Goal: Task Accomplishment & Management: Use online tool/utility

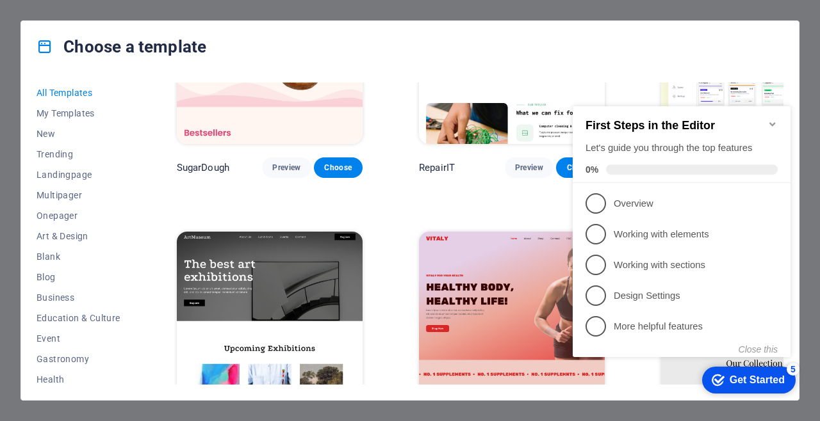
scroll to position [57, 0]
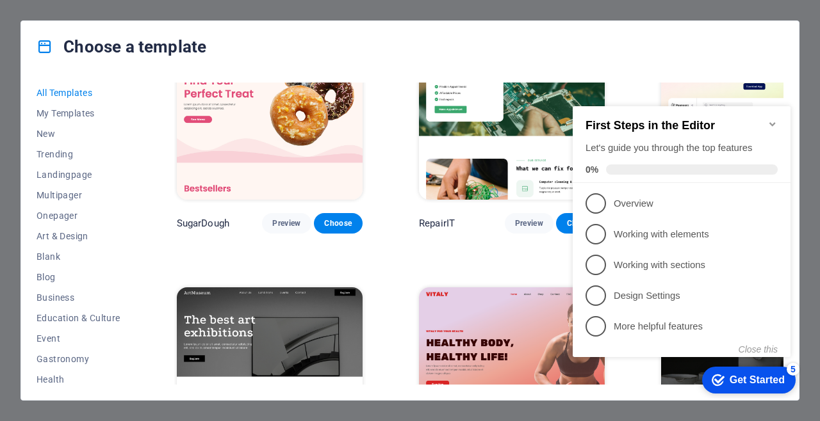
click at [745, 382] on div "Get Started" at bounding box center [757, 381] width 55 height 12
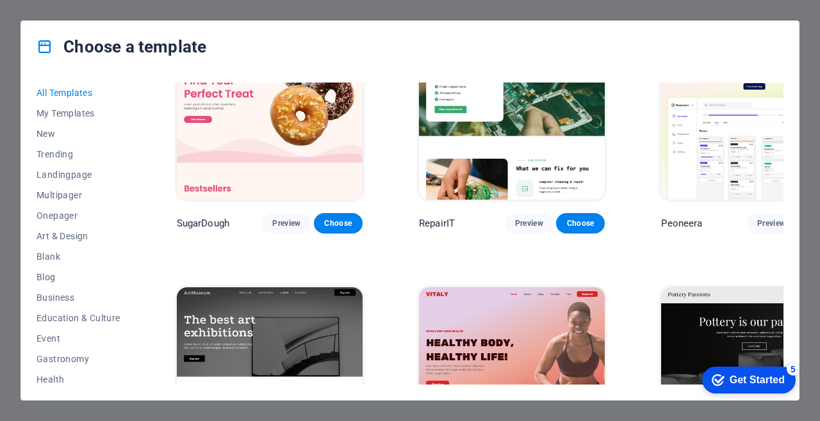
click at [808, 218] on span "Choose" at bounding box center [822, 223] width 28 height 10
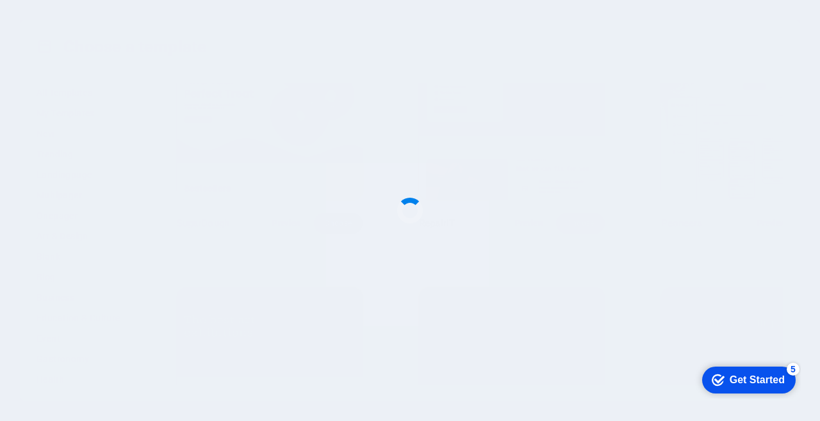
click at [753, 209] on div at bounding box center [410, 210] width 820 height 421
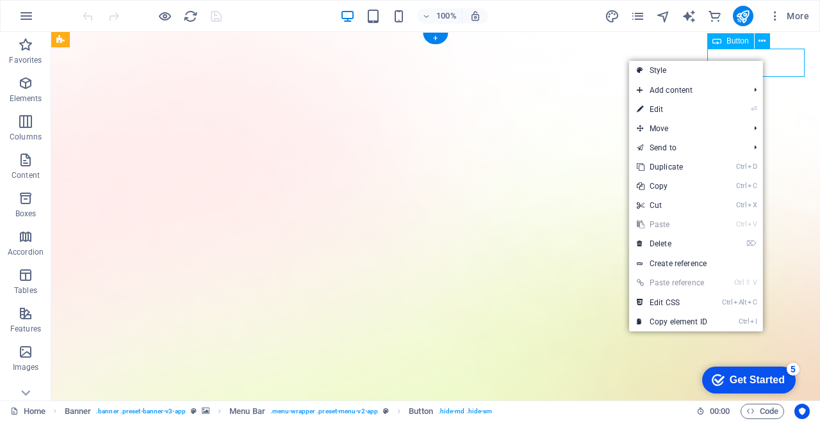
click at [762, 40] on icon at bounding box center [761, 41] width 7 height 13
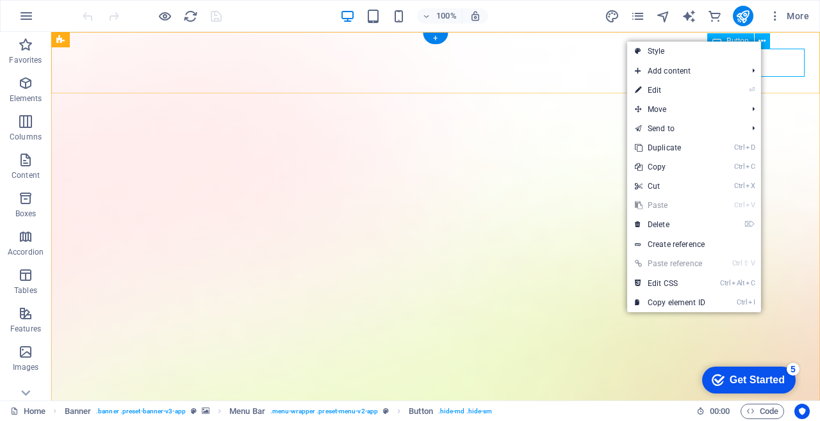
click at [683, 227] on link "⌦ Delete" at bounding box center [670, 224] width 86 height 19
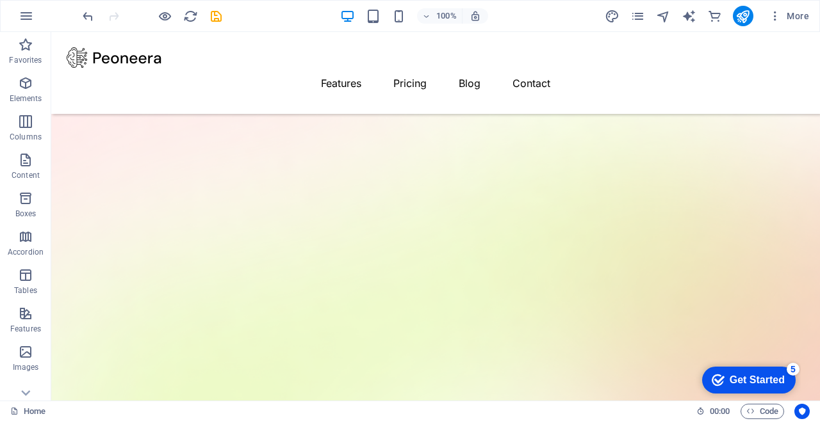
scroll to position [113, 0]
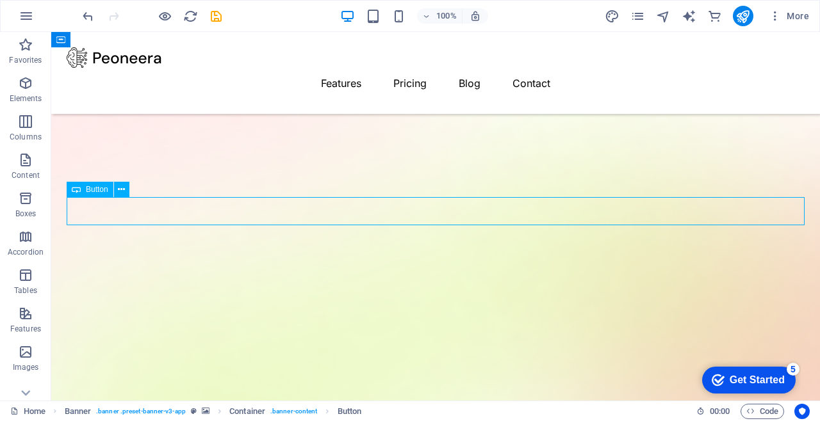
scroll to position [104, 0]
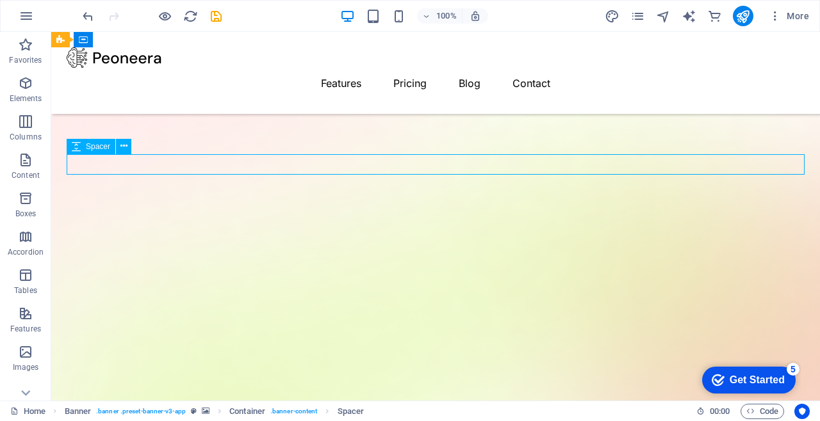
click at [128, 150] on button at bounding box center [123, 146] width 15 height 15
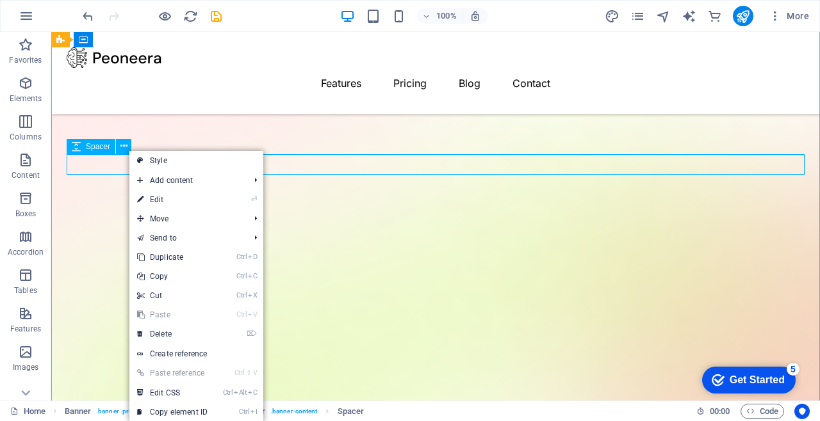
click at [198, 334] on link "⌦ Delete" at bounding box center [172, 334] width 86 height 19
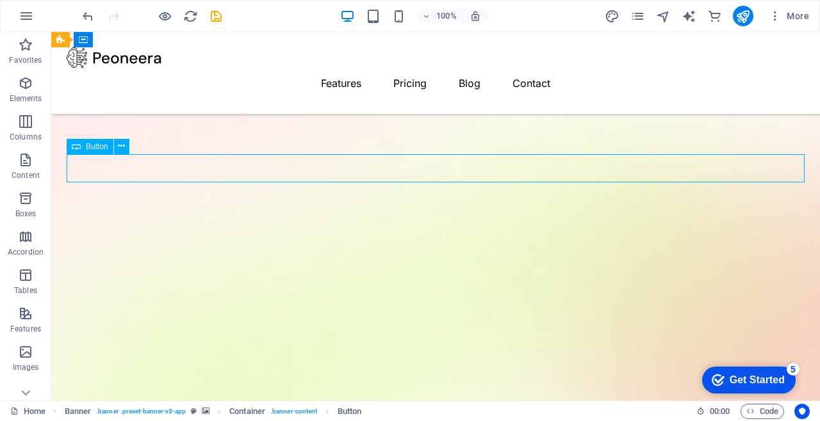
click at [120, 145] on icon at bounding box center [121, 146] width 7 height 13
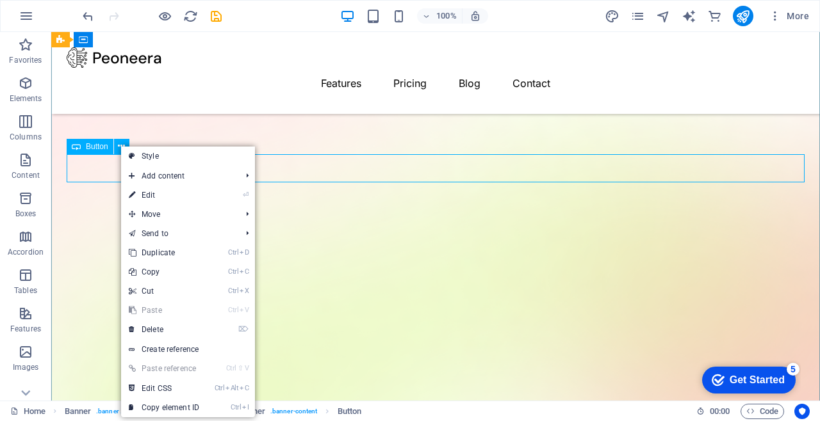
click at [186, 329] on link "⌦ Delete" at bounding box center [164, 329] width 86 height 19
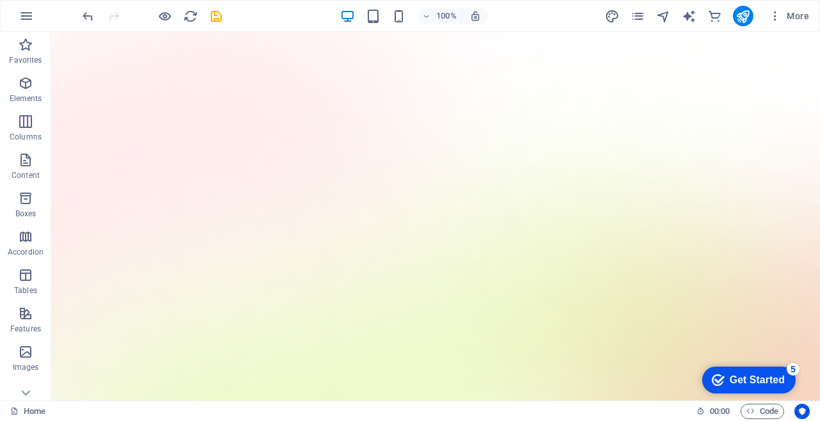
scroll to position [0, 0]
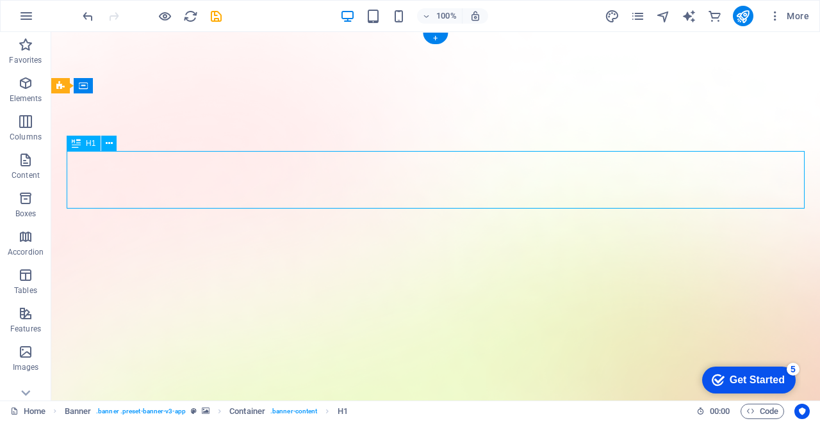
click at [101, 144] on button at bounding box center [108, 143] width 15 height 15
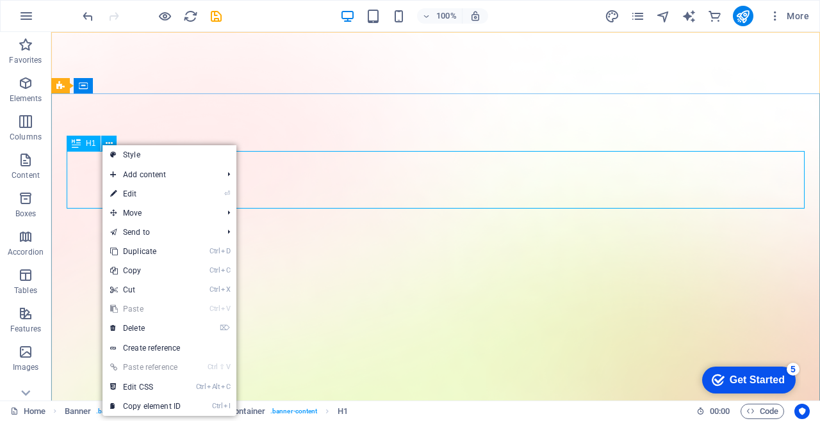
click at [164, 325] on link "⌦ Delete" at bounding box center [145, 328] width 86 height 19
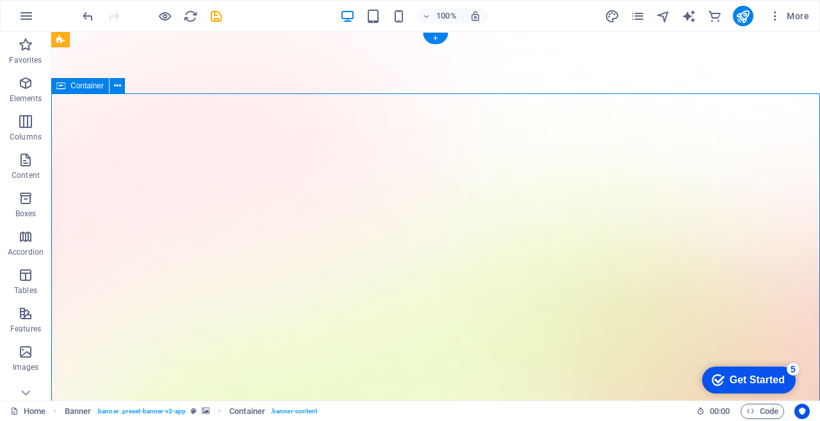
click at [120, 88] on icon at bounding box center [117, 85] width 7 height 13
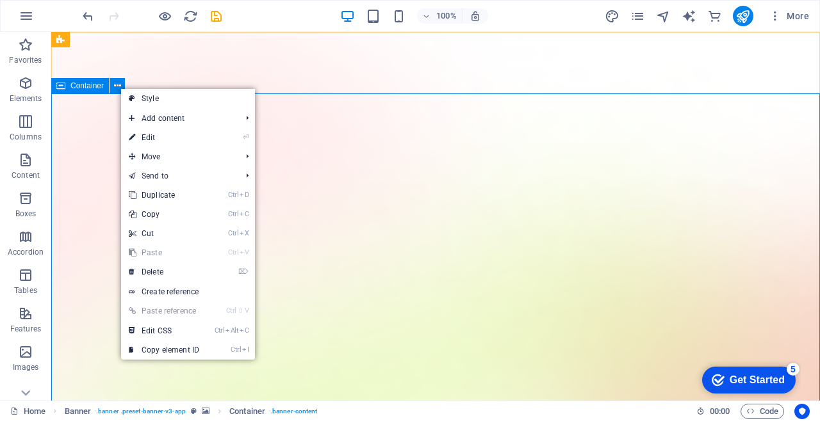
click at [193, 272] on link "⌦ Delete" at bounding box center [164, 272] width 86 height 19
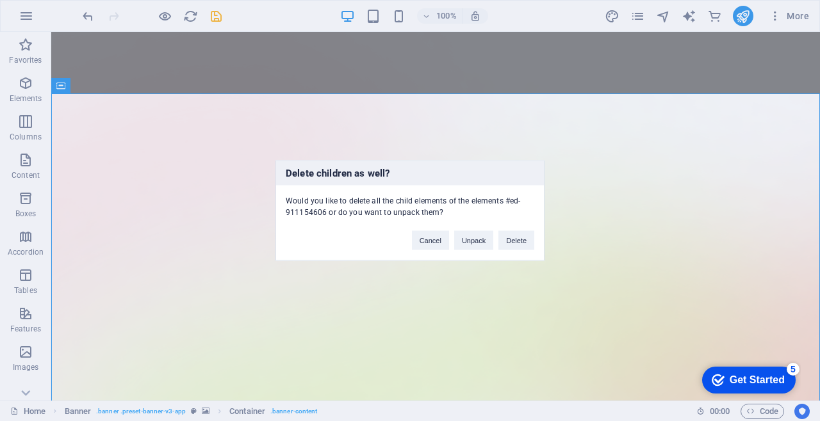
click at [520, 240] on button "Delete" at bounding box center [516, 240] width 36 height 19
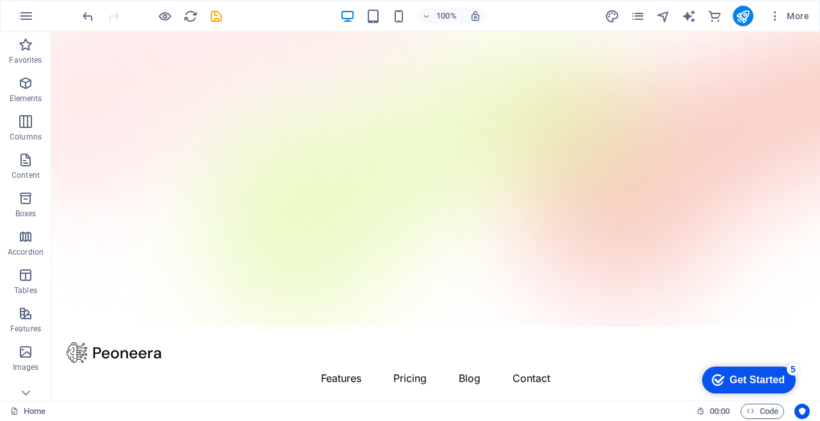
click at [375, 119] on figure at bounding box center [435, 179] width 769 height 295
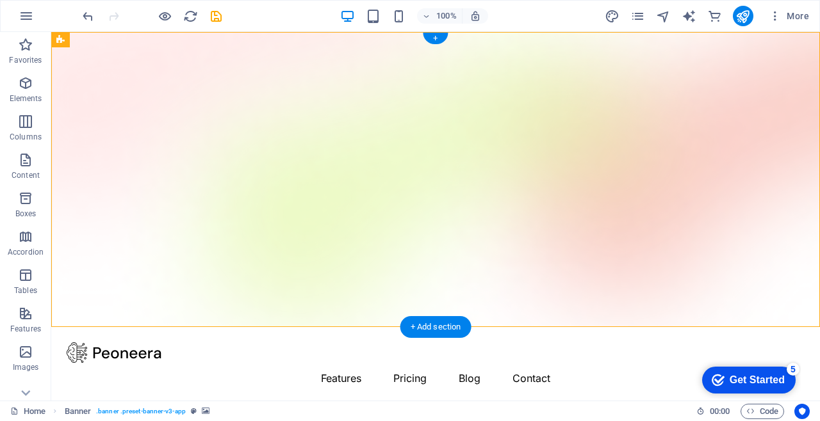
click at [434, 42] on div "+" at bounding box center [435, 39] width 25 height 12
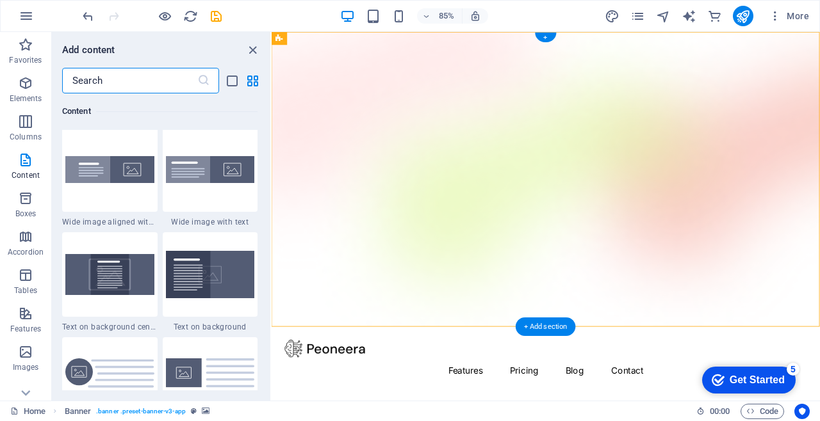
scroll to position [2555, 0]
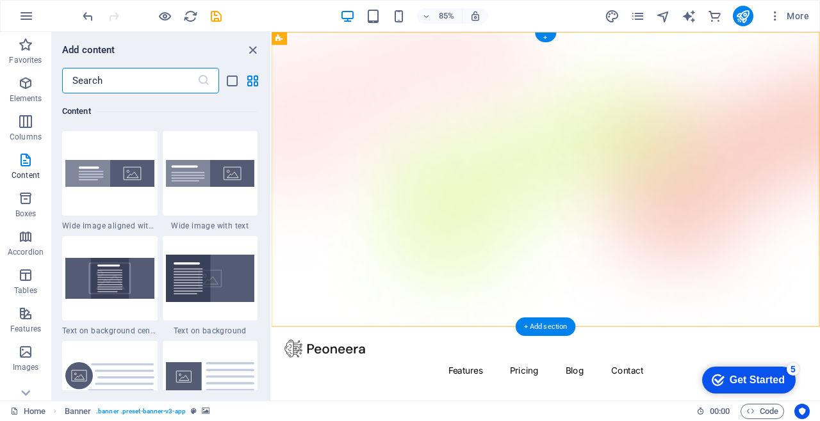
click at [138, 300] on div at bounding box center [109, 278] width 95 height 85
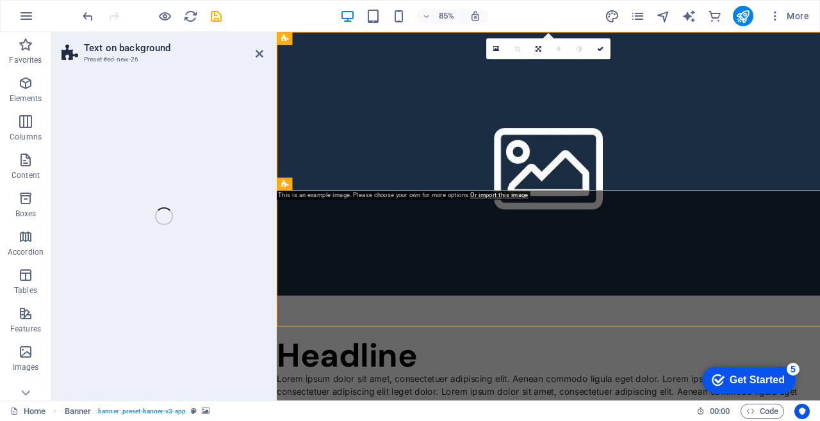
click at [118, 280] on div "Text on background Preset #ed-new-26 Drag here to replace the existing content.…" at bounding box center [435, 216] width 769 height 369
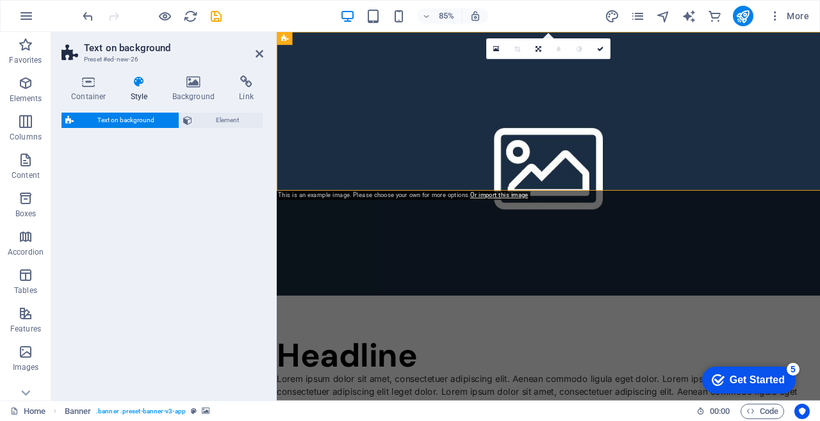
click at [117, 277] on div "Text on background Element" at bounding box center [162, 252] width 202 height 278
select select "%"
select select "rem"
select select "px"
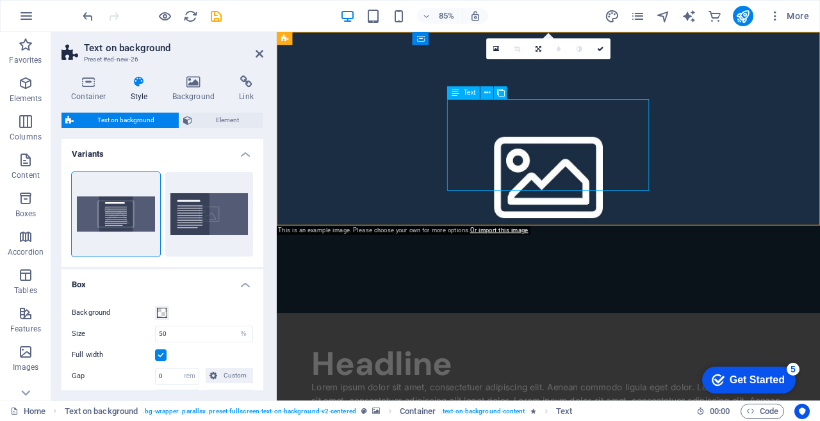
click at [484, 94] on button at bounding box center [486, 92] width 13 height 13
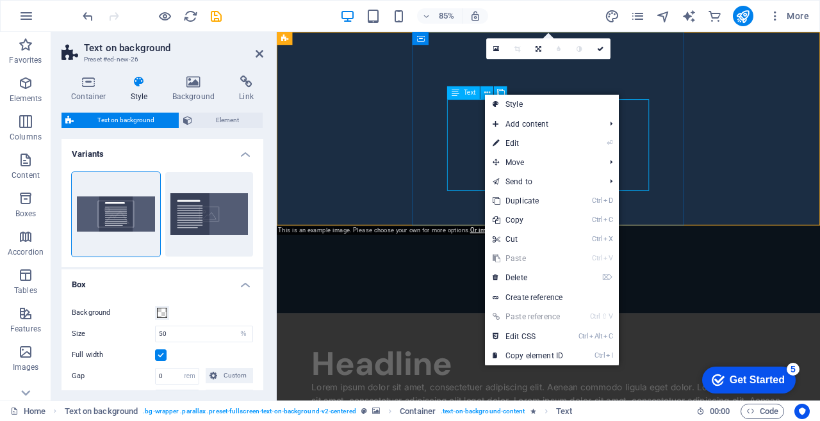
click at [541, 275] on link "⌦ Delete" at bounding box center [528, 277] width 86 height 19
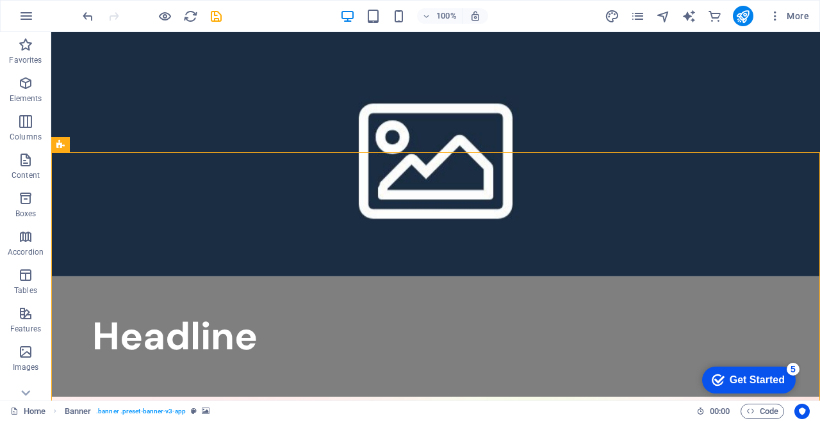
click at [54, 146] on div "Banner" at bounding box center [60, 144] width 19 height 15
click at [104, 147] on button at bounding box center [108, 144] width 15 height 15
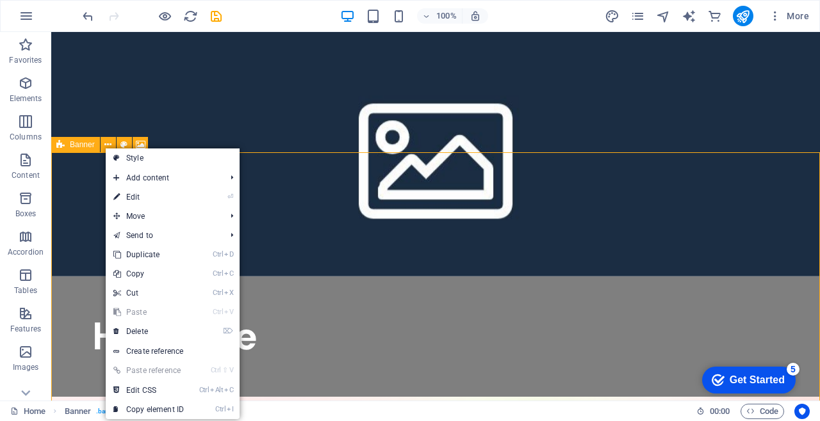
click at [188, 339] on link "⌦ Delete" at bounding box center [149, 331] width 86 height 19
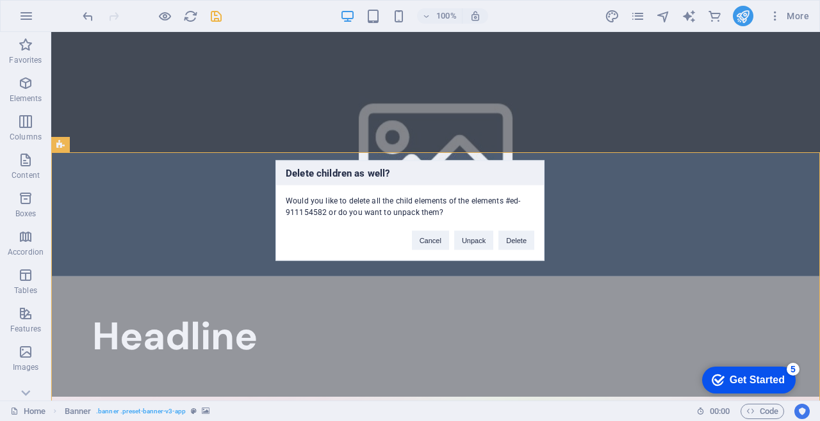
click at [519, 245] on button "Delete" at bounding box center [516, 240] width 36 height 19
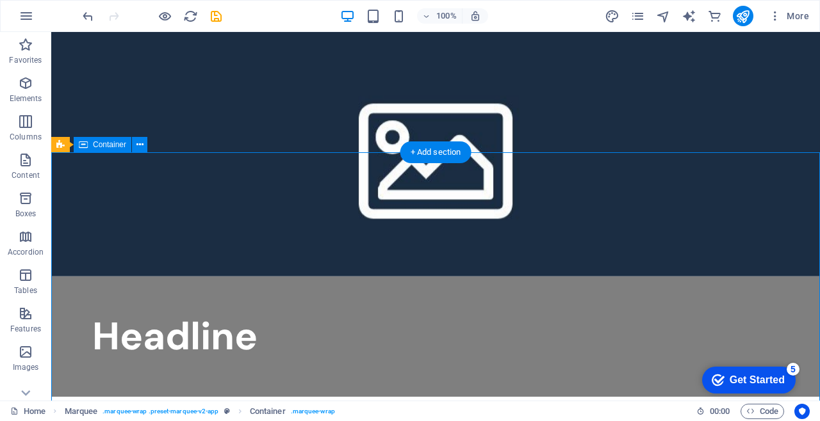
click at [146, 141] on button at bounding box center [139, 144] width 15 height 15
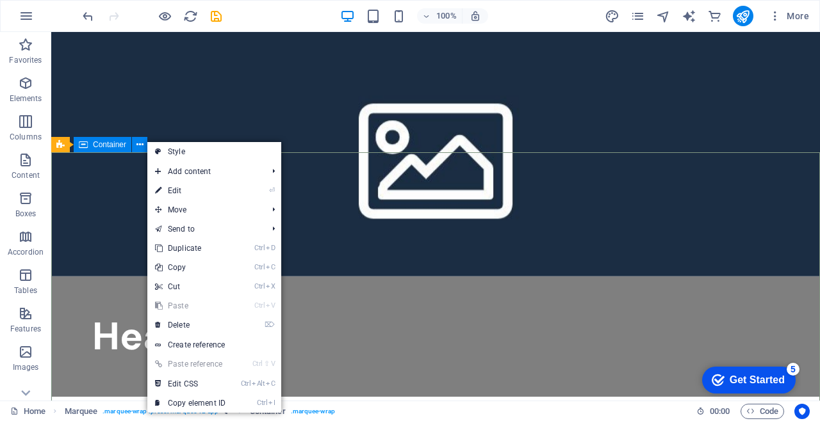
click at [218, 334] on link "⌦ Delete" at bounding box center [190, 325] width 86 height 19
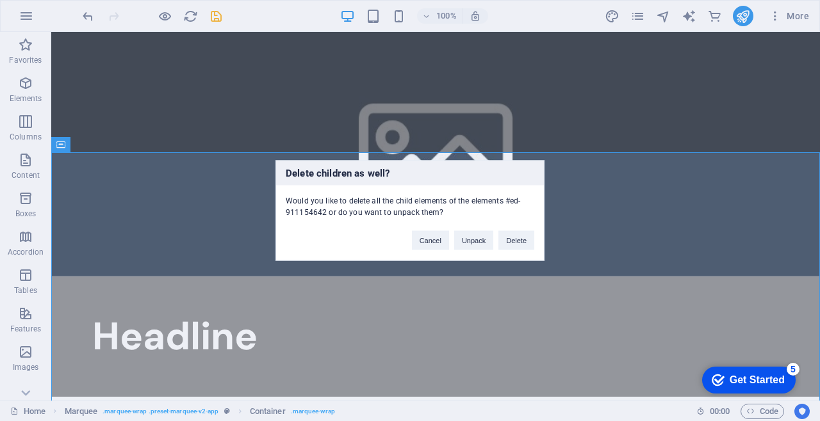
click at [521, 240] on button "Delete" at bounding box center [516, 240] width 36 height 19
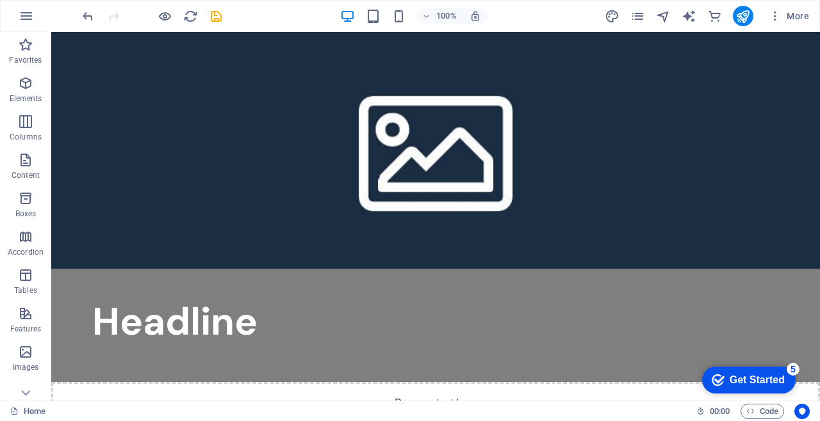
scroll to position [14, 0]
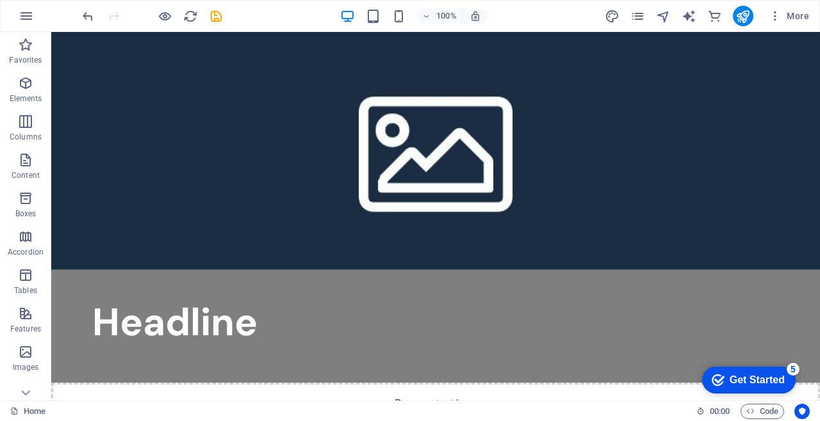
click at [605, 383] on div "Drop content here or Add elements Paste clipboard" at bounding box center [435, 428] width 769 height 91
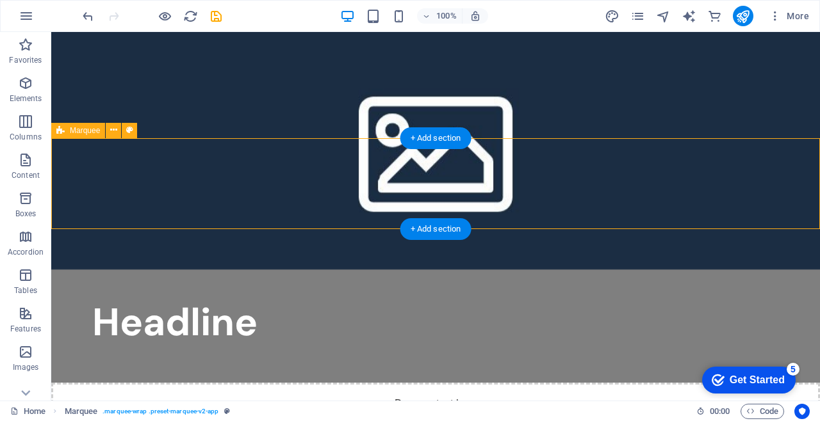
click at [113, 130] on icon at bounding box center [113, 130] width 7 height 13
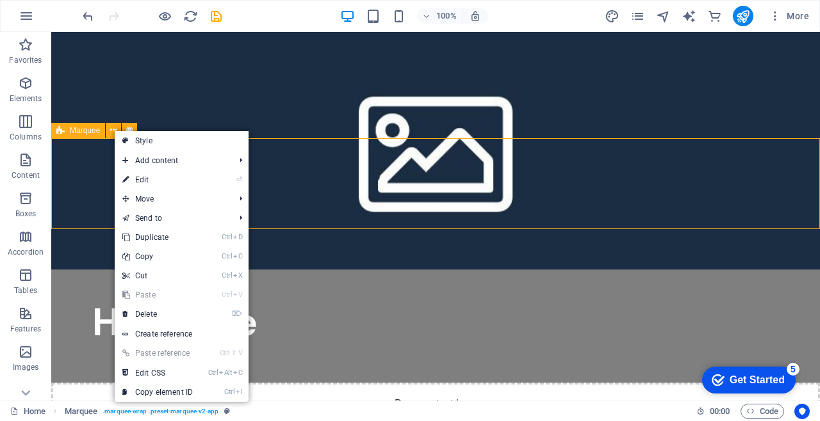
click at [185, 311] on link "⌦ Delete" at bounding box center [158, 314] width 86 height 19
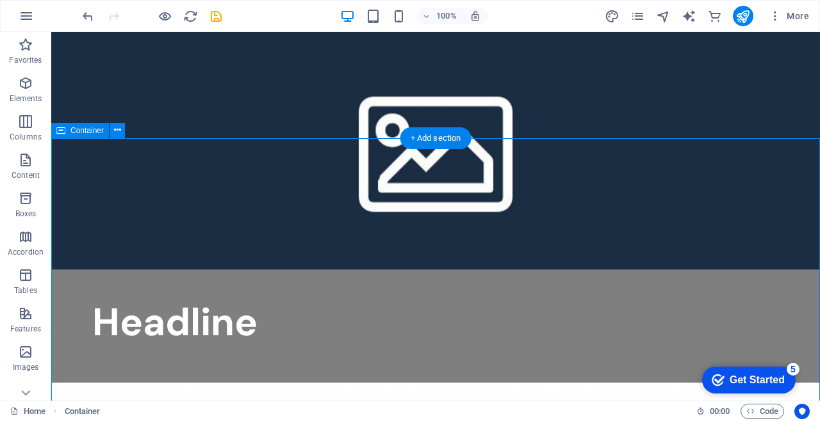
click at [120, 135] on icon at bounding box center [117, 130] width 7 height 13
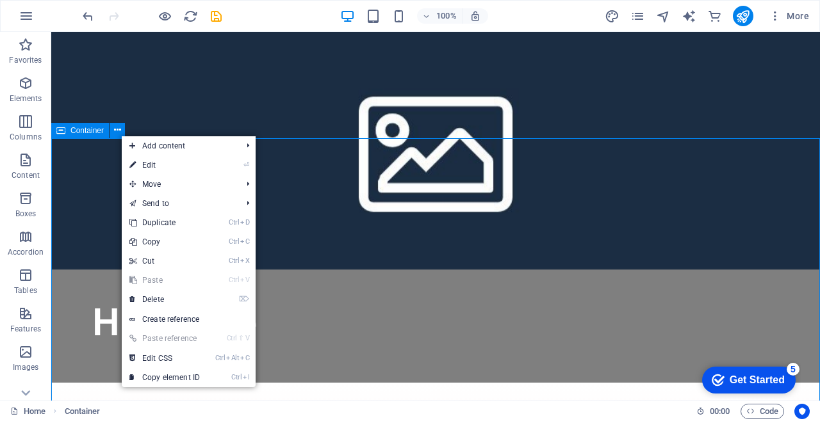
click at [177, 297] on link "⌦ Delete" at bounding box center [165, 299] width 86 height 19
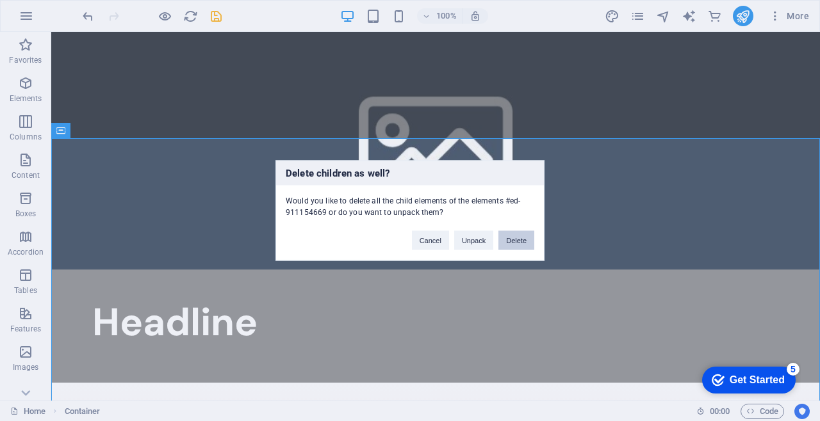
click at [523, 246] on button "Delete" at bounding box center [516, 240] width 36 height 19
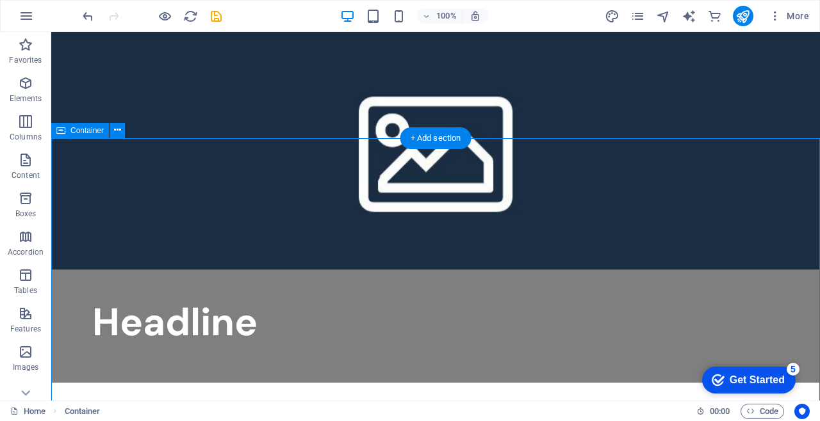
click at [115, 129] on icon at bounding box center [117, 130] width 7 height 13
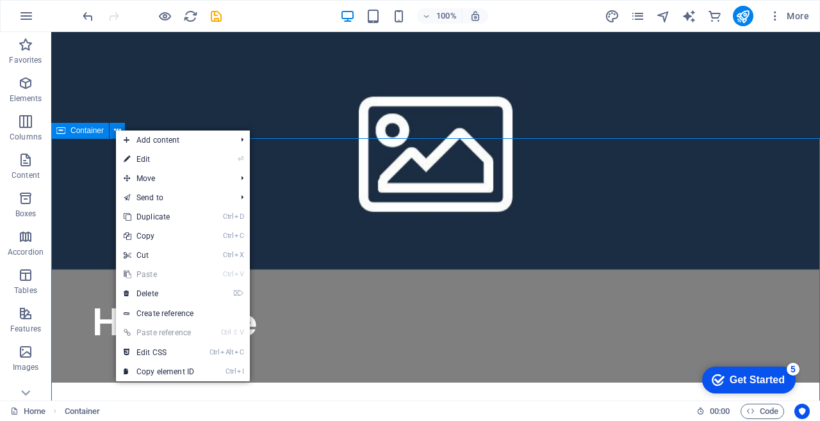
click at [186, 301] on link "⌦ Delete" at bounding box center [159, 293] width 86 height 19
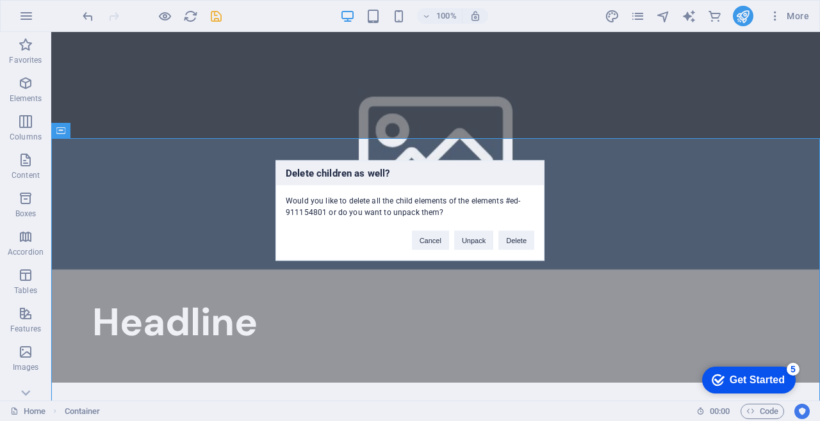
click at [520, 246] on button "Delete" at bounding box center [516, 240] width 36 height 19
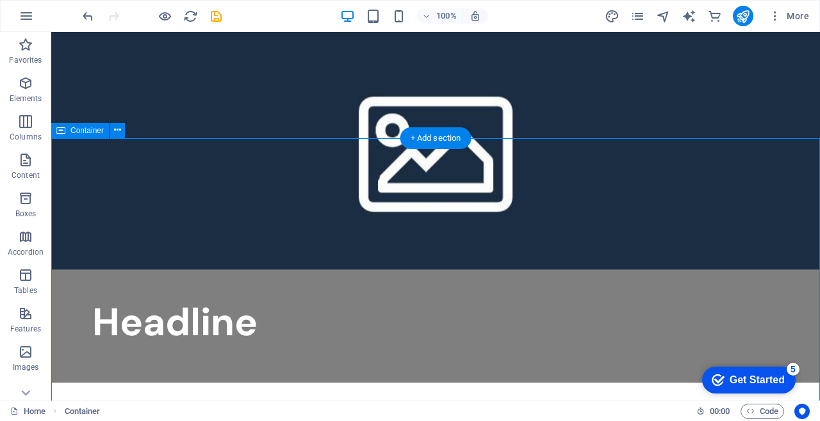
click at [119, 125] on icon at bounding box center [117, 130] width 7 height 13
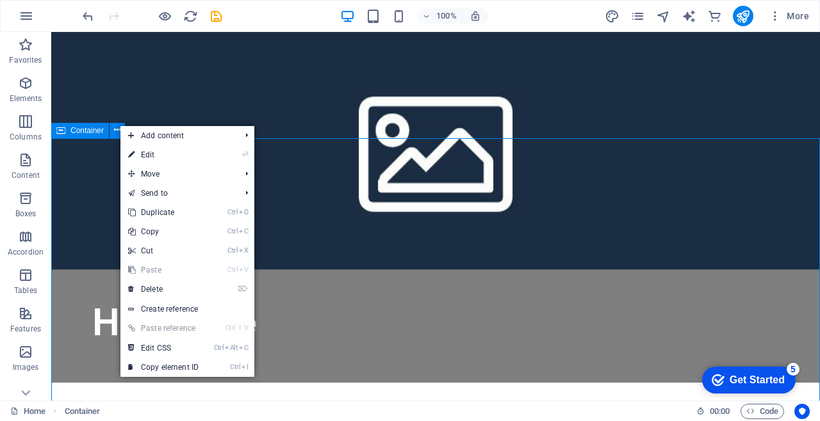
click at [190, 284] on link "⌦ Delete" at bounding box center [163, 289] width 86 height 19
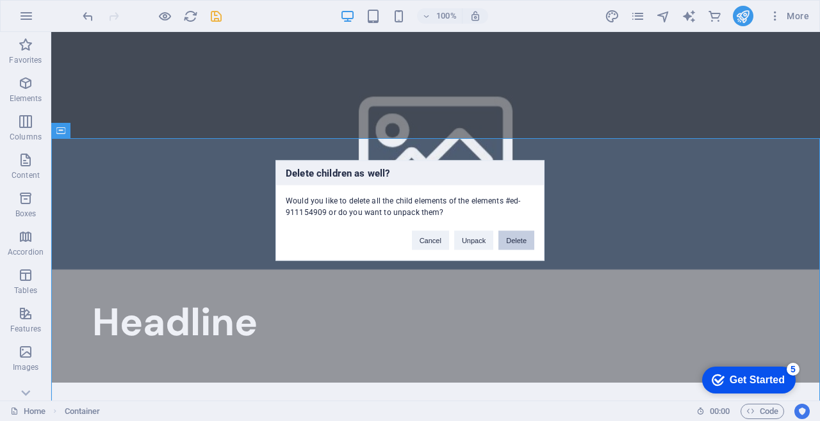
click at [526, 245] on button "Delete" at bounding box center [516, 240] width 36 height 19
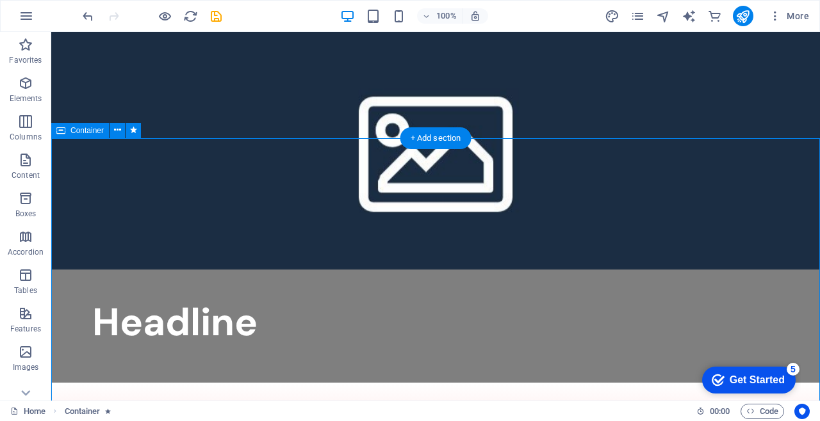
click at [127, 132] on button at bounding box center [133, 130] width 15 height 15
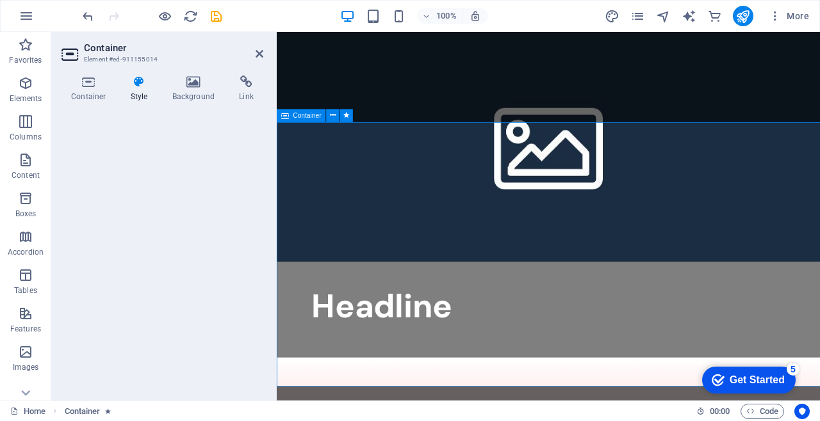
select select "move-bottom-to-top"
select select "s"
select select "scroll"
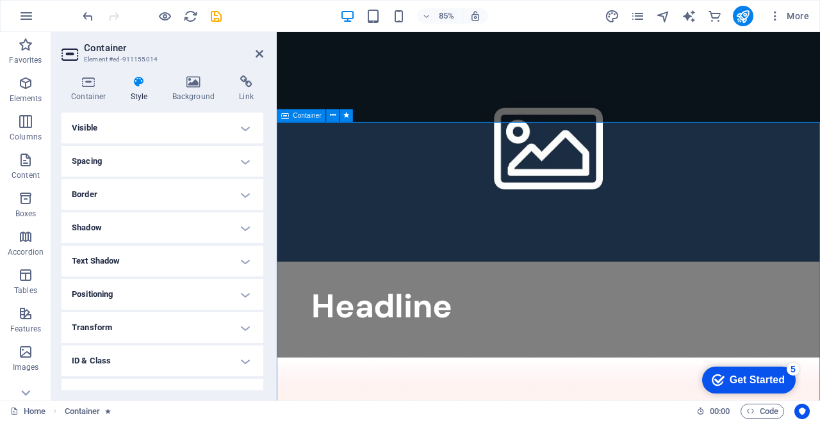
click at [147, 97] on h4 "Style" at bounding box center [142, 89] width 42 height 27
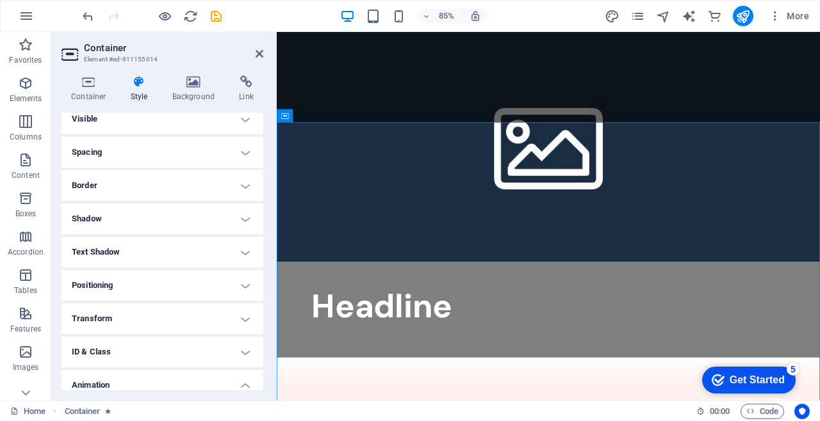
scroll to position [0, 0]
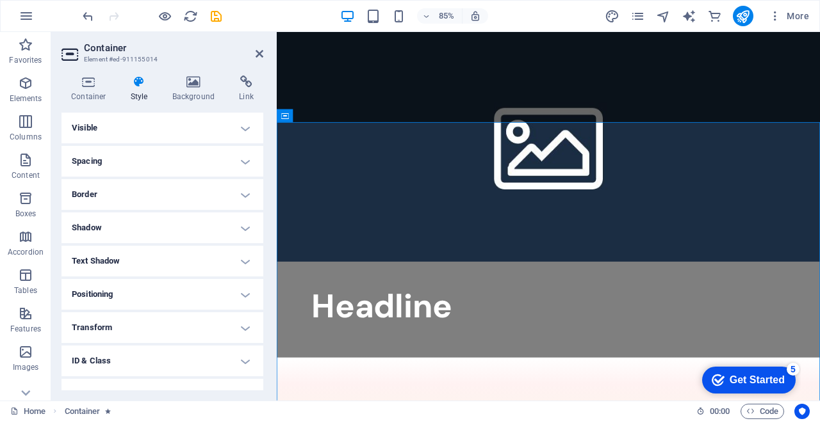
click at [220, 133] on h4 "Visible" at bounding box center [162, 128] width 202 height 31
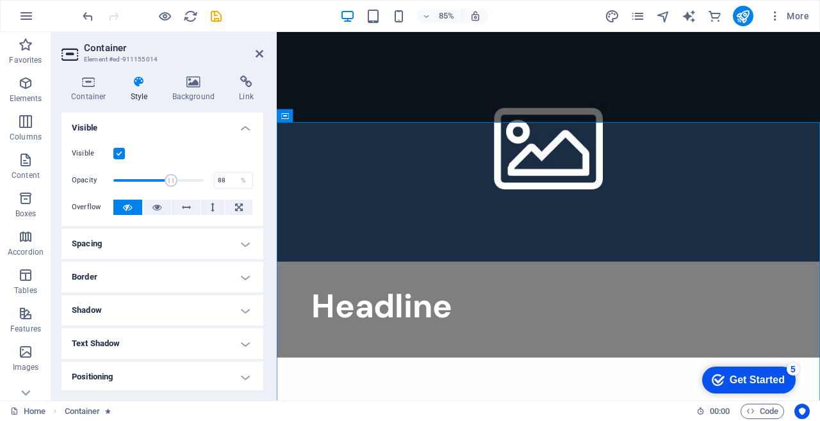
type input "100"
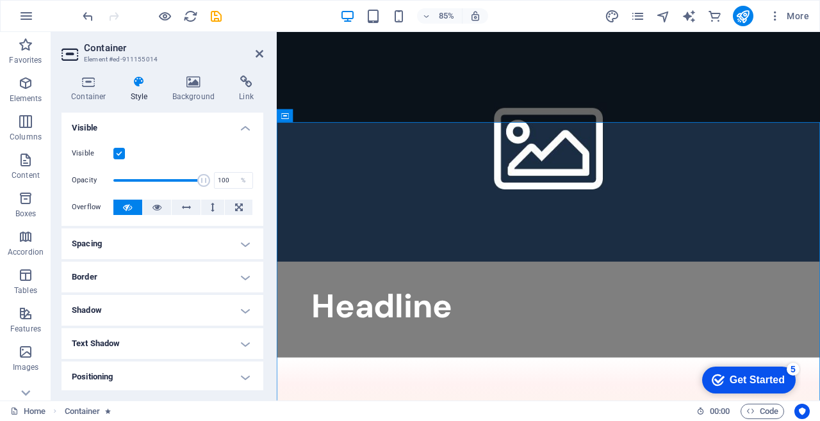
click at [120, 154] on label at bounding box center [119, 154] width 12 height 12
click at [0, 0] on input "Visible" at bounding box center [0, 0] width 0 height 0
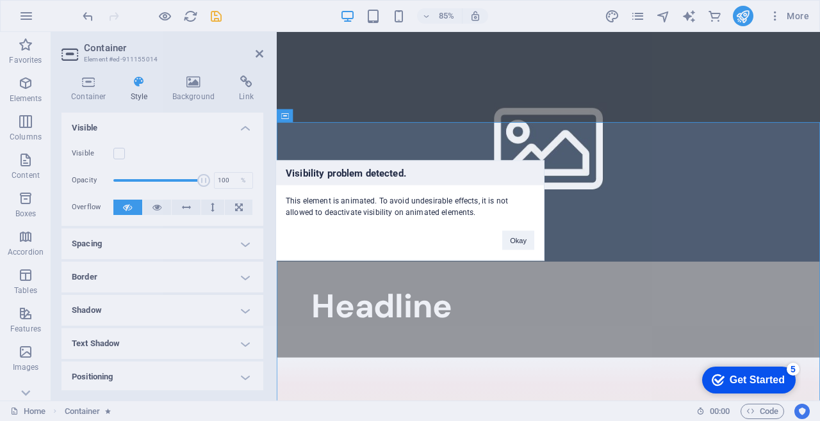
click at [126, 147] on div "Visibility problem detected. This element is animated. To avoid undesirable eff…" at bounding box center [410, 210] width 820 height 421
click at [527, 247] on button "Okay" at bounding box center [518, 240] width 32 height 19
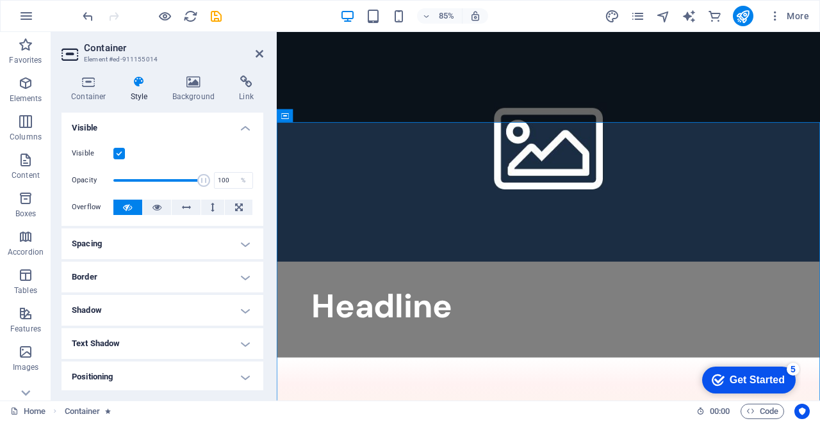
click at [286, 120] on icon at bounding box center [285, 115] width 8 height 13
click at [332, 113] on icon at bounding box center [333, 116] width 6 height 12
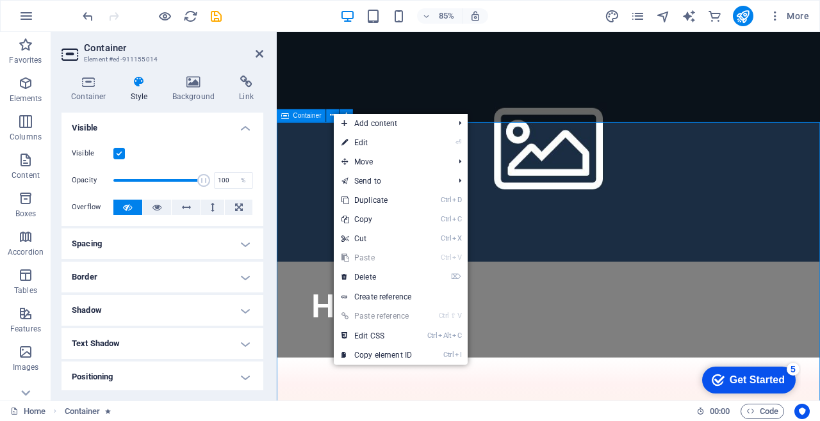
click at [388, 278] on link "⌦ Delete" at bounding box center [377, 277] width 86 height 19
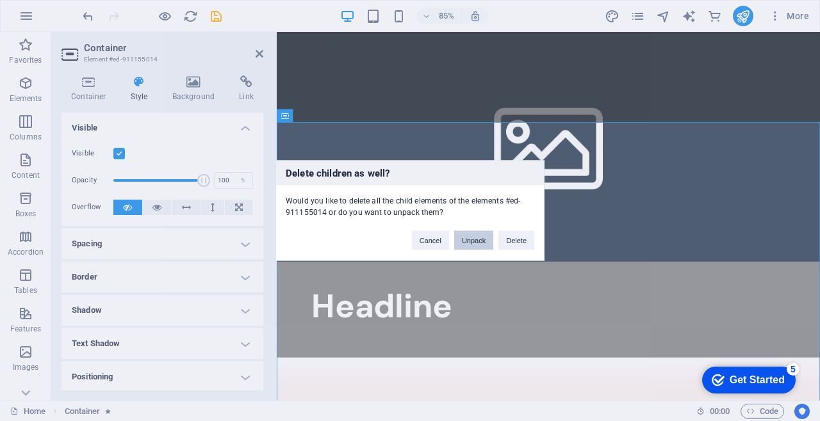
click at [476, 242] on button "Unpack" at bounding box center [473, 240] width 39 height 19
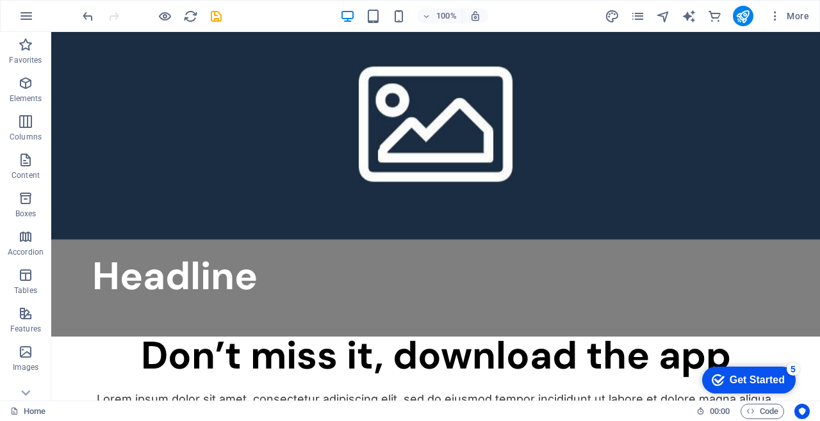
scroll to position [72, 0]
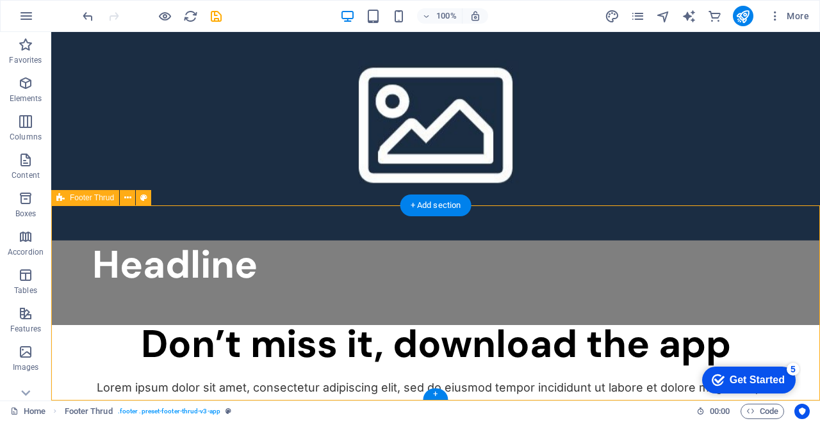
click at [128, 198] on icon at bounding box center [127, 198] width 7 height 13
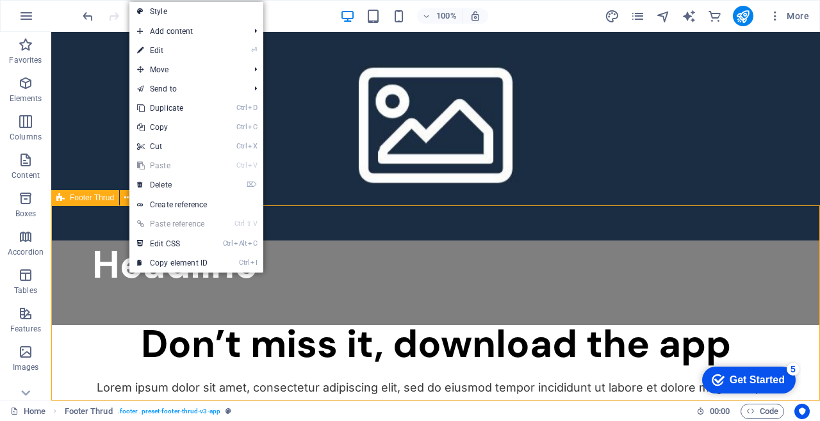
click at [199, 184] on link "⌦ Delete" at bounding box center [172, 184] width 86 height 19
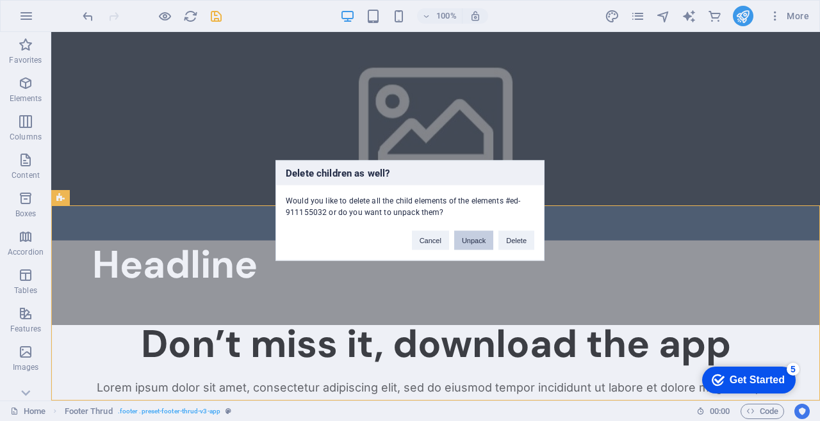
click at [477, 248] on button "Unpack" at bounding box center [473, 240] width 39 height 19
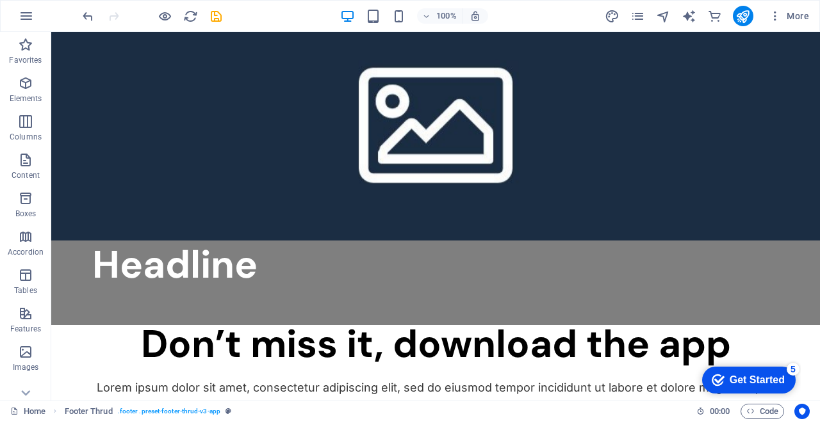
scroll to position [15, 0]
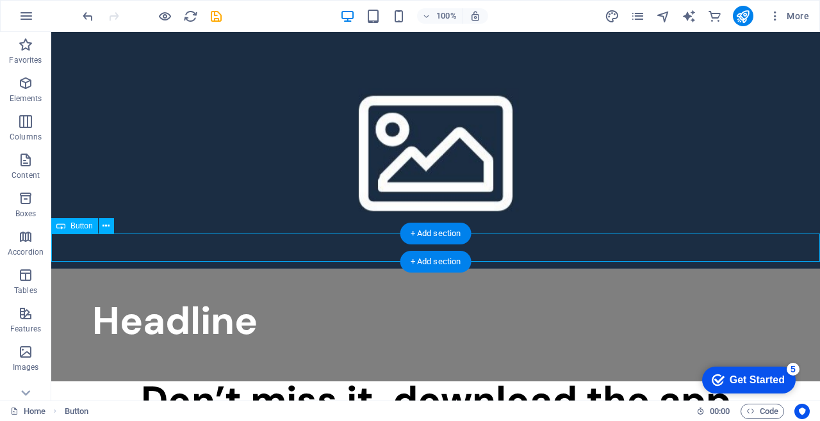
click at [102, 226] on button at bounding box center [106, 225] width 15 height 15
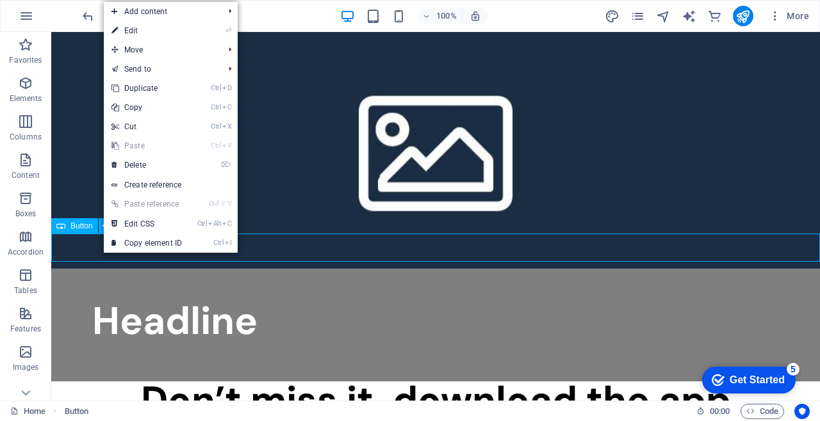
click at [180, 159] on link "⌦ Delete" at bounding box center [147, 165] width 86 height 19
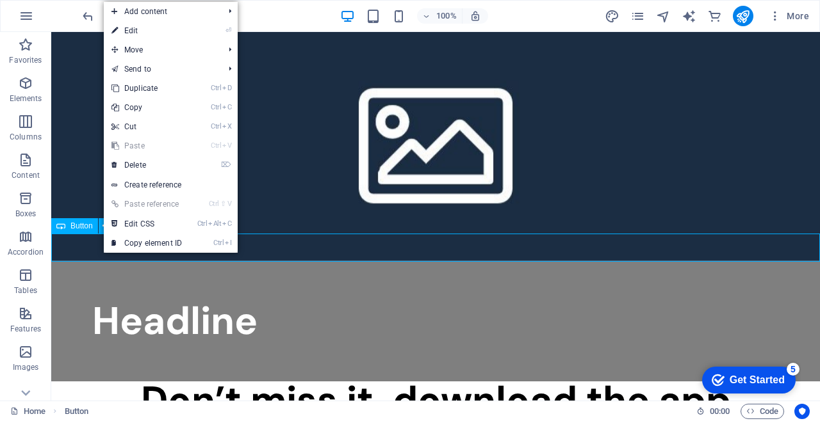
scroll to position [0, 0]
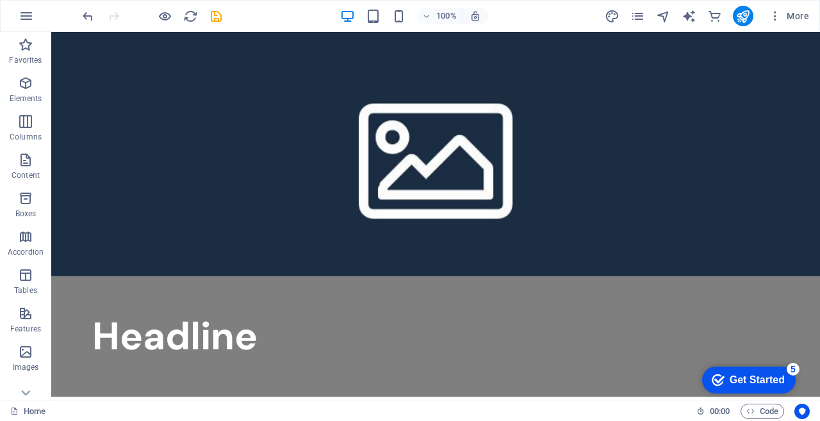
click at [441, 318] on div "Headline" at bounding box center [435, 337] width 687 height 38
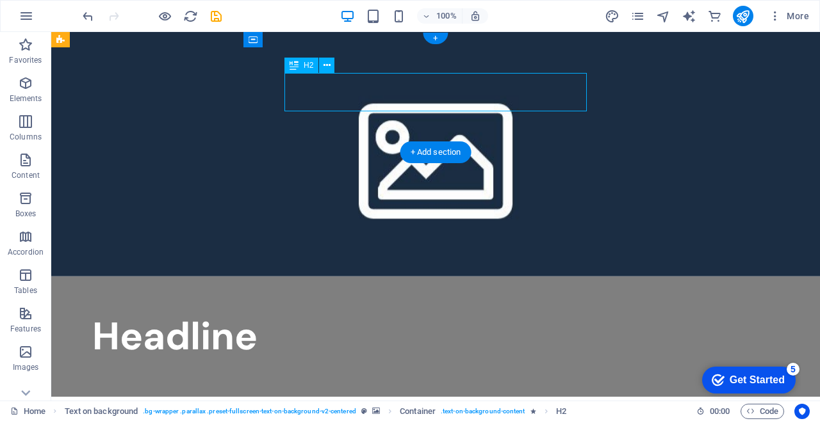
click at [509, 318] on div "Headline" at bounding box center [435, 337] width 687 height 38
click at [493, 318] on div "Headline" at bounding box center [435, 337] width 687 height 38
click at [430, 318] on div "Headline" at bounding box center [435, 337] width 687 height 38
click at [457, 318] on div "Headline" at bounding box center [435, 337] width 687 height 38
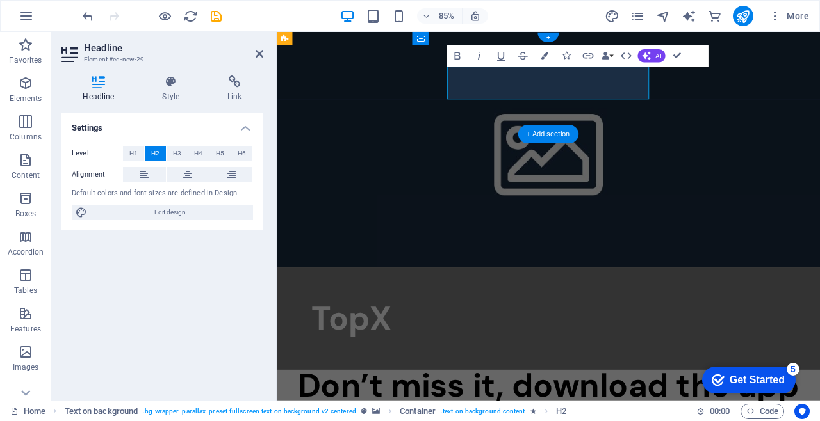
click at [639, 350] on h2 "​TopX" at bounding box center [596, 369] width 557 height 38
click at [480, 350] on h2 "​TopX" at bounding box center [596, 369] width 557 height 38
click at [568, 350] on h2 "​ TopX" at bounding box center [596, 369] width 557 height 38
click at [651, 58] on button "AI" at bounding box center [652, 55] width 28 height 13
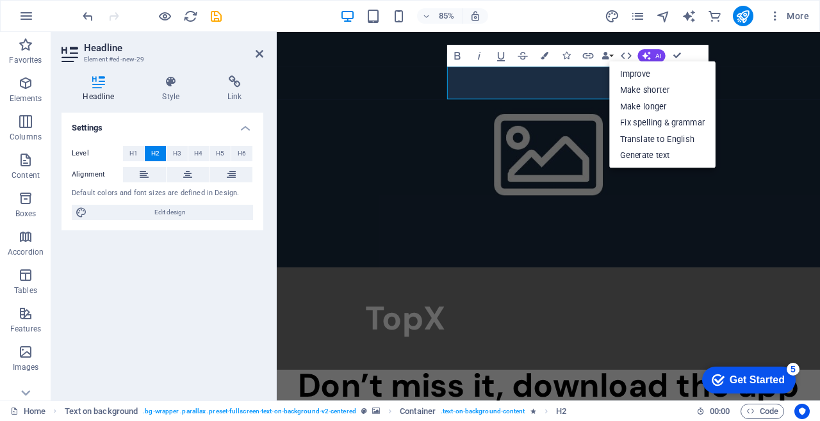
click at [678, 67] on link "Improve" at bounding box center [662, 73] width 106 height 17
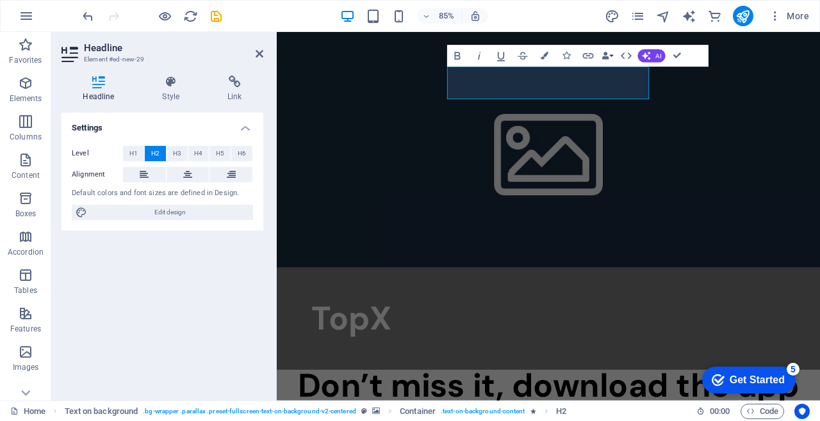
click at [457, 309] on div "TopX" at bounding box center [596, 369] width 639 height 120
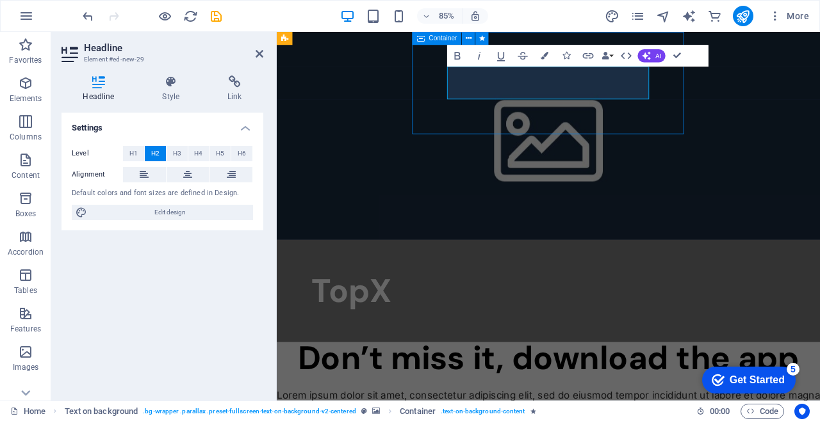
click at [679, 318] on div "TopX" at bounding box center [596, 337] width 557 height 38
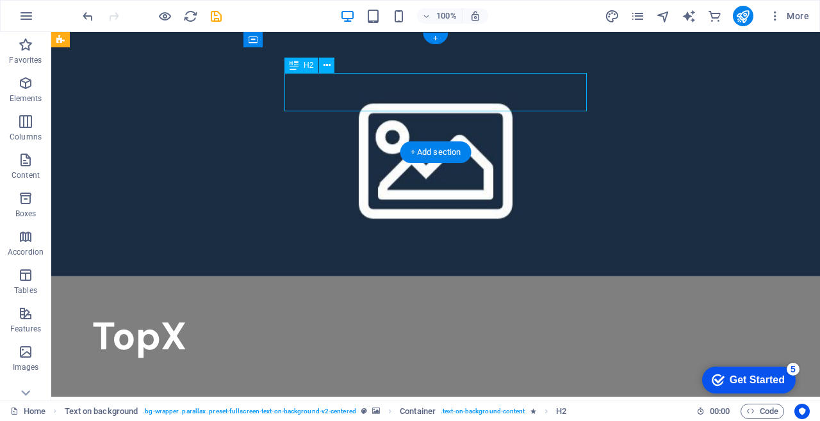
click at [293, 318] on div "TopX" at bounding box center [435, 337] width 687 height 38
click at [286, 318] on div "TopX" at bounding box center [435, 337] width 687 height 38
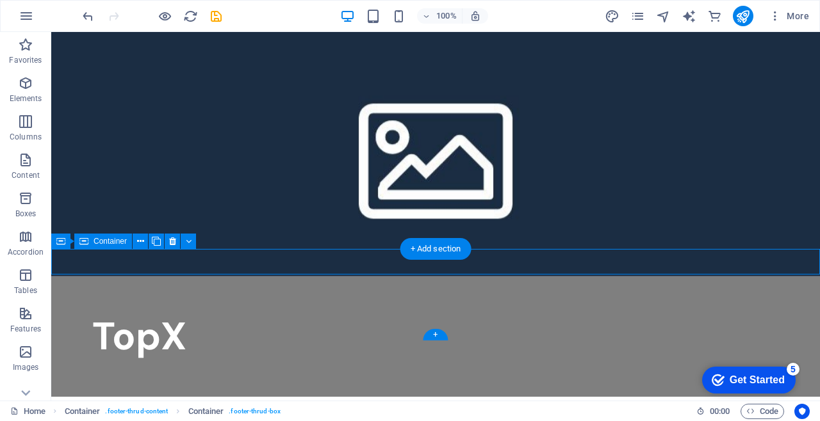
click at [172, 241] on icon at bounding box center [172, 241] width 7 height 13
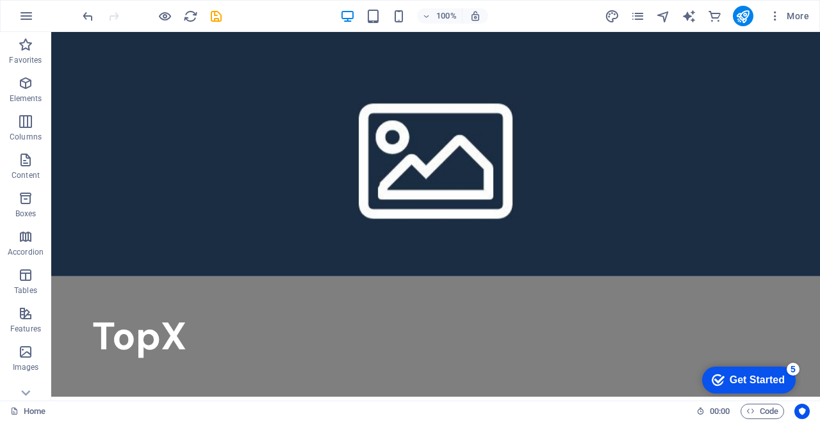
click at [262, 397] on div "Don’t miss it, download the app" at bounding box center [435, 416] width 769 height 38
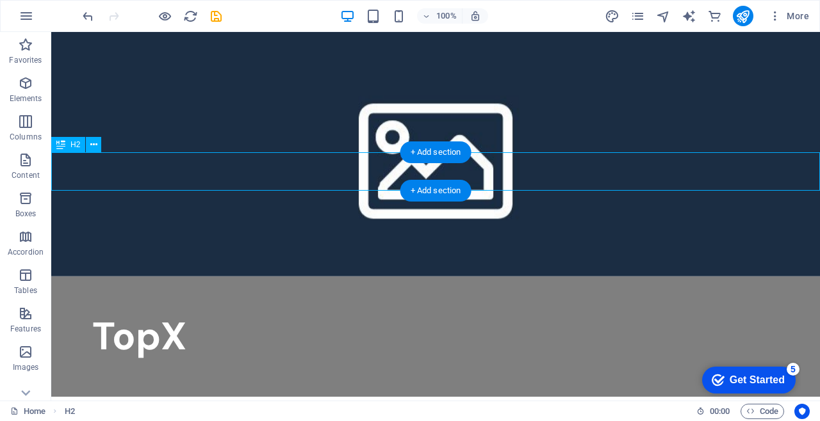
click at [93, 397] on div "Don’t miss it, download the app" at bounding box center [435, 416] width 769 height 38
click at [99, 145] on button at bounding box center [93, 144] width 15 height 15
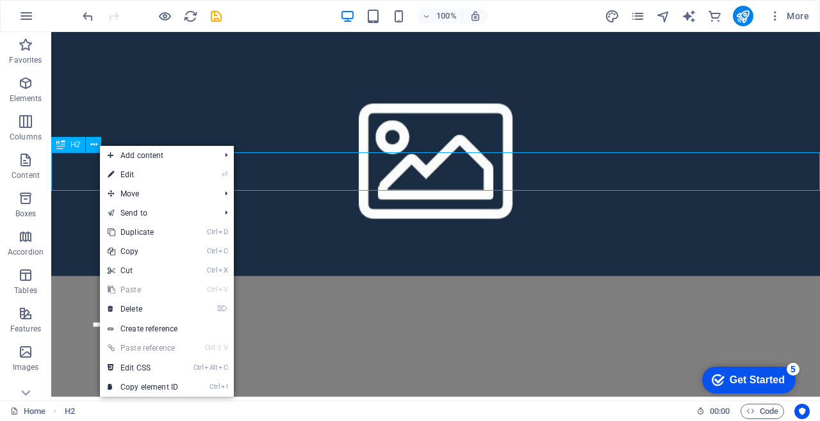
click at [165, 316] on link "⌦ Delete" at bounding box center [143, 309] width 86 height 19
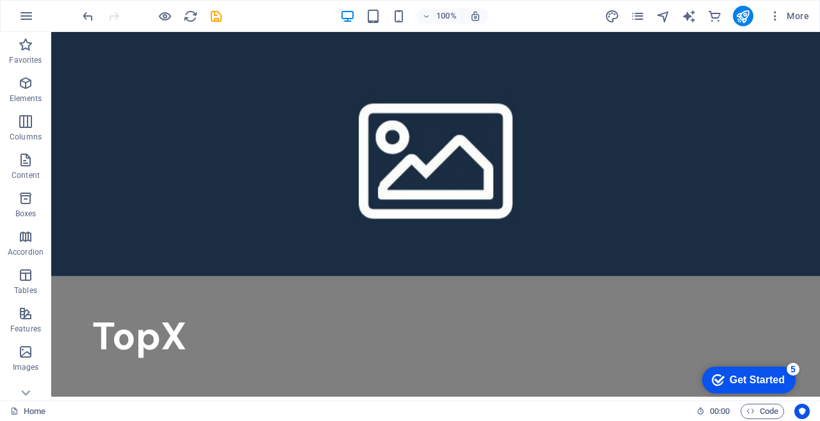
click at [189, 397] on div at bounding box center [435, 404] width 769 height 15
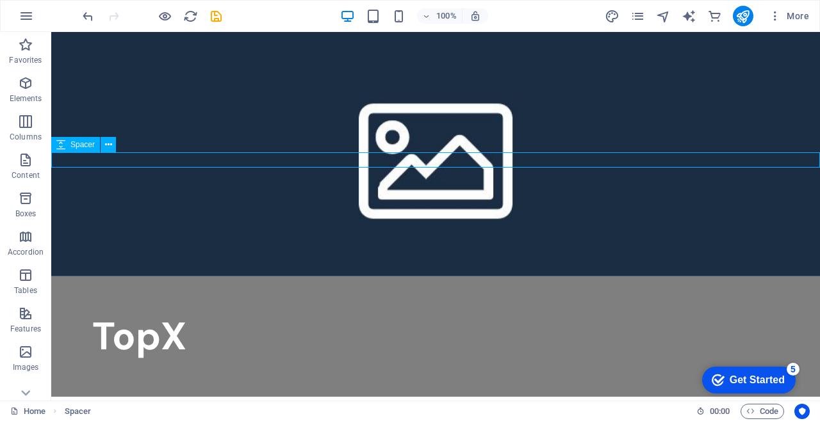
click at [110, 136] on figure at bounding box center [435, 154] width 769 height 245
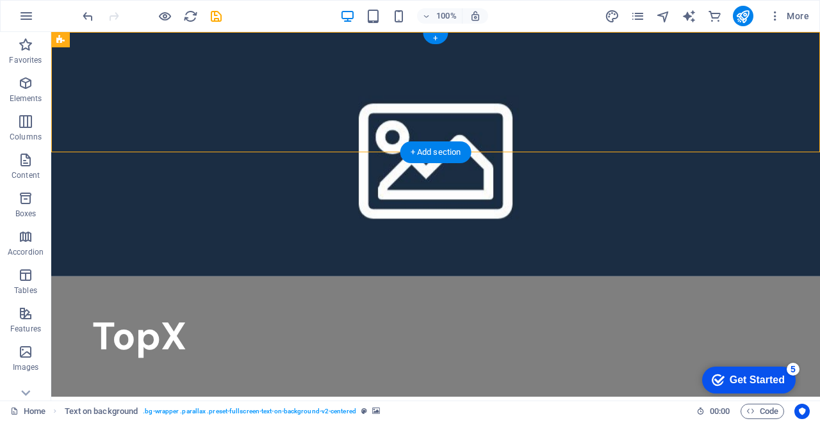
click at [341, 412] on div "Lorem ipsum dolor sit amet, consectetur adipiscing elit, sed do eiusmod tempor …" at bounding box center [435, 420] width 769 height 17
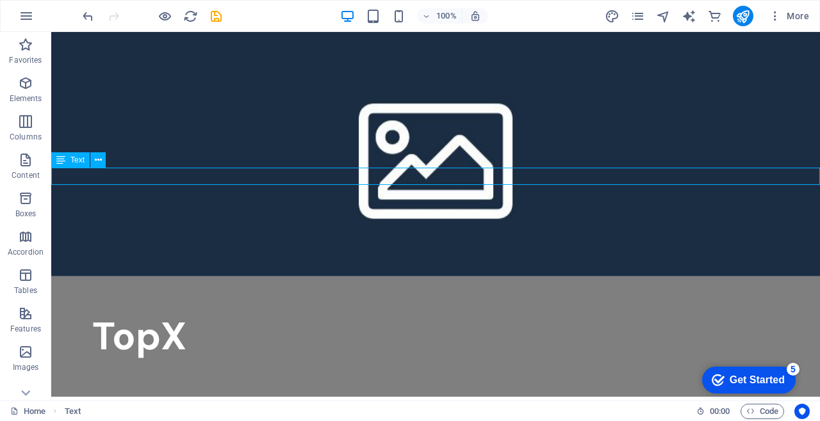
click at [109, 153] on div "Text" at bounding box center [82, 160] width 63 height 16
click at [96, 157] on icon at bounding box center [98, 160] width 7 height 13
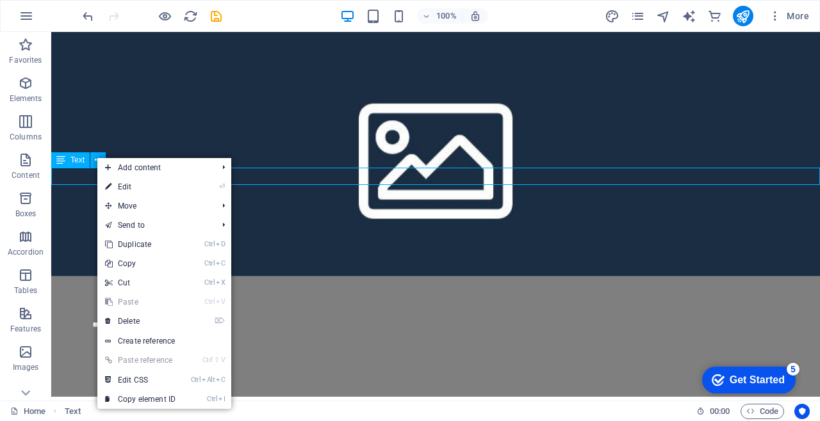
click at [182, 319] on link "⌦ Delete" at bounding box center [140, 321] width 86 height 19
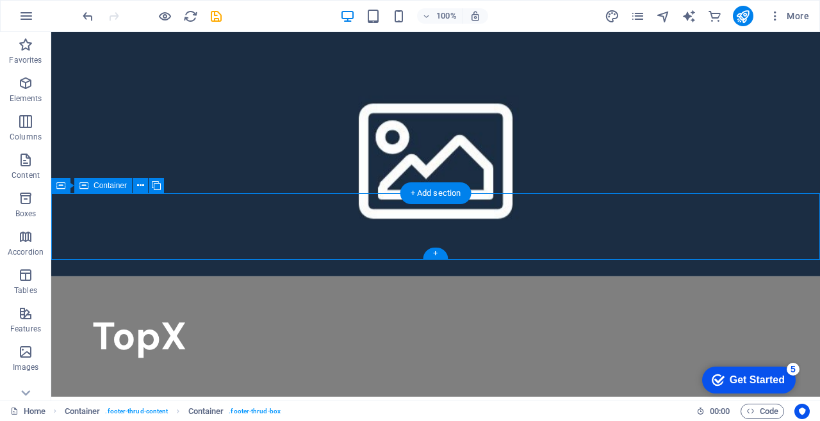
click at [147, 412] on div at bounding box center [435, 425] width 769 height 26
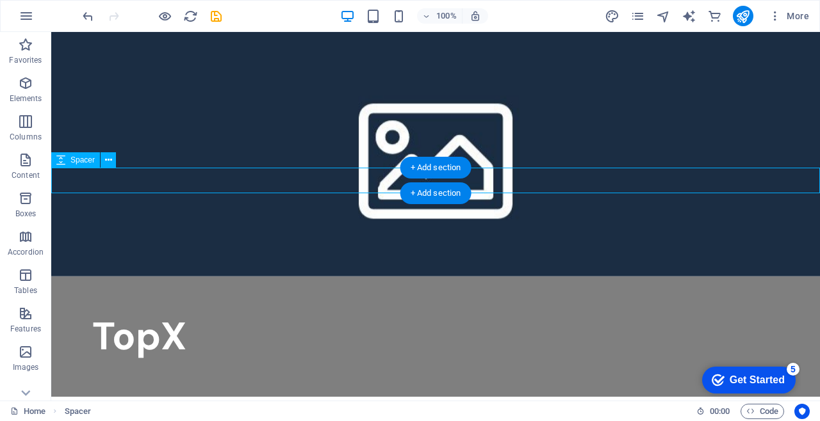
click at [106, 162] on icon at bounding box center [108, 160] width 7 height 13
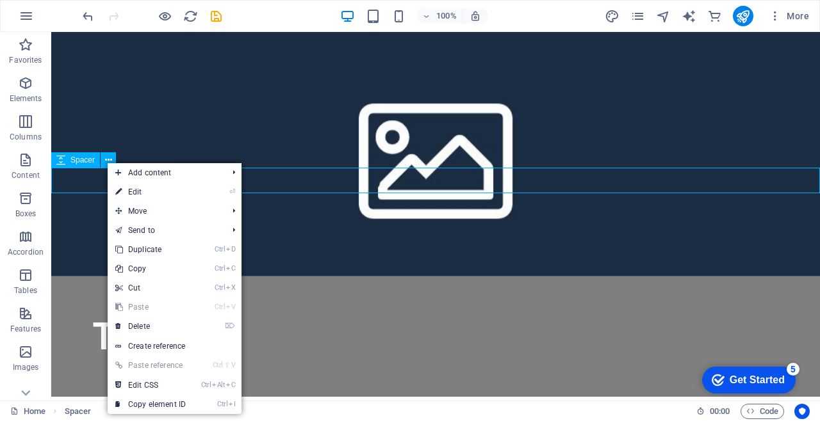
click at [171, 330] on link "⌦ Delete" at bounding box center [151, 326] width 86 height 19
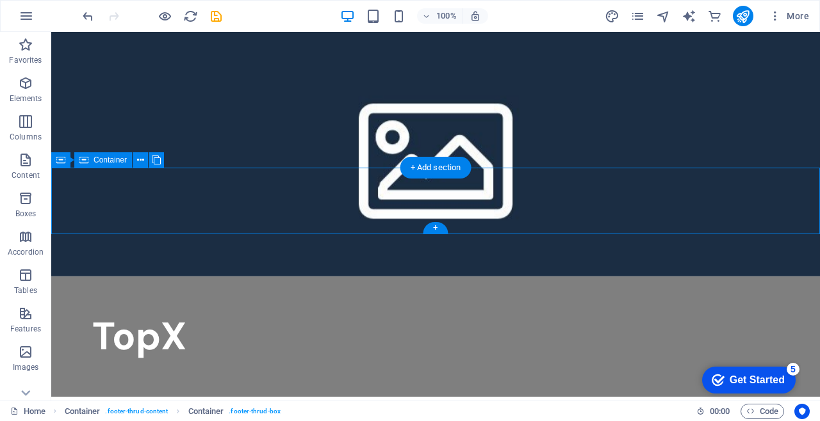
click at [136, 162] on button at bounding box center [140, 159] width 15 height 15
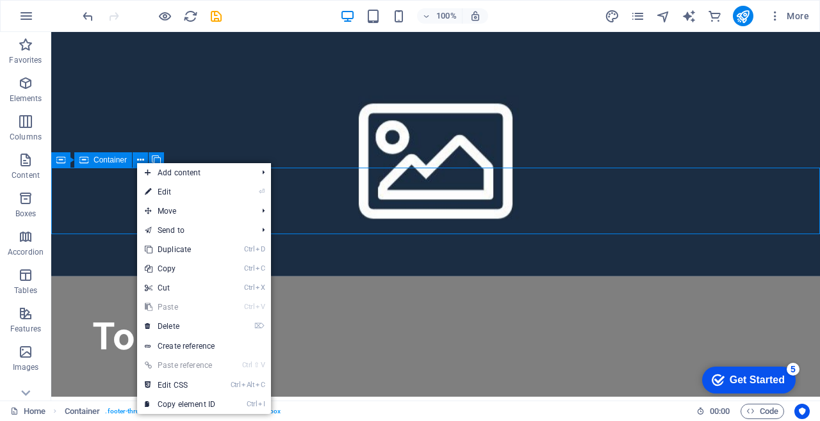
click at [199, 331] on link "⌦ Delete" at bounding box center [180, 326] width 86 height 19
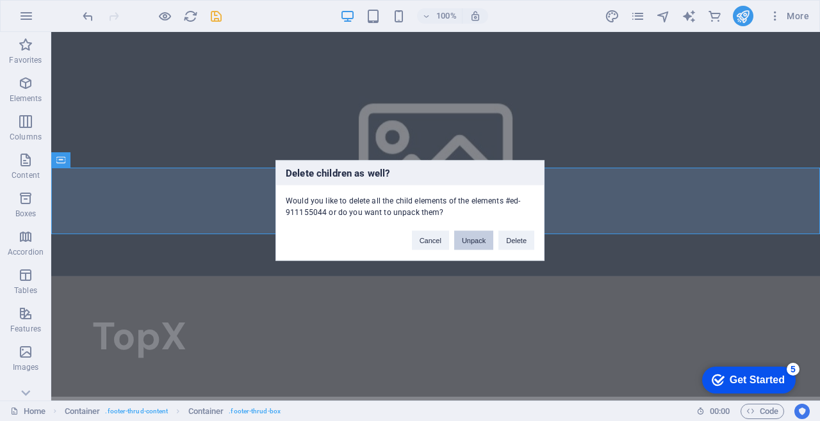
click at [464, 241] on button "Unpack" at bounding box center [473, 240] width 39 height 19
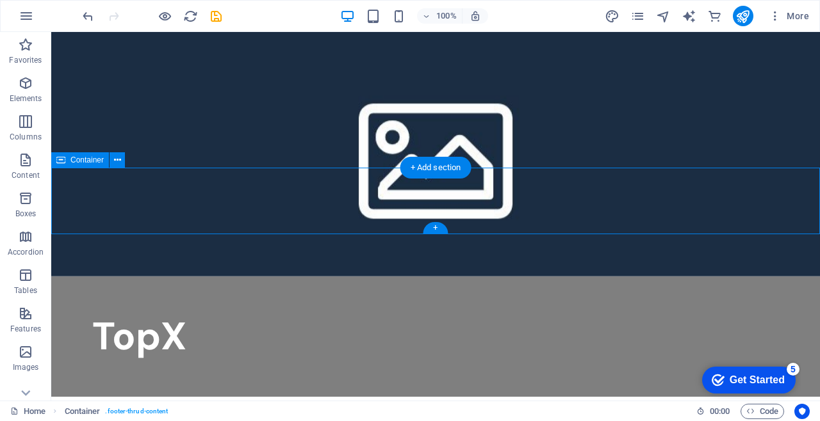
click at [123, 149] on figure at bounding box center [435, 154] width 769 height 245
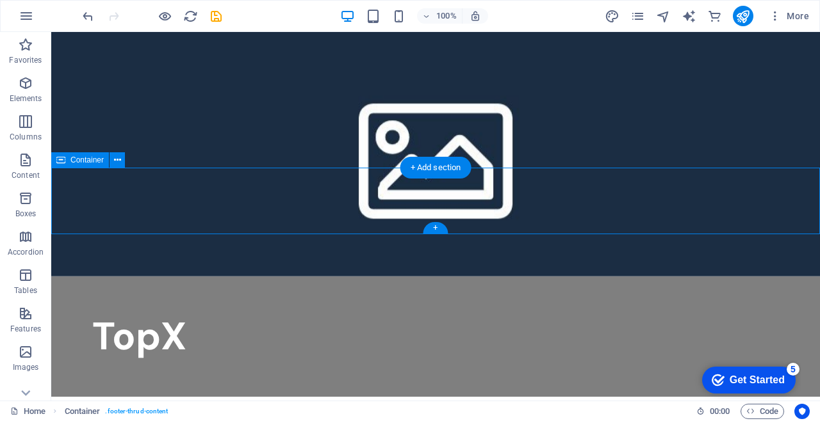
click at [117, 164] on icon at bounding box center [117, 160] width 7 height 13
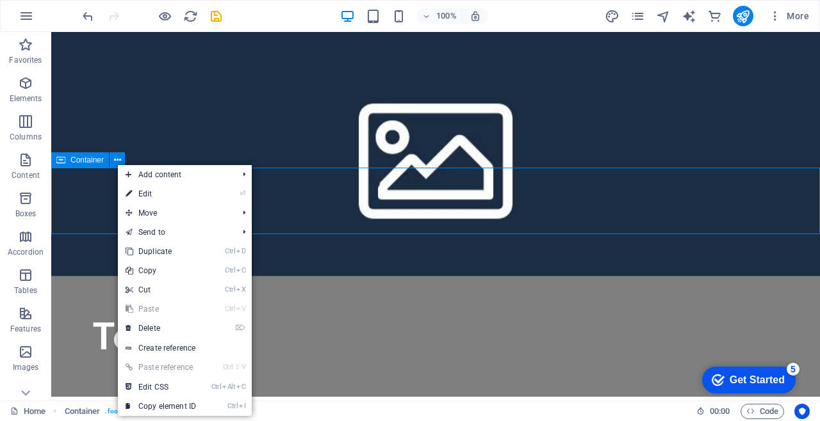
click at [177, 322] on link "⌦ Delete" at bounding box center [161, 328] width 86 height 19
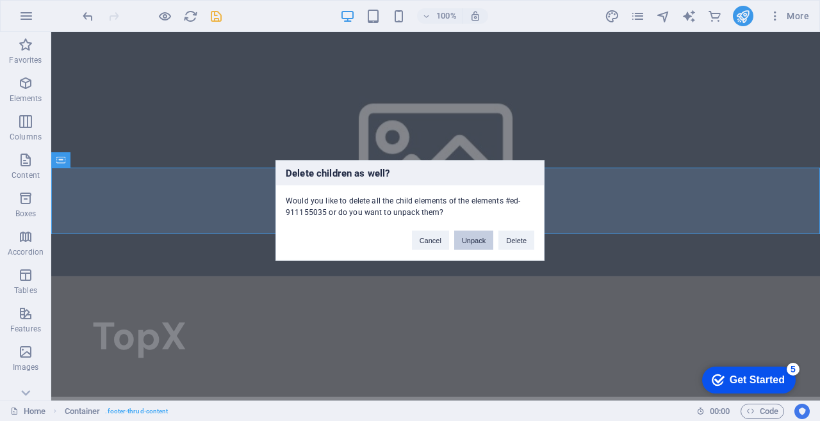
click at [476, 241] on button "Unpack" at bounding box center [473, 240] width 39 height 19
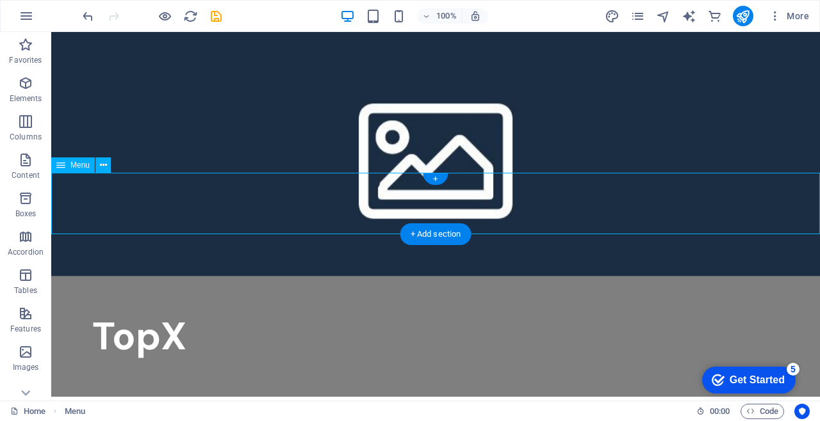
click at [113, 168] on div "Menu" at bounding box center [85, 166] width 68 height 16
click at [433, 233] on div "+ Add section" at bounding box center [435, 235] width 71 height 22
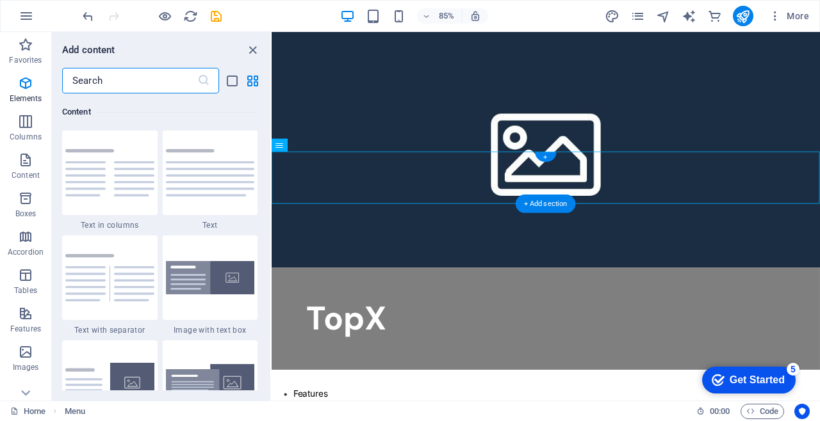
scroll to position [2241, 0]
click at [402, 350] on html "Skip to main content TopX Features Pricing Blog Contact topx.online Legal Notic…" at bounding box center [594, 359] width 645 height 655
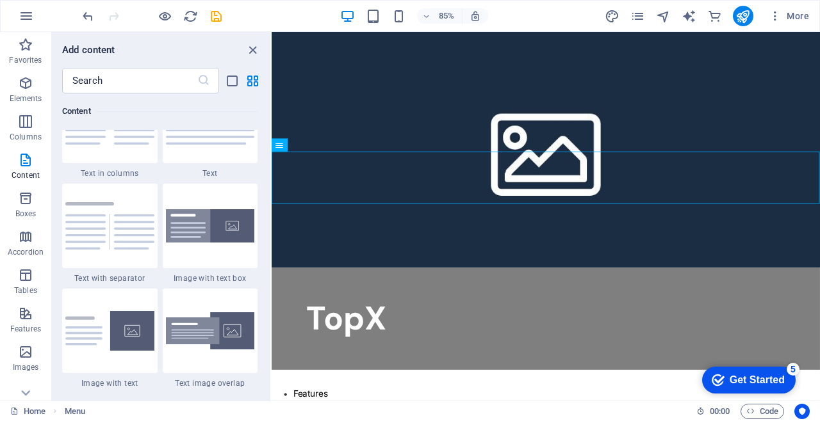
scroll to position [2262, 0]
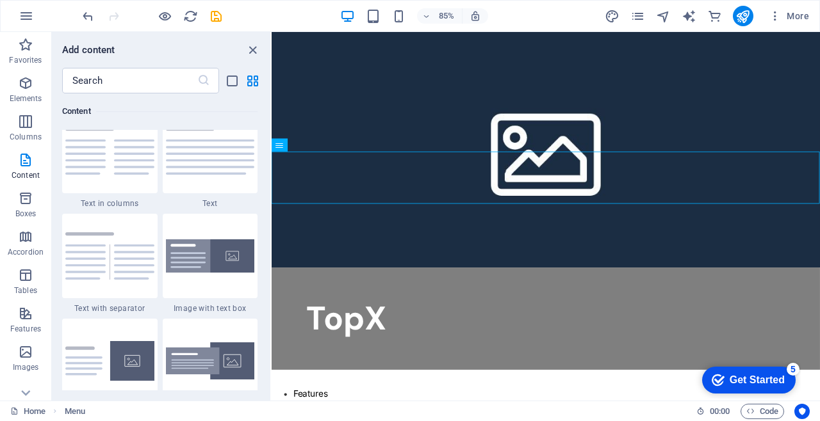
click at [212, 335] on div at bounding box center [210, 361] width 95 height 85
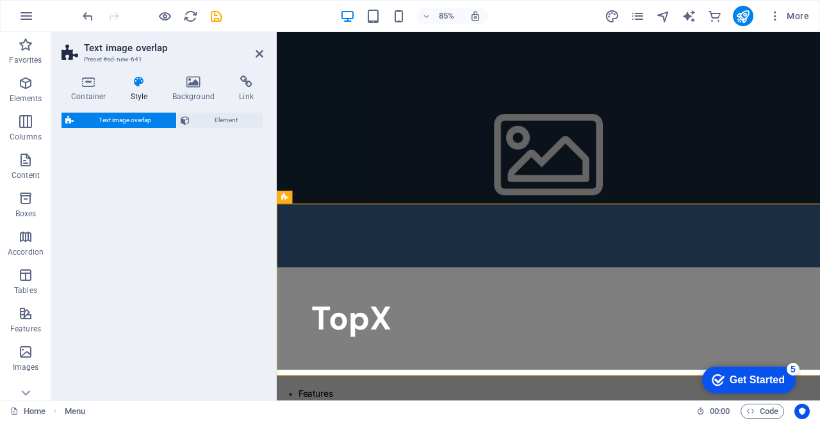
select select "rem"
select select "px"
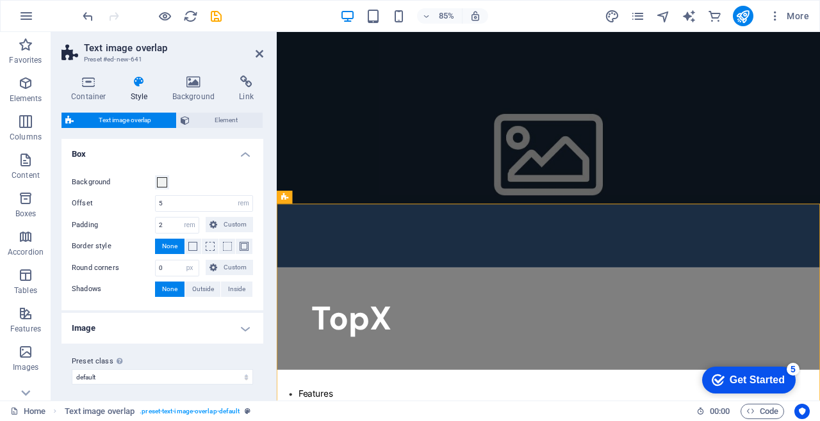
click at [261, 51] on icon at bounding box center [260, 54] width 8 height 10
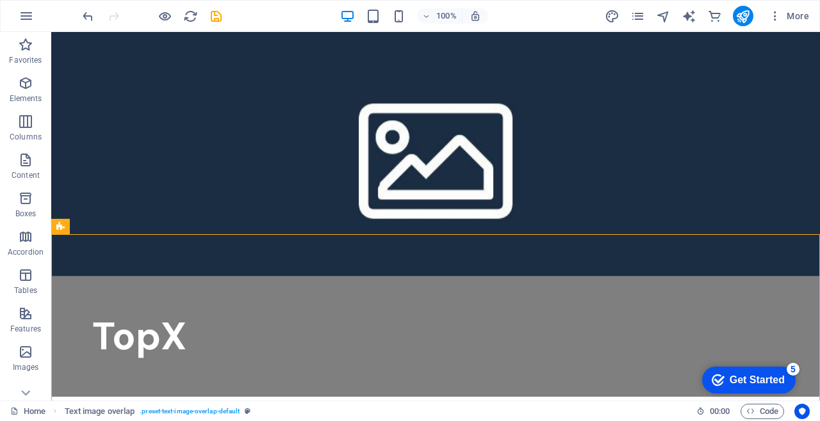
click at [437, 412] on div at bounding box center [435, 414] width 769 height 5
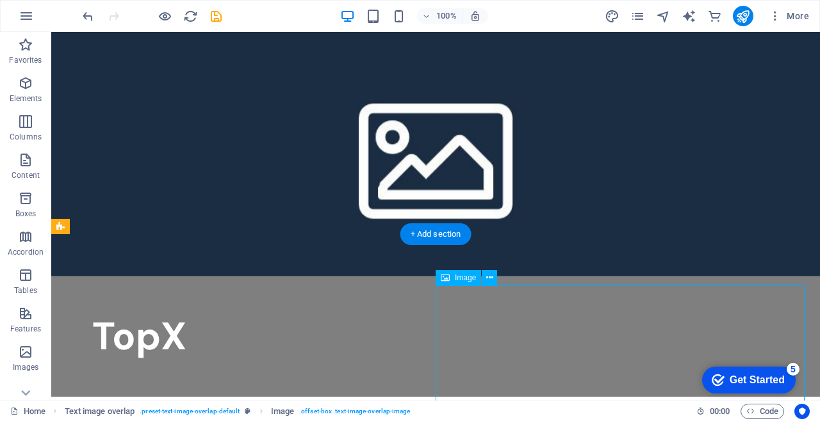
click at [491, 274] on icon at bounding box center [489, 278] width 7 height 13
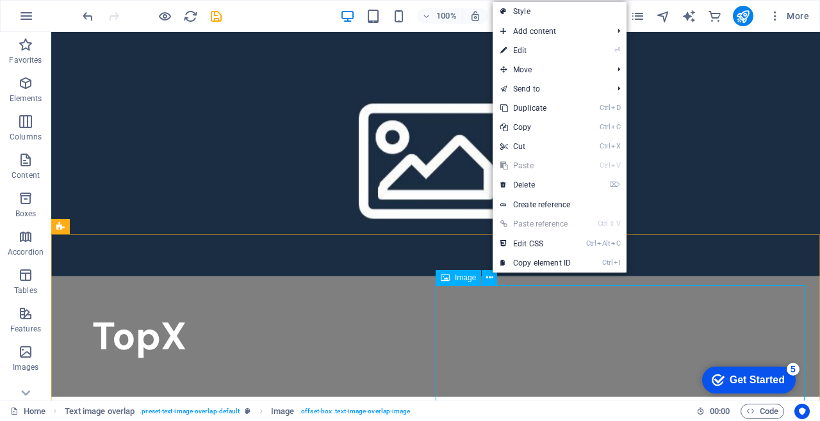
click at [546, 192] on link "⌦ Delete" at bounding box center [536, 184] width 86 height 19
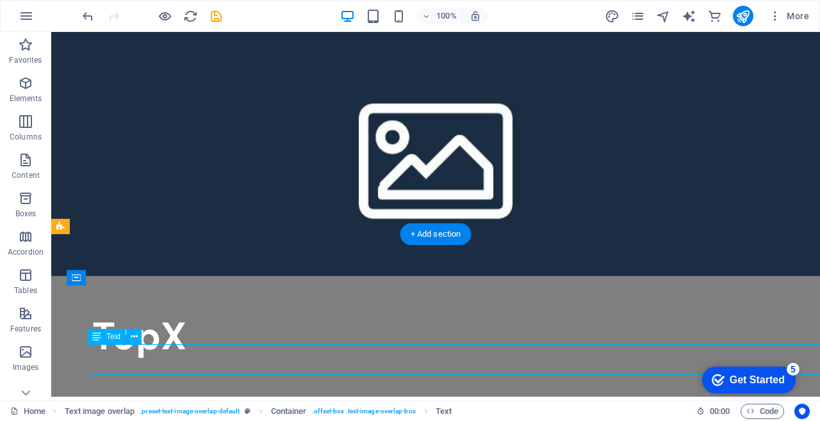
click at [139, 334] on button at bounding box center [133, 336] width 15 height 15
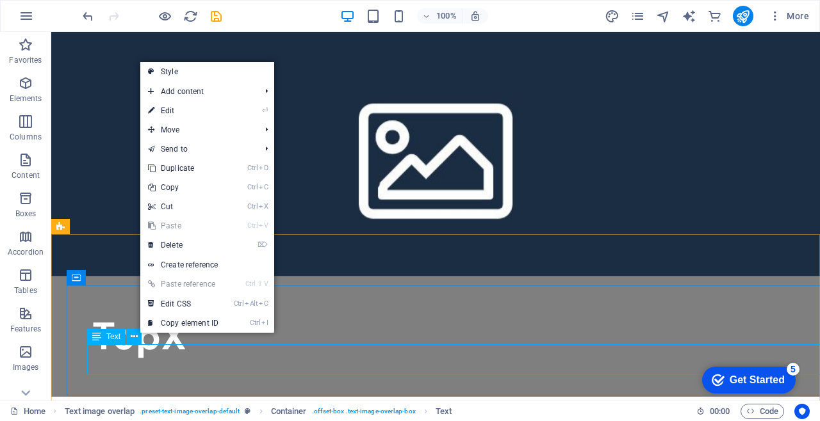
click at [224, 239] on link "⌦ Delete" at bounding box center [183, 245] width 86 height 19
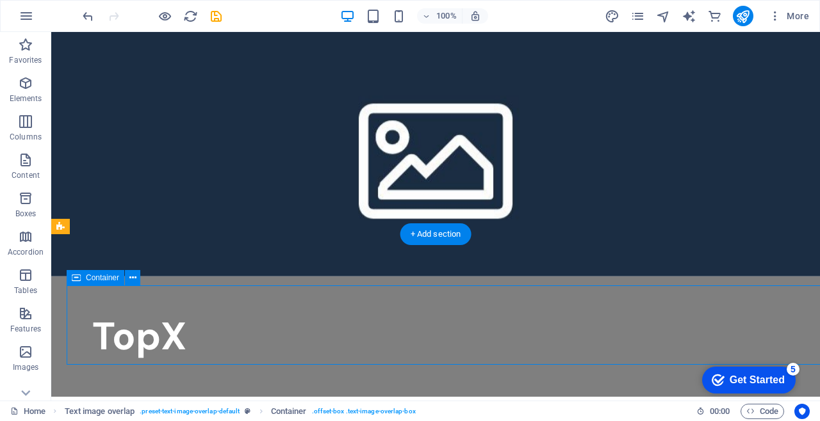
click at [142, 275] on div "Container" at bounding box center [108, 278] width 82 height 16
click at [138, 282] on button at bounding box center [132, 277] width 15 height 15
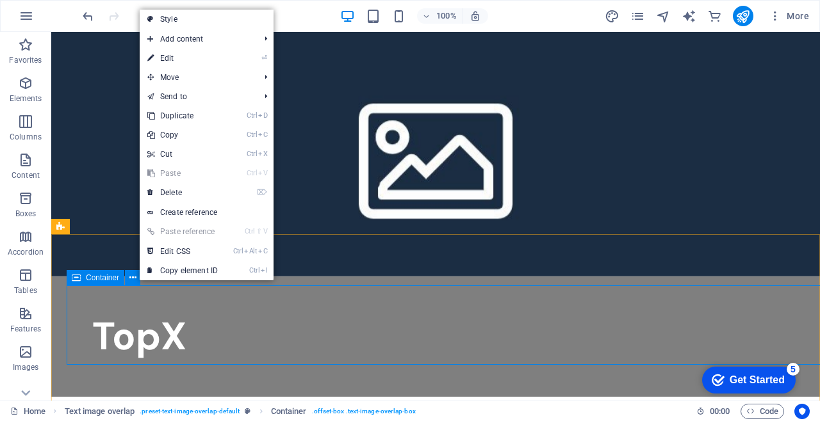
click at [221, 187] on link "⌦ Delete" at bounding box center [183, 192] width 86 height 19
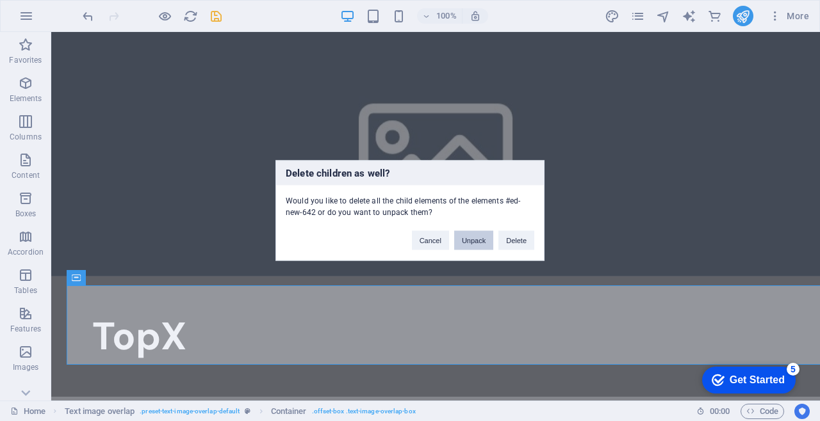
click at [480, 233] on button "Unpack" at bounding box center [473, 240] width 39 height 19
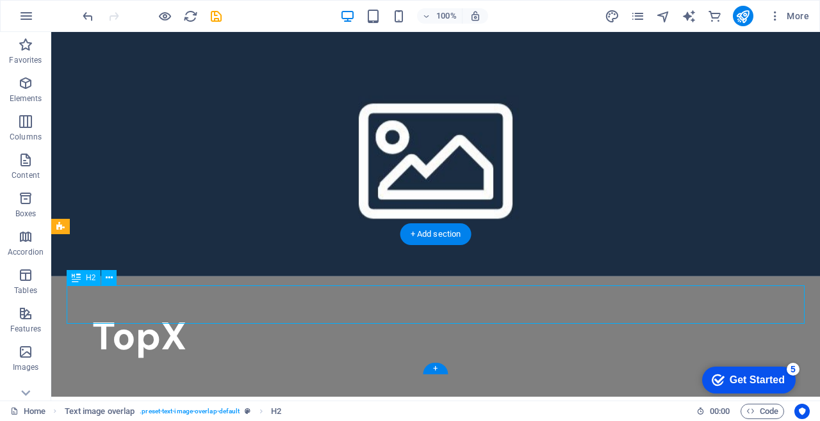
click at [114, 274] on button at bounding box center [108, 277] width 15 height 15
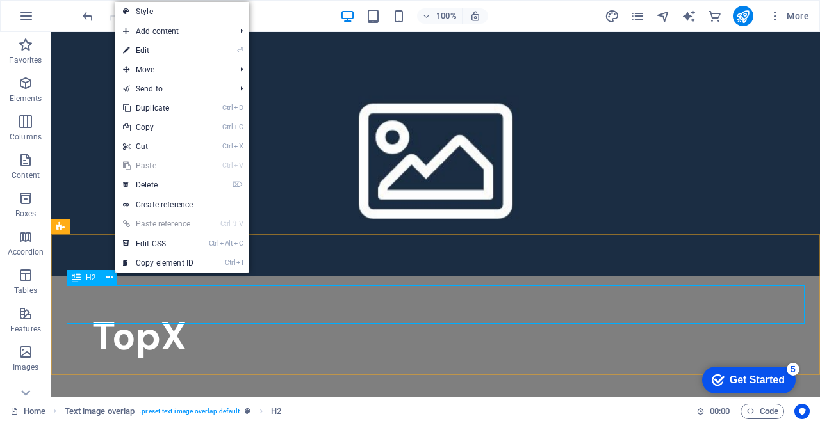
click at [195, 177] on link "⌦ Delete" at bounding box center [158, 184] width 86 height 19
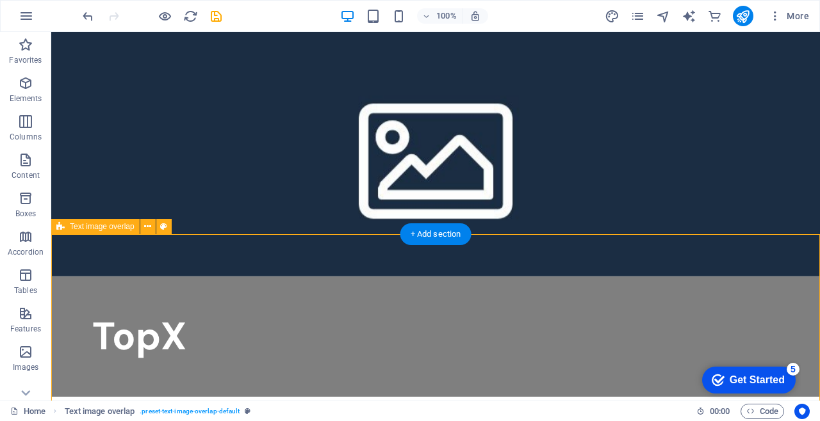
click at [151, 225] on icon at bounding box center [147, 226] width 7 height 13
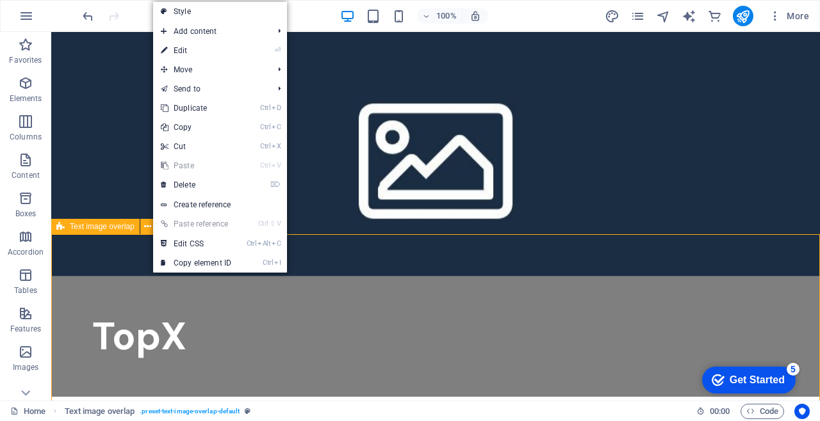
click at [230, 178] on link "⌦ Delete" at bounding box center [196, 184] width 86 height 19
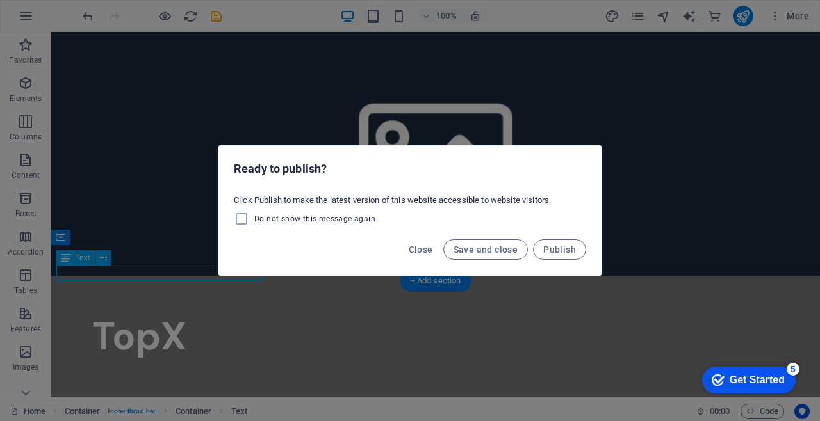
click at [502, 257] on button "Save and close" at bounding box center [485, 250] width 85 height 20
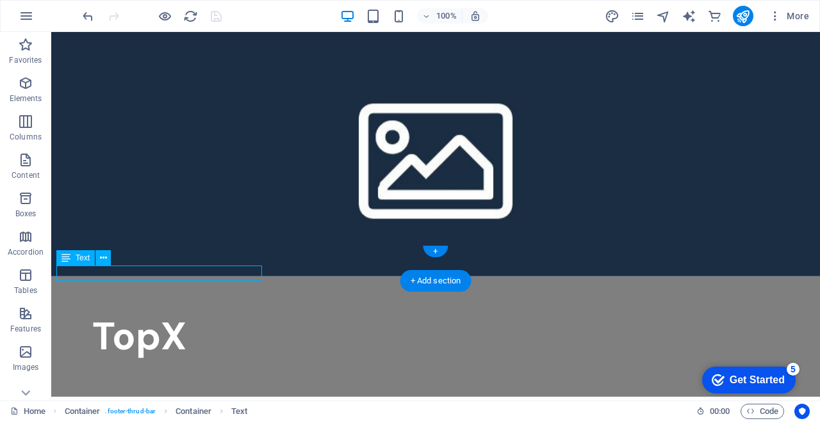
click at [106, 259] on icon at bounding box center [103, 258] width 7 height 13
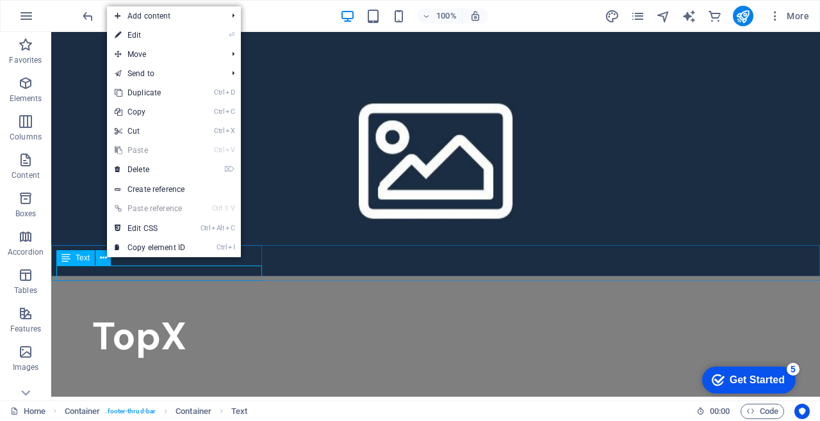
click at [218, 60] on span "Move" at bounding box center [164, 54] width 115 height 19
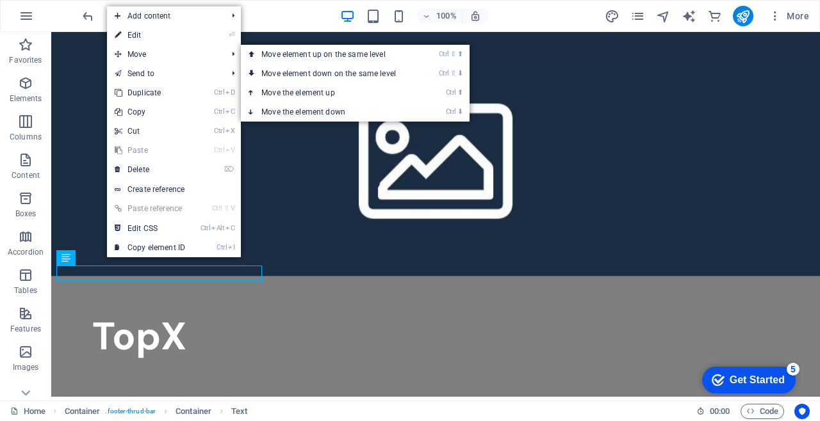
click at [373, 118] on link "Ctrl ⬇ Move the element down" at bounding box center [331, 111] width 181 height 19
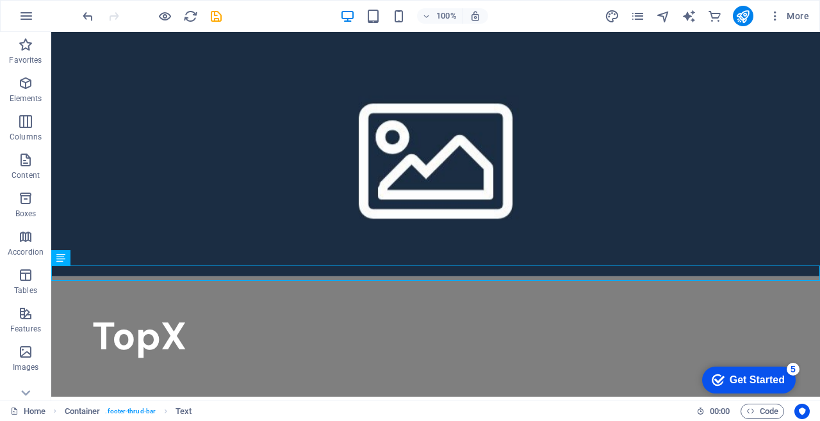
click at [277, 331] on html "Skip to main content TopX Features Pricing Blog Contact topx.online Legal Notic…" at bounding box center [435, 343] width 769 height 622
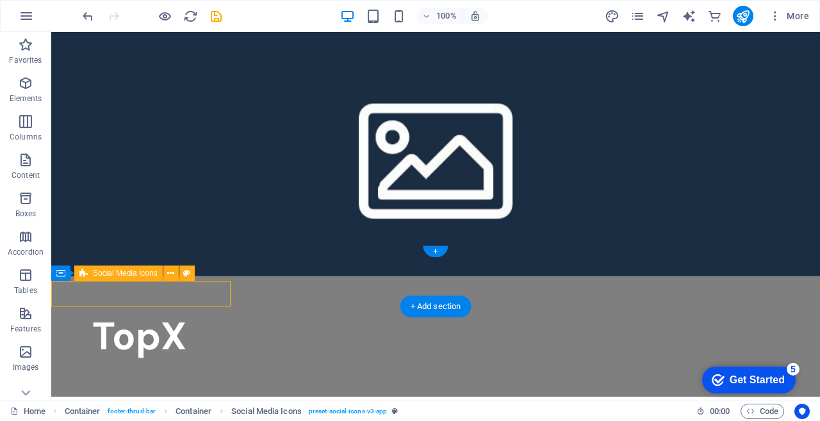
click at [194, 275] on button at bounding box center [186, 273] width 15 height 15
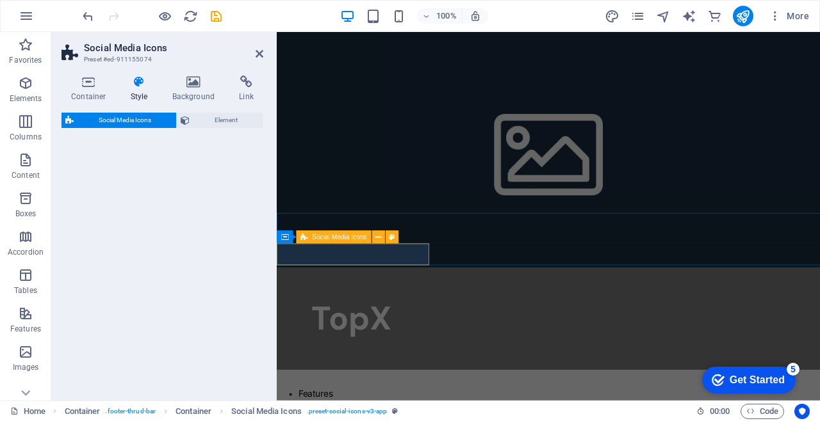
select select "rem"
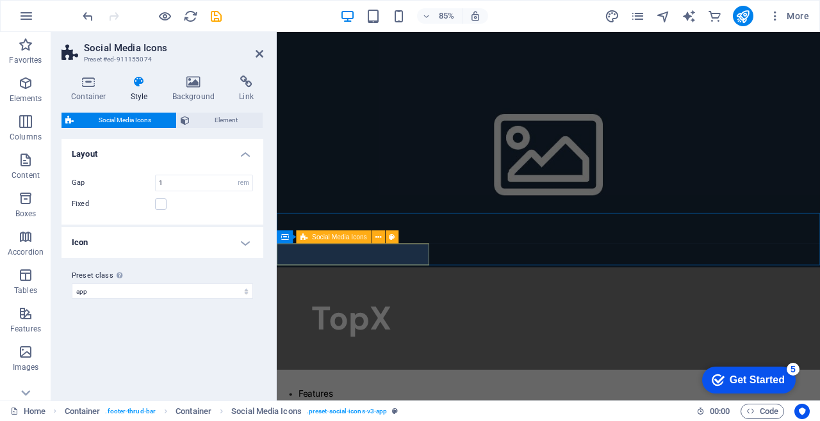
click at [263, 57] on icon at bounding box center [260, 54] width 8 height 10
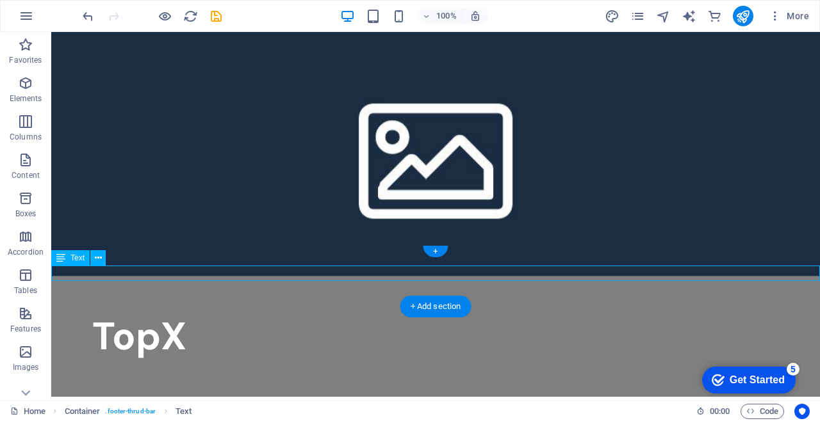
click at [104, 256] on button at bounding box center [97, 257] width 15 height 15
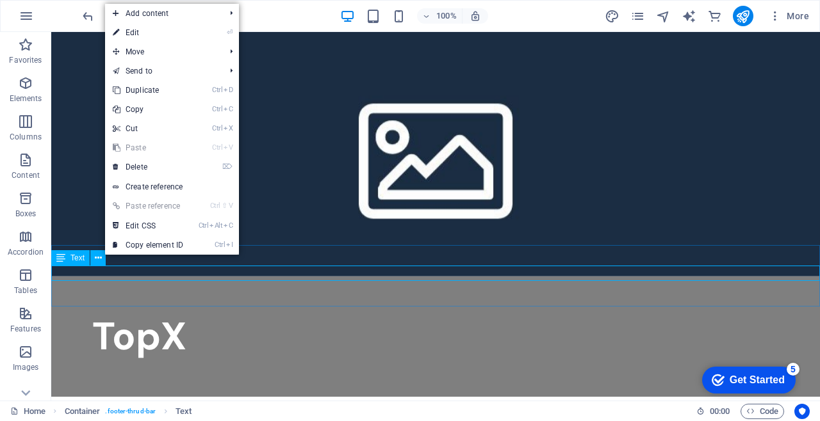
click at [212, 51] on span "Move" at bounding box center [162, 51] width 115 height 19
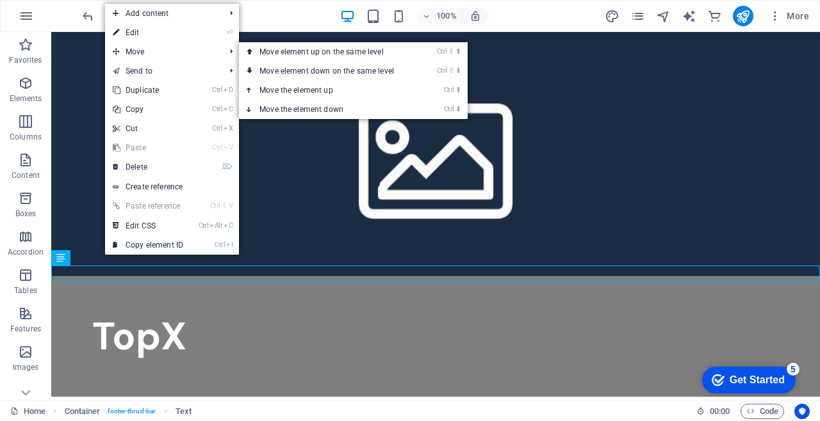
click at [370, 277] on div "TopX" at bounding box center [435, 337] width 769 height 120
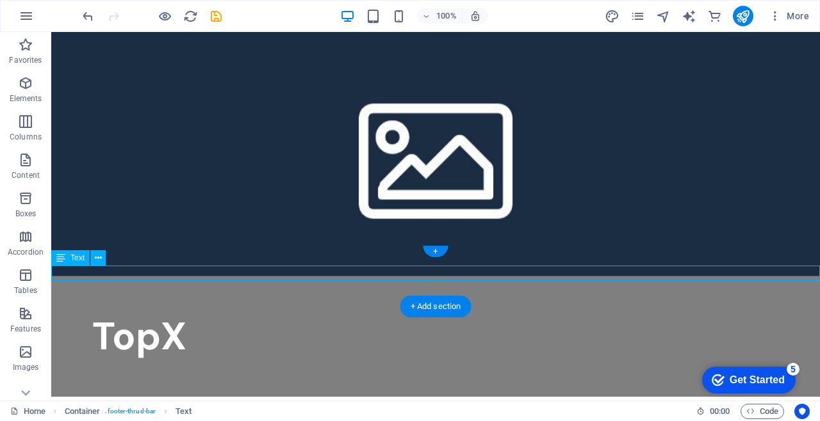
click at [96, 258] on icon at bounding box center [98, 258] width 7 height 13
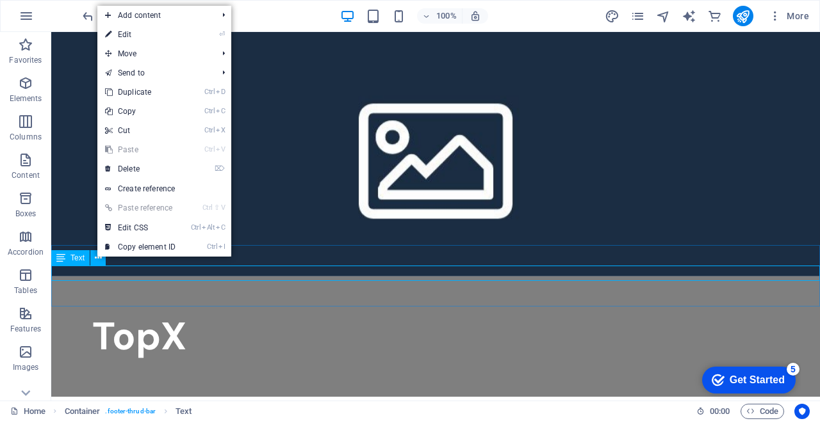
click at [209, 53] on span "Move" at bounding box center [154, 53] width 115 height 19
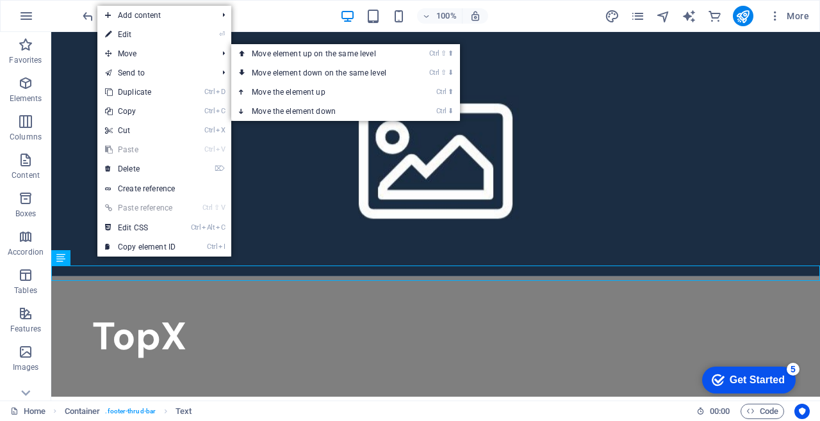
click at [357, 105] on link "Ctrl ⬇ Move the element down" at bounding box center [321, 111] width 181 height 19
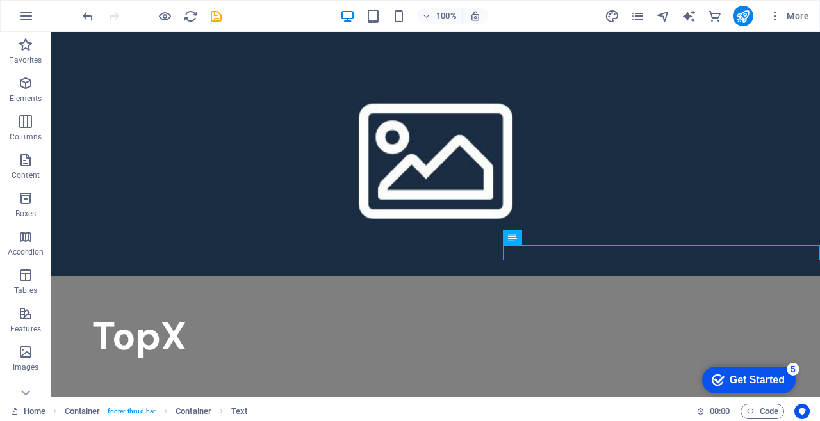
click at [546, 238] on div "TopX Features Pricing Blog Contact topx.online Legal Notice | Privacy Policy" at bounding box center [435, 343] width 769 height 622
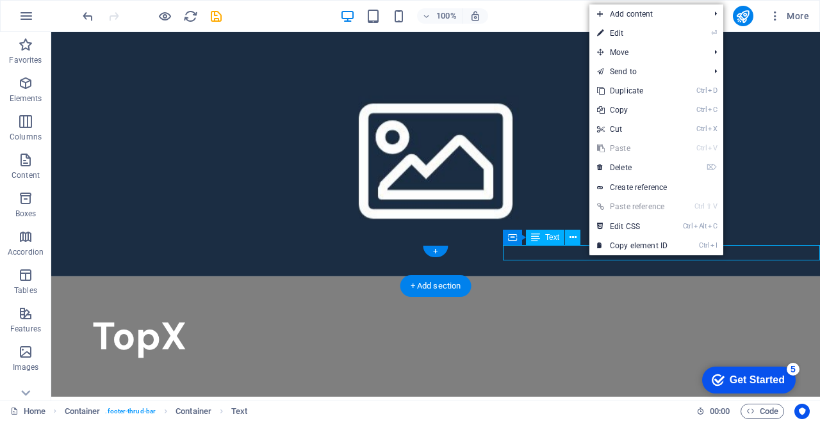
click at [661, 47] on span "Move" at bounding box center [646, 52] width 115 height 19
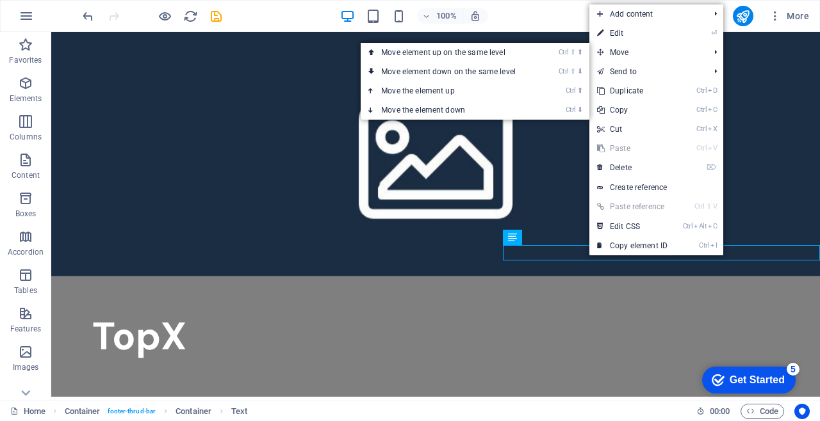
click at [502, 113] on link "Ctrl ⬇ Move the element down" at bounding box center [451, 110] width 181 height 19
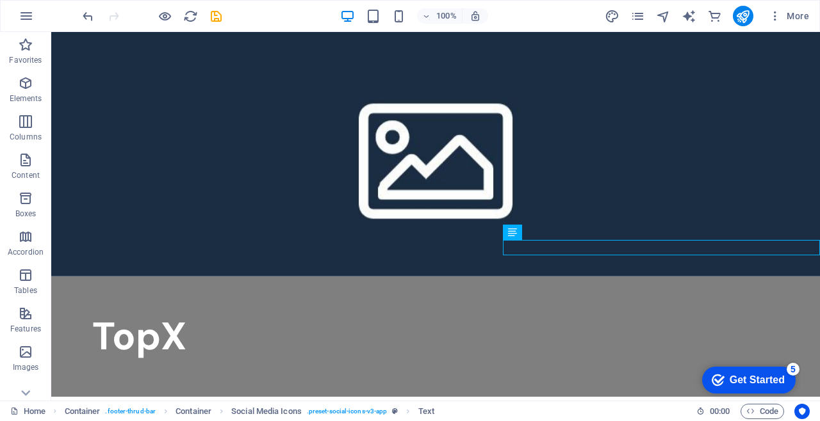
click at [585, 241] on div "TopX Features Pricing Blog Contact topx.online Legal Notice | Privacy Policy" at bounding box center [435, 343] width 769 height 622
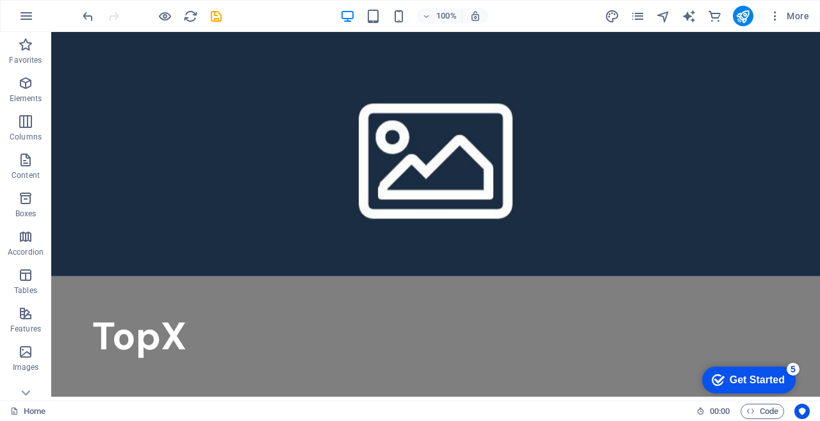
click at [537, 305] on html "Skip to main content TopX Features Pricing Blog Contact topx.online Legal Notic…" at bounding box center [435, 343] width 769 height 622
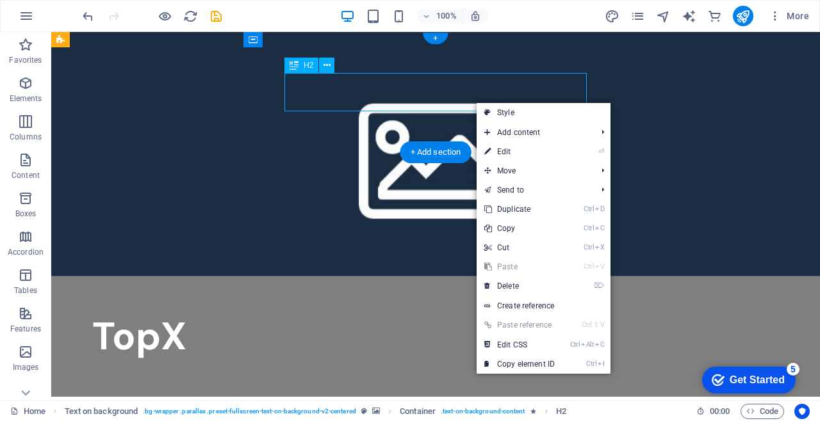
click at [535, 271] on link "Ctrl V Paste" at bounding box center [520, 266] width 86 height 19
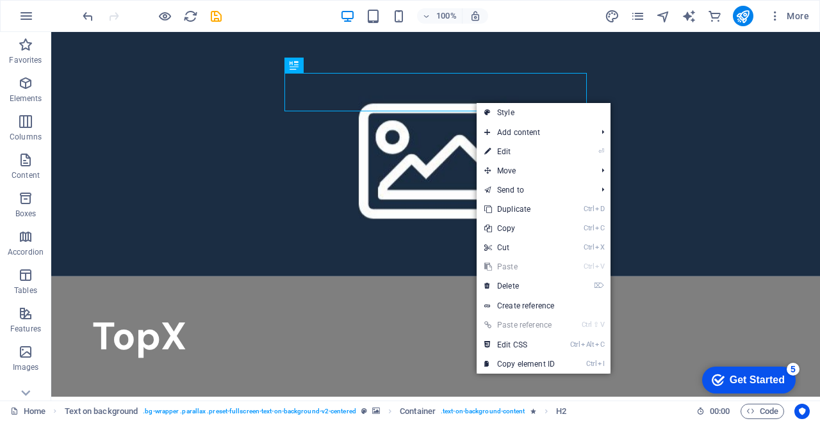
click at [543, 290] on link "⌦ Delete" at bounding box center [520, 286] width 86 height 19
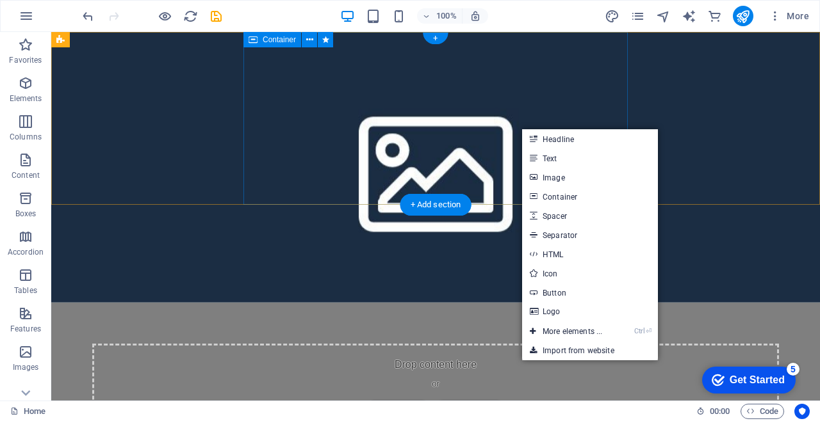
click at [573, 309] on link "Logo" at bounding box center [590, 311] width 136 height 19
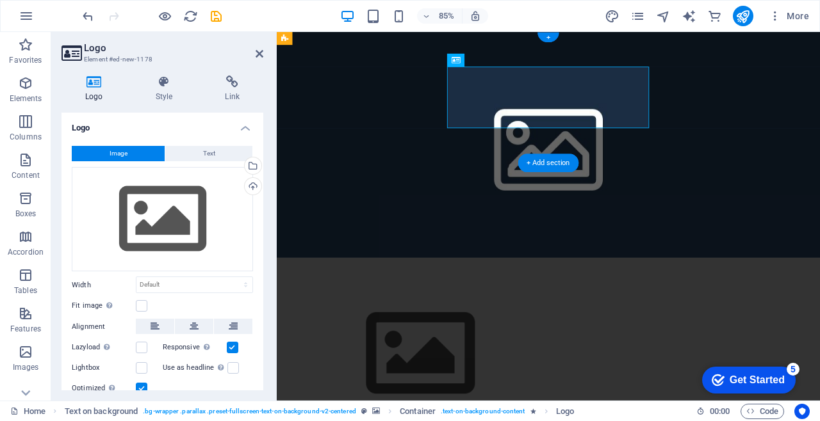
click at [801, 127] on figure at bounding box center [596, 165] width 639 height 266
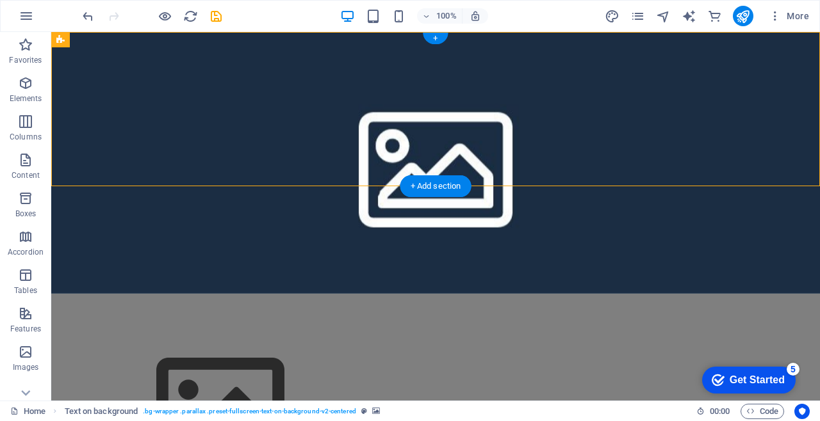
click at [445, 191] on div "+ Add section" at bounding box center [435, 186] width 71 height 22
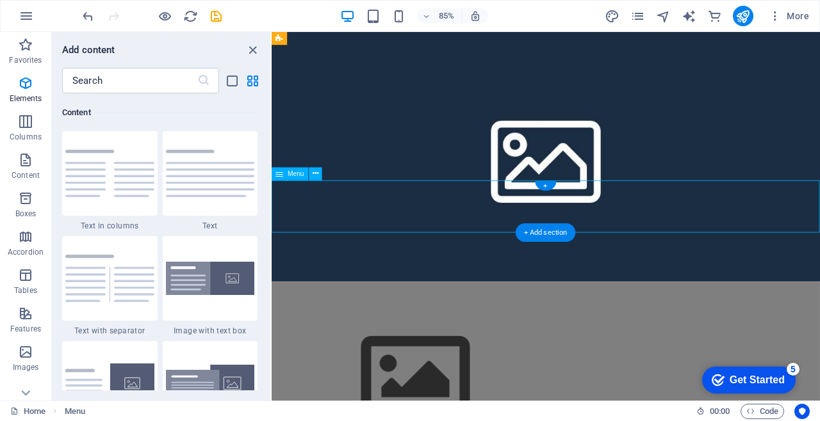
scroll to position [2241, 0]
click at [489, 379] on html "Skip to main content Features Pricing Blog Contact topx.online Legal Notice | P…" at bounding box center [594, 420] width 645 height 777
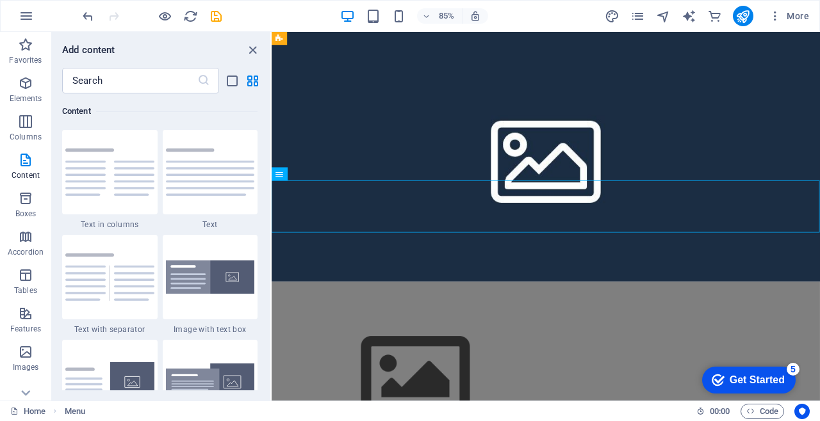
click at [404, 140] on figure at bounding box center [594, 179] width 645 height 294
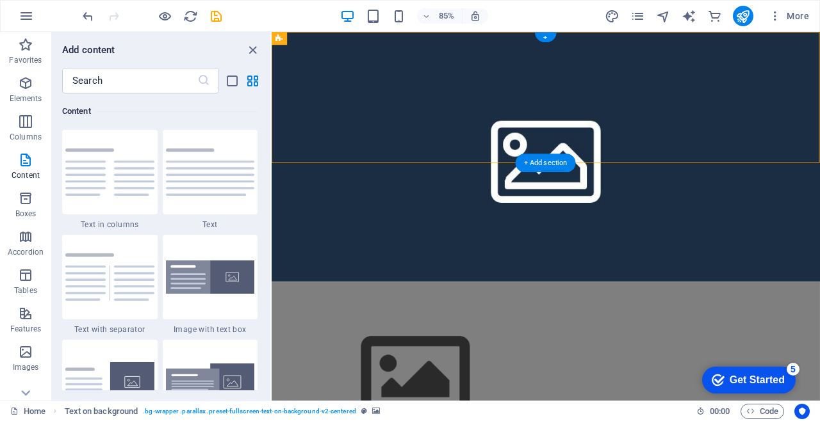
click at [550, 163] on div "+ Add section" at bounding box center [546, 163] width 60 height 19
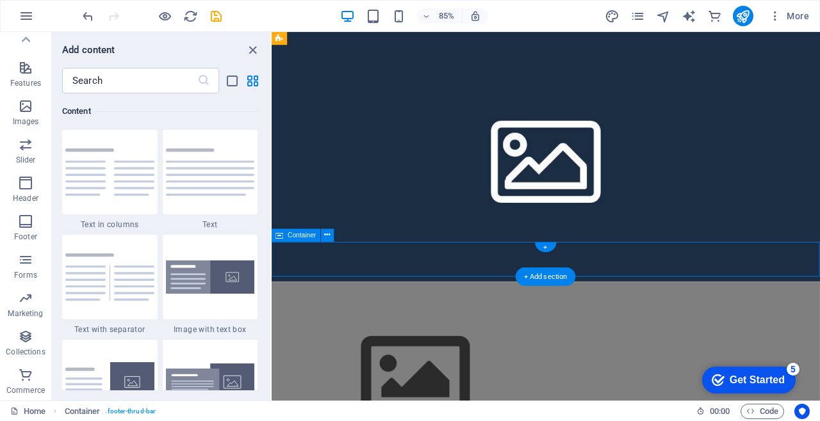
click at [564, 421] on html "Skip to main content Features Pricing Blog Contact topx.online Legal Notice | P…" at bounding box center [594, 420] width 645 height 777
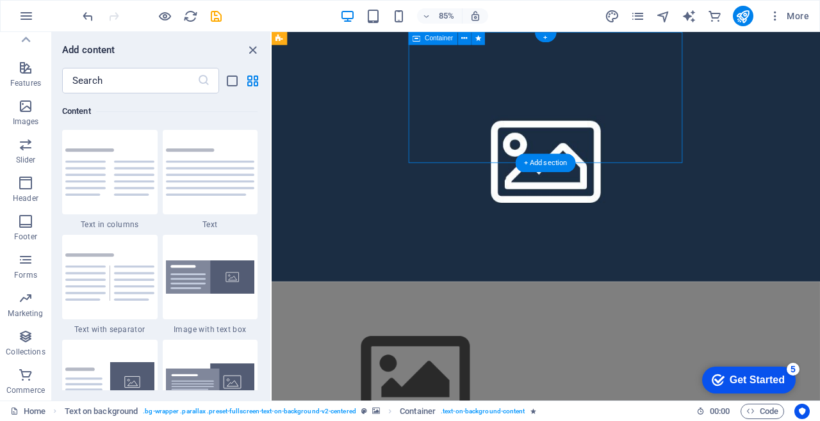
click at [465, 37] on icon at bounding box center [465, 39] width 6 height 12
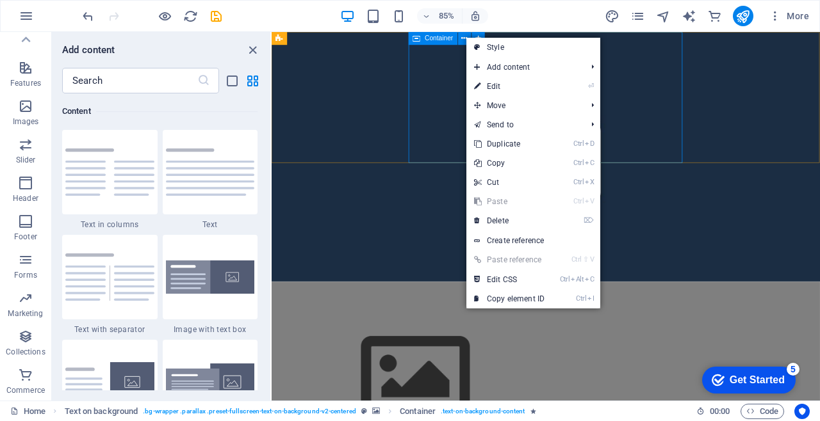
click at [531, 224] on link "⌦ Delete" at bounding box center [509, 220] width 86 height 19
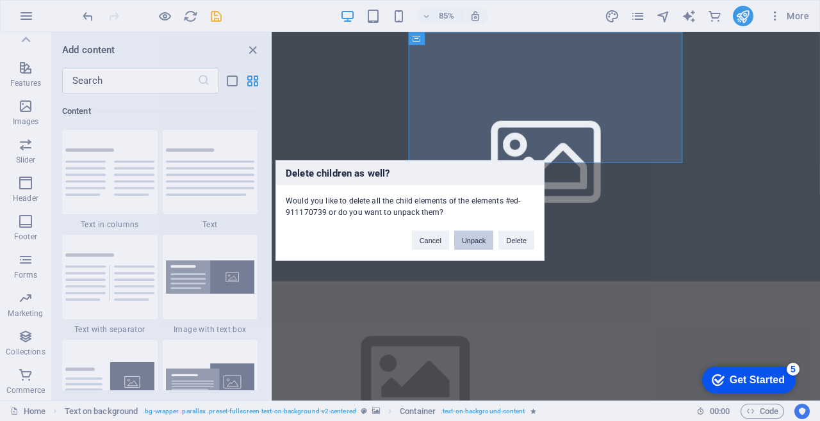
click at [476, 247] on button "Unpack" at bounding box center [473, 240] width 39 height 19
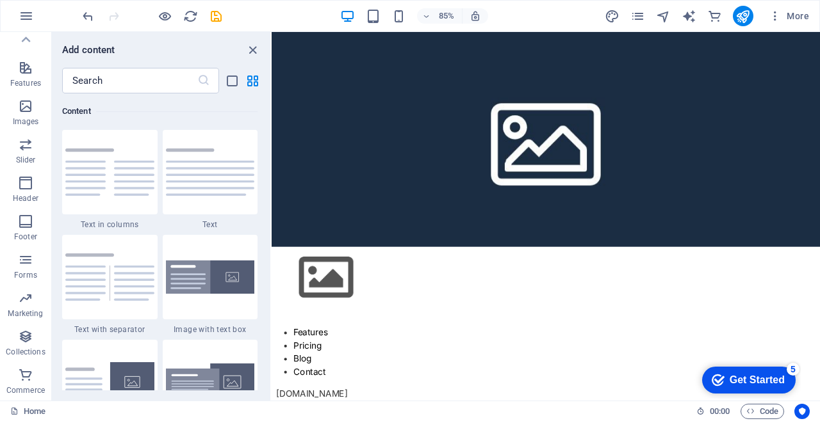
click at [545, 285] on div at bounding box center [594, 321] width 645 height 72
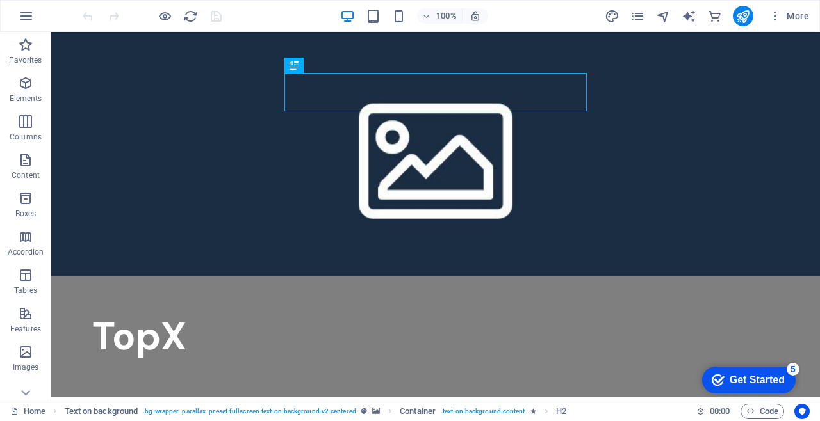
click at [687, 17] on icon "text_generator" at bounding box center [688, 16] width 15 height 15
select select "English"
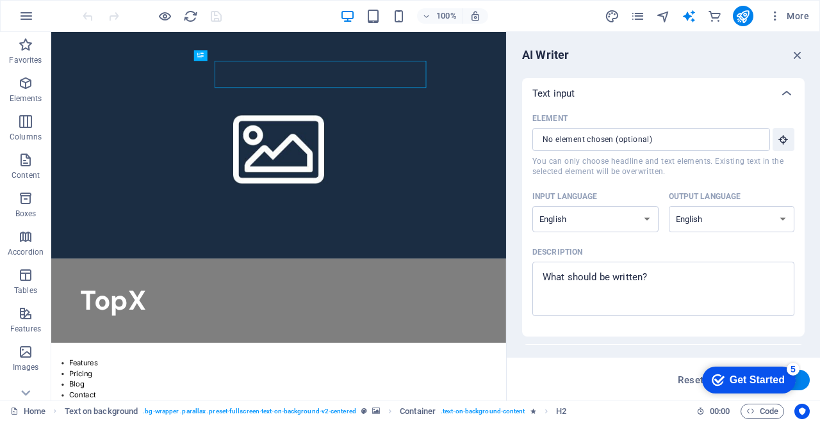
scroll to position [307, 0]
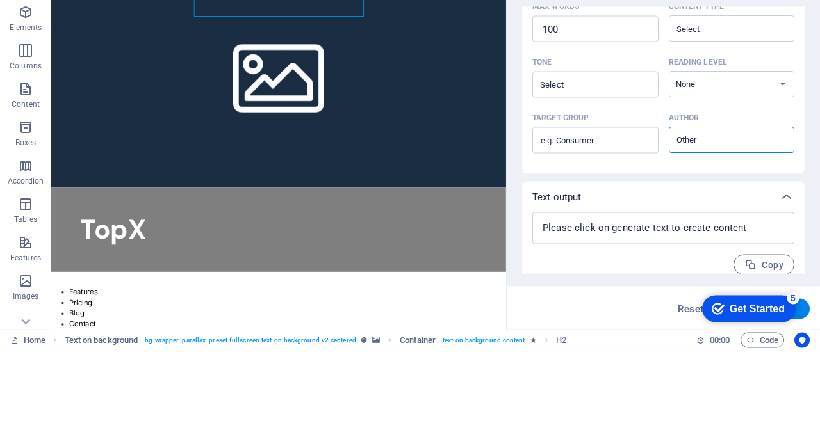
type textarea "x"
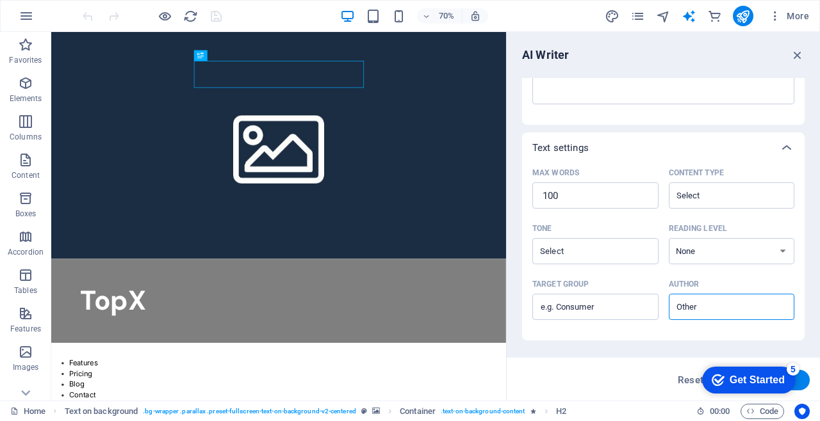
click at [660, 120] on div "Element ​ You can only choose headline and text elements. Existing text in the …" at bounding box center [663, 11] width 282 height 228
type textarea "x"
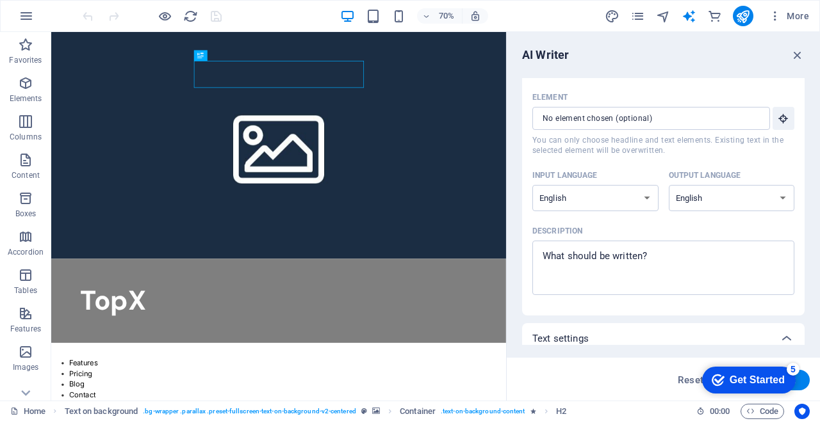
scroll to position [0, 0]
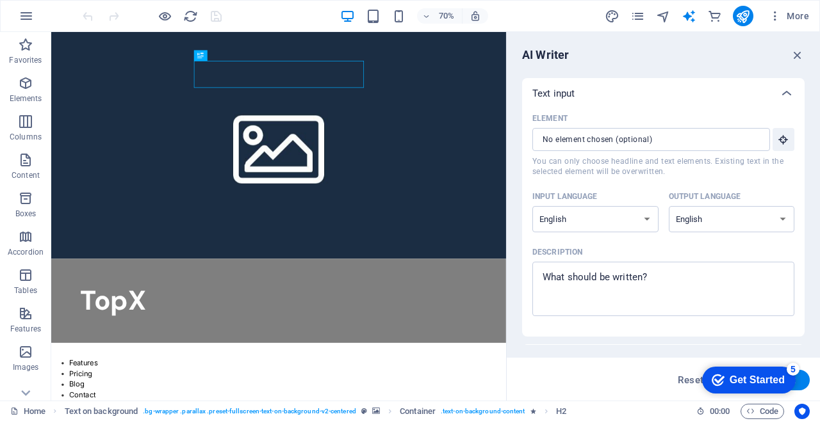
click at [786, 131] on button "Element ​ You can only choose headline and text elements. Existing text in the …" at bounding box center [783, 139] width 22 height 23
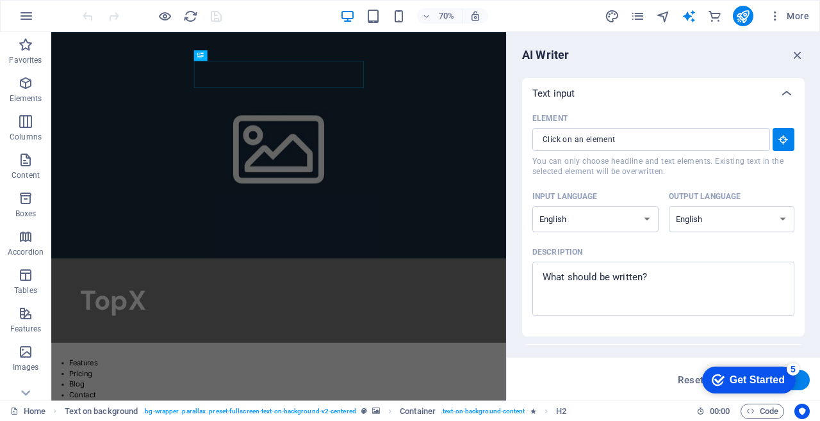
click at [784, 138] on icon "button" at bounding box center [784, 140] width 12 height 12
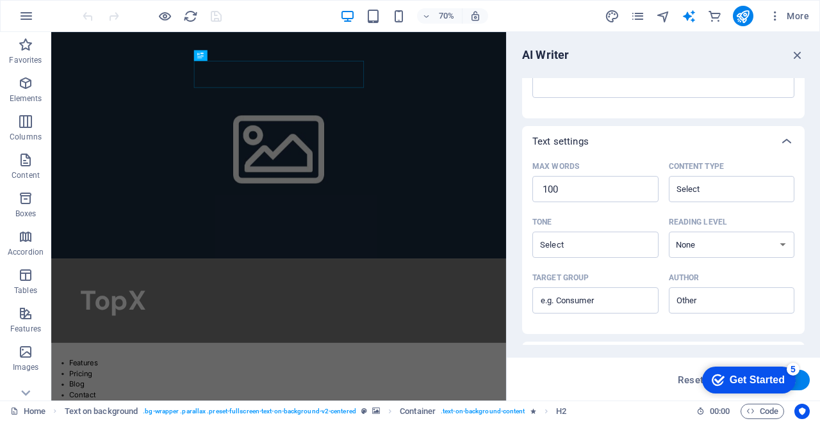
scroll to position [219, 0]
click at [621, 184] on input "100" at bounding box center [595, 189] width 126 height 26
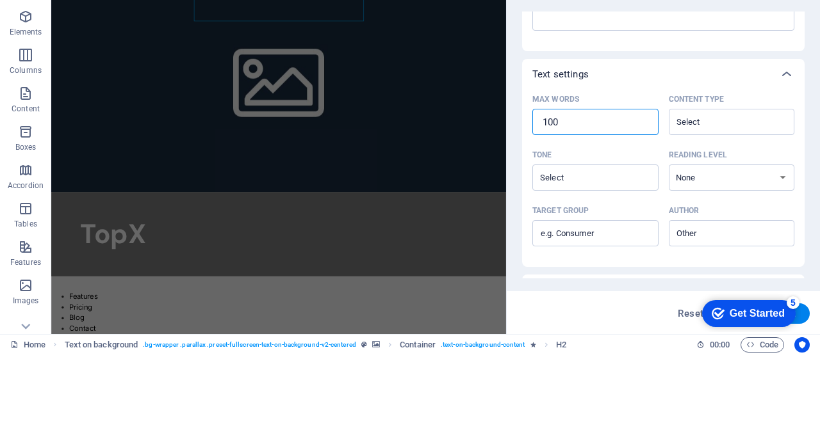
type textarea "x"
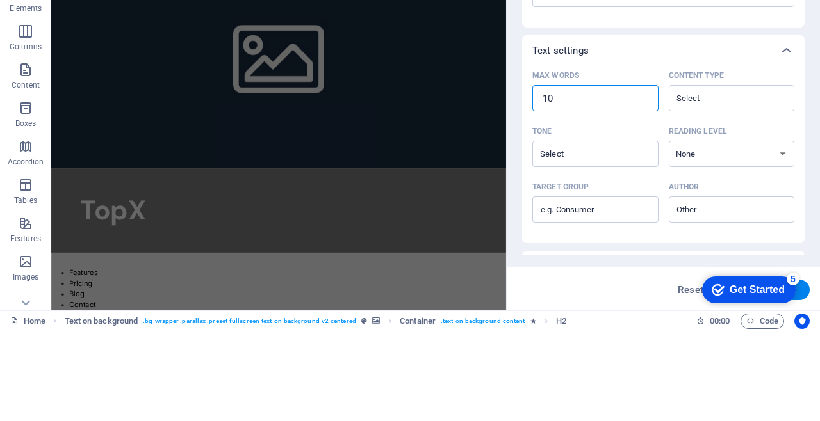
type input "1"
type textarea "x"
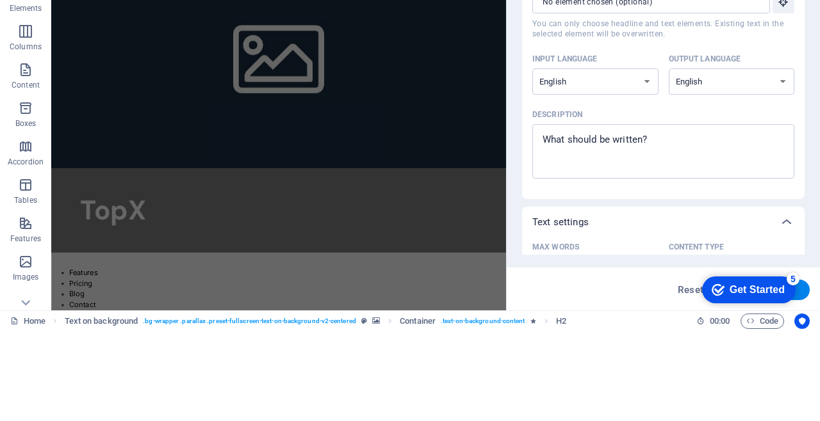
scroll to position [0, 0]
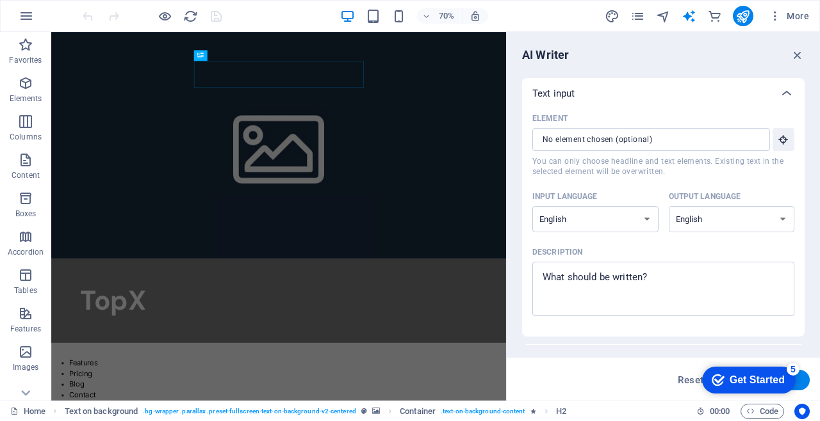
click at [797, 60] on icon "button" at bounding box center [797, 55] width 14 height 14
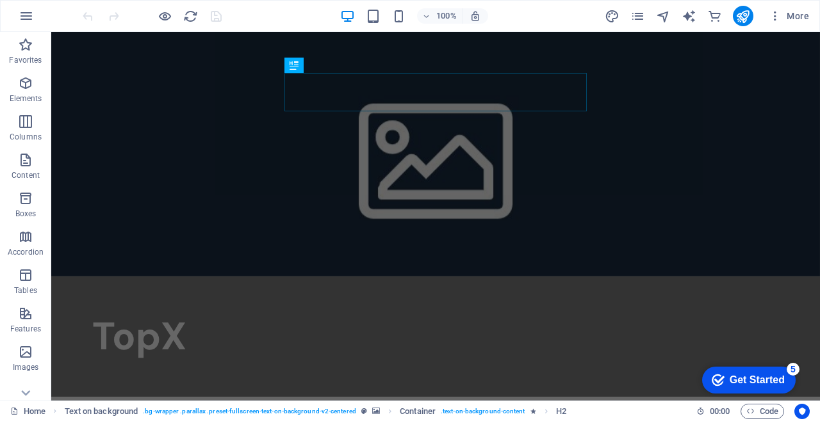
click at [644, 22] on icon "pages" at bounding box center [637, 16] width 15 height 15
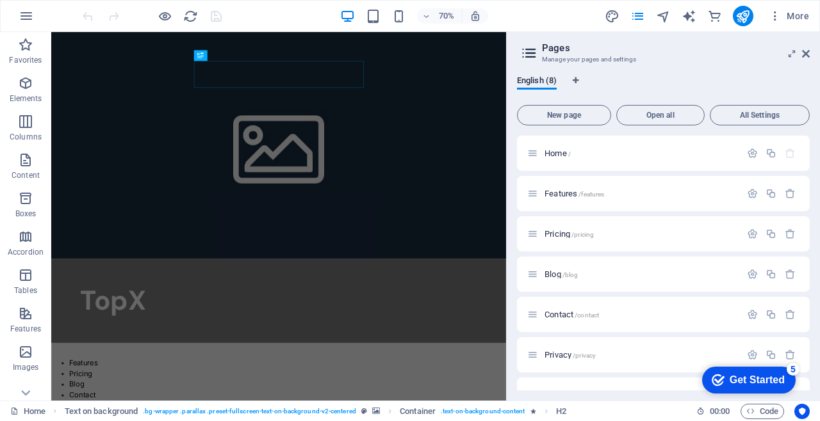
click at [803, 56] on icon at bounding box center [806, 54] width 8 height 10
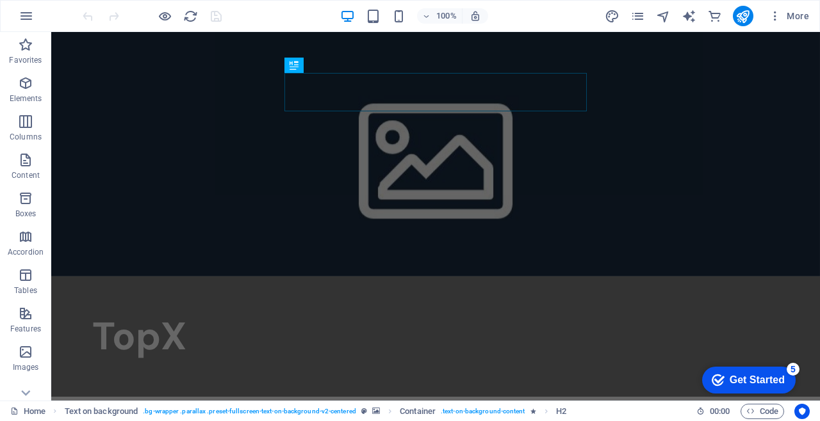
click at [768, 24] on button "More" at bounding box center [788, 16] width 51 height 20
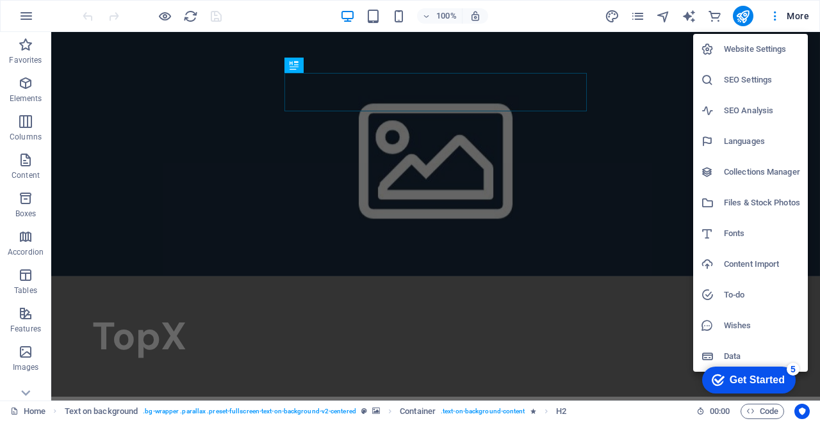
click at [641, 113] on div at bounding box center [410, 210] width 820 height 421
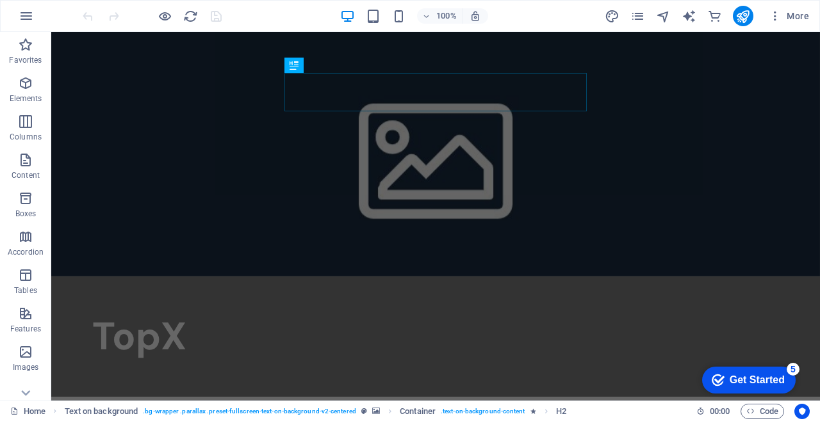
click at [614, 12] on icon "design" at bounding box center [612, 16] width 15 height 15
select select "600"
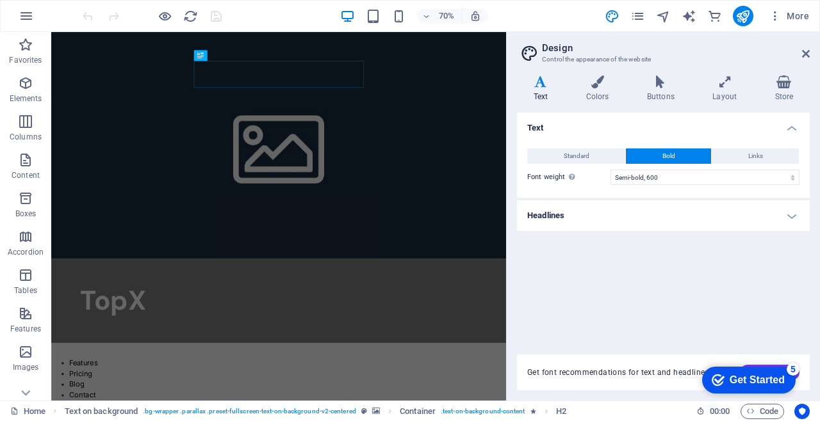
click at [740, 86] on icon at bounding box center [724, 82] width 57 height 13
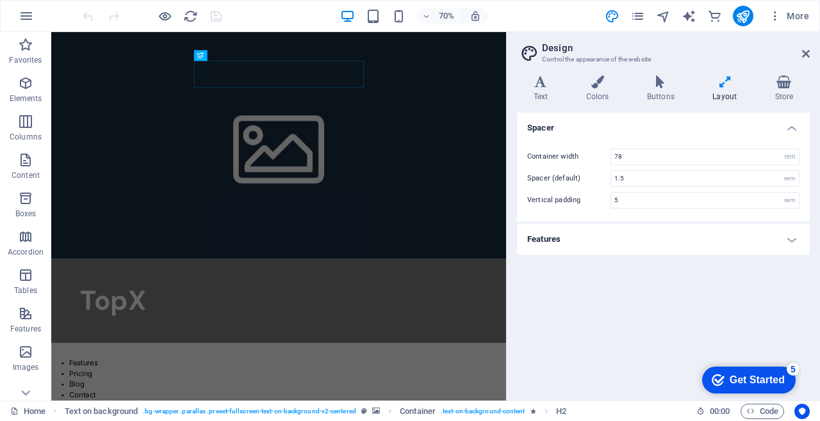
click at [806, 53] on icon at bounding box center [806, 54] width 8 height 10
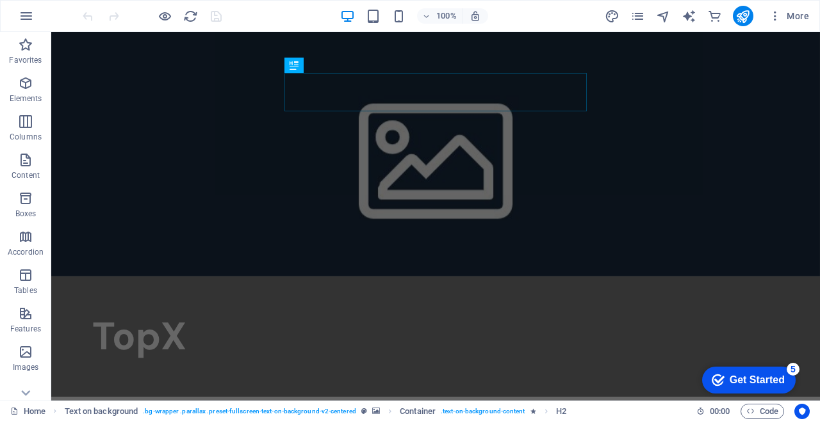
click at [171, 16] on icon "button" at bounding box center [165, 16] width 15 height 15
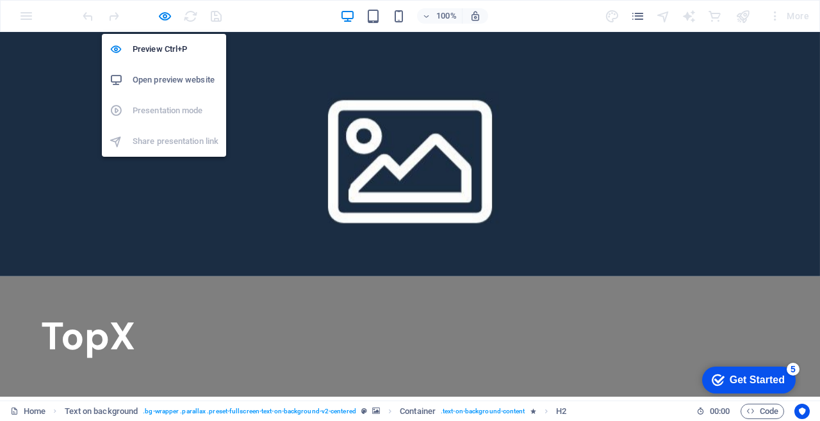
click at [284, 318] on h2 "TopX" at bounding box center [410, 337] width 738 height 38
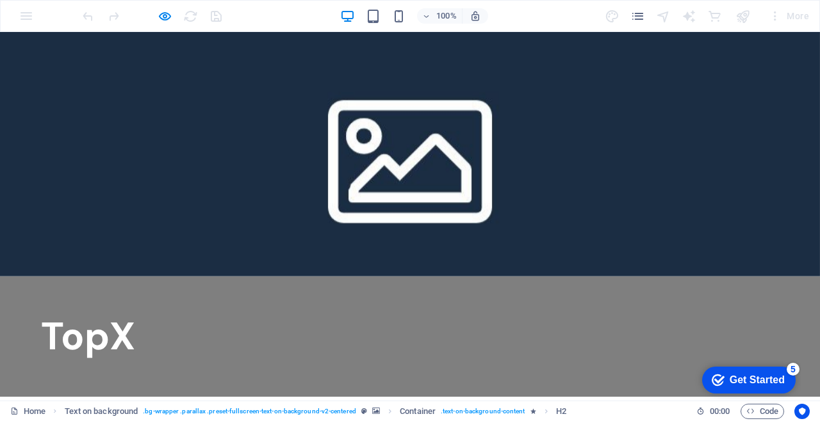
click at [448, 277] on div "TopX" at bounding box center [410, 337] width 820 height 120
click at [158, 74] on div at bounding box center [410, 154] width 820 height 245
click at [158, 12] on icon "button" at bounding box center [165, 16] width 15 height 15
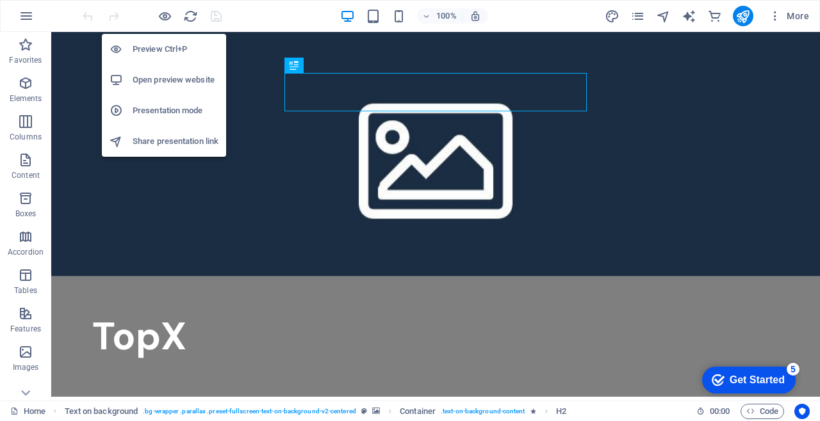
click at [29, 172] on p "Content" at bounding box center [26, 175] width 28 height 10
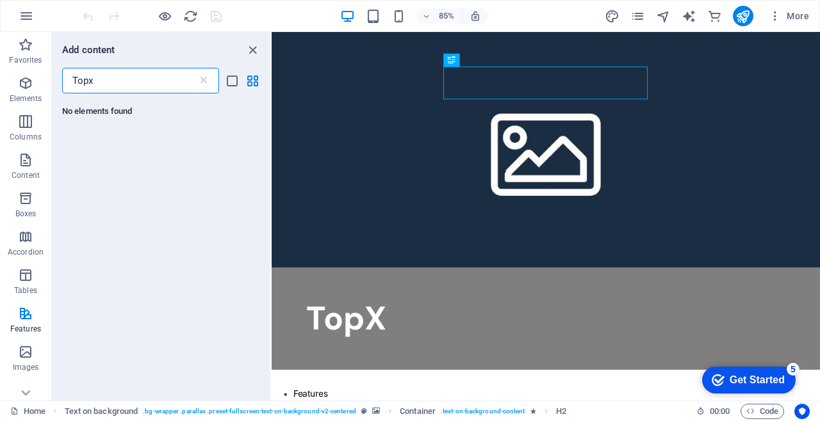
type input "Topx"
click at [371, 118] on figure at bounding box center [594, 170] width 645 height 277
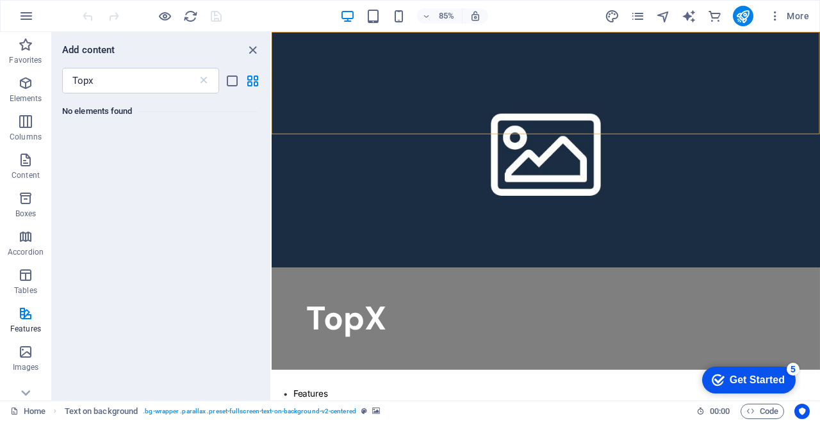
click at [213, 231] on div "No elements found" at bounding box center [161, 242] width 218 height 297
click at [257, 51] on icon "close panel" at bounding box center [252, 50] width 15 height 15
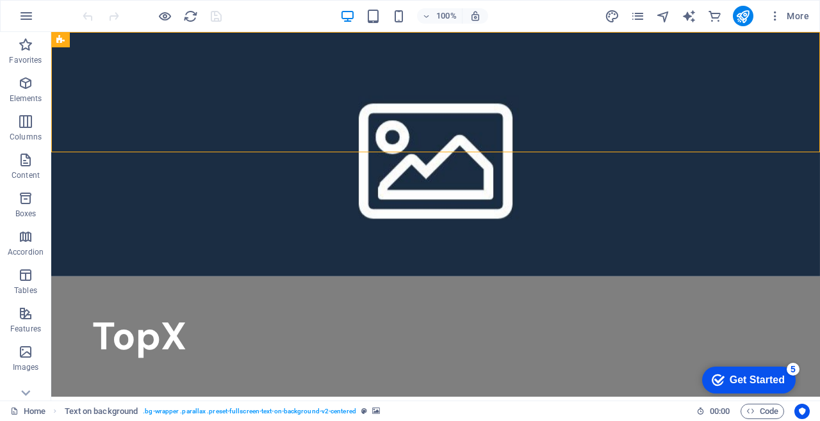
click at [633, 12] on icon "pages" at bounding box center [637, 16] width 15 height 15
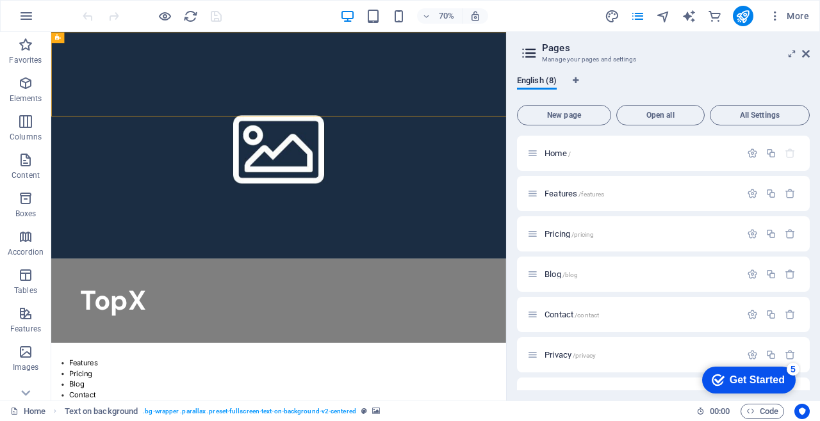
click at [806, 53] on icon at bounding box center [806, 54] width 8 height 10
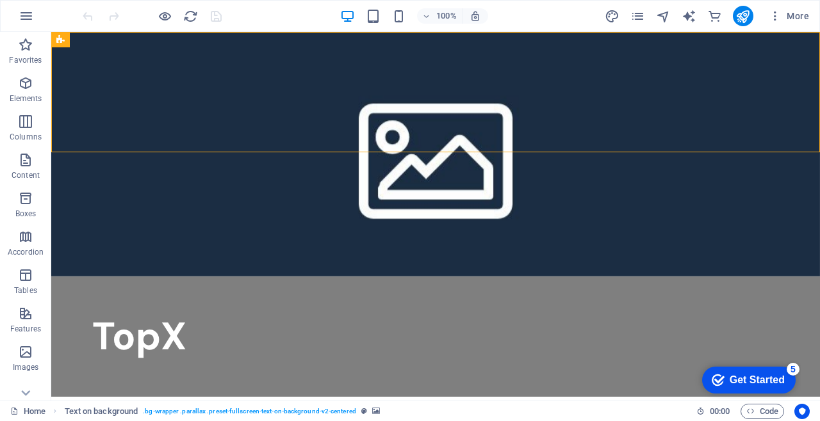
click at [778, 12] on icon "button" at bounding box center [775, 16] width 13 height 13
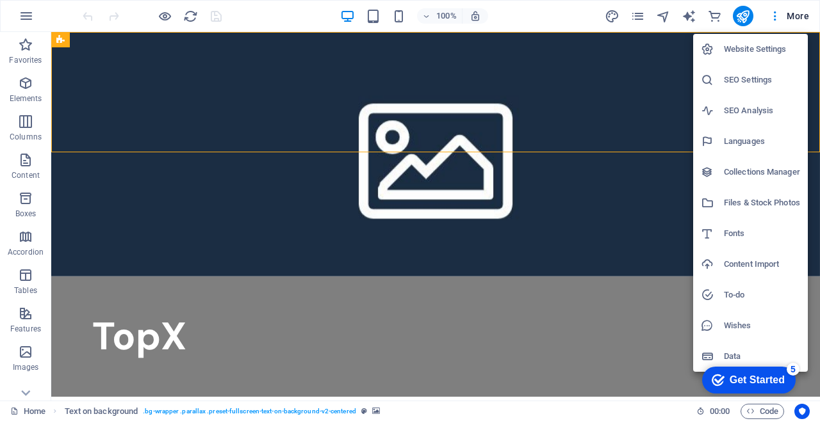
click at [780, 40] on li "Website Settings" at bounding box center [750, 49] width 115 height 31
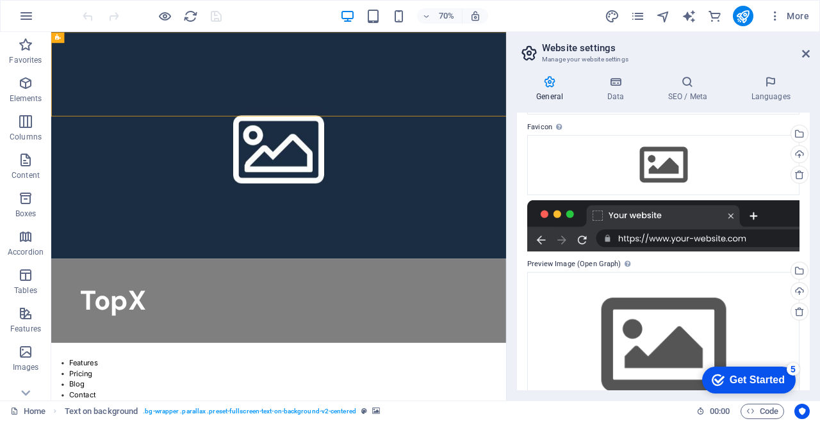
scroll to position [158, 0]
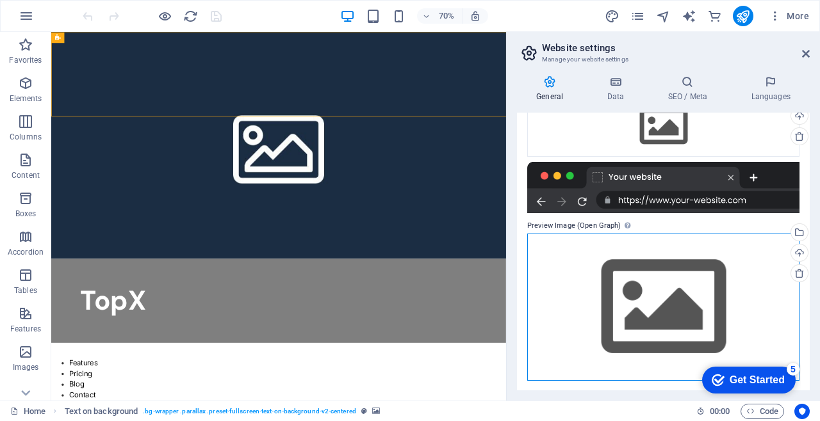
click at [635, 301] on div "Drag files here, click to choose files or select files from Files or our free s…" at bounding box center [663, 307] width 272 height 147
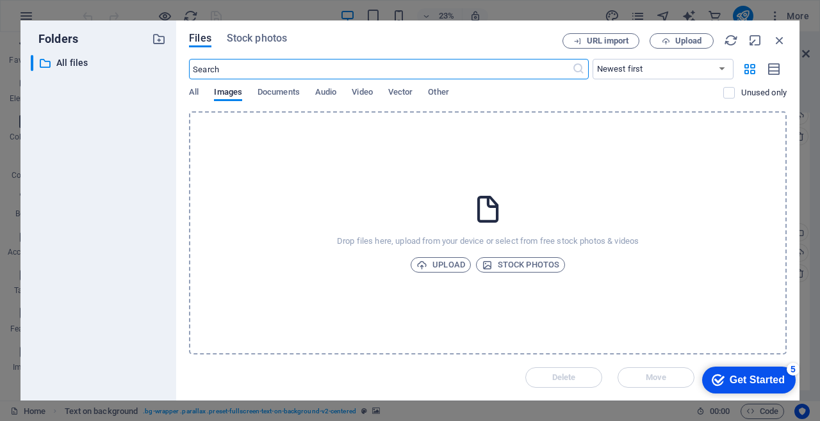
click at [452, 265] on span "Upload" at bounding box center [440, 264] width 49 height 15
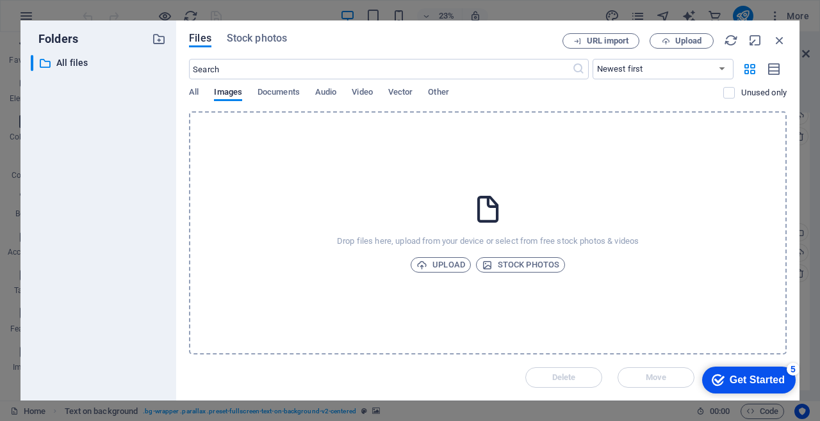
click at [445, 263] on span "Upload" at bounding box center [440, 264] width 49 height 15
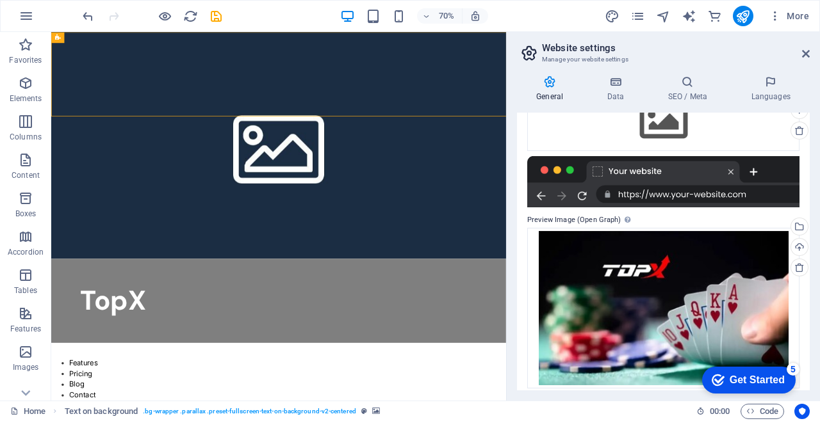
scroll to position [172, 0]
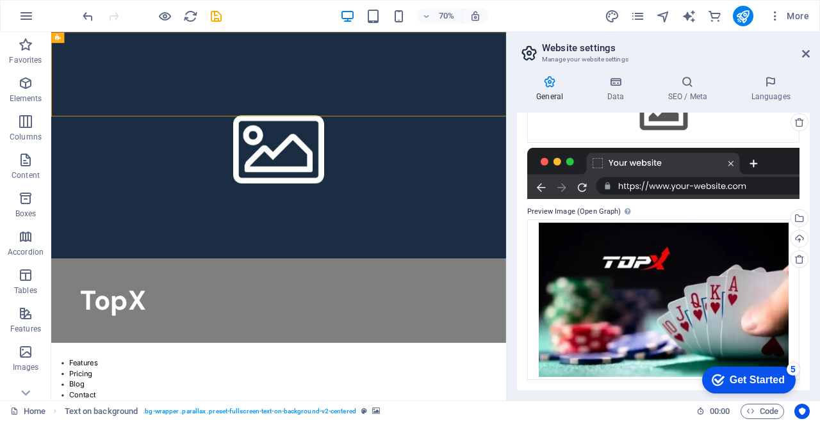
click at [607, 95] on h4 "Data" at bounding box center [617, 89] width 61 height 27
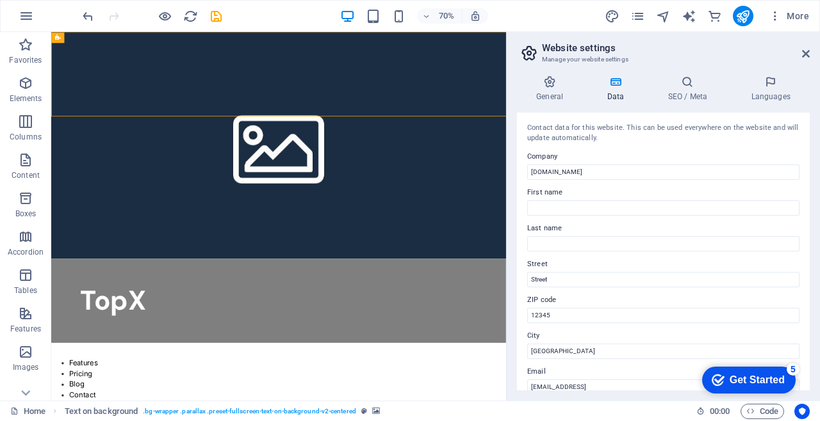
scroll to position [0, 0]
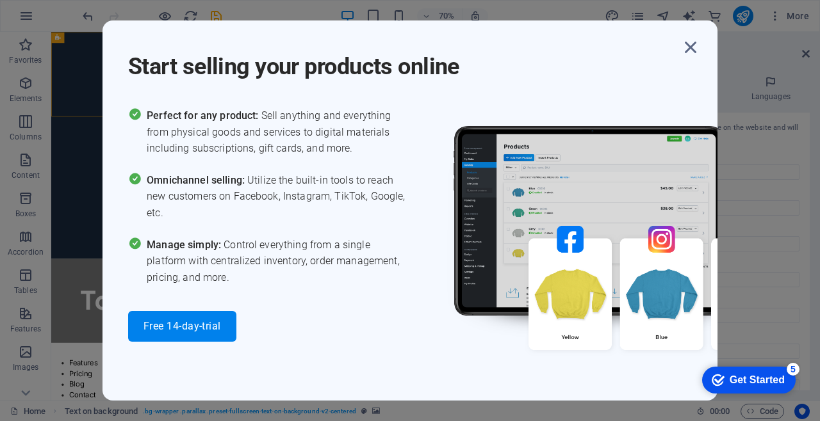
click at [684, 52] on icon "button" at bounding box center [690, 47] width 23 height 23
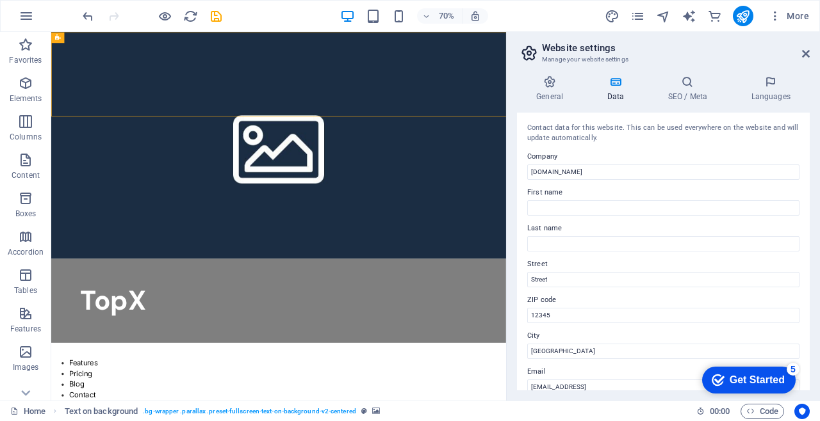
click at [573, 195] on label "First name" at bounding box center [663, 192] width 272 height 15
click at [573, 200] on input "First name" at bounding box center [663, 207] width 272 height 15
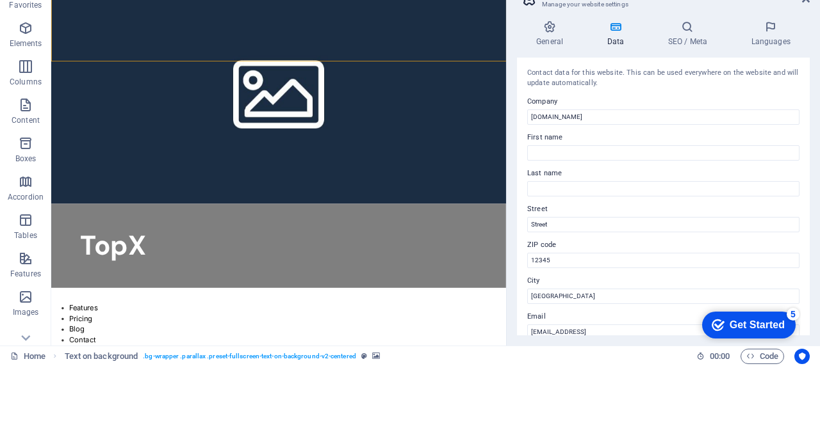
click at [559, 155] on label "Company" at bounding box center [663, 156] width 272 height 15
click at [559, 165] on input "[DOMAIN_NAME]" at bounding box center [663, 172] width 272 height 15
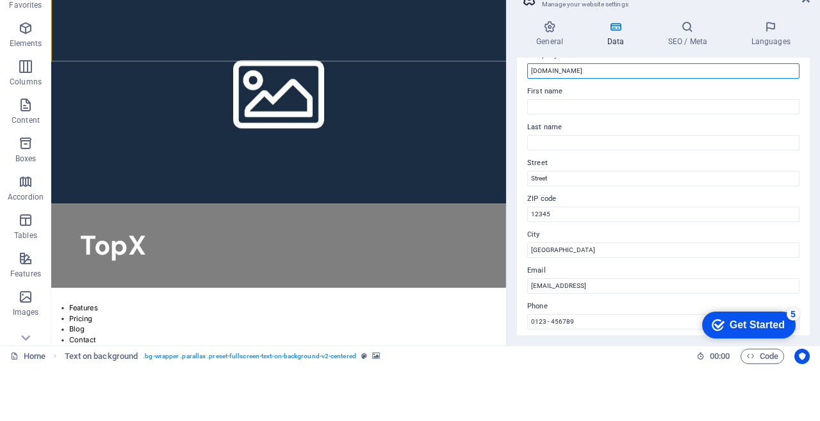
scroll to position [47, 0]
click at [598, 145] on label "First name" at bounding box center [663, 145] width 272 height 15
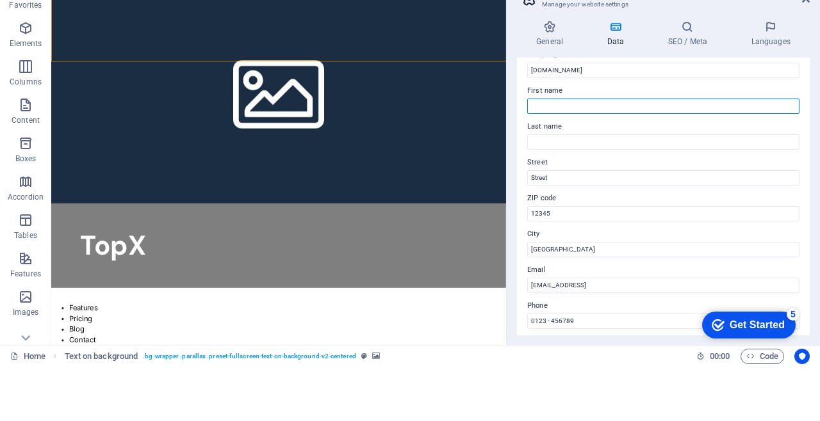
click at [598, 154] on input "First name" at bounding box center [663, 161] width 272 height 15
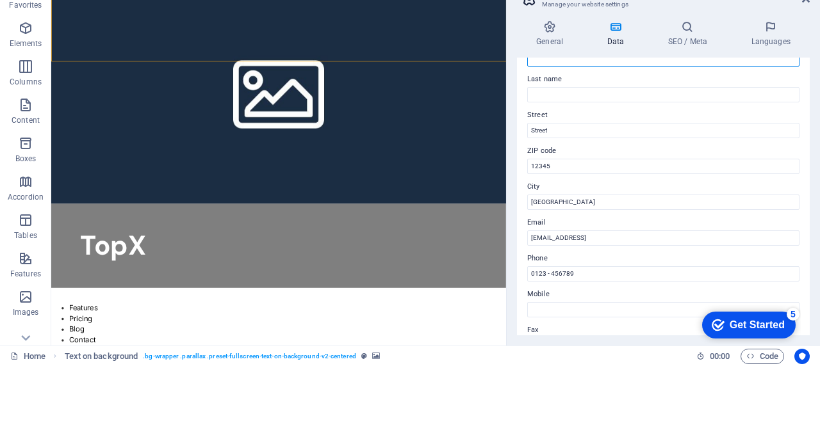
scroll to position [98, 0]
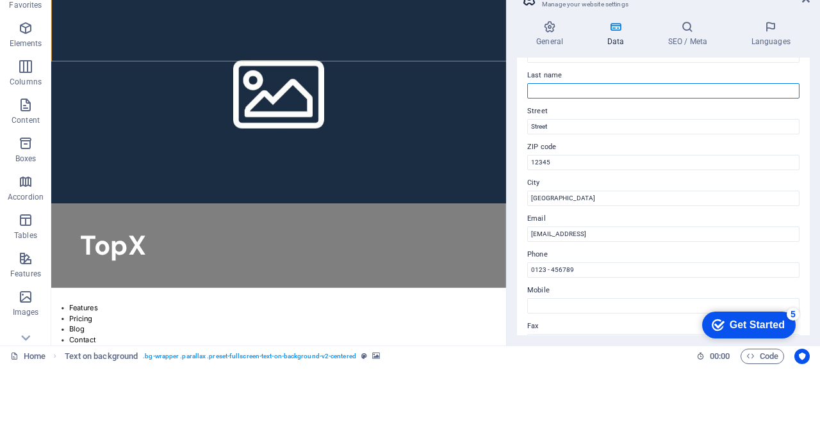
click at [629, 143] on input "Last name" at bounding box center [663, 145] width 272 height 15
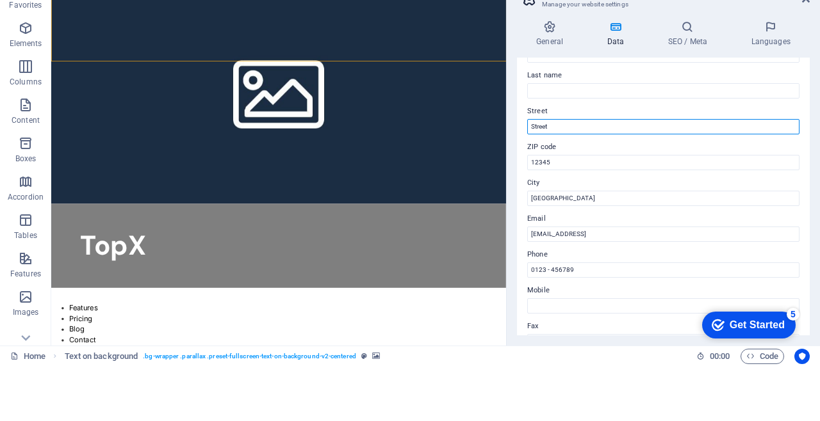
click at [632, 176] on input "Street" at bounding box center [663, 181] width 272 height 15
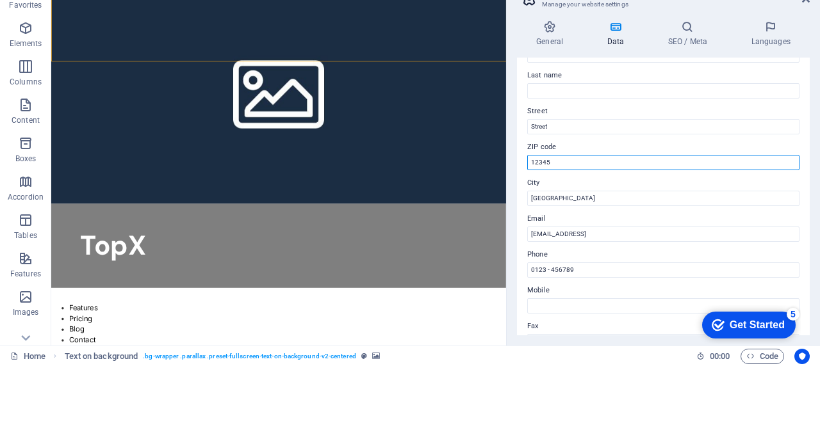
click at [646, 211] on input "12345" at bounding box center [663, 217] width 272 height 15
click at [578, 197] on label "ZIP code" at bounding box center [663, 202] width 272 height 15
click at [578, 210] on input "12345" at bounding box center [663, 217] width 272 height 15
click at [634, 205] on label "ZIP code" at bounding box center [663, 202] width 272 height 15
click at [634, 210] on input "12345" at bounding box center [663, 217] width 272 height 15
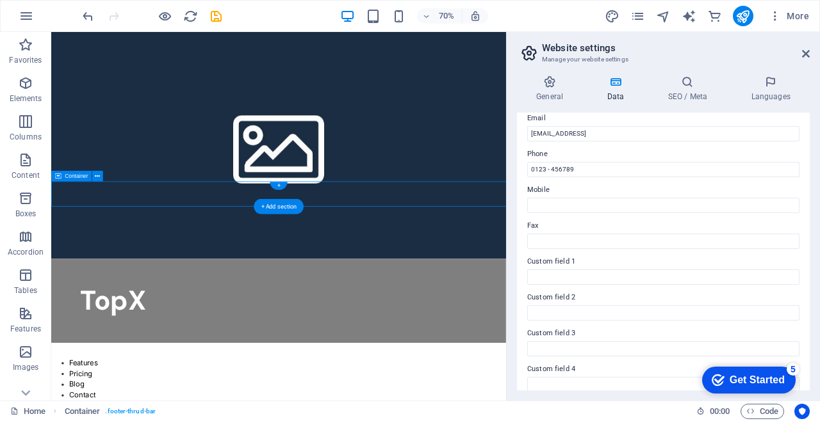
scroll to position [337, 0]
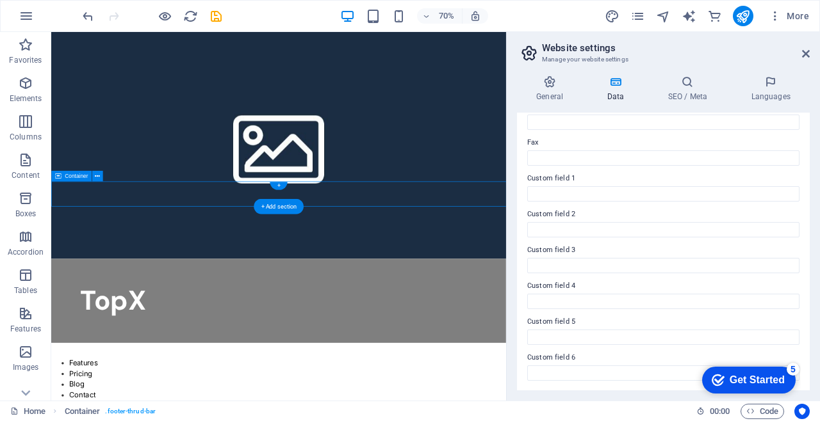
click at [610, 59] on h3 "Manage your website settings" at bounding box center [663, 60] width 242 height 12
click at [583, 58] on h3 "Manage your website settings" at bounding box center [663, 60] width 242 height 12
click at [529, 53] on icon at bounding box center [528, 53] width 19 height 18
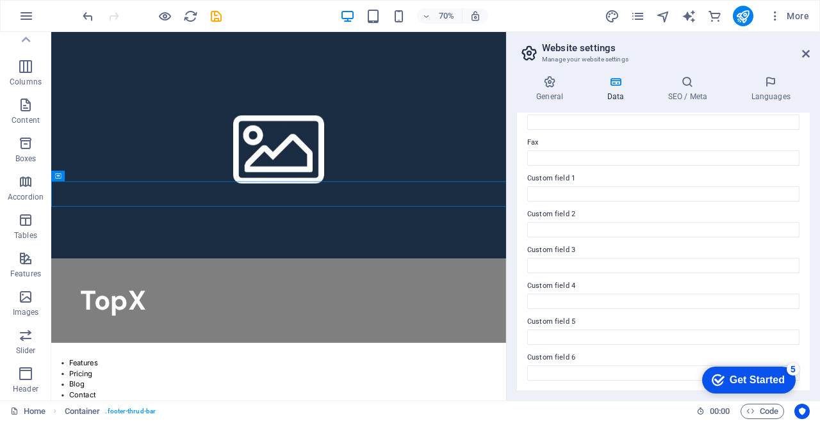
scroll to position [0, 0]
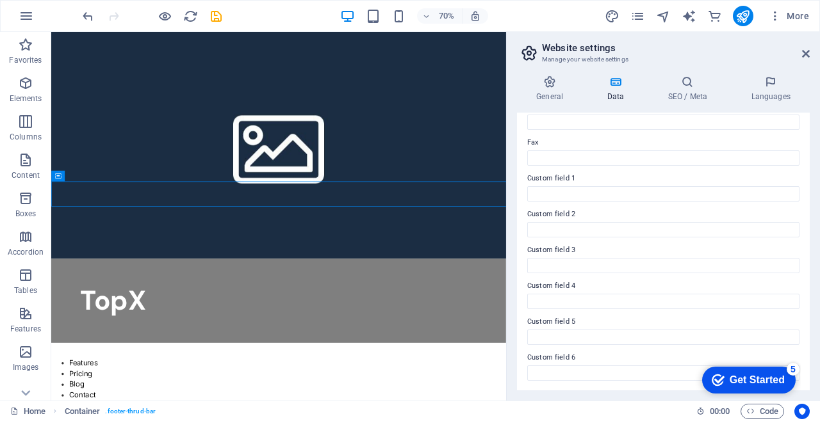
click at [553, 88] on h4 "General" at bounding box center [552, 89] width 70 height 27
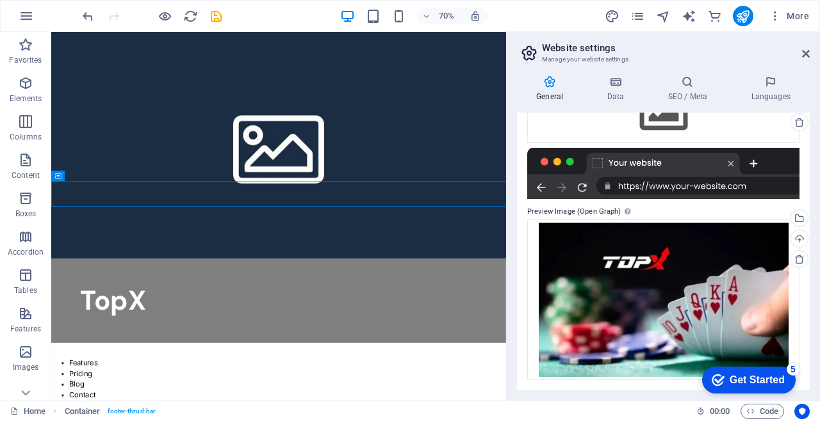
click at [799, 225] on div "Select files from the file manager, stock photos, or upload file(s)" at bounding box center [797, 219] width 19 height 19
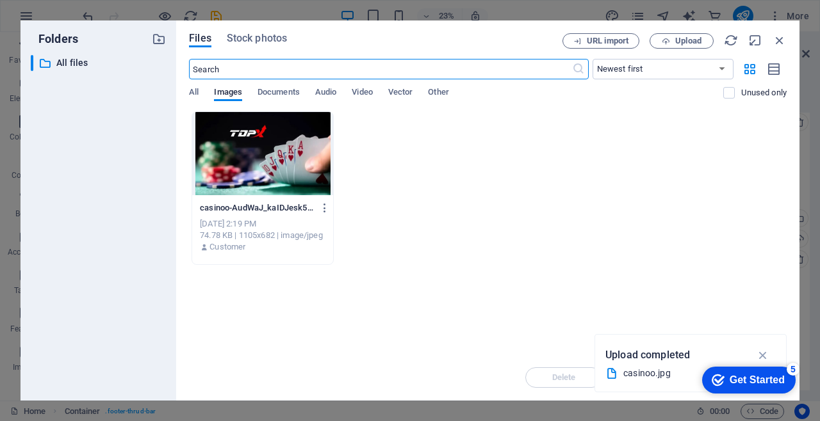
click at [454, 148] on div "casinoo-AudWaJ_kaIDJesk5ZbTvqw.jpg casinoo-AudWaJ_kaIDJesk5ZbTvqw.jpg Sep 6, 20…" at bounding box center [488, 188] width 598 height 154
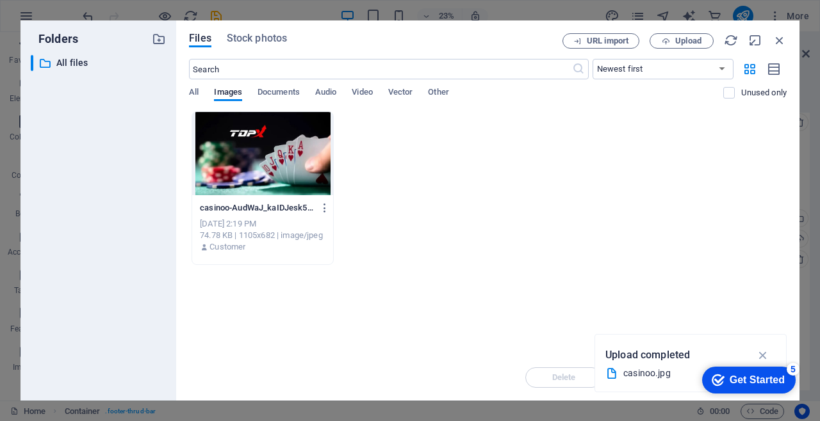
click at [684, 37] on span "Upload" at bounding box center [688, 41] width 26 height 8
click at [362, 298] on div "Drop files here to upload them instantly casinoo-AudWaJ_kaIDJesk5ZbTvqw.jpg cas…" at bounding box center [488, 232] width 598 height 243
click at [319, 210] on icon "button" at bounding box center [325, 208] width 12 height 12
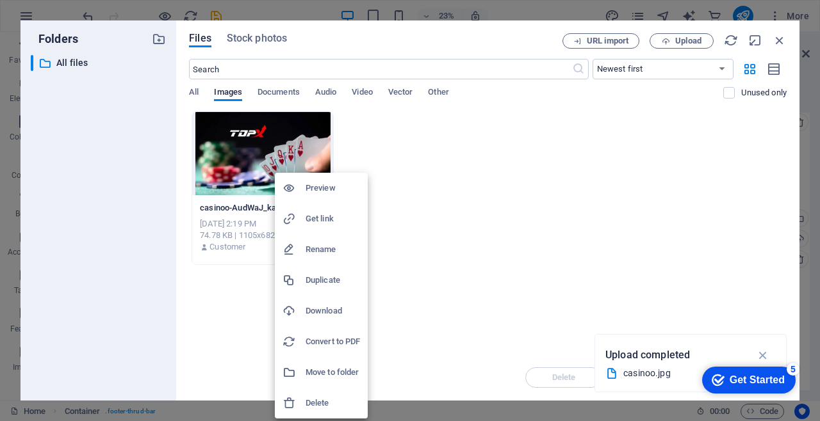
click at [356, 182] on h6 "Preview" at bounding box center [333, 188] width 54 height 15
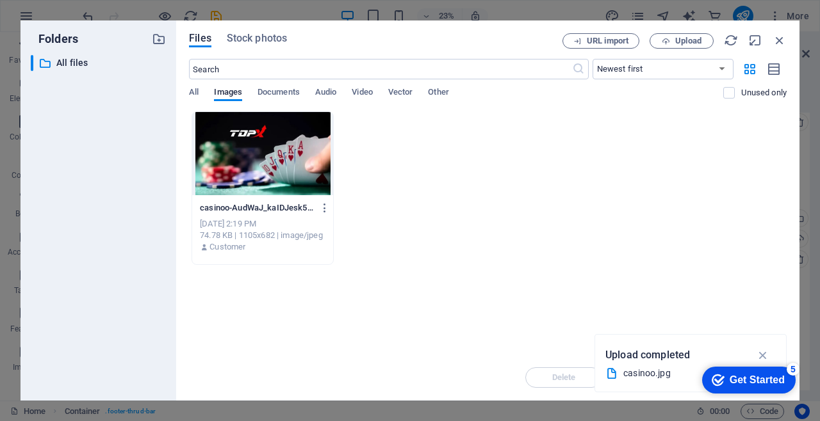
click at [321, 206] on icon "button" at bounding box center [325, 208] width 12 height 12
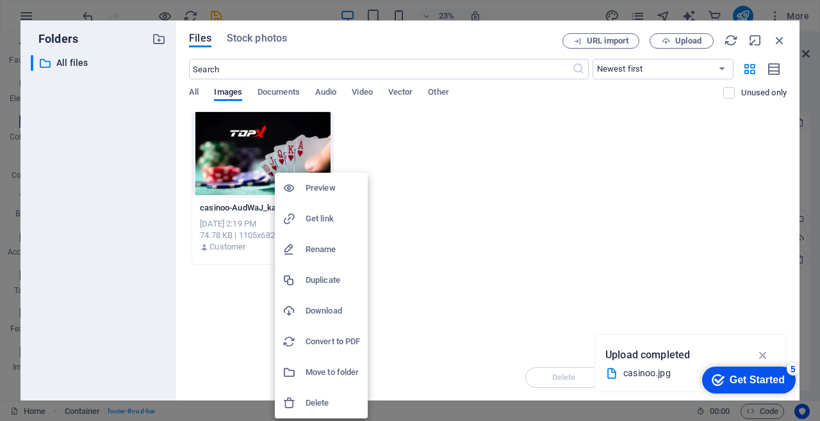
click at [532, 342] on div at bounding box center [410, 210] width 820 height 421
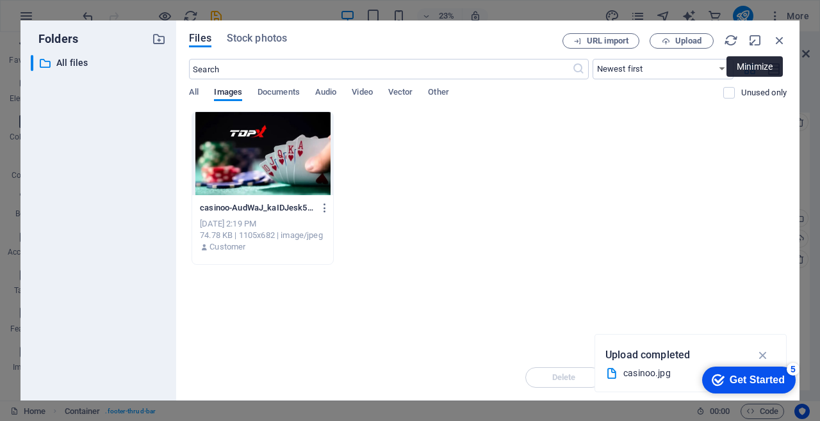
click at [742, 147] on div "casinoo-AudWaJ_kaIDJesk5ZbTvqw.jpg casinoo-AudWaJ_kaIDJesk5ZbTvqw.jpg Sep 6, 20…" at bounding box center [488, 188] width 598 height 154
click at [189, 97] on span "All" at bounding box center [194, 94] width 10 height 18
click at [263, 37] on span "Stock photos" at bounding box center [257, 38] width 60 height 15
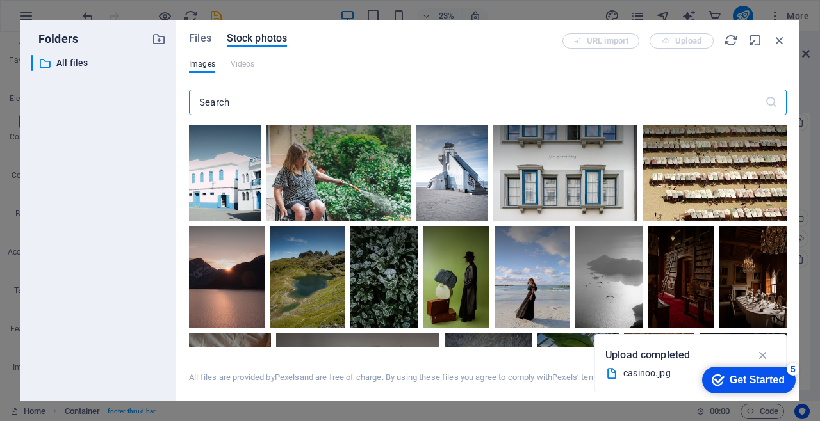
click at [216, 21] on div "Files Stock photos URL import Upload Images Videos ​ All files are provided by …" at bounding box center [487, 210] width 623 height 380
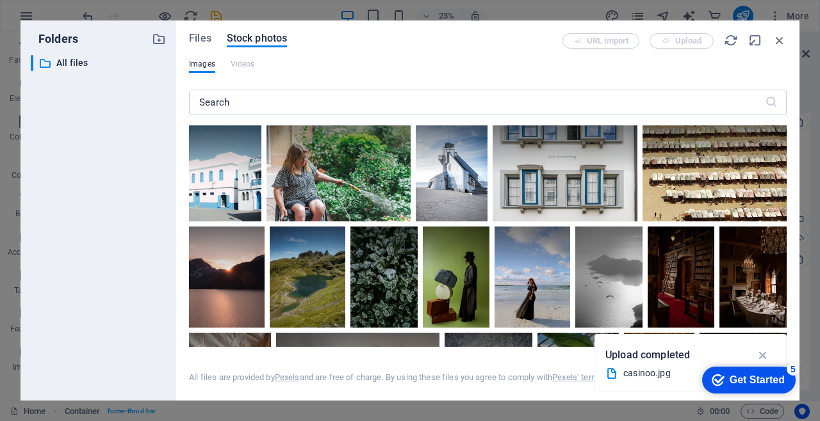
click at [202, 42] on span "Files" at bounding box center [200, 38] width 22 height 15
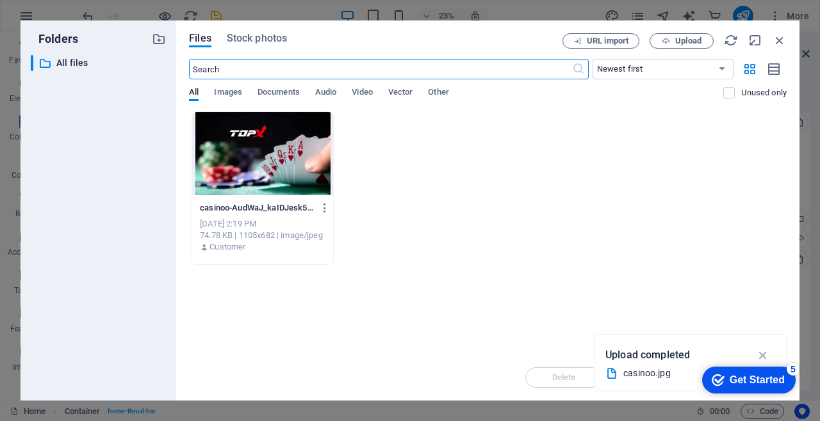
click at [279, 137] on div at bounding box center [262, 153] width 141 height 83
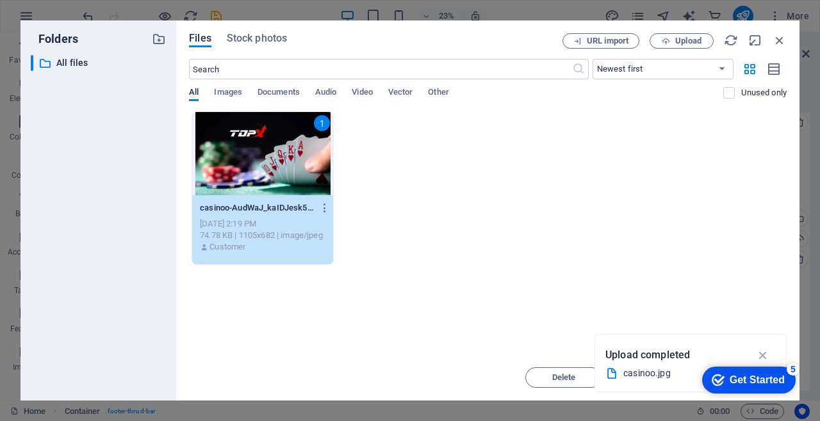
click at [327, 208] on icon "button" at bounding box center [325, 208] width 12 height 12
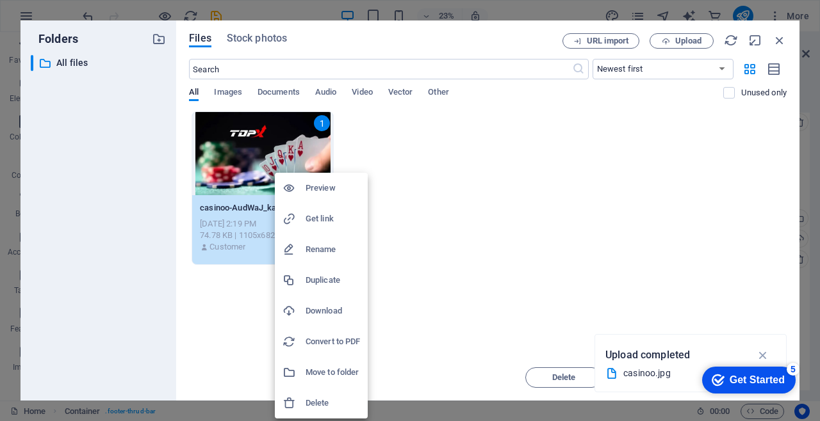
click at [430, 257] on div at bounding box center [410, 210] width 820 height 421
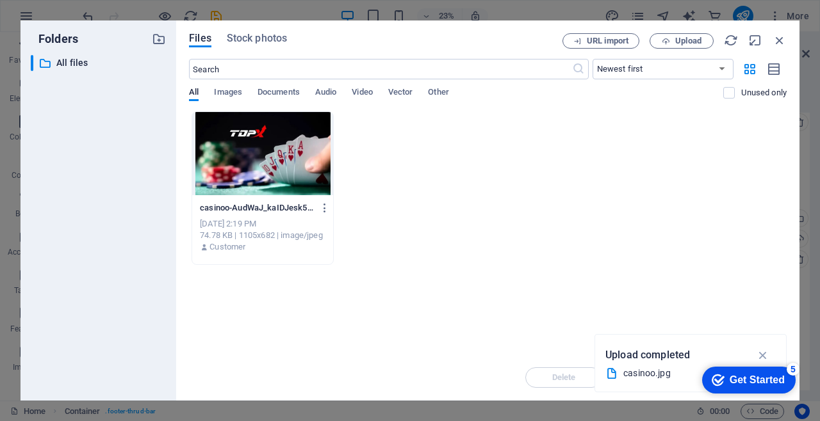
click at [760, 350] on icon "button" at bounding box center [763, 355] width 15 height 14
click at [737, 379] on div "Get Started" at bounding box center [757, 381] width 55 height 12
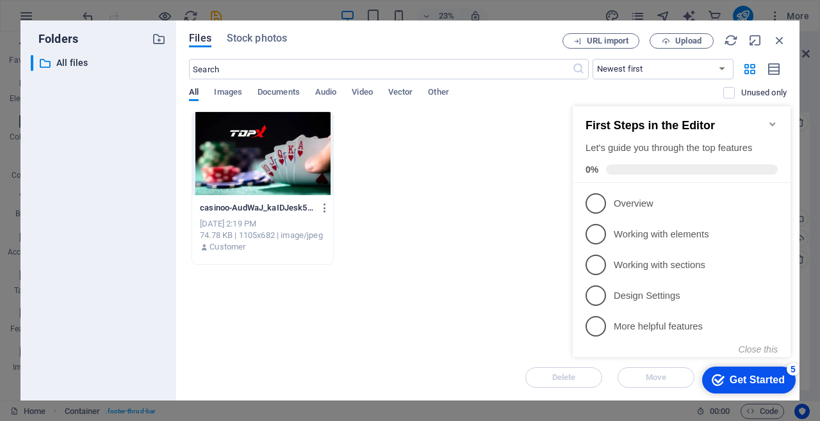
click at [598, 205] on span "1" at bounding box center [595, 203] width 20 height 20
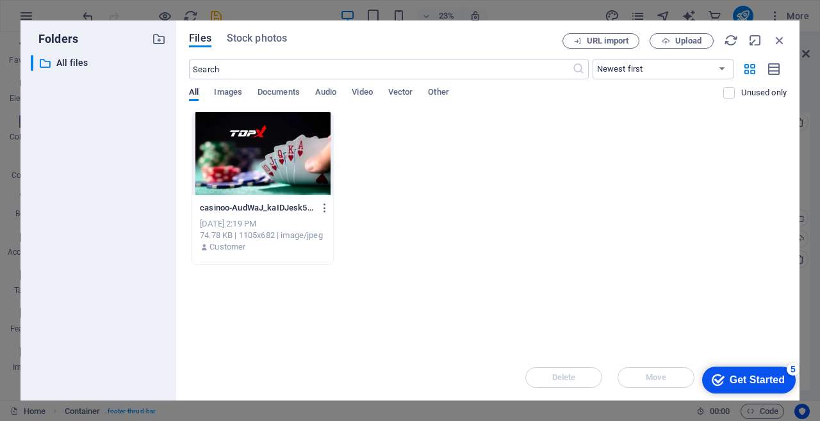
click at [603, 44] on span "URL import" at bounding box center [608, 41] width 42 height 8
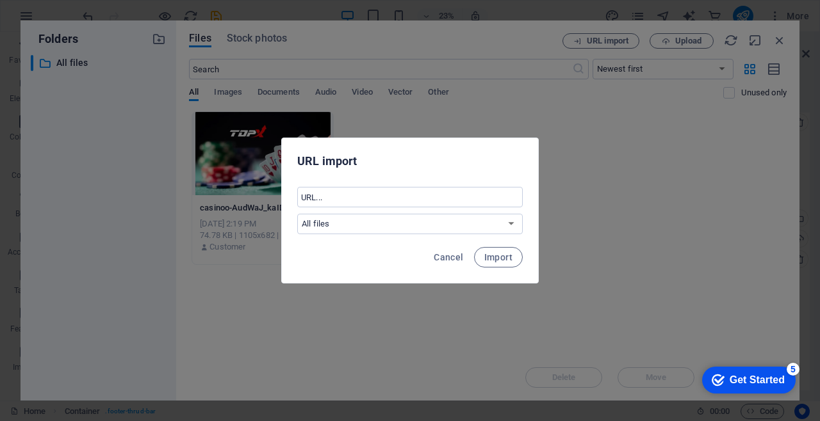
click at [432, 216] on select "All files" at bounding box center [409, 224] width 225 height 20
click at [427, 222] on select "All files" at bounding box center [409, 224] width 225 height 20
click at [297, 214] on select "All files" at bounding box center [409, 224] width 225 height 20
click at [445, 189] on input "text" at bounding box center [409, 197] width 225 height 20
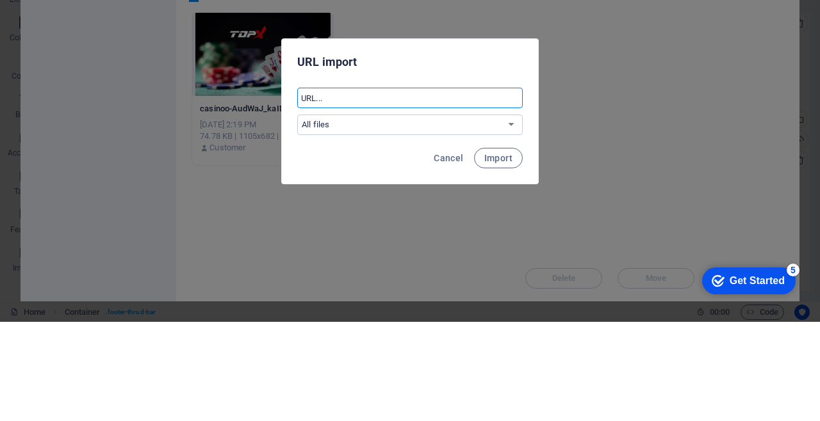
click at [594, 234] on div "URL import ​ All files Cancel Import" at bounding box center [410, 210] width 820 height 421
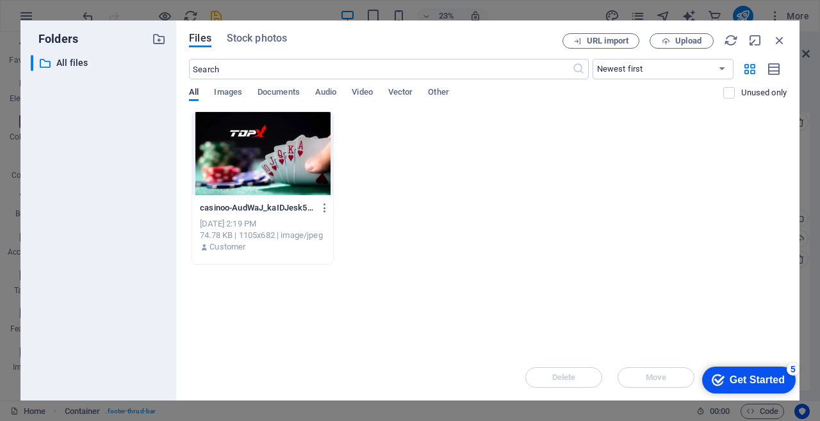
click at [711, 63] on select "Newest first Oldest first Name (A-Z) Name (Z-A) Size (0-9) Size (9-0) Resolutio…" at bounding box center [662, 69] width 141 height 20
click at [450, 269] on div "Drop files here to upload them instantly casinoo-AudWaJ_kaIDJesk5ZbTvqw.jpg cas…" at bounding box center [488, 232] width 598 height 243
click at [647, 74] on select "Newest first Oldest first Name (A-Z) Name (Z-A) Size (0-9) Size (9-0) Resolutio…" at bounding box center [662, 69] width 141 height 20
click at [396, 285] on div "Drop files here to upload them instantly casinoo-AudWaJ_kaIDJesk5ZbTvqw.jpg cas…" at bounding box center [488, 232] width 598 height 243
click at [327, 202] on icon "button" at bounding box center [325, 208] width 12 height 12
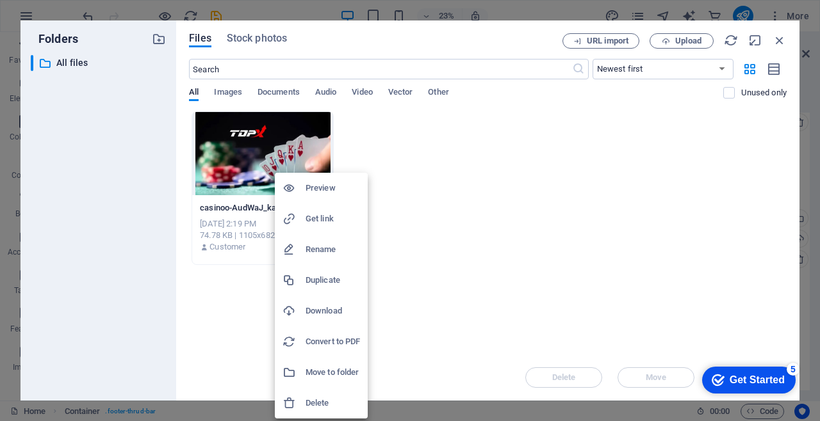
click at [352, 362] on li "Move to folder" at bounding box center [321, 372] width 93 height 31
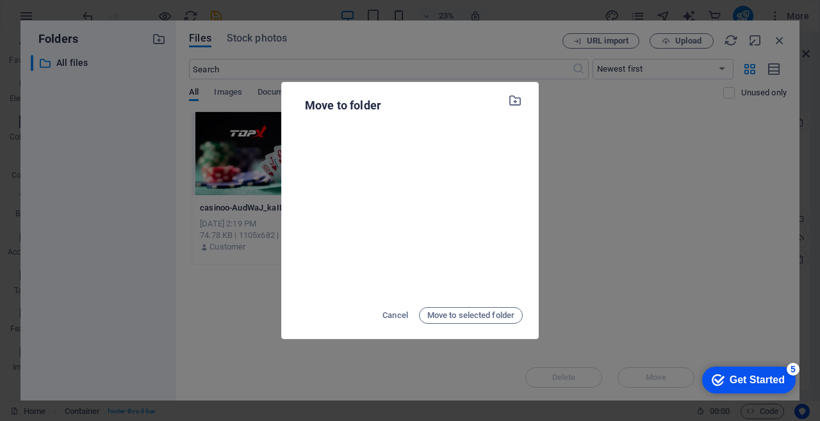
click at [483, 318] on span "Move to selected folder" at bounding box center [470, 315] width 87 height 15
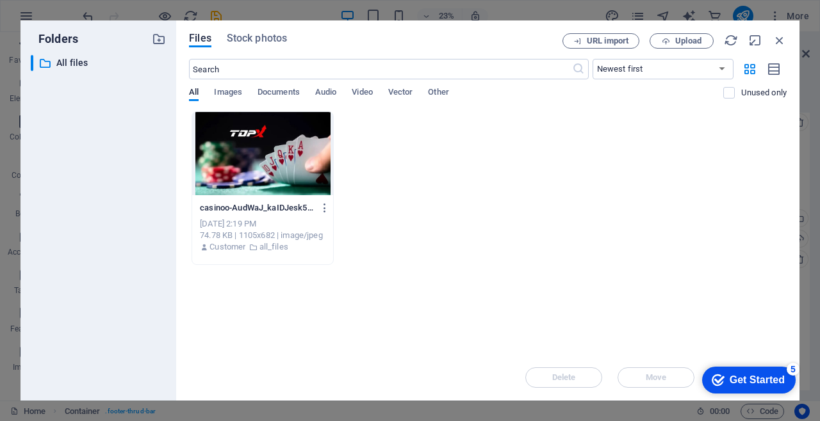
click at [784, 39] on icon "button" at bounding box center [779, 40] width 14 height 14
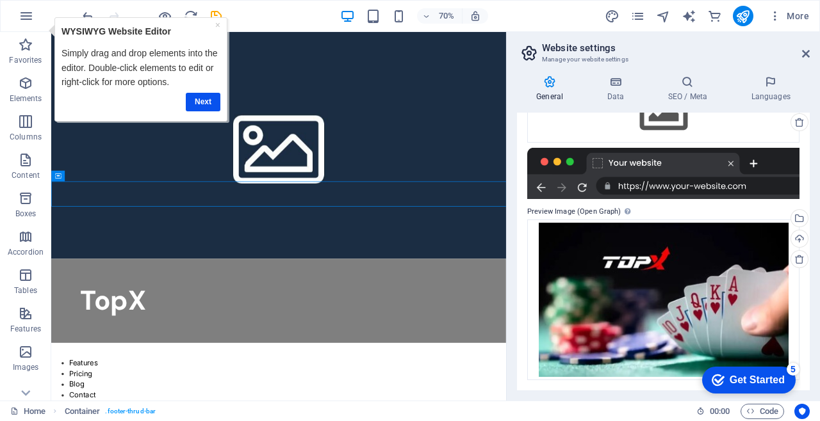
click at [195, 104] on link "Next" at bounding box center [202, 102] width 35 height 19
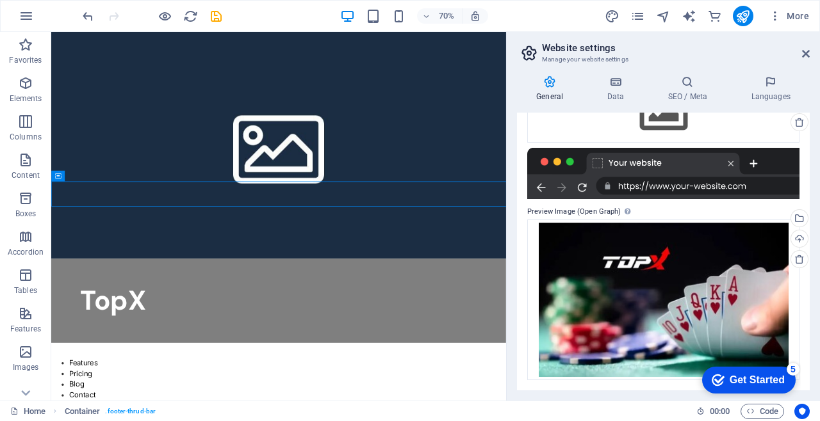
click at [797, 243] on div "Upload" at bounding box center [797, 240] width 19 height 19
click at [788, 216] on div "Select files from the file manager, stock photos, or upload file(s)" at bounding box center [746, 220] width 83 height 48
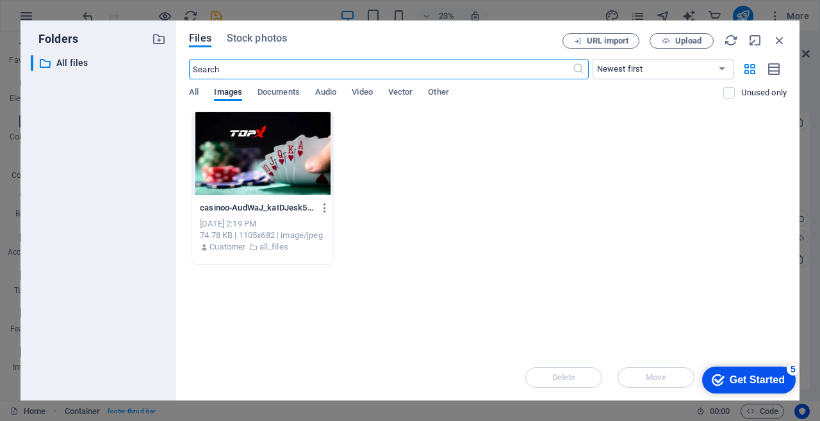
click at [785, 39] on icon "button" at bounding box center [779, 40] width 14 height 14
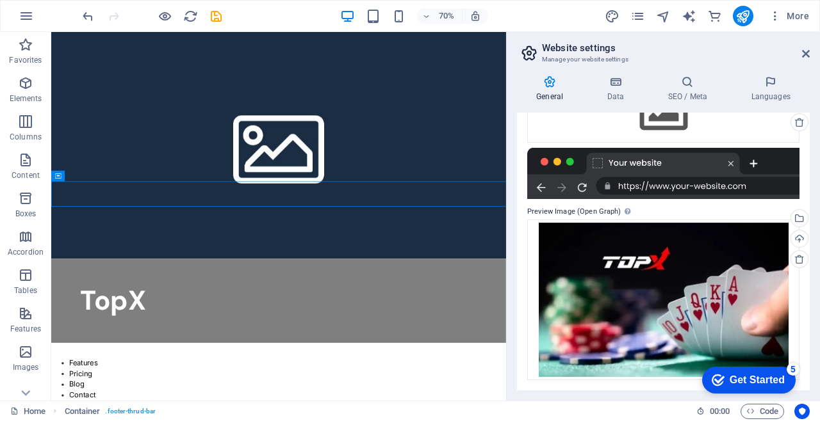
click at [796, 242] on div "Upload" at bounding box center [797, 240] width 19 height 19
click at [703, 211] on label "Preview Image (Open Graph) This image will be shown when the website is shared …" at bounding box center [663, 211] width 272 height 15
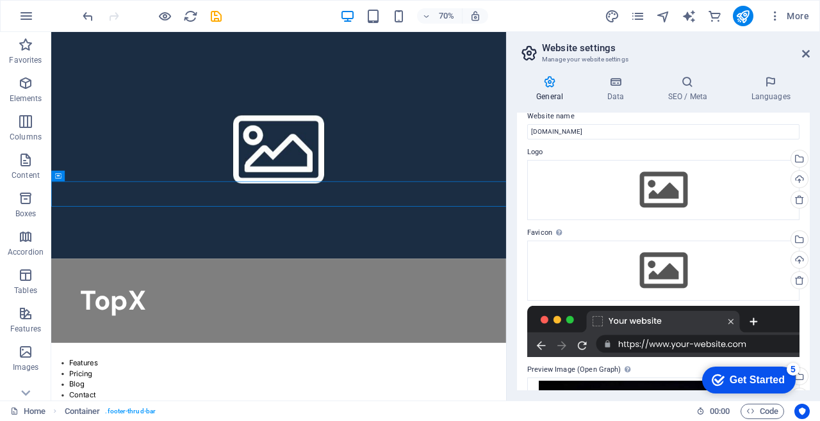
scroll to position [15, 0]
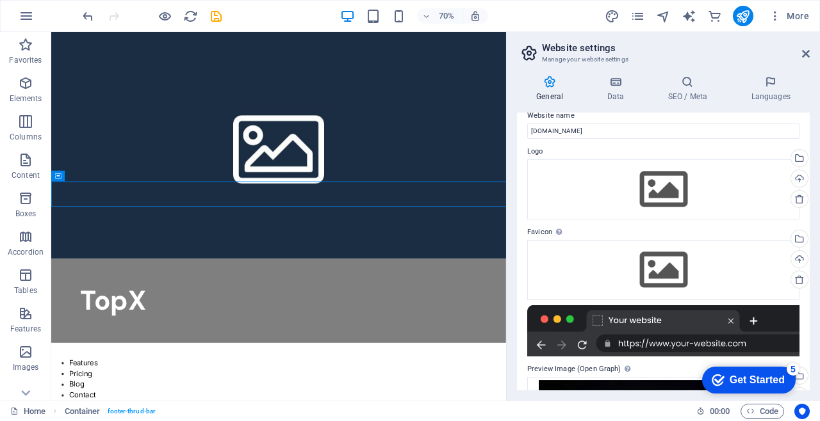
click at [798, 286] on link at bounding box center [799, 280] width 18 height 18
click at [795, 203] on icon at bounding box center [799, 199] width 10 height 10
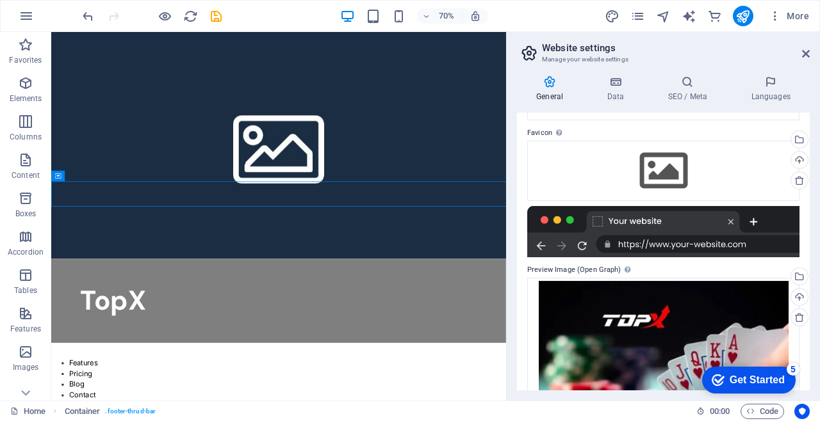
scroll to position [172, 0]
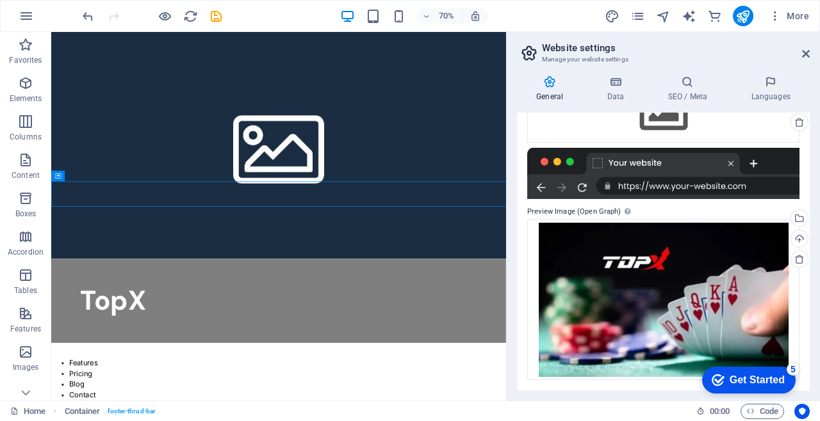
click at [710, 176] on div at bounding box center [663, 173] width 272 height 51
click at [678, 157] on div at bounding box center [663, 173] width 272 height 51
click at [554, 200] on div "Website name topx.online Logo Drag files here, click to choose files or select …" at bounding box center [663, 252] width 293 height 278
click at [772, 24] on button "More" at bounding box center [788, 16] width 51 height 20
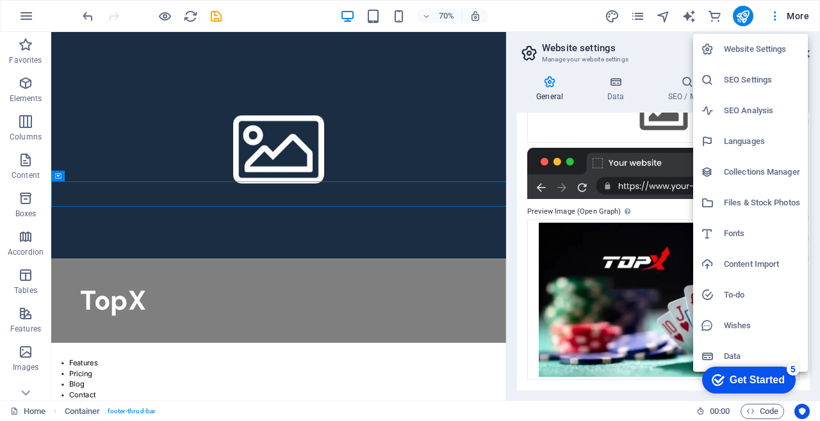
click at [429, 23] on div at bounding box center [410, 210] width 820 height 421
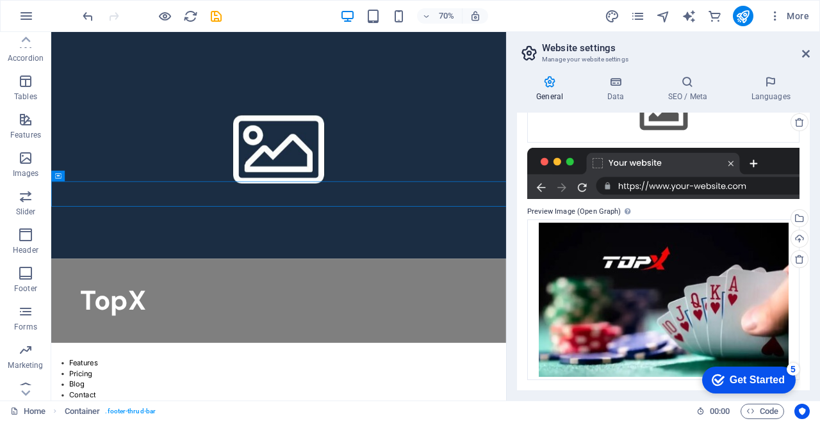
scroll to position [246, 0]
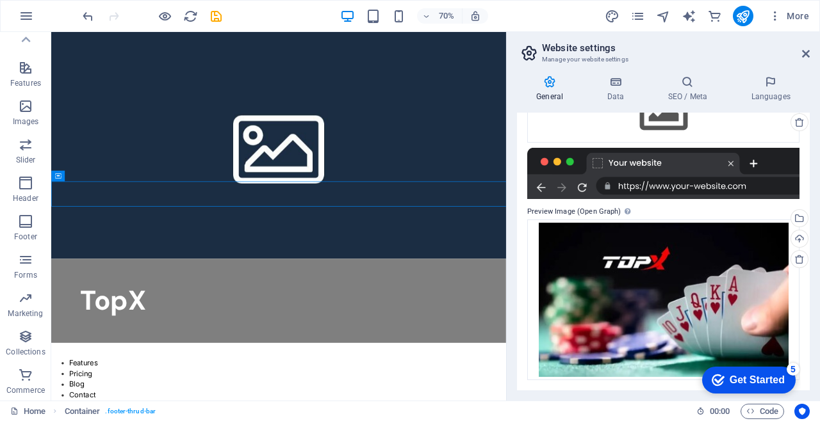
click at [808, 17] on span "More" at bounding box center [789, 16] width 40 height 13
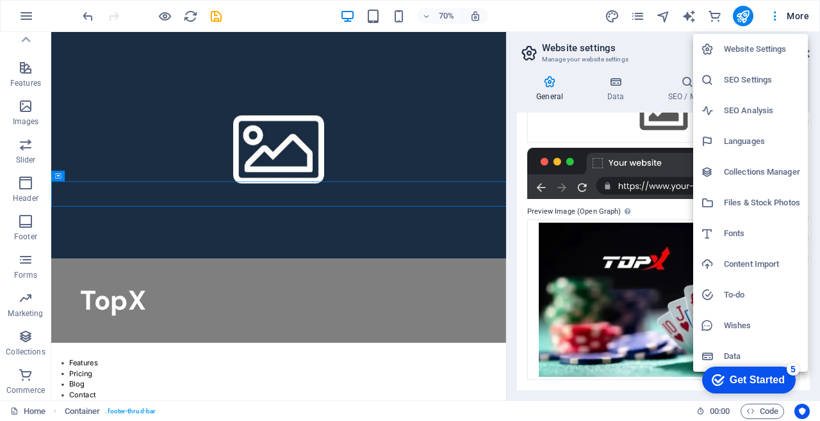
click at [776, 54] on h6 "Website Settings" at bounding box center [762, 49] width 76 height 15
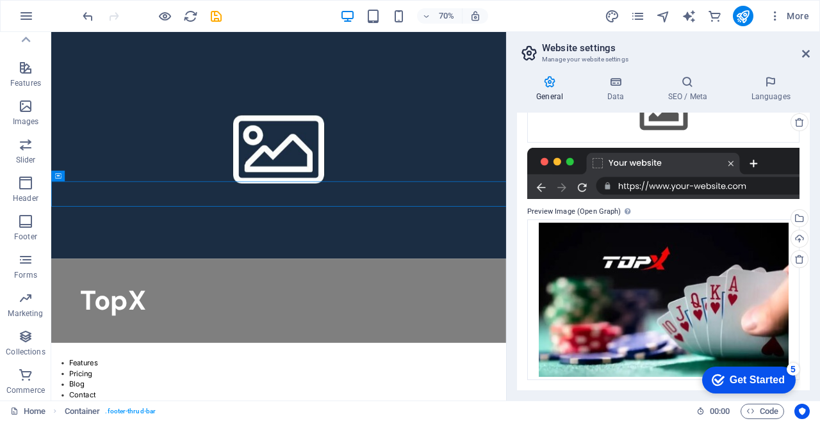
click at [596, 80] on icon at bounding box center [615, 82] width 56 height 13
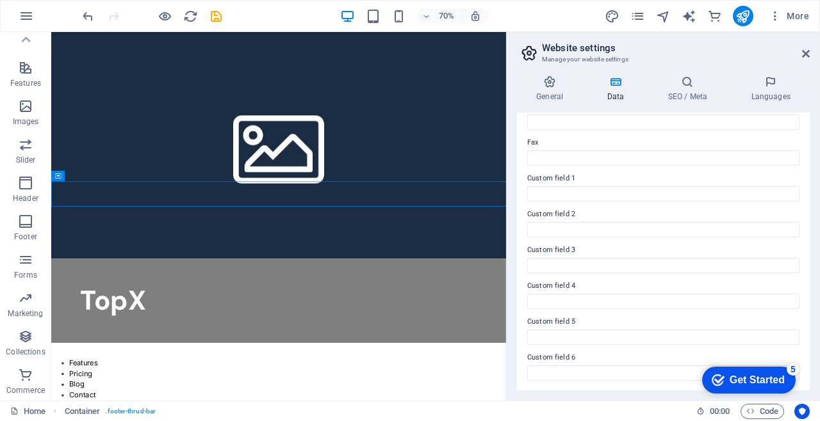
click at [671, 17] on icon "navigator" at bounding box center [663, 16] width 15 height 15
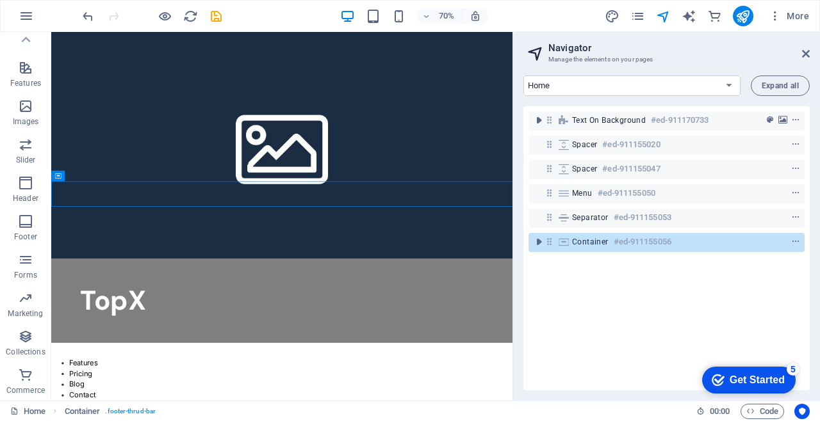
click at [778, 90] on span "Expand all" at bounding box center [780, 86] width 37 height 8
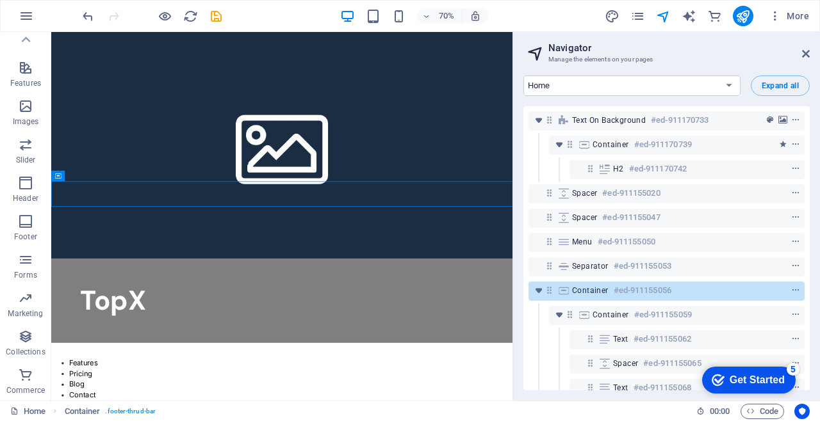
click at [705, 198] on div "Spacer #ed-911155020" at bounding box center [656, 193] width 168 height 15
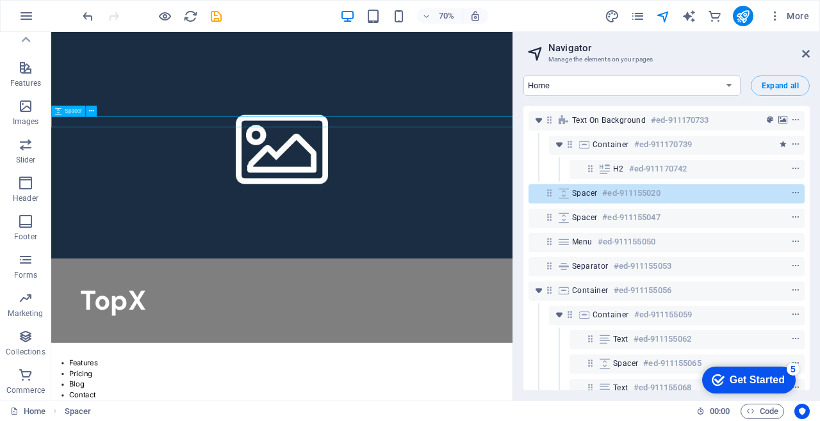
click at [797, 196] on span "context-menu" at bounding box center [795, 193] width 13 height 9
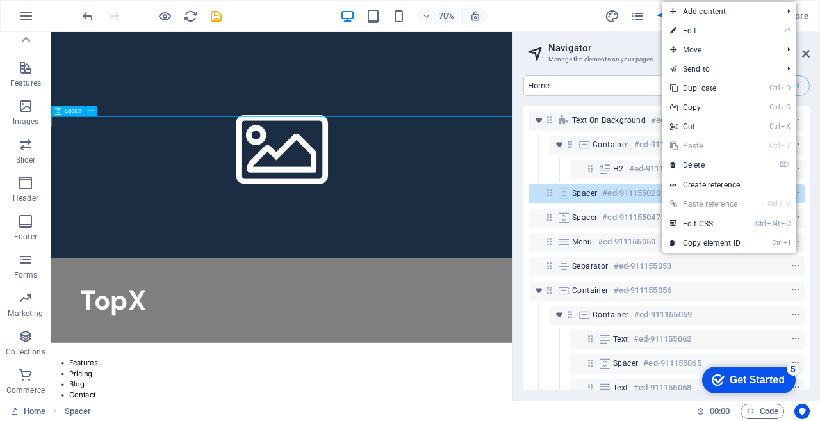
click at [720, 171] on link "⌦ Delete" at bounding box center [705, 165] width 86 height 19
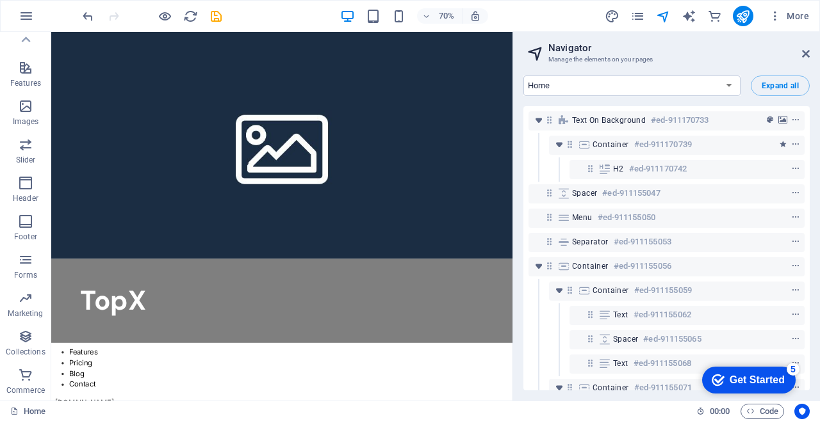
click at [805, 56] on icon at bounding box center [806, 54] width 8 height 10
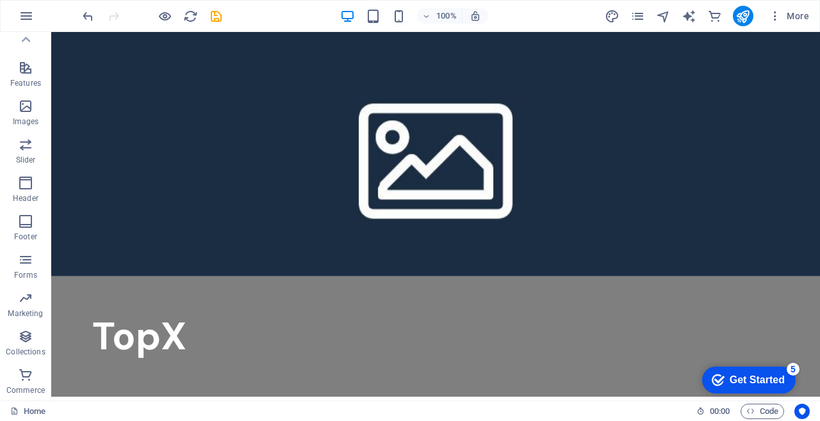
click at [630, 10] on span "pages" at bounding box center [637, 16] width 15 height 15
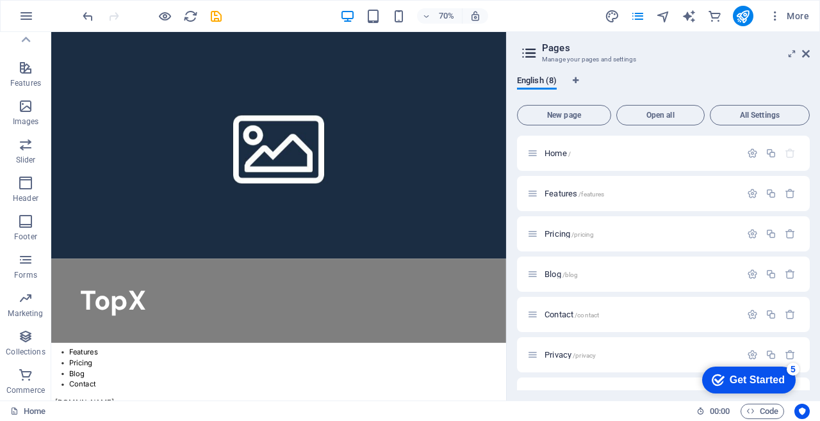
click at [445, 397] on div "TopX" at bounding box center [375, 416] width 567 height 38
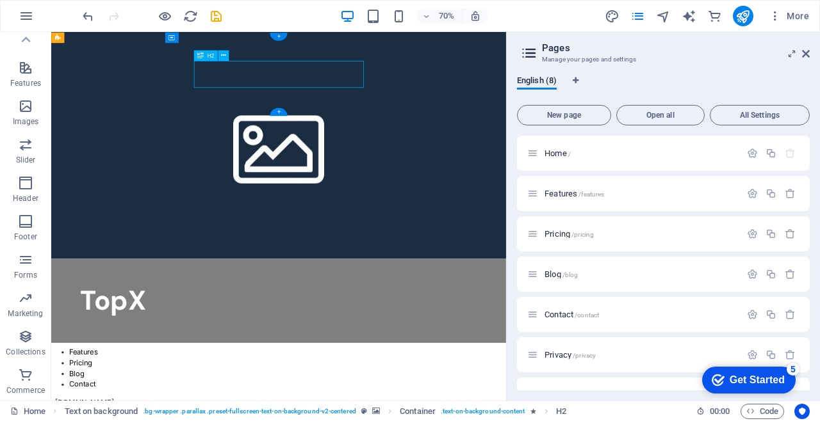
click at [817, 55] on aside "Pages Manage your pages and settings English (8) New page Open all All Settings…" at bounding box center [663, 216] width 314 height 369
click at [792, 54] on icon at bounding box center [792, 54] width 0 height 10
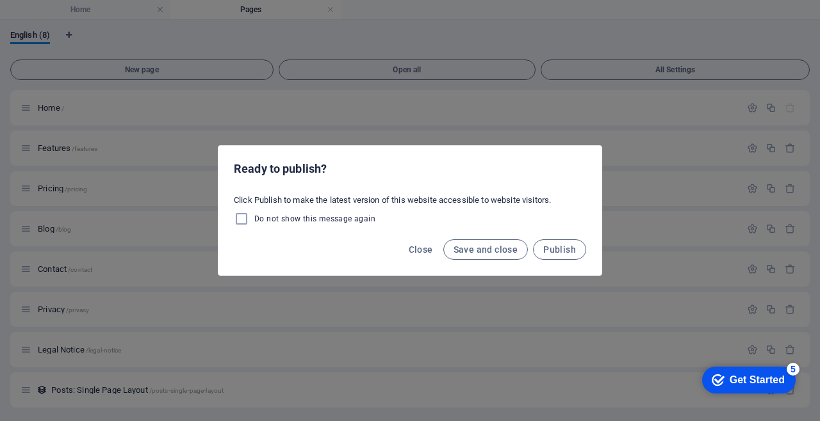
click at [416, 246] on span "Close" at bounding box center [421, 250] width 24 height 10
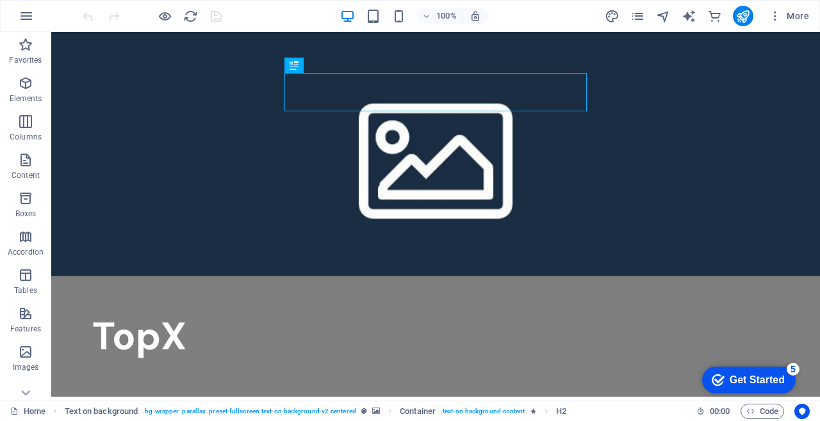
click at [779, 15] on icon "button" at bounding box center [775, 16] width 13 height 13
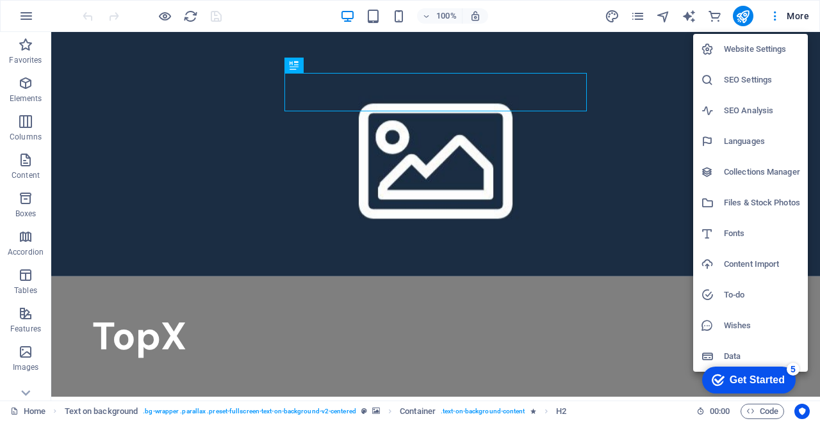
click at [776, 12] on div at bounding box center [410, 210] width 820 height 421
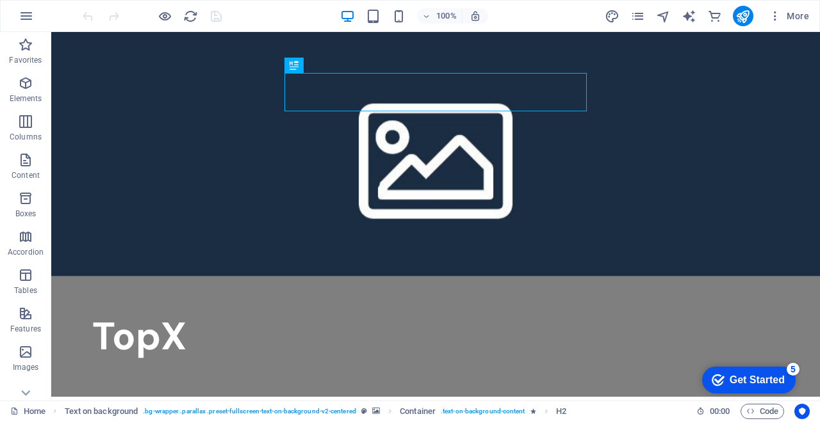
click at [34, 12] on button "button" at bounding box center [26, 16] width 31 height 31
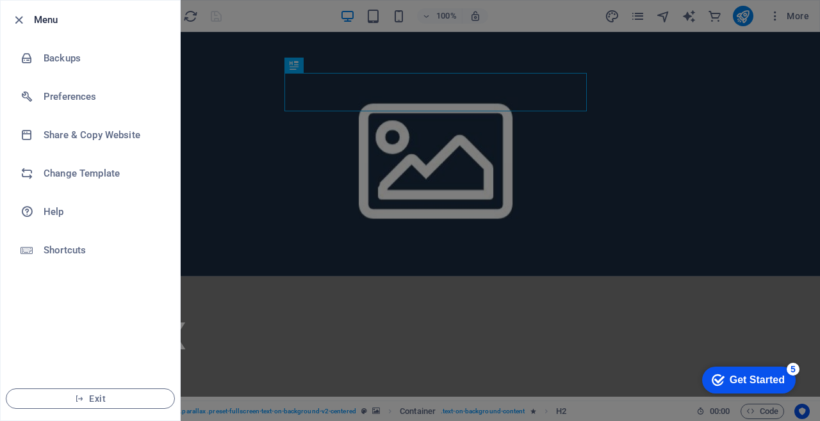
click at [112, 162] on li "Change Template" at bounding box center [90, 173] width 179 height 38
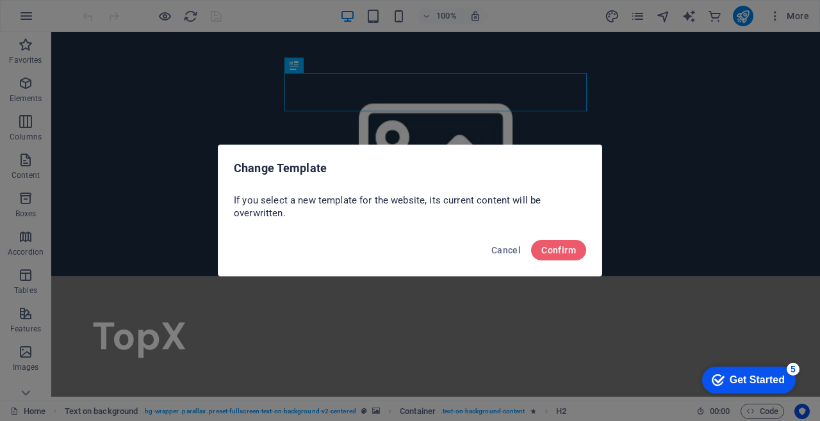
click at [563, 244] on button "Confirm" at bounding box center [558, 250] width 55 height 20
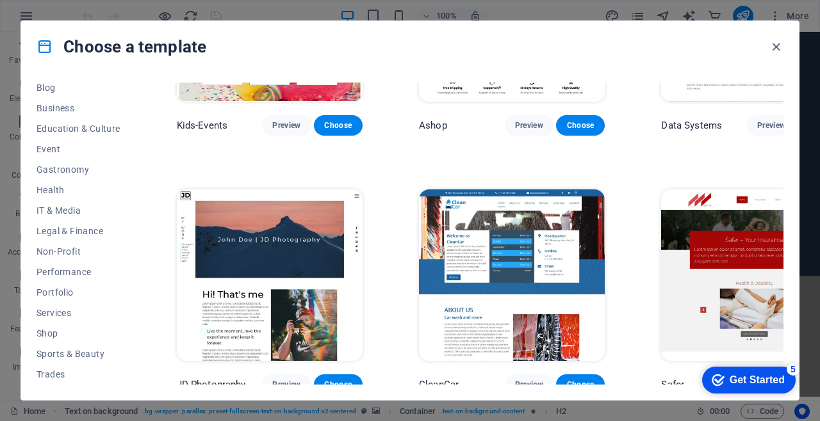
scroll to position [231, 0]
click at [70, 267] on span "Services" at bounding box center [79, 272] width 84 height 10
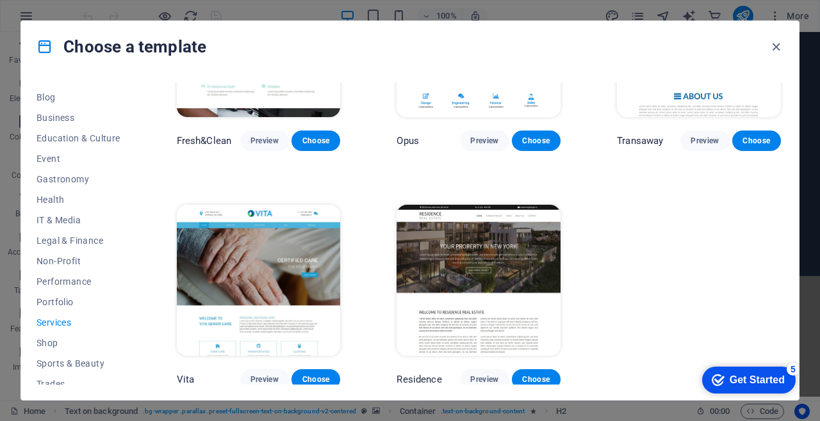
scroll to position [180, 0]
click at [94, 260] on span "Non-Profit" at bounding box center [79, 261] width 84 height 10
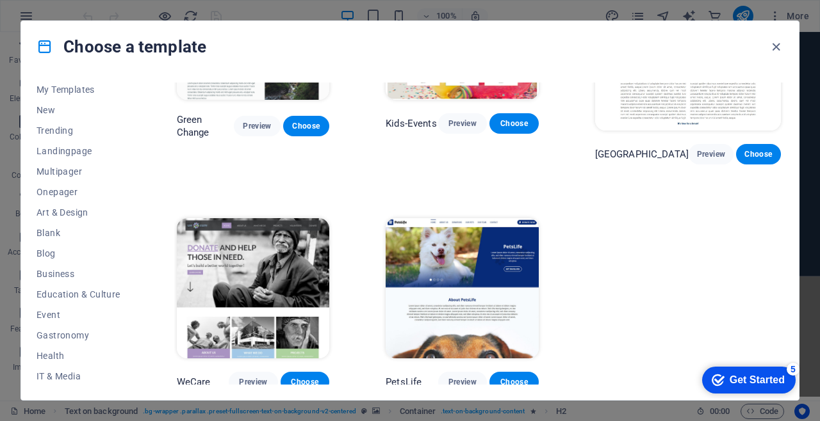
scroll to position [0, 0]
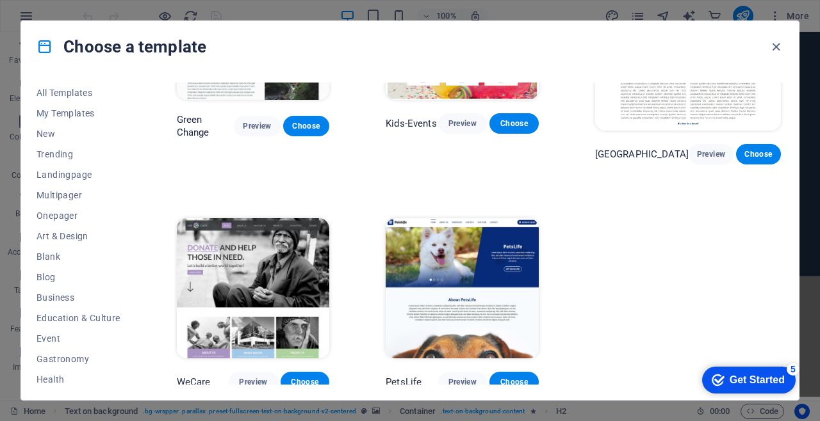
click at [75, 277] on span "Blog" at bounding box center [79, 277] width 84 height 10
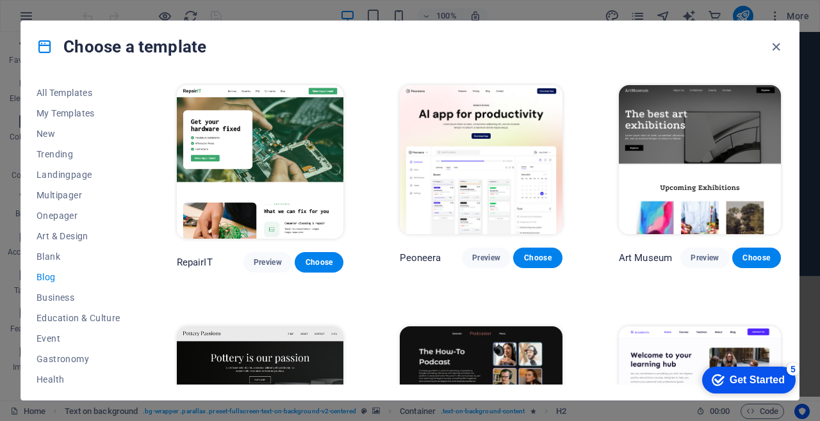
click at [53, 213] on span "Onepager" at bounding box center [79, 216] width 84 height 10
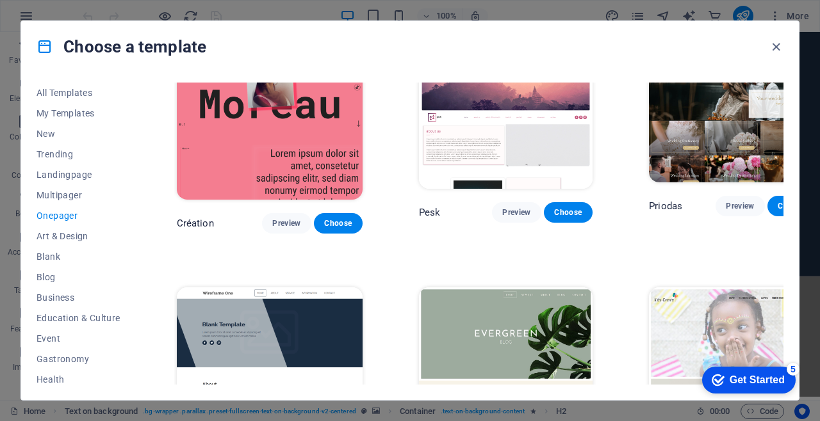
scroll to position [1891, 0]
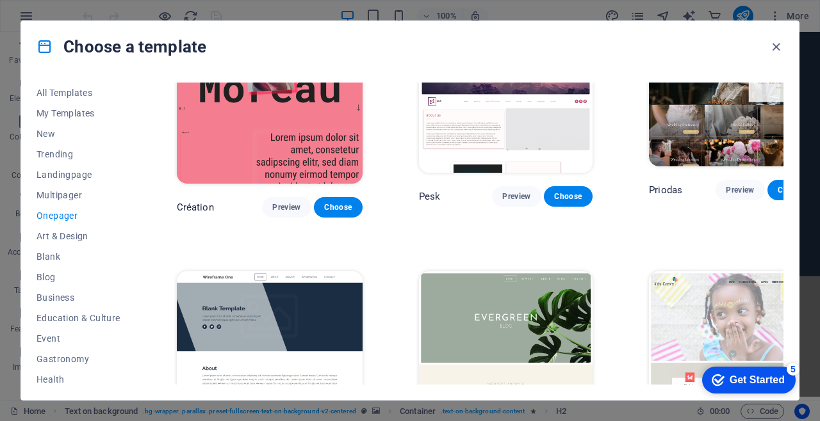
click at [518, 272] on img at bounding box center [506, 352] width 174 height 160
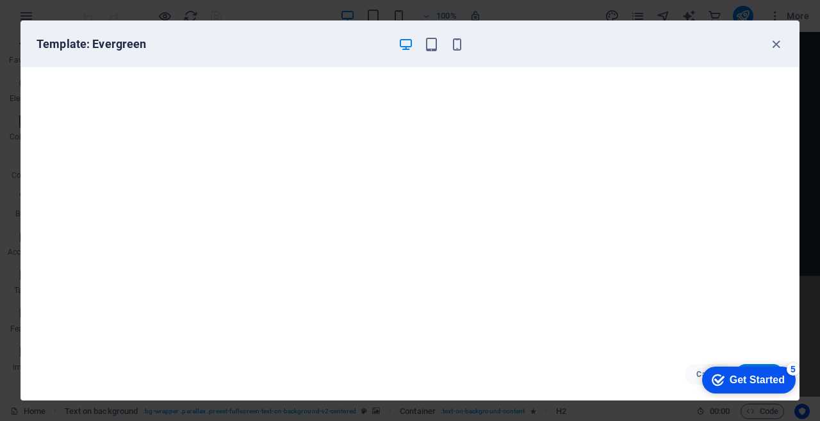
click at [772, 47] on icon "button" at bounding box center [776, 44] width 15 height 15
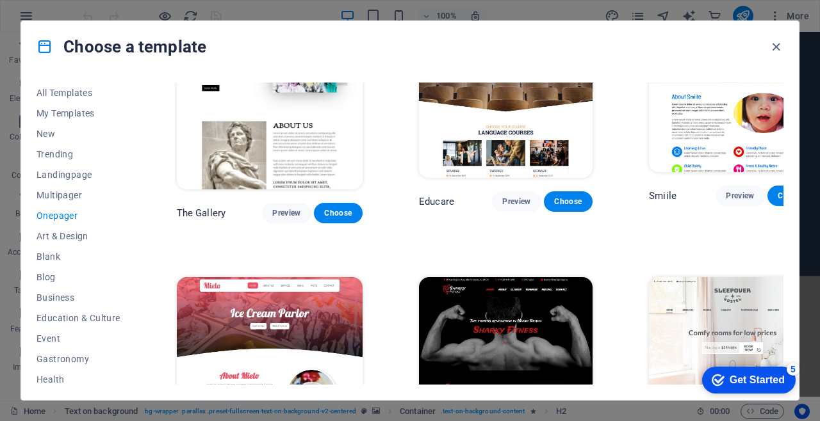
scroll to position [3722, 0]
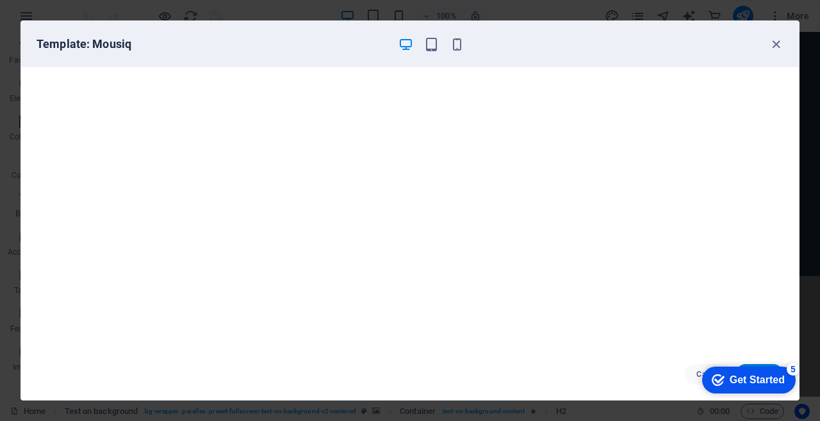
click at [760, 35] on div "Template: Mousiq" at bounding box center [410, 44] width 778 height 46
click at [769, 51] on icon "button" at bounding box center [776, 44] width 15 height 15
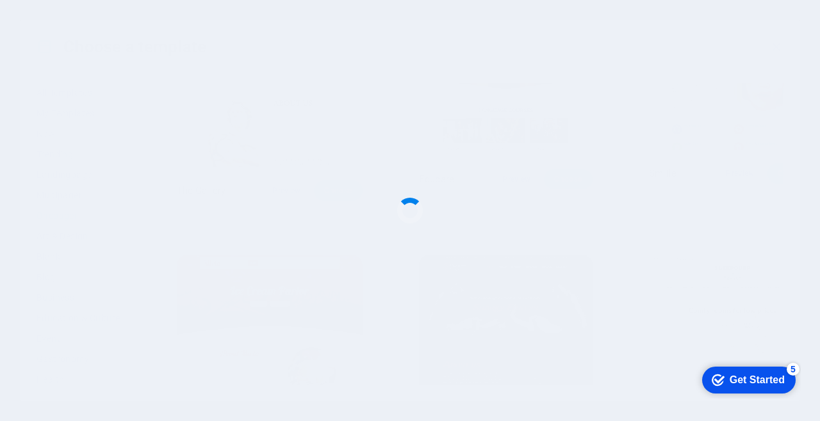
click at [538, 367] on div at bounding box center [410, 210] width 820 height 421
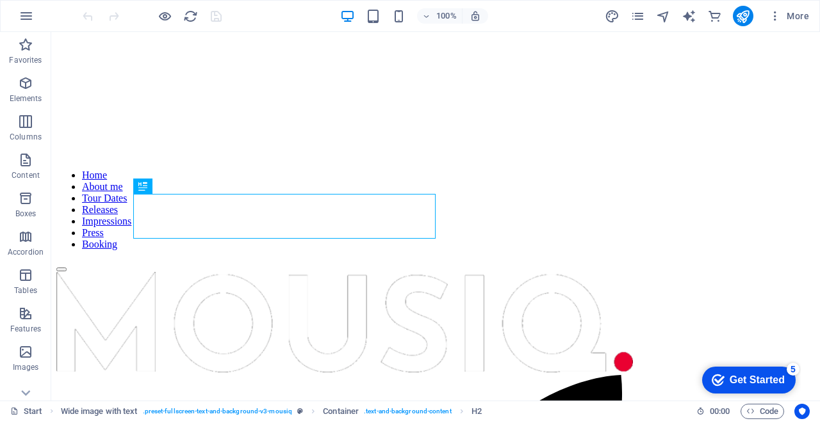
scroll to position [258, 0]
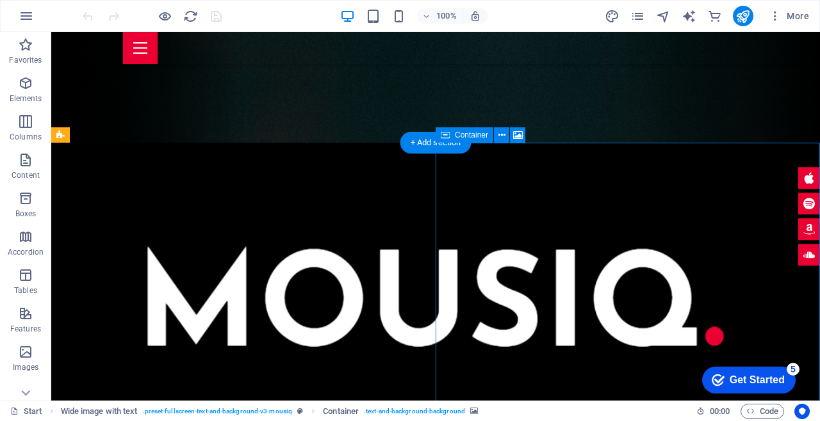
click at [662, 143] on div at bounding box center [435, 281] width 769 height 276
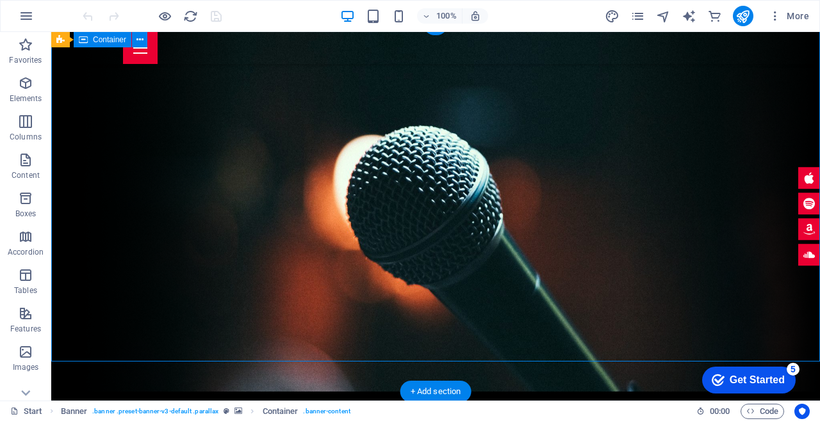
scroll to position [0, 0]
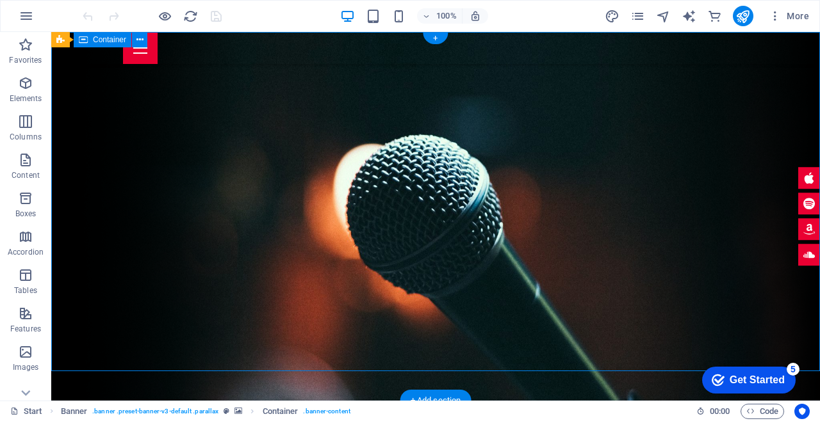
click at [781, 15] on icon "button" at bounding box center [775, 16] width 13 height 13
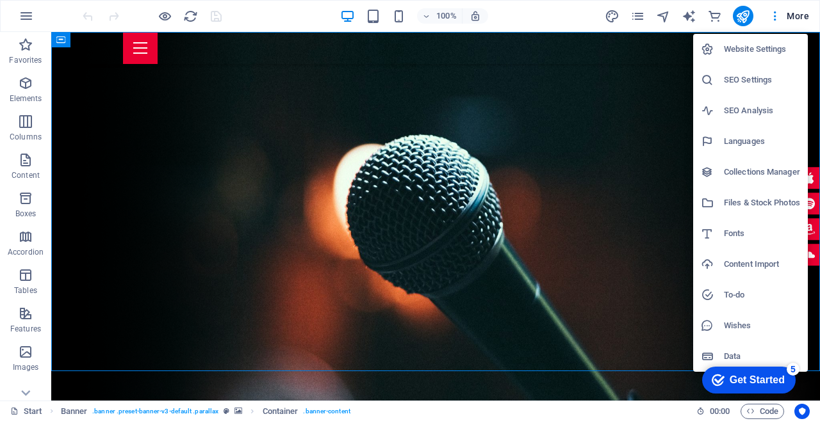
click at [790, 48] on h6 "Website Settings" at bounding box center [762, 49] width 76 height 15
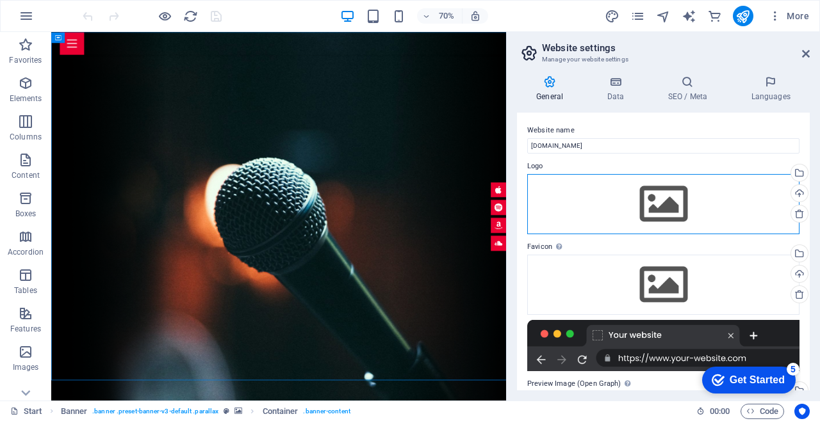
click at [665, 218] on div "Drag files here, click to choose files or select files from Files or our free s…" at bounding box center [663, 204] width 272 height 60
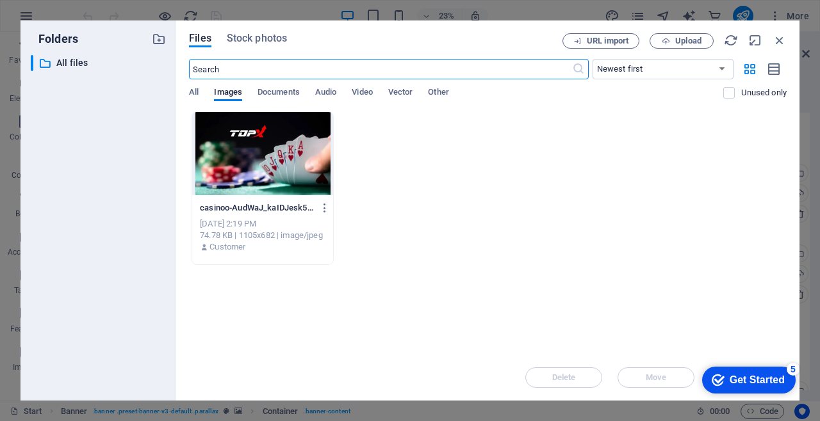
click at [273, 135] on div at bounding box center [262, 153] width 141 height 83
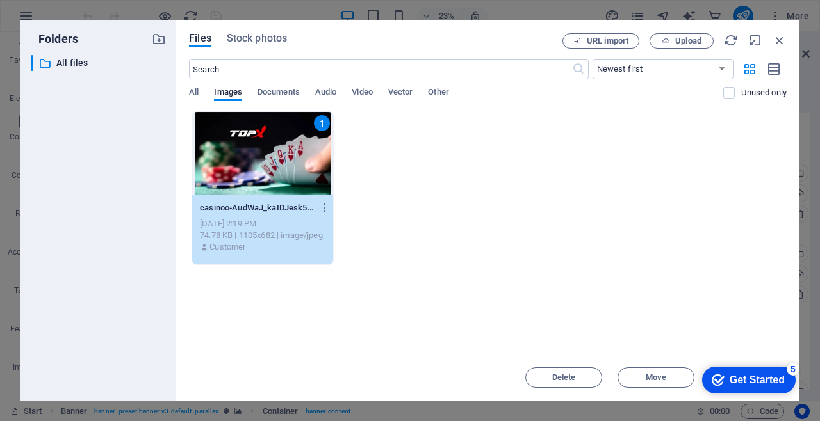
click at [650, 377] on span "Move" at bounding box center [656, 378] width 20 height 8
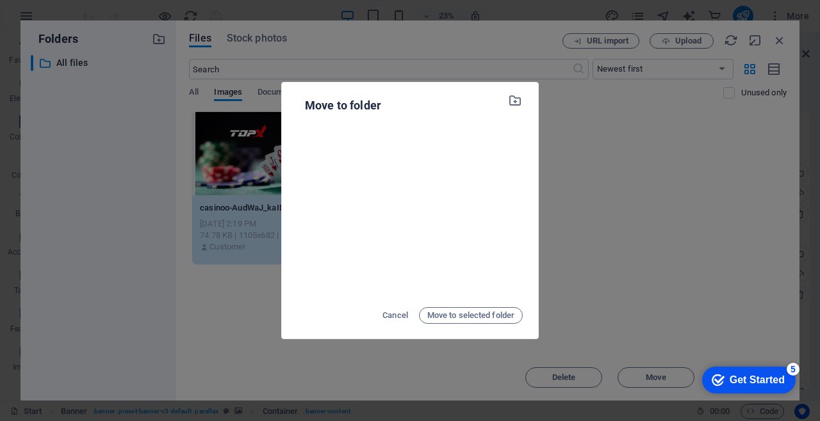
click at [482, 320] on span "Move to selected folder" at bounding box center [470, 315] width 87 height 15
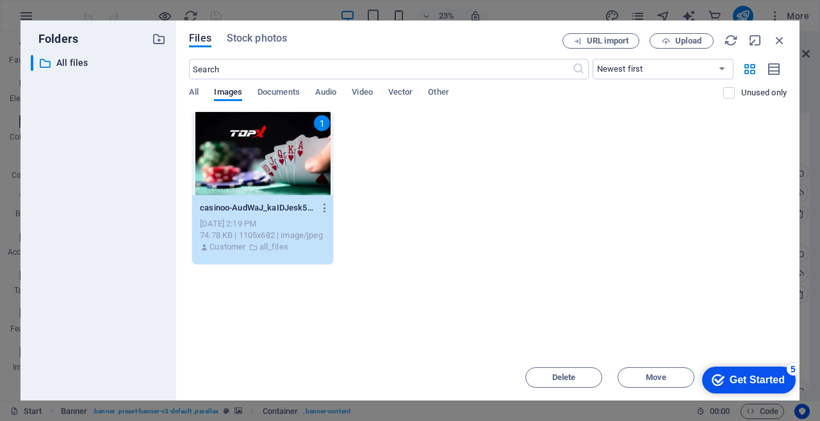
click at [696, 45] on span "Upload" at bounding box center [688, 41] width 26 height 8
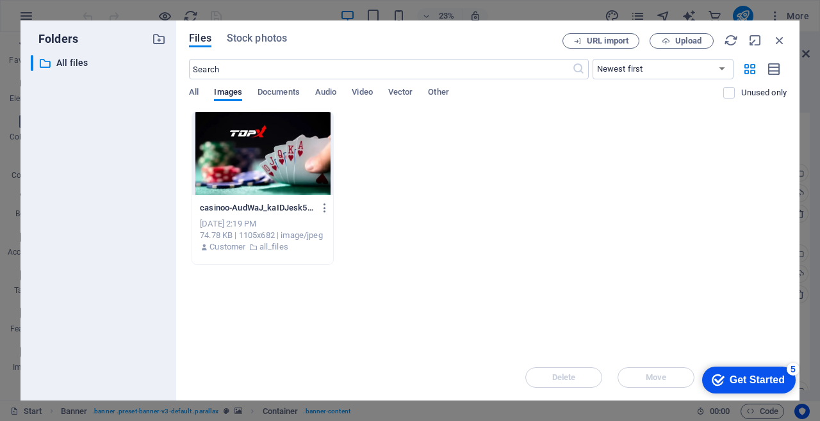
click at [783, 35] on icon "button" at bounding box center [779, 40] width 14 height 14
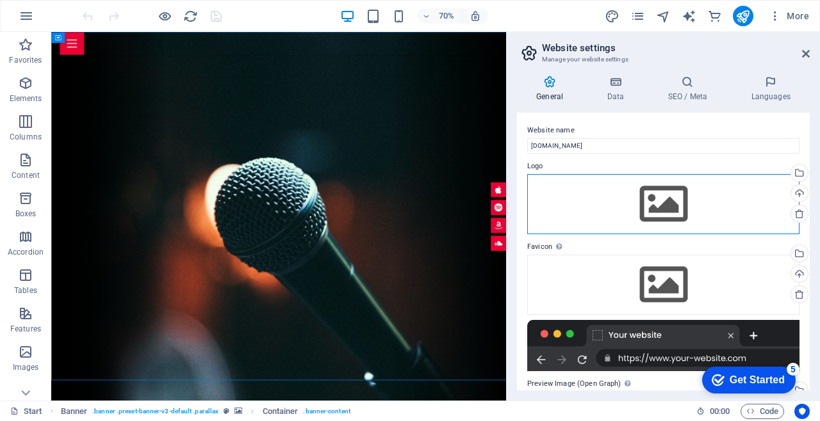
click at [679, 203] on div "Drag files here, click to choose files or select files from Files or our free s…" at bounding box center [663, 204] width 272 height 60
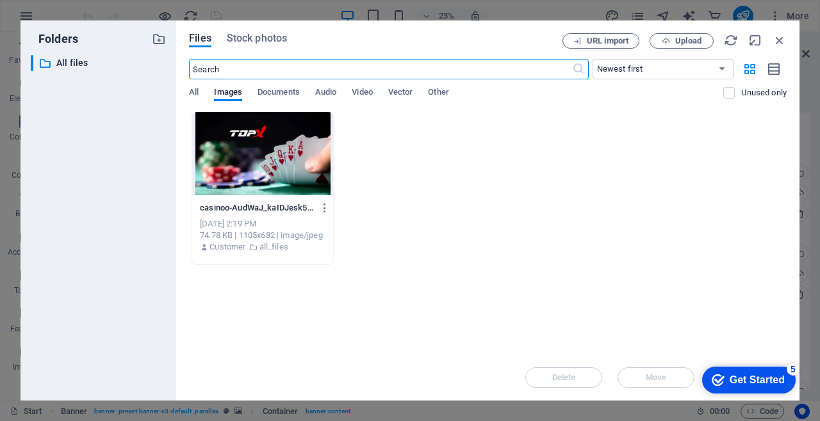
click at [687, 46] on button "Upload" at bounding box center [681, 40] width 64 height 15
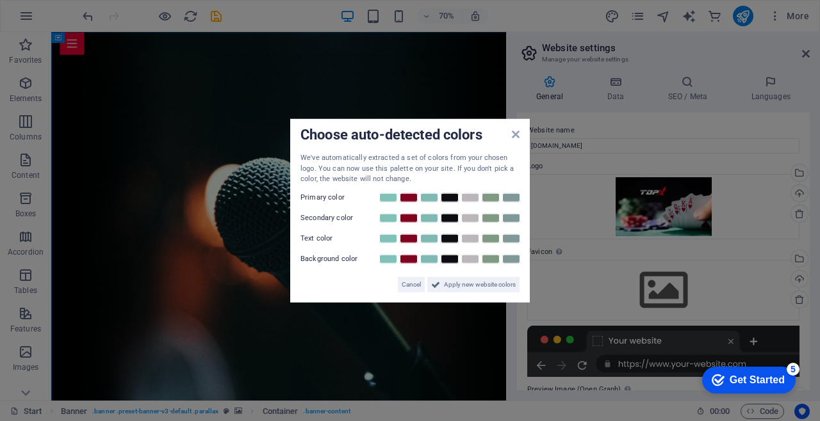
click at [411, 198] on link at bounding box center [408, 197] width 19 height 10
click at [503, 287] on span "Apply new website colors" at bounding box center [480, 284] width 72 height 15
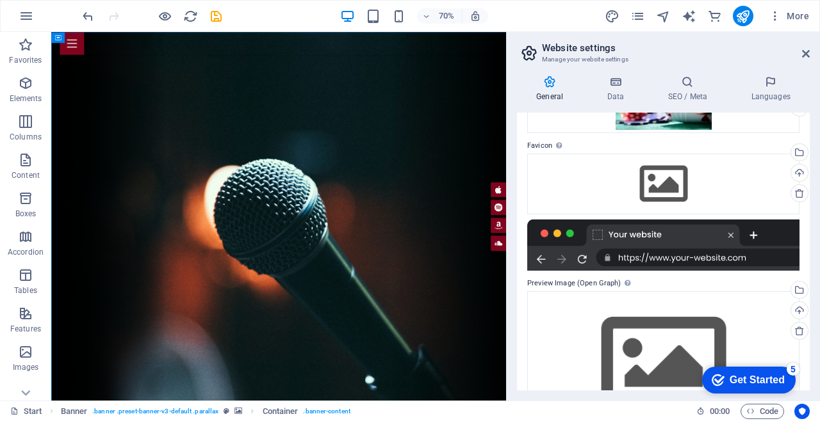
scroll to position [107, 0]
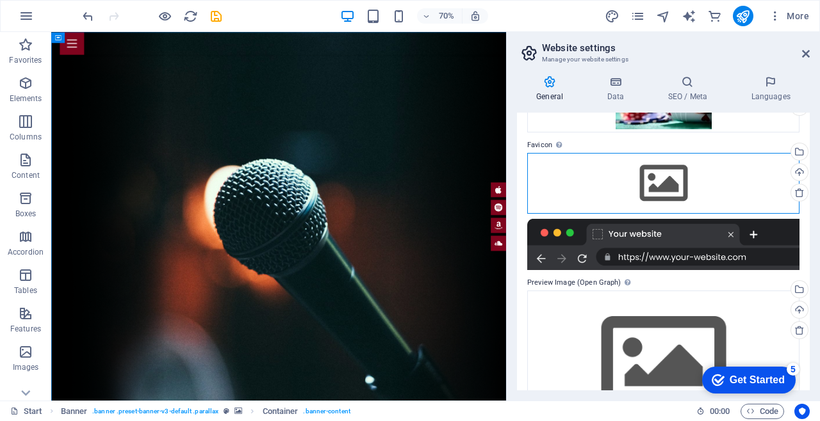
click at [678, 174] on div "Drag files here, click to choose files or select files from Files or our free s…" at bounding box center [663, 183] width 272 height 60
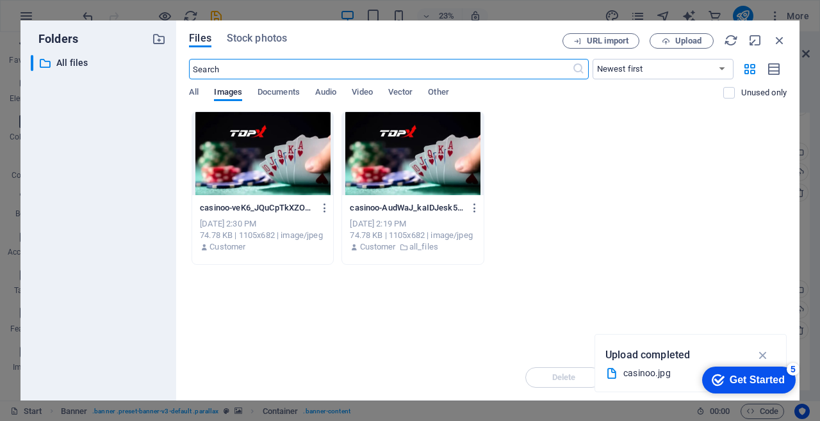
click at [694, 153] on div "casinoo-veK6_JQuCpTkXZON91cRgg.jpg casinoo-veK6_JQuCpTkXZON91cRgg.jpg Sep 6, 20…" at bounding box center [488, 188] width 598 height 154
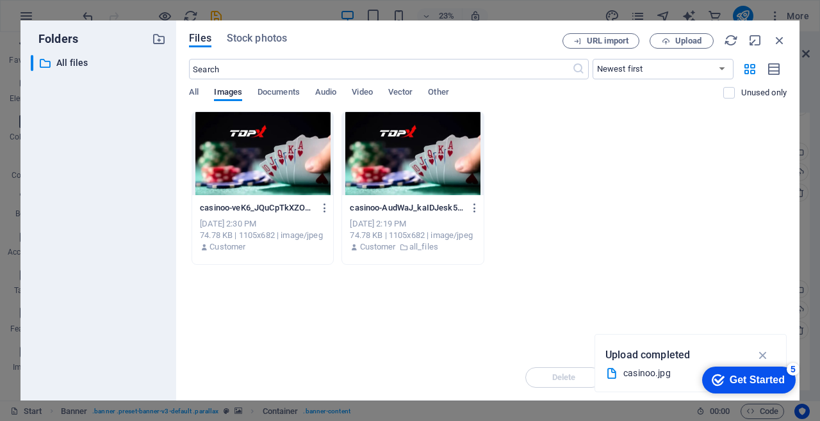
click at [785, 41] on icon "button" at bounding box center [779, 40] width 14 height 14
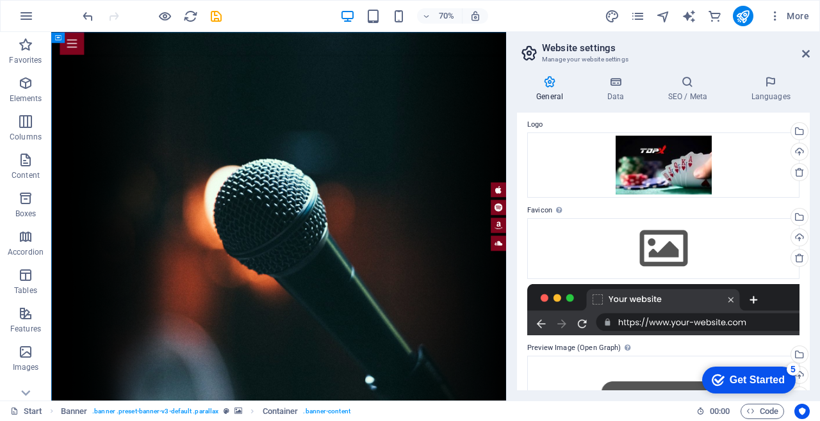
scroll to position [0, 0]
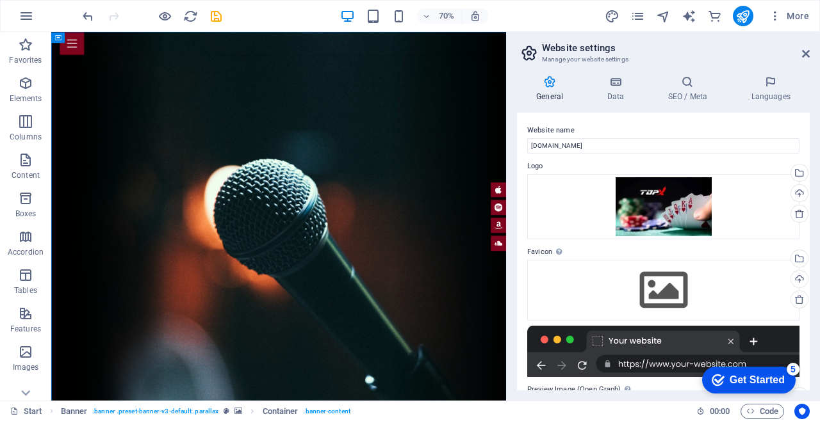
click at [536, 53] on icon at bounding box center [528, 53] width 19 height 18
click at [559, 93] on h4 "General" at bounding box center [552, 89] width 70 height 27
click at [798, 199] on div "Upload" at bounding box center [797, 194] width 19 height 19
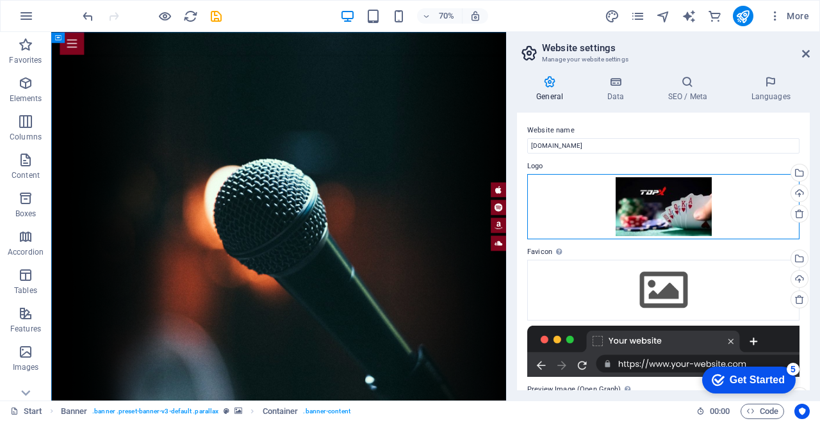
click at [773, 197] on div "Drag files here, click to choose files or select files from Files or our free s…" at bounding box center [663, 207] width 272 height 66
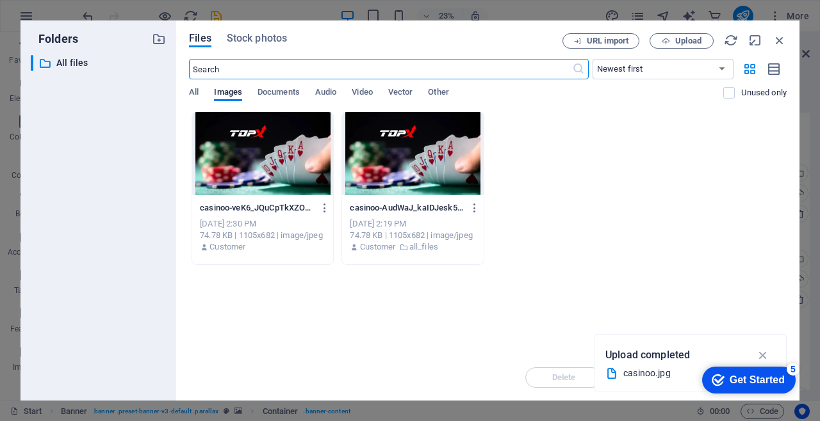
click at [705, 164] on div "casinoo-veK6_JQuCpTkXZON91cRgg.jpg casinoo-veK6_JQuCpTkXZON91cRgg.jpg Sep 6, 20…" at bounding box center [488, 188] width 598 height 154
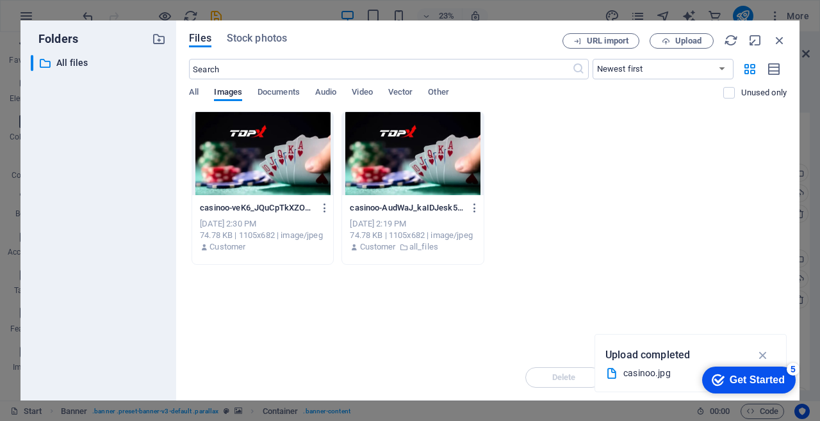
click at [610, 37] on span "URL import" at bounding box center [608, 41] width 42 height 8
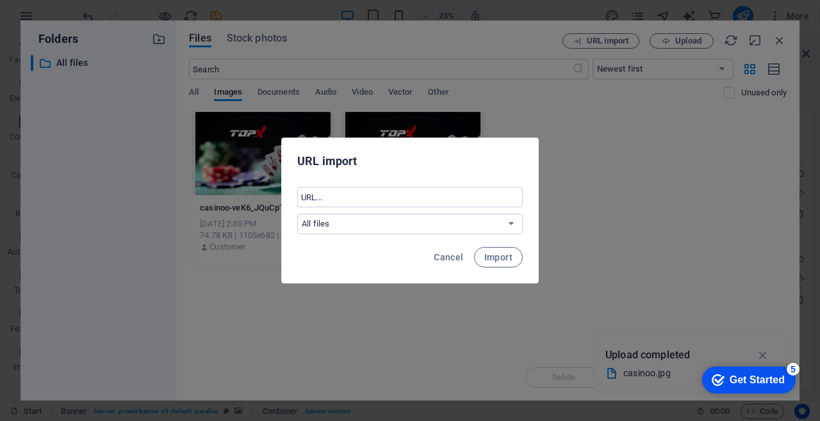
click at [510, 225] on select "All files" at bounding box center [409, 224] width 225 height 20
click at [503, 229] on select "All files" at bounding box center [409, 224] width 225 height 20
click at [510, 265] on button "Import" at bounding box center [498, 257] width 49 height 20
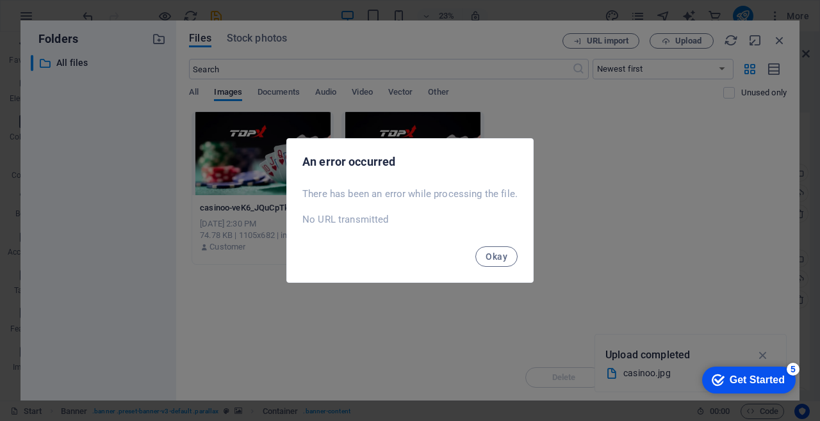
click at [509, 255] on button "Okay" at bounding box center [496, 257] width 42 height 20
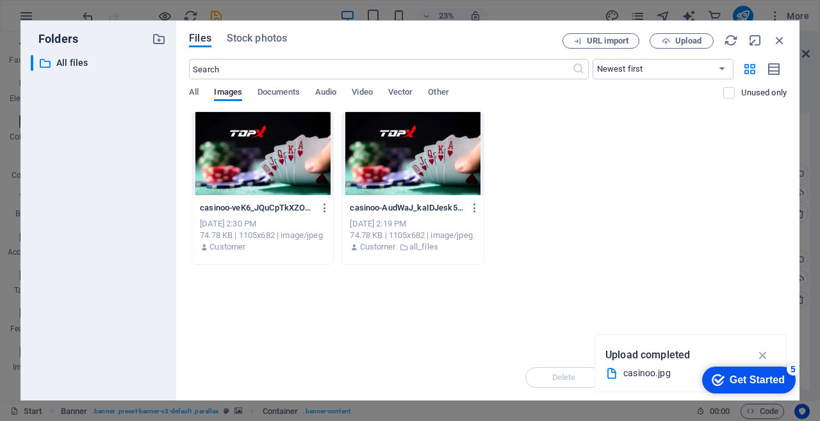
click at [623, 48] on button "URL import" at bounding box center [600, 40] width 77 height 15
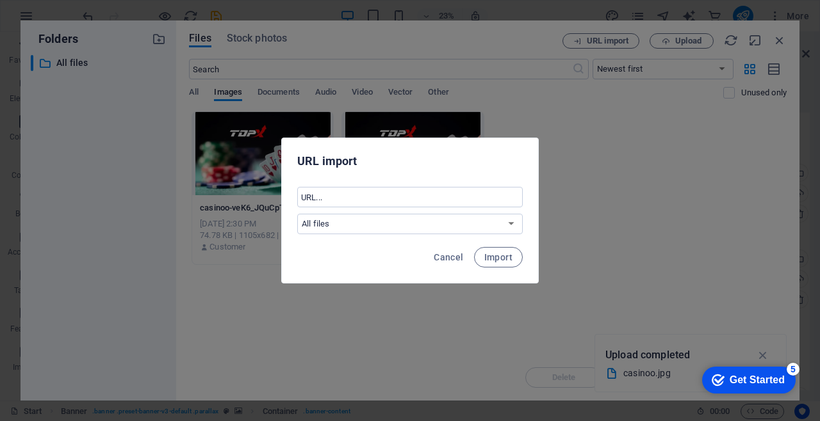
click at [490, 193] on input "text" at bounding box center [409, 197] width 225 height 20
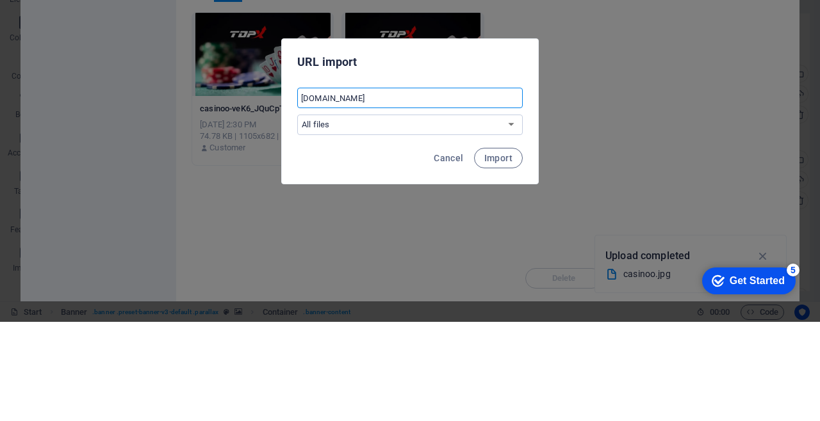
type input "Topx.online"
click at [495, 257] on span "Import" at bounding box center [498, 257] width 28 height 10
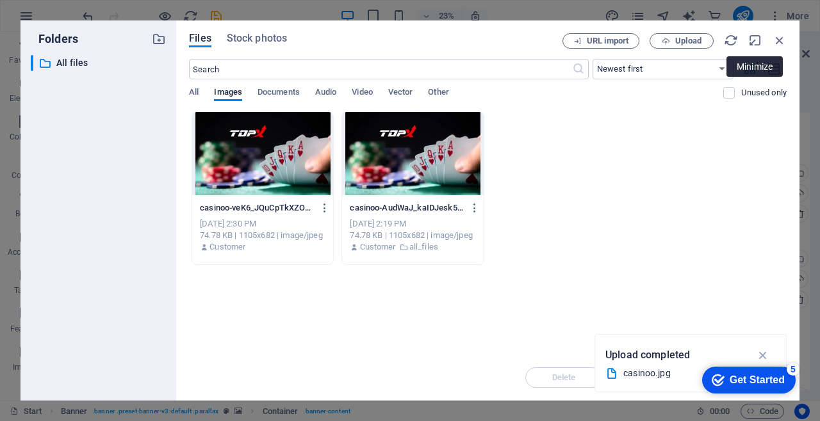
click at [730, 35] on icon "button" at bounding box center [731, 40] width 14 height 14
click at [78, 63] on p "All files" at bounding box center [99, 63] width 86 height 15
click at [785, 37] on icon "button" at bounding box center [779, 40] width 14 height 14
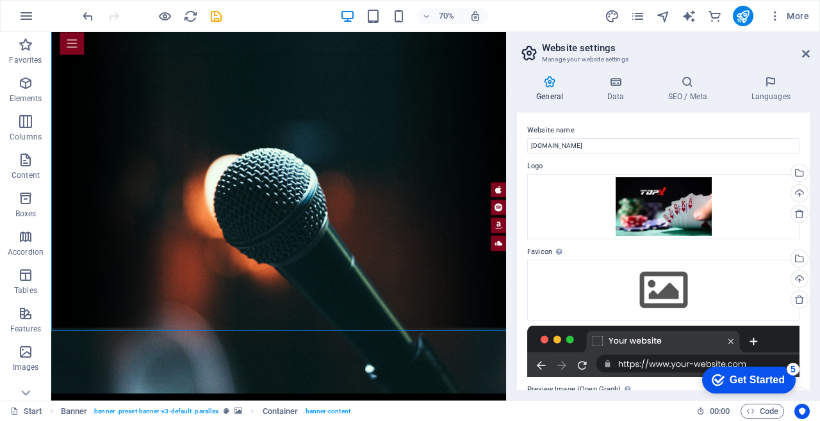
scroll to position [104, 0]
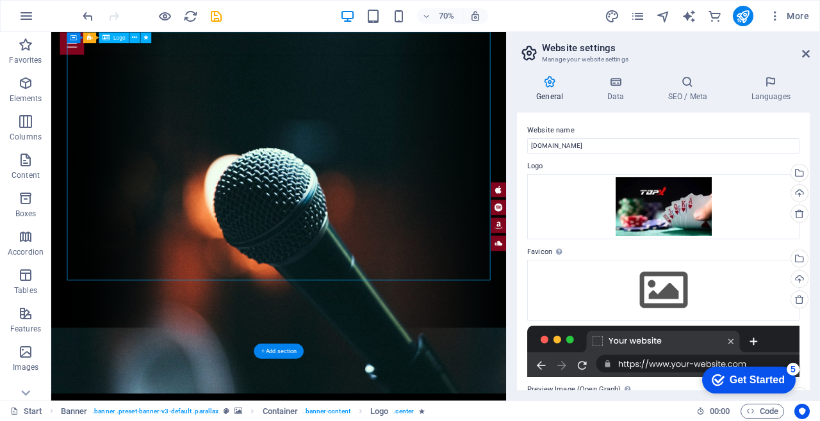
click at [170, 48] on div at bounding box center [375, 48] width 625 height 32
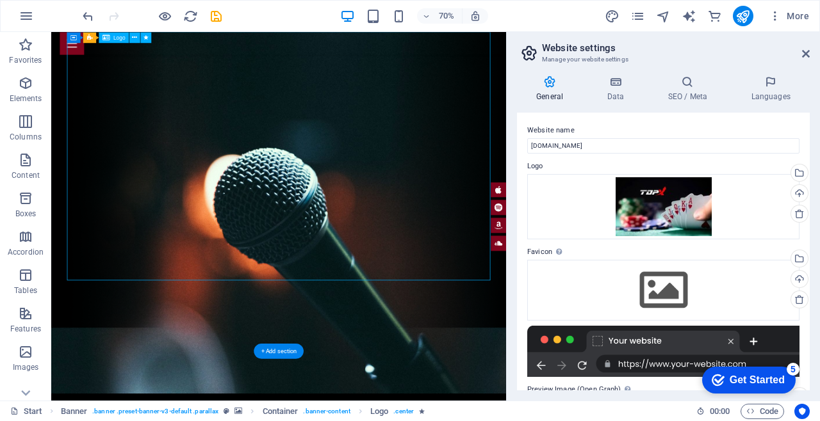
click at [70, 40] on div "Container" at bounding box center [73, 37] width 13 height 11
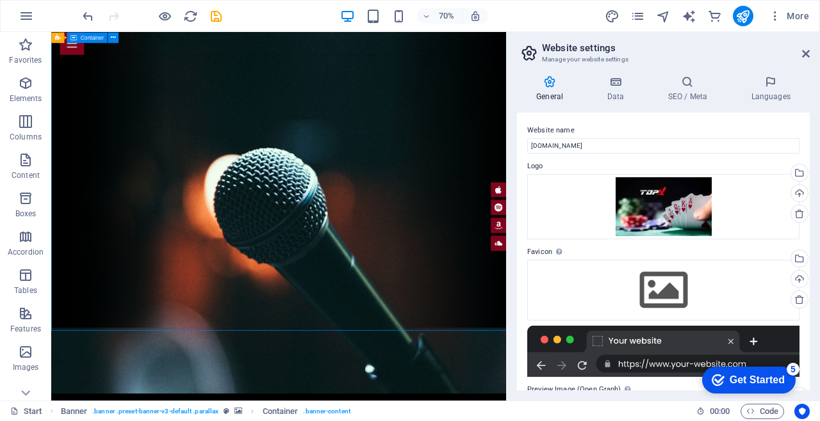
click at [136, 49] on div at bounding box center [375, 48] width 625 height 32
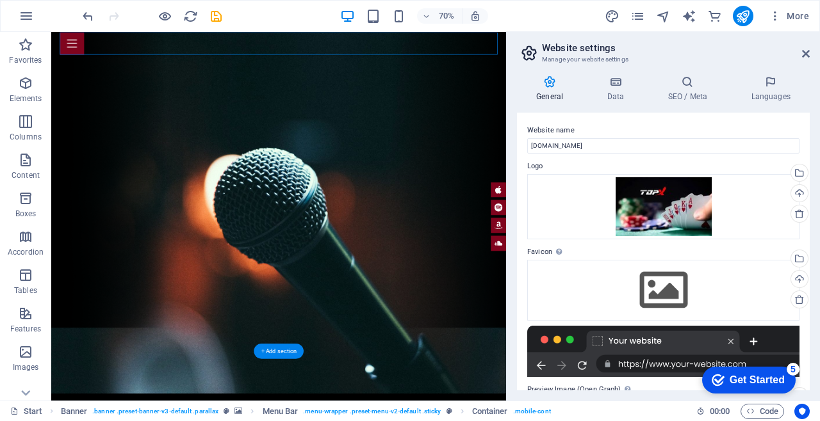
click at [499, 56] on div at bounding box center [375, 48] width 625 height 32
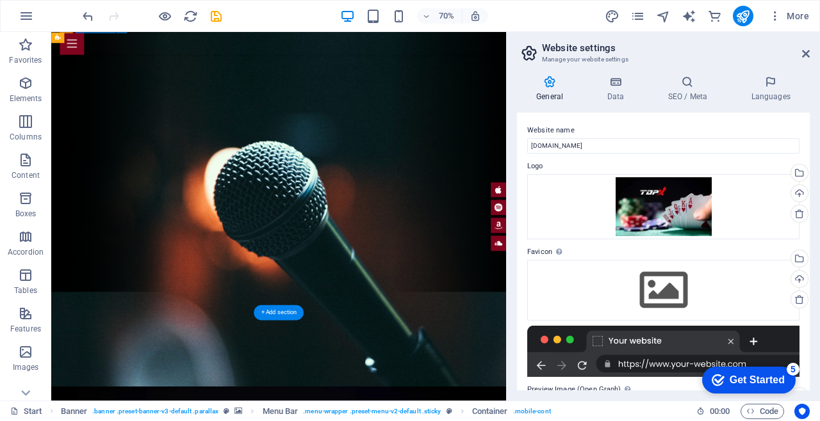
scroll to position [149, 0]
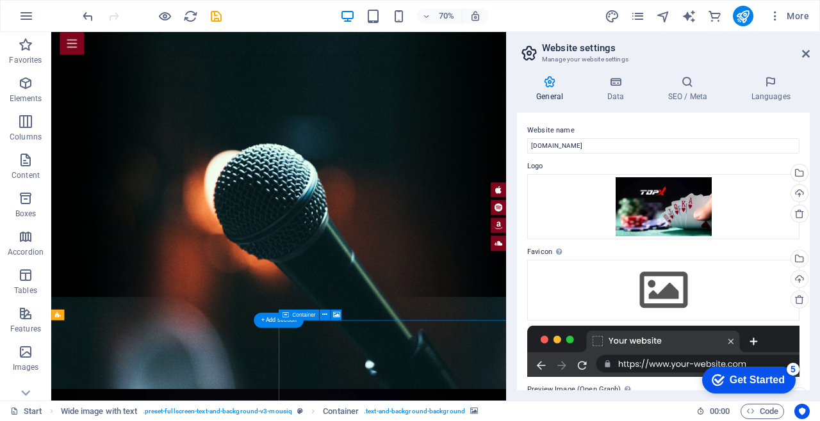
click at [327, 318] on icon at bounding box center [324, 315] width 5 height 10
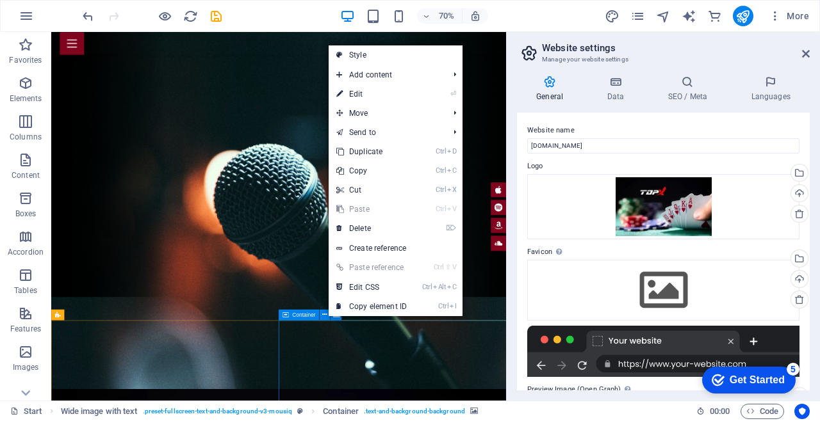
click at [386, 234] on link "⌦ Delete" at bounding box center [372, 228] width 86 height 19
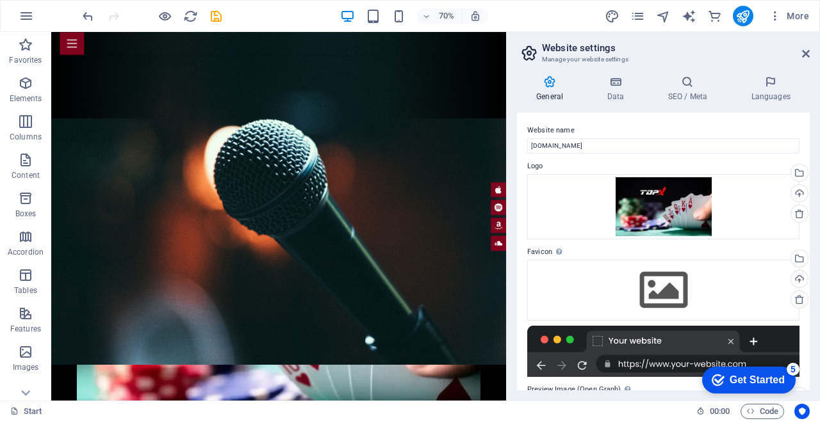
scroll to position [418, 0]
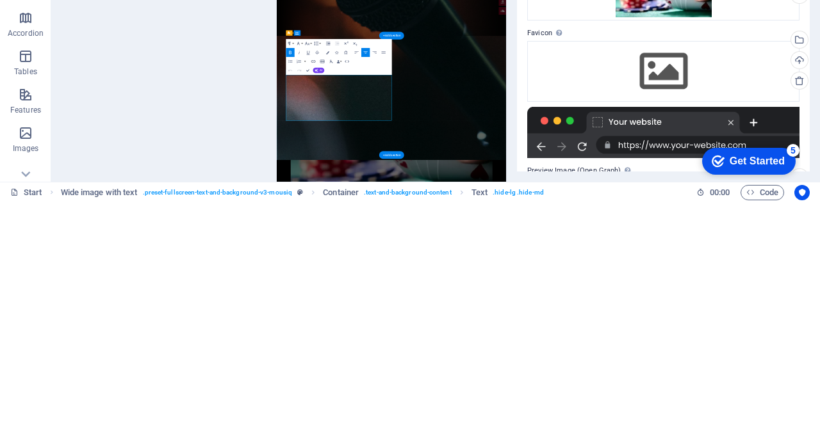
click at [389, 273] on div "Paragraph Format Normal Heading 1 Heading 2 Heading 3 Heading 4 Heading 5 Headi…" at bounding box center [339, 276] width 106 height 36
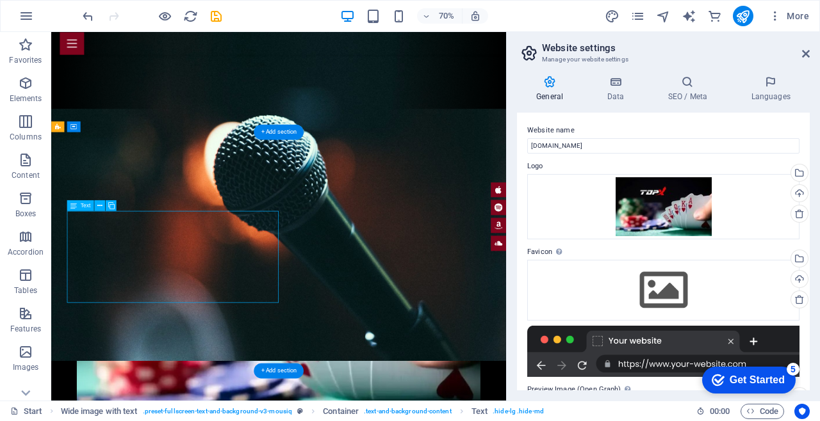
click at [99, 206] on icon at bounding box center [99, 206] width 5 height 10
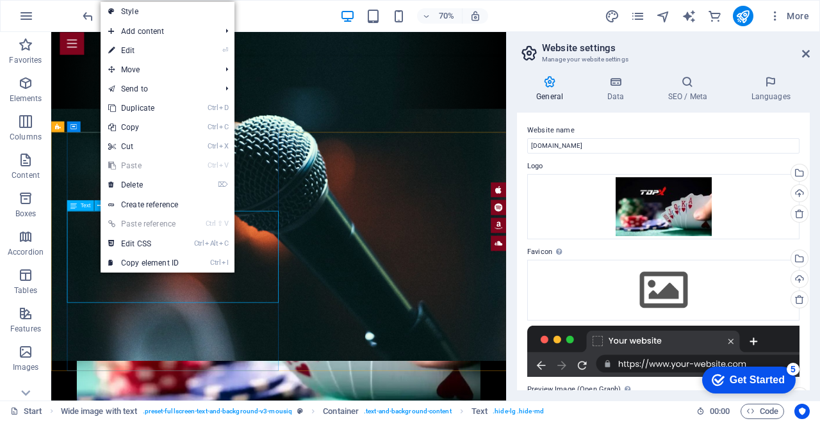
click at [165, 181] on link "⌦ Delete" at bounding box center [144, 184] width 86 height 19
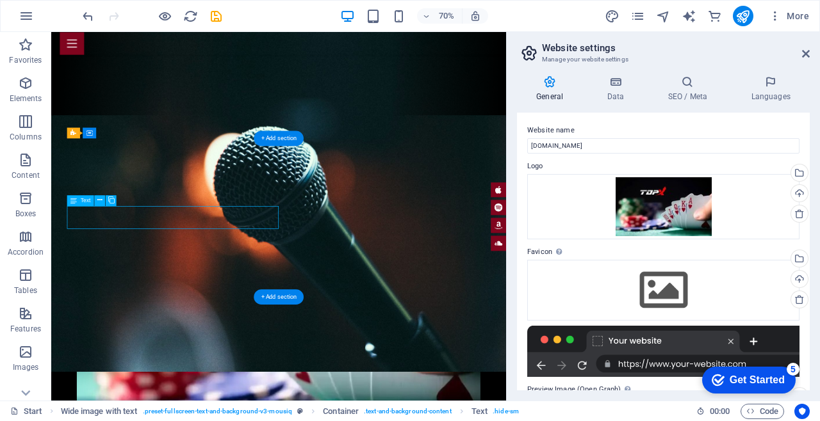
scroll to position [429, 0]
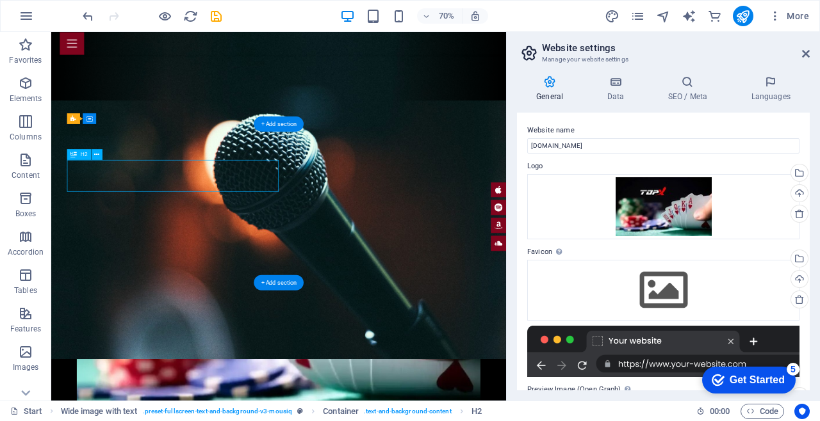
click at [101, 151] on button at bounding box center [97, 154] width 11 height 11
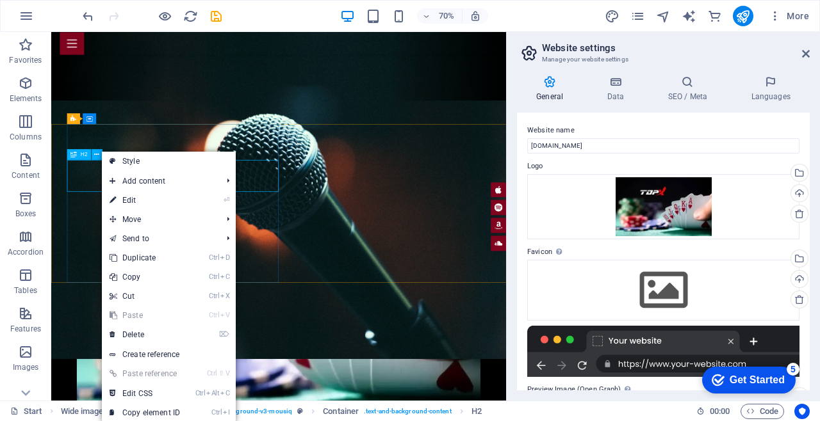
click at [171, 330] on link "⌦ Delete" at bounding box center [145, 334] width 86 height 19
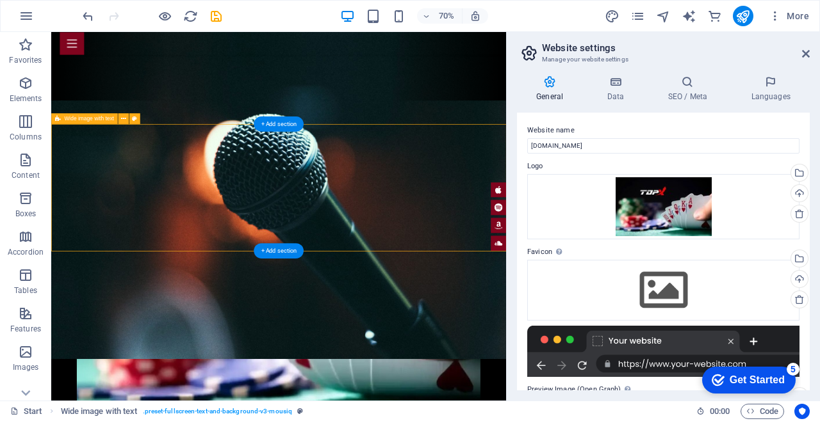
click at [509, 135] on div at bounding box center [375, 400] width 649 height 531
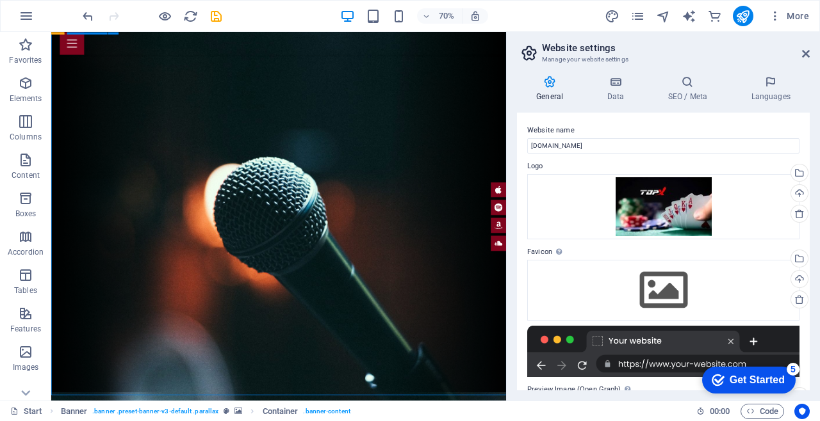
scroll to position [0, 0]
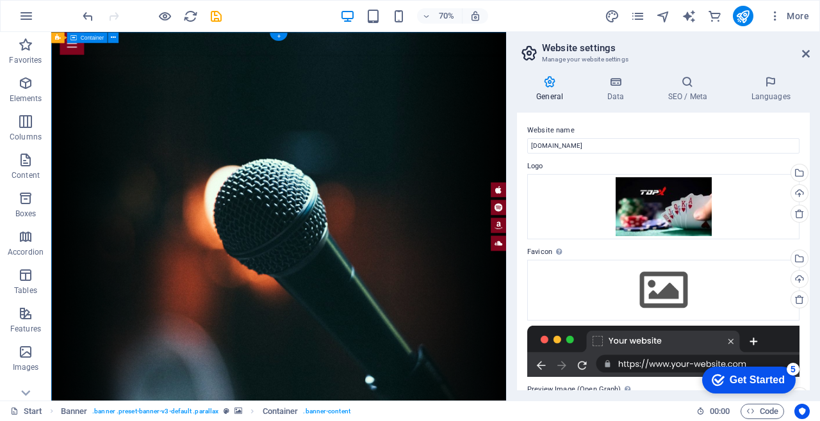
click at [114, 37] on icon at bounding box center [113, 38] width 5 height 10
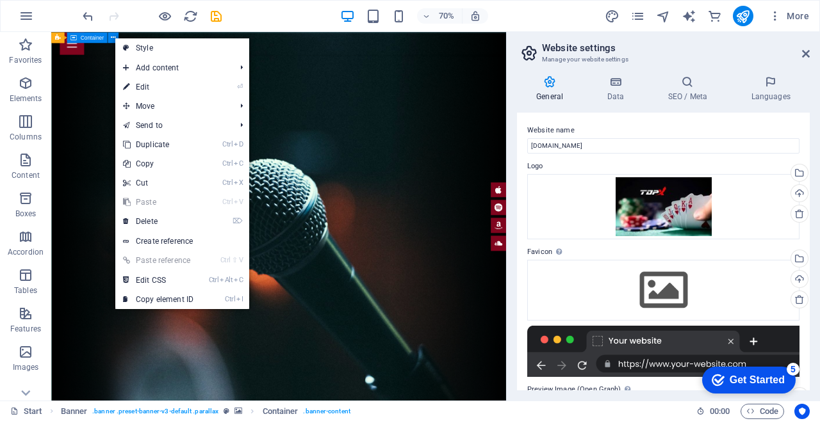
click at [94, 38] on span "Container" at bounding box center [92, 37] width 23 height 5
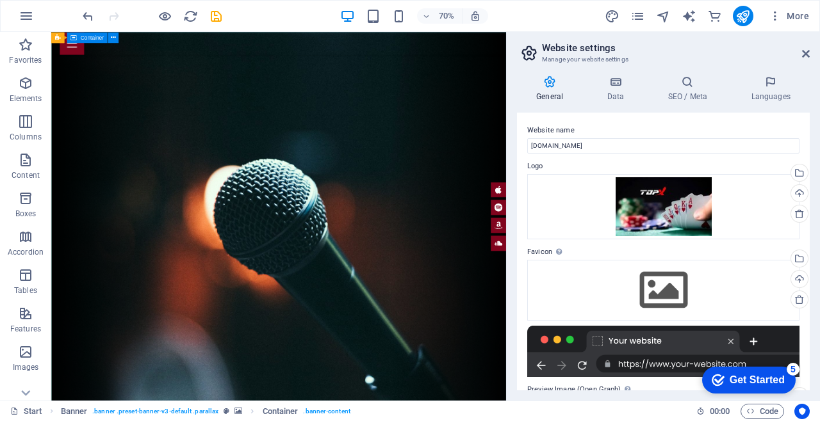
click at [102, 42] on div "Container" at bounding box center [87, 37] width 40 height 11
click at [93, 42] on div "Container" at bounding box center [87, 37] width 40 height 11
click at [91, 51] on div at bounding box center [375, 48] width 625 height 32
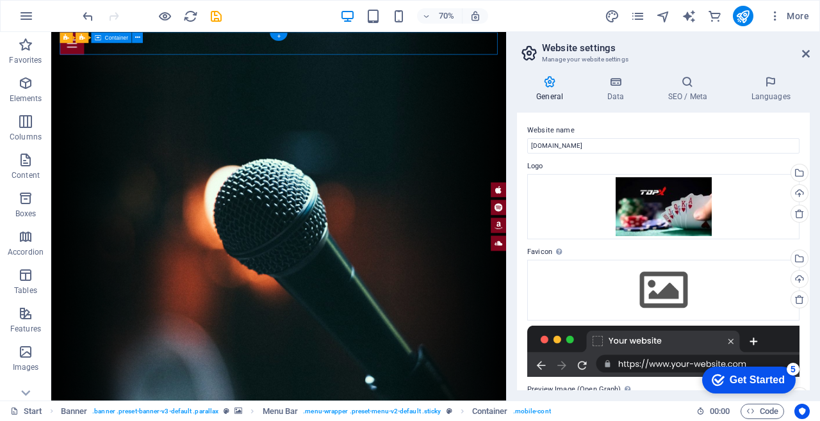
click at [145, 38] on div "Banner Menu Bar Container" at bounding box center [104, 38] width 89 height 12
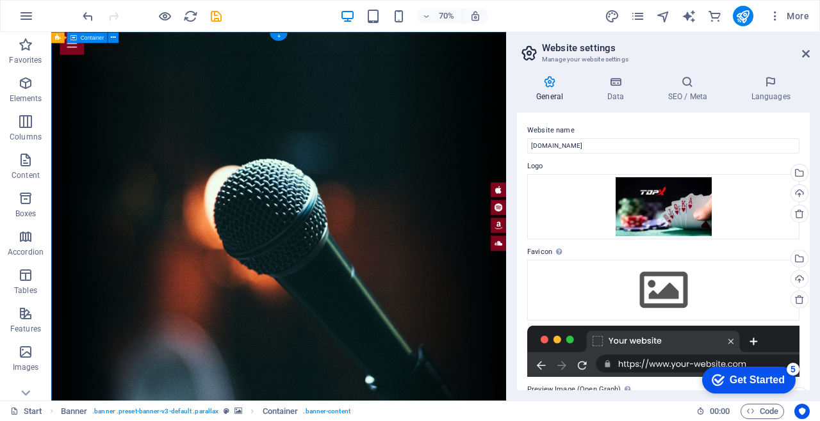
click at [114, 37] on icon at bounding box center [113, 38] width 5 height 10
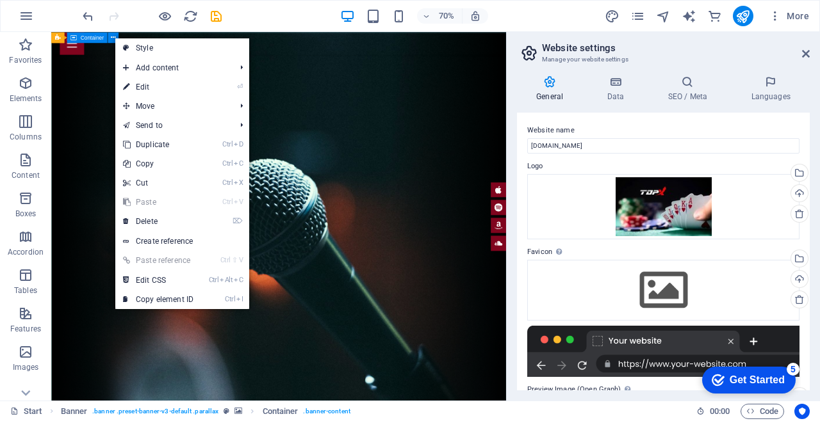
click at [151, 89] on link "⏎ Edit" at bounding box center [158, 87] width 86 height 19
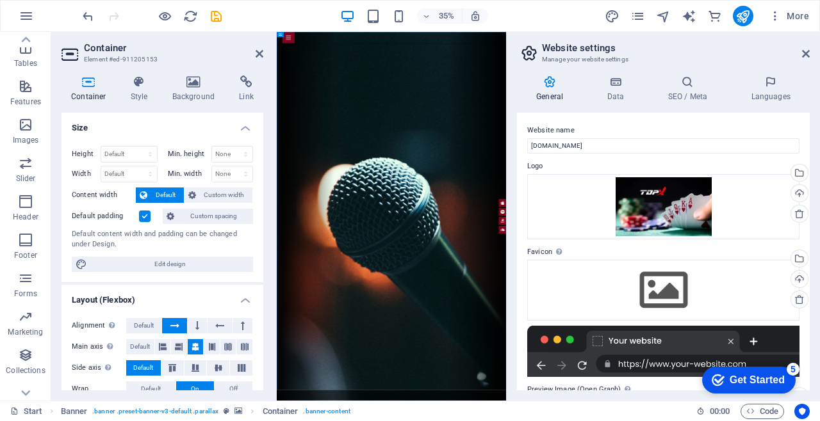
scroll to position [246, 0]
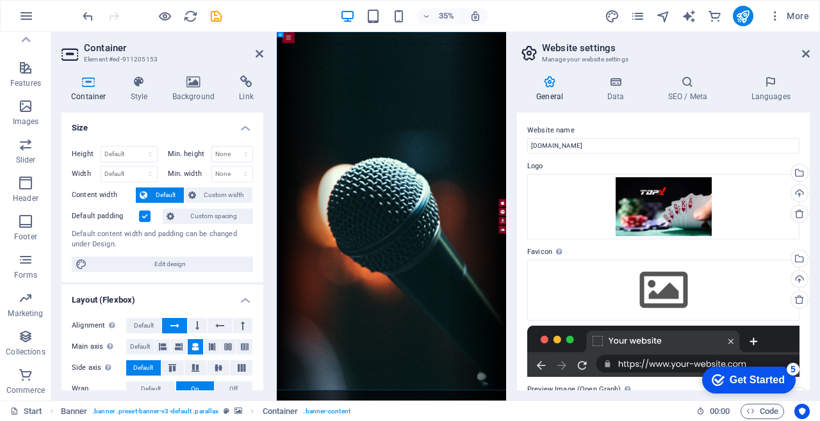
click at [25, 256] on icon "button" at bounding box center [25, 259] width 15 height 15
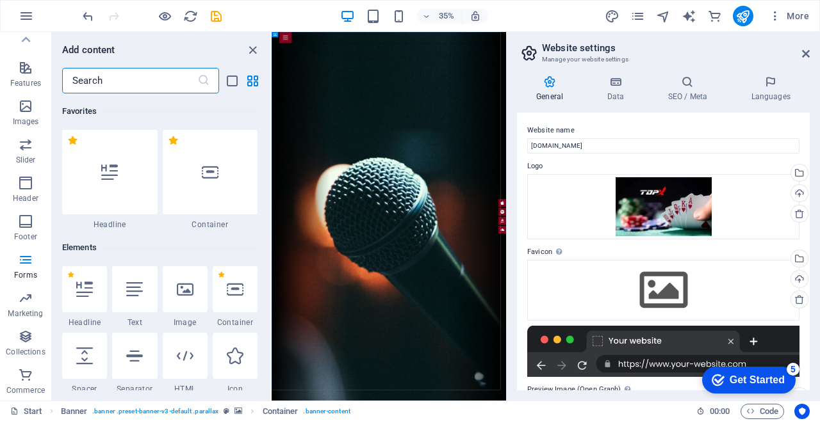
click at [24, 274] on p "Forms" at bounding box center [25, 275] width 23 height 10
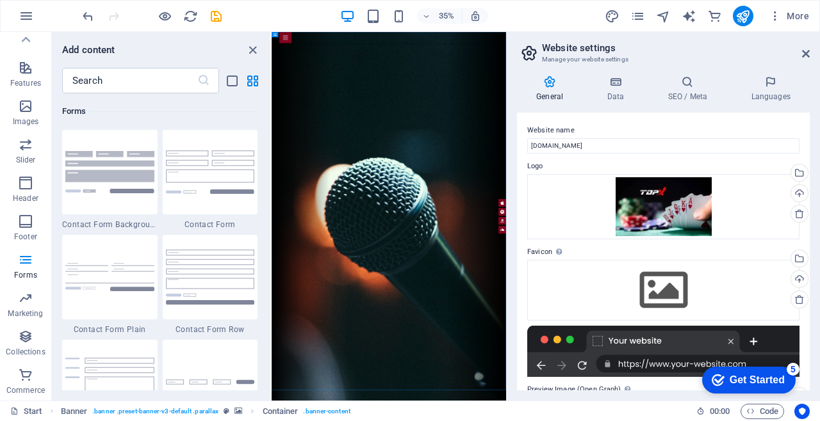
click at [27, 280] on p "Forms" at bounding box center [25, 275] width 23 height 10
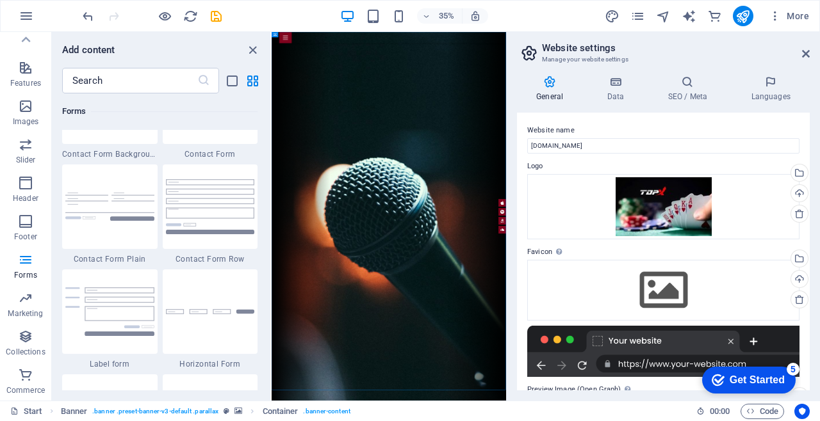
scroll to position [9422, 0]
click at [113, 313] on img at bounding box center [109, 311] width 89 height 49
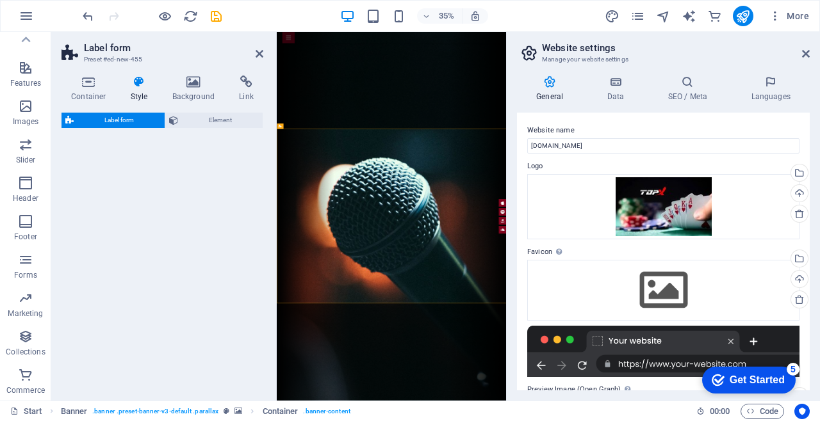
select select "rem"
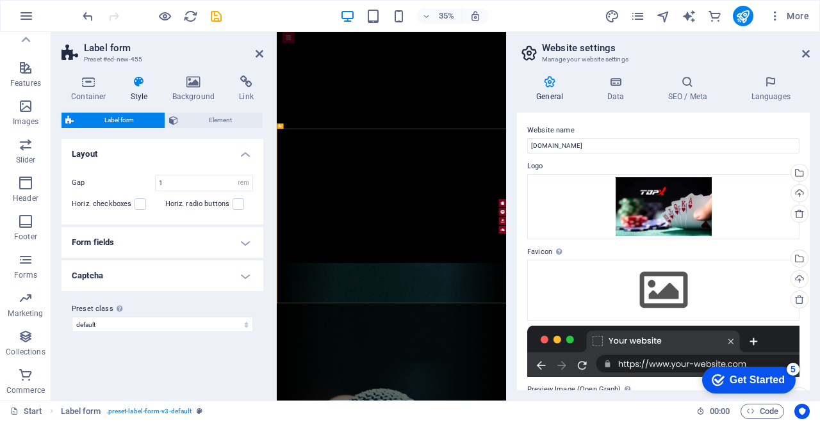
scroll to position [777, 0]
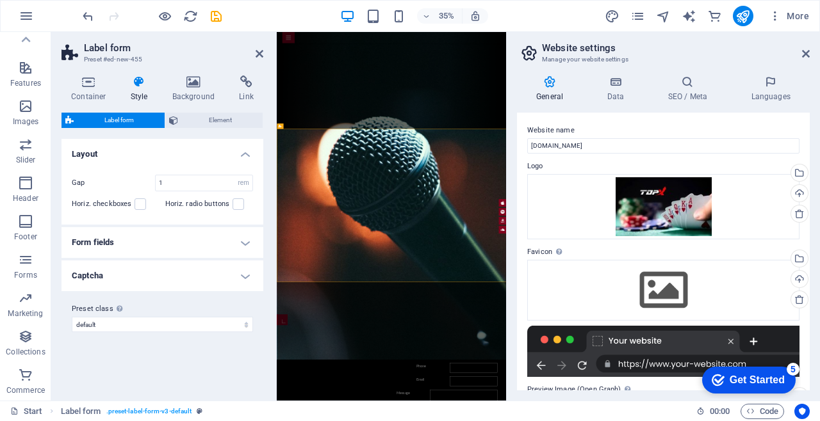
click at [229, 244] on h4 "Form fields" at bounding box center [162, 242] width 202 height 31
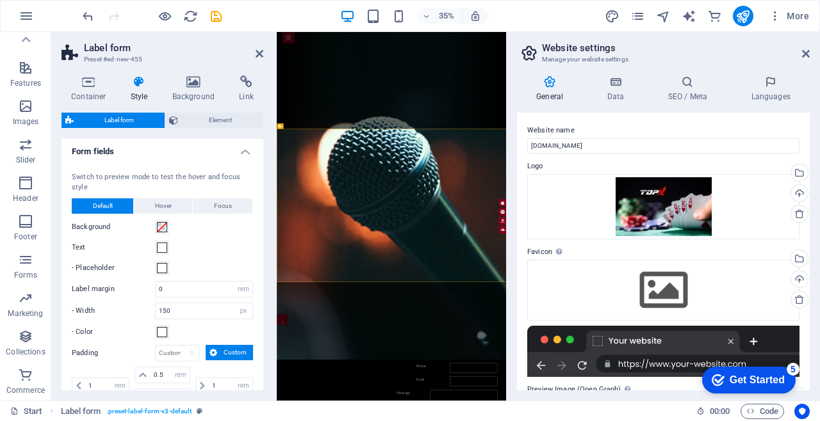
scroll to position [82, 0]
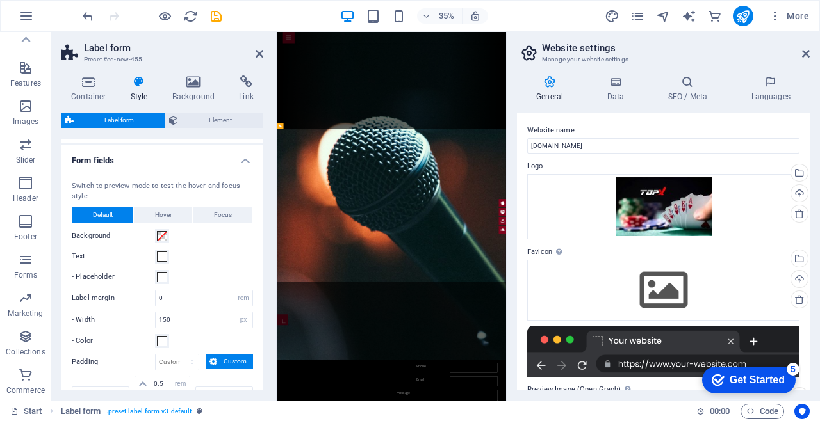
click at [229, 216] on span "Focus" at bounding box center [223, 215] width 18 height 15
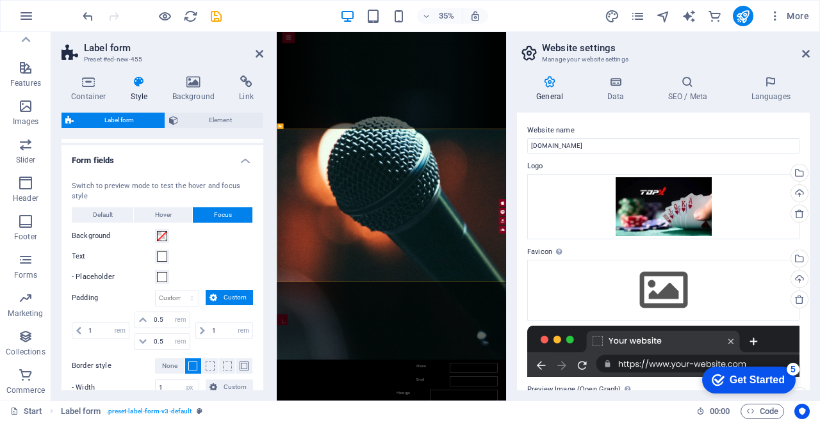
click at [167, 209] on span "Hover" at bounding box center [163, 215] width 17 height 15
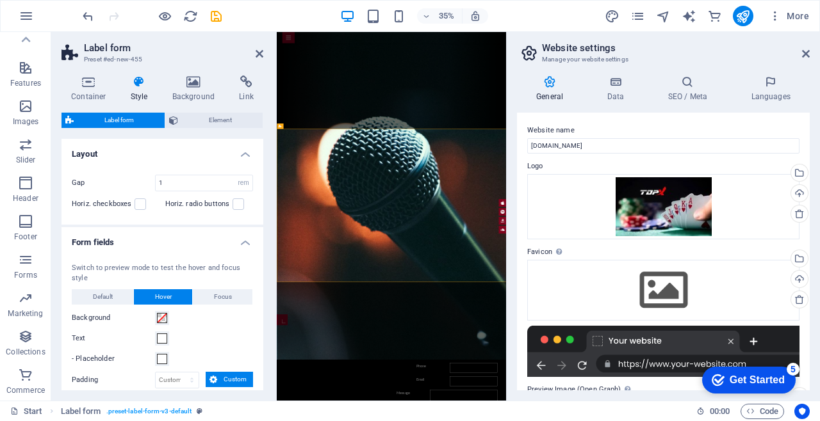
scroll to position [2, 0]
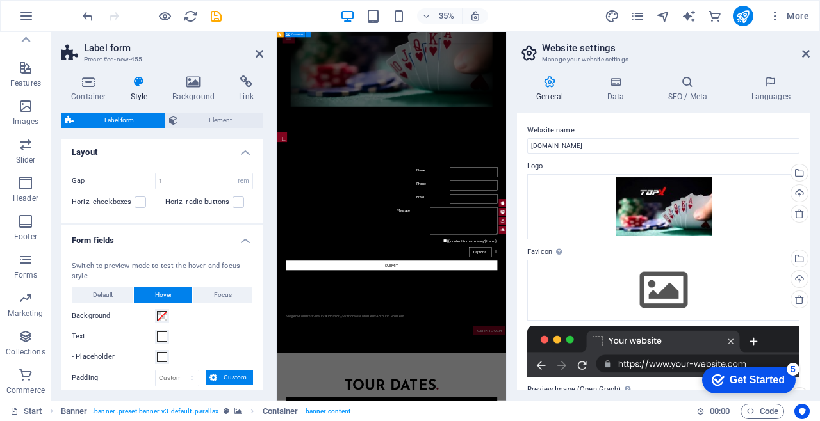
scroll to position [18, 0]
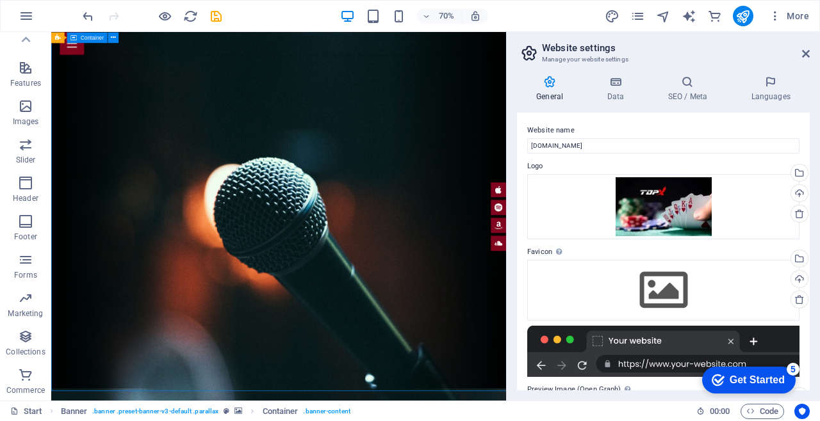
click at [32, 274] on p "Forms" at bounding box center [25, 275] width 23 height 10
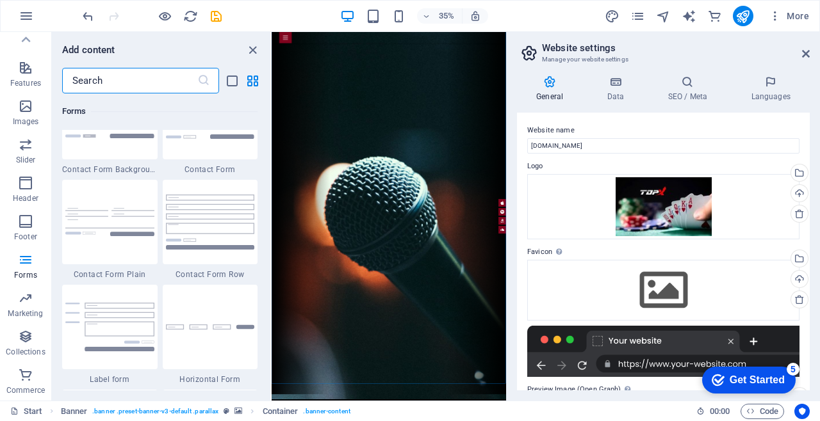
scroll to position [9407, 0]
click at [508, 90] on div at bounding box center [508, 216] width 3 height 369
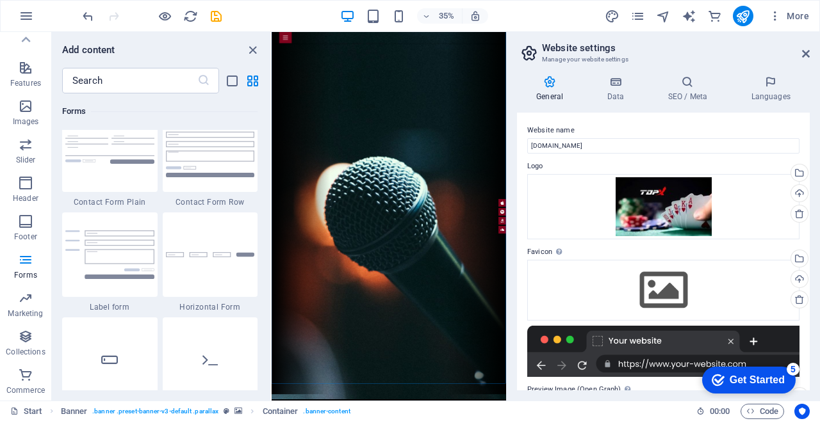
scroll to position [9480, 0]
click at [143, 241] on img at bounding box center [109, 253] width 89 height 49
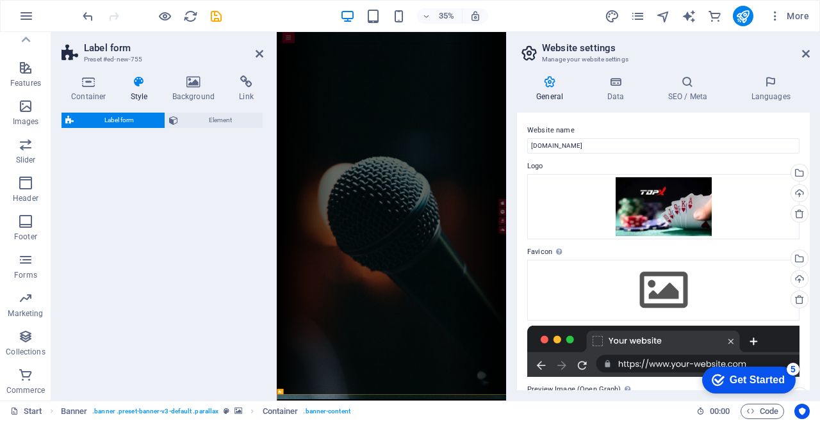
select select "rem"
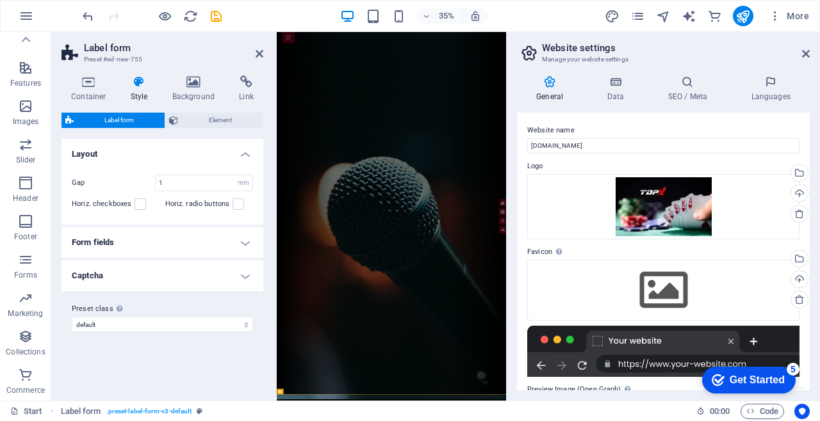
click at [259, 92] on h4 "Link" at bounding box center [246, 89] width 34 height 27
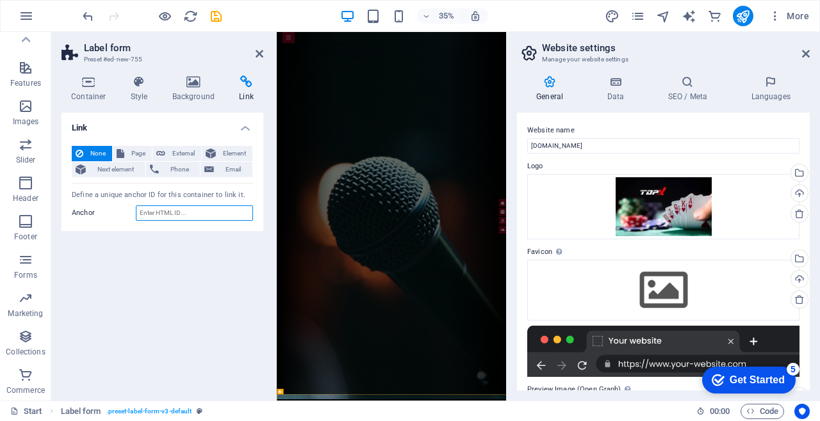
click at [191, 220] on input "Anchor" at bounding box center [194, 213] width 117 height 15
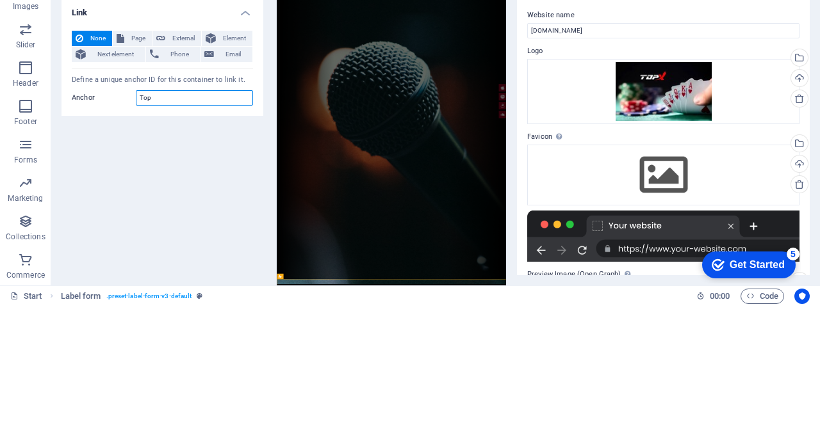
type input "Topx"
type input "TopX.online"
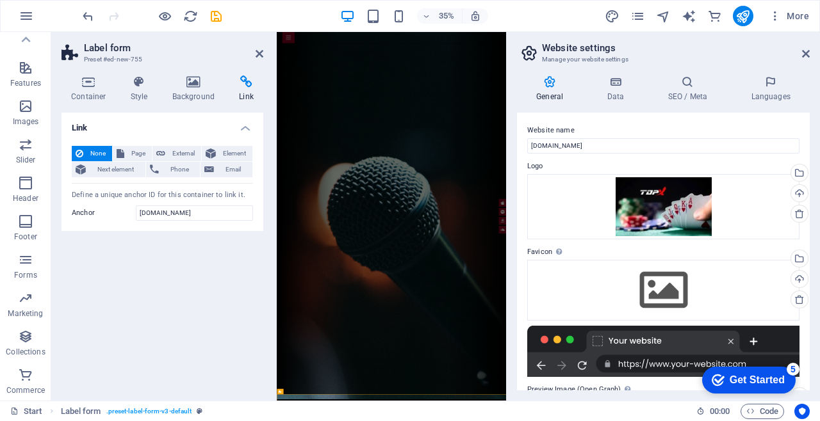
click at [29, 270] on p "Forms" at bounding box center [25, 275] width 23 height 10
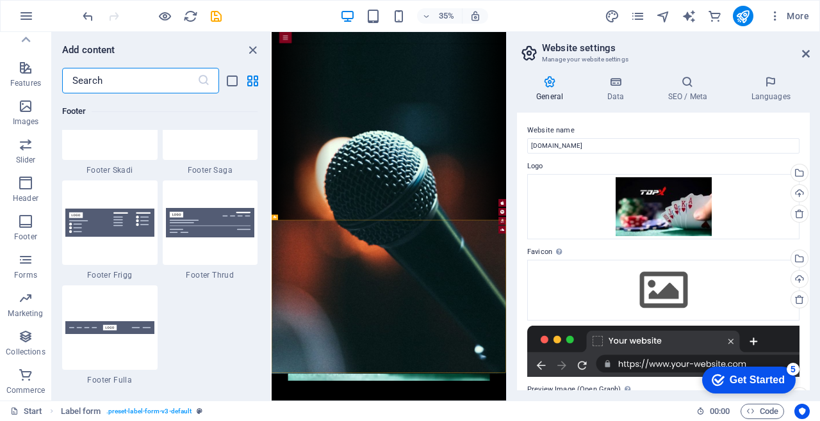
scroll to position [9351, 0]
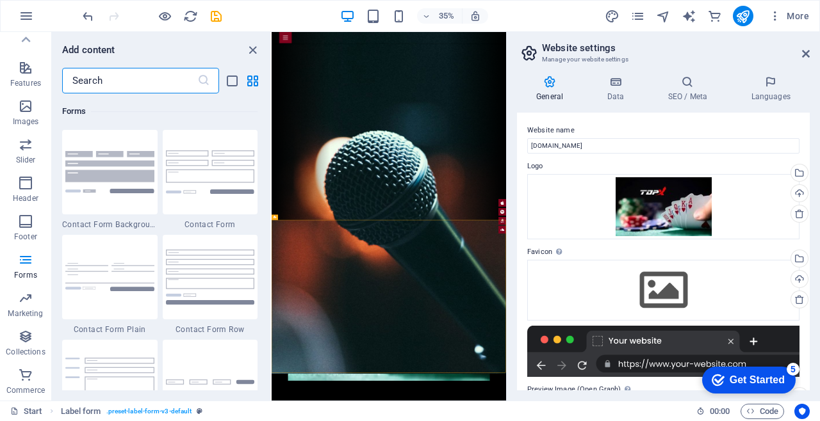
click at [183, 121] on div "Forms" at bounding box center [159, 112] width 195 height 36
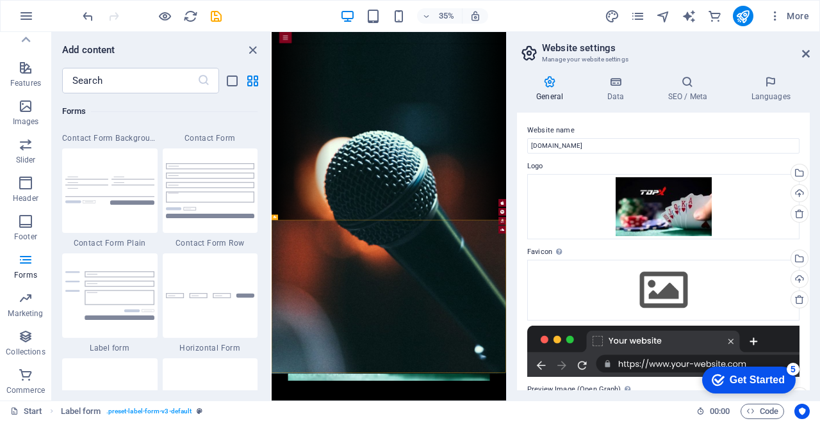
scroll to position [9436, 0]
click at [215, 189] on img at bounding box center [210, 192] width 89 height 54
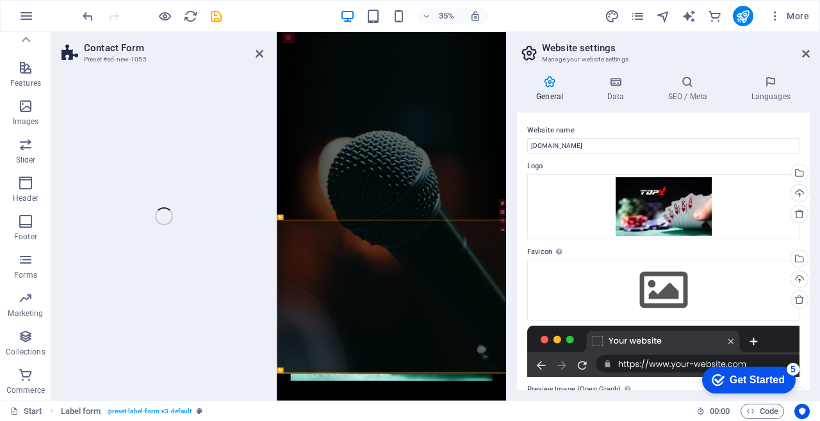
click at [216, 200] on div "Contact Form Preset #ed-new-1055 Drag here to replace the existing content. Pre…" at bounding box center [278, 216] width 455 height 369
click at [210, 211] on div "Contact Form Preset #ed-new-1055 Drag here to replace the existing content. Pre…" at bounding box center [278, 216] width 455 height 369
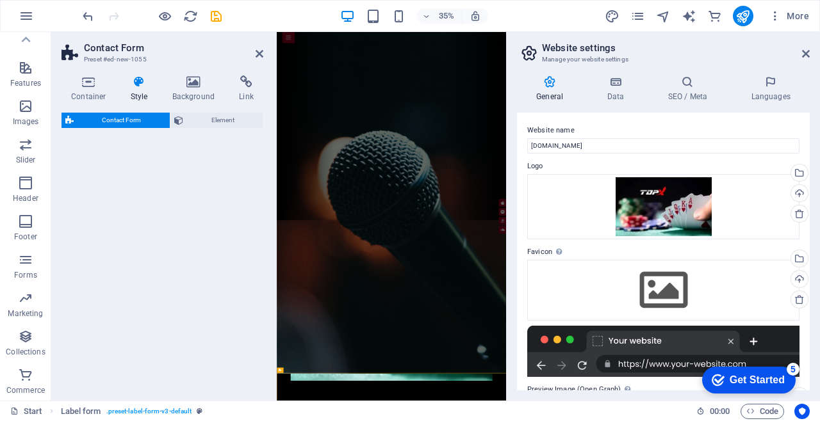
select select "rem"
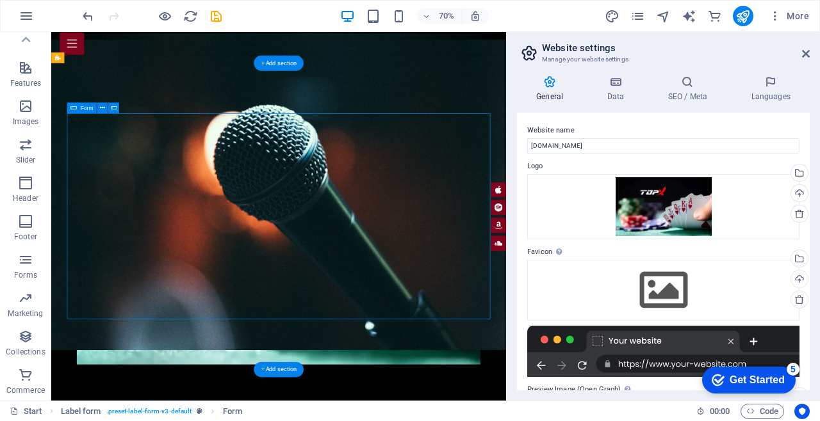
click at [102, 105] on icon at bounding box center [102, 108] width 5 height 10
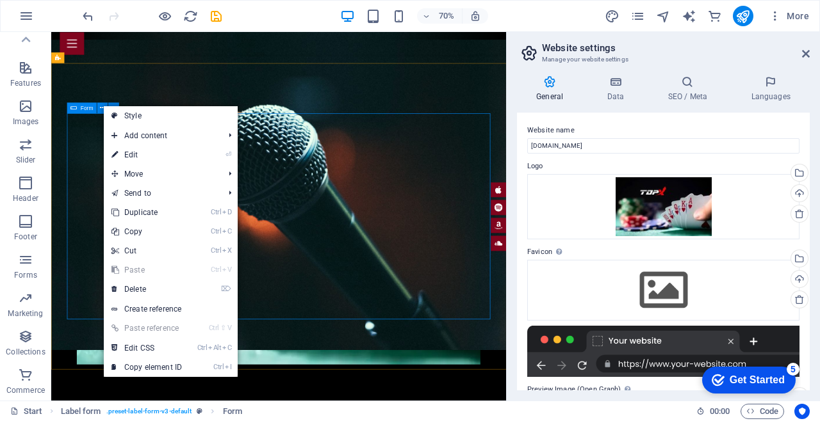
click at [149, 151] on link "⏎ Edit" at bounding box center [147, 154] width 86 height 19
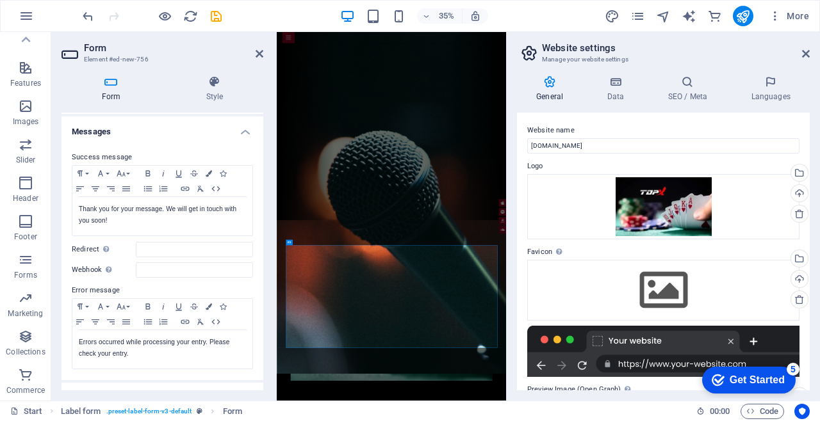
scroll to position [0, 0]
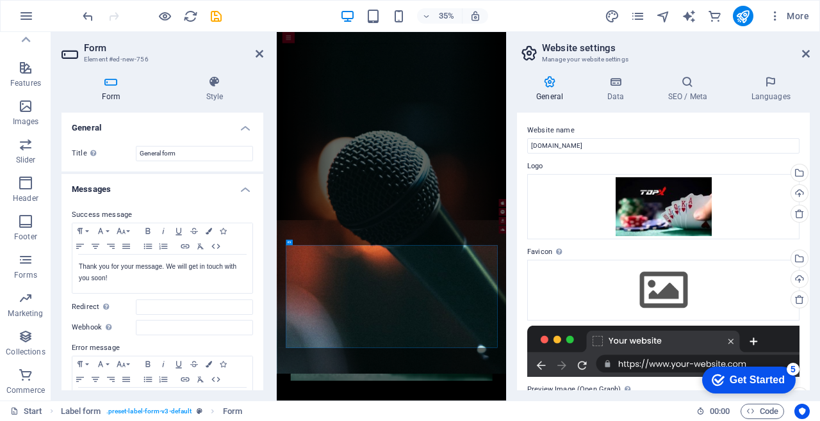
click at [245, 131] on h4 "General" at bounding box center [162, 124] width 202 height 23
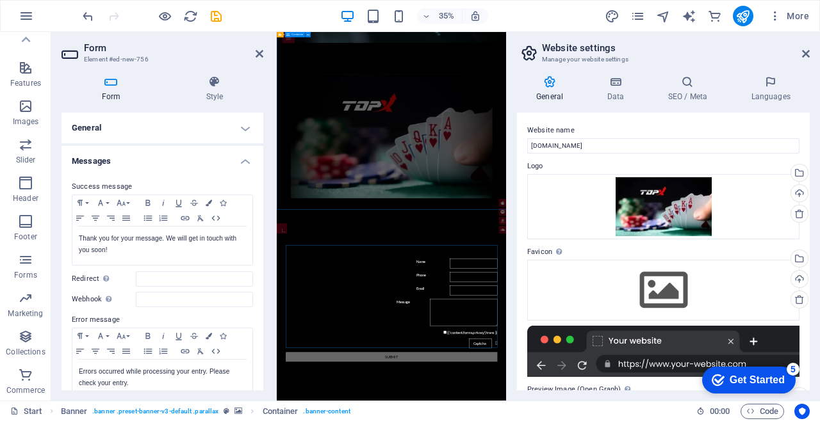
scroll to position [18, 0]
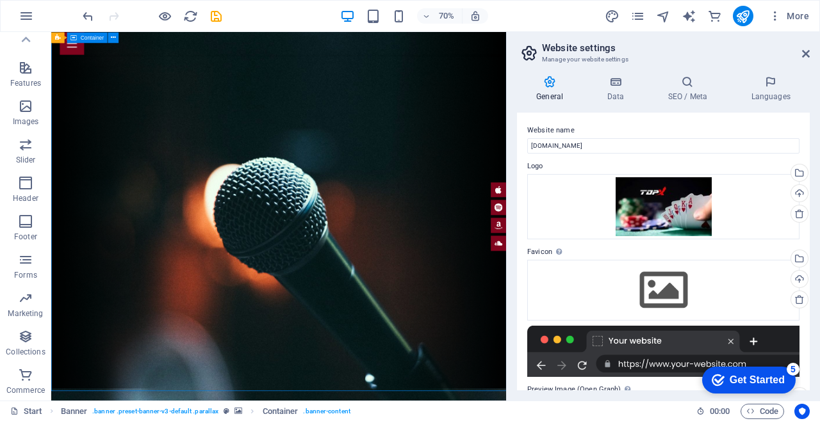
click at [621, 82] on icon at bounding box center [615, 82] width 56 height 13
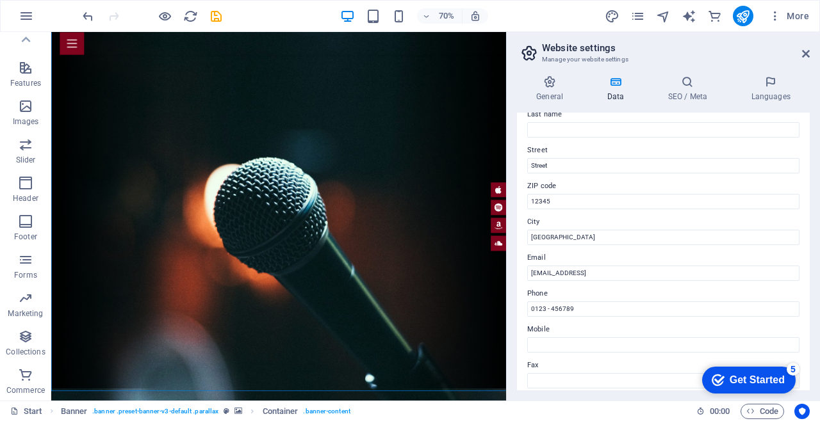
scroll to position [0, 0]
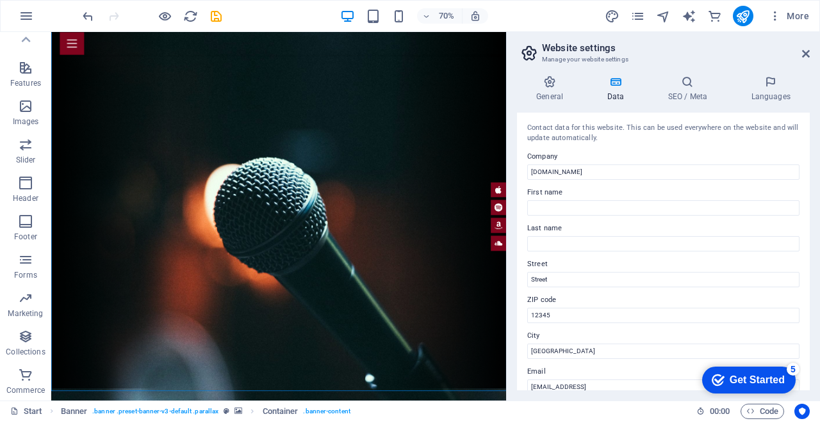
click at [27, 259] on icon "button" at bounding box center [25, 259] width 15 height 15
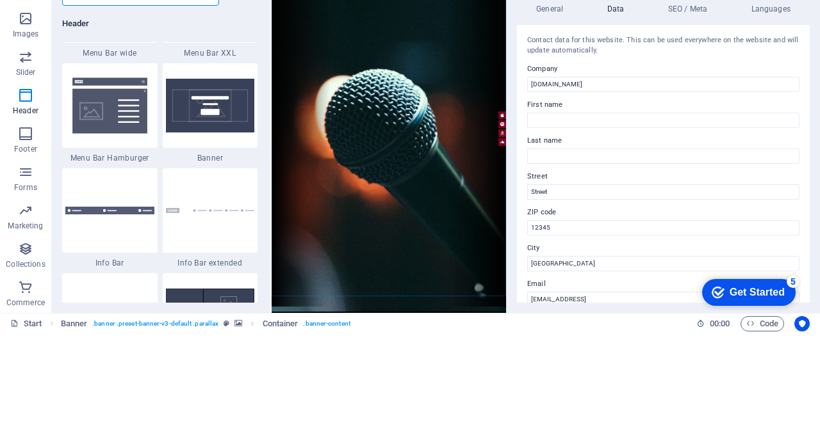
scroll to position [8115, 0]
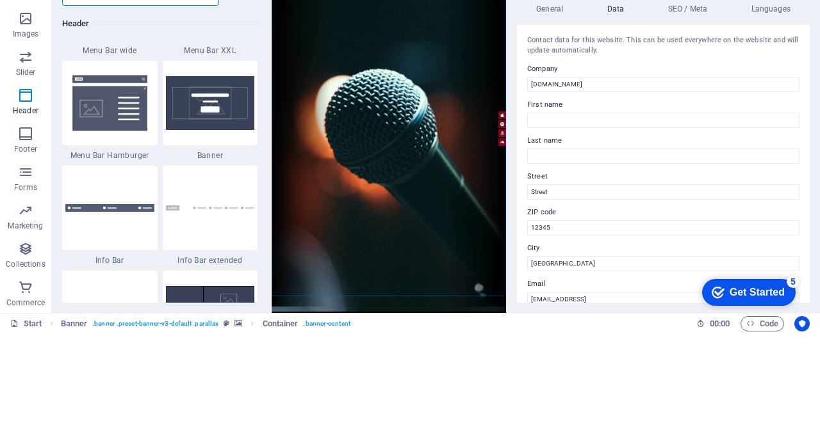
click at [107, 210] on img at bounding box center [109, 190] width 89 height 59
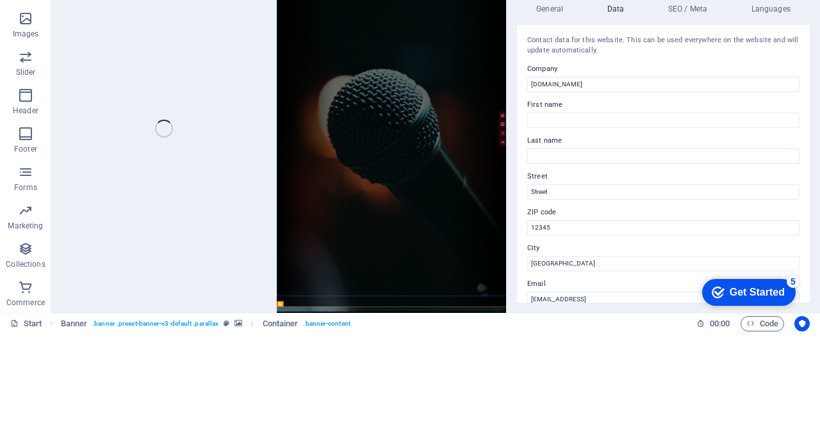
click at [127, 204] on div "Menu Bar Hamburger Preset #ed-new-1501 Drag here to replace the existing conten…" at bounding box center [278, 216] width 455 height 369
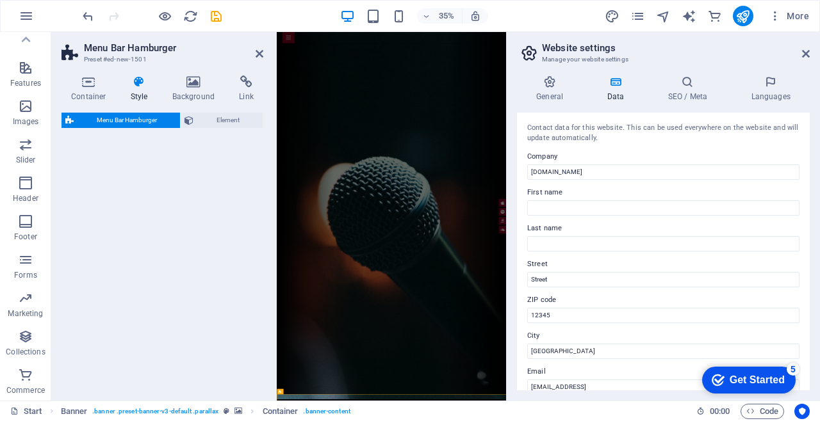
select select "rem"
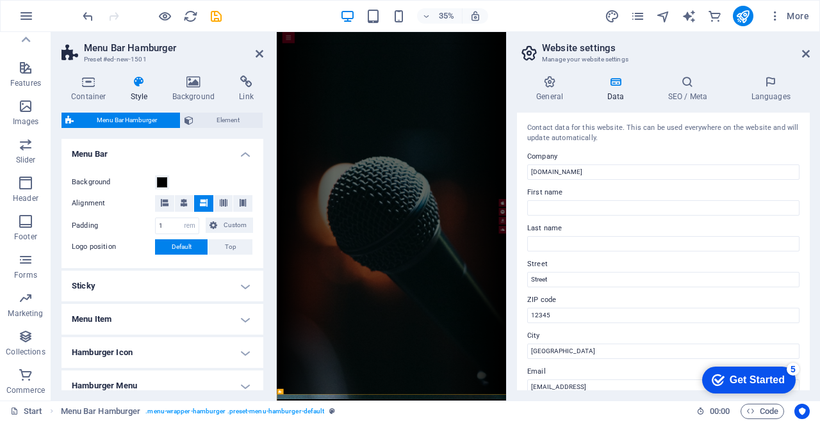
click at [238, 122] on span "Element" at bounding box center [227, 120] width 61 height 15
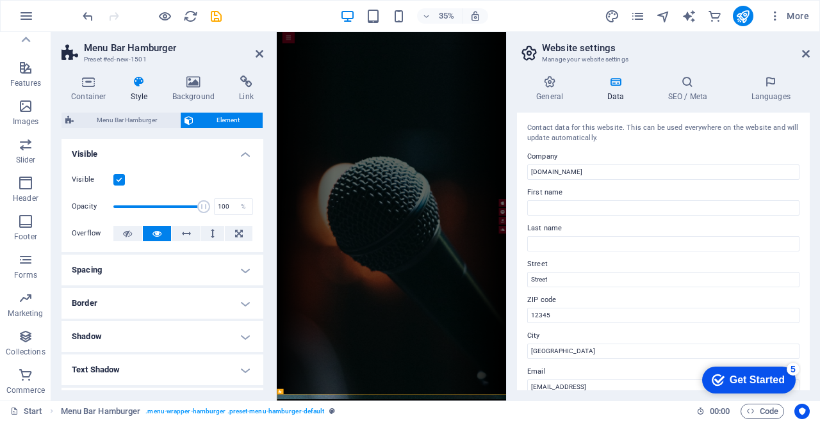
click at [134, 114] on span "Menu Bar Hamburger" at bounding box center [127, 120] width 99 height 15
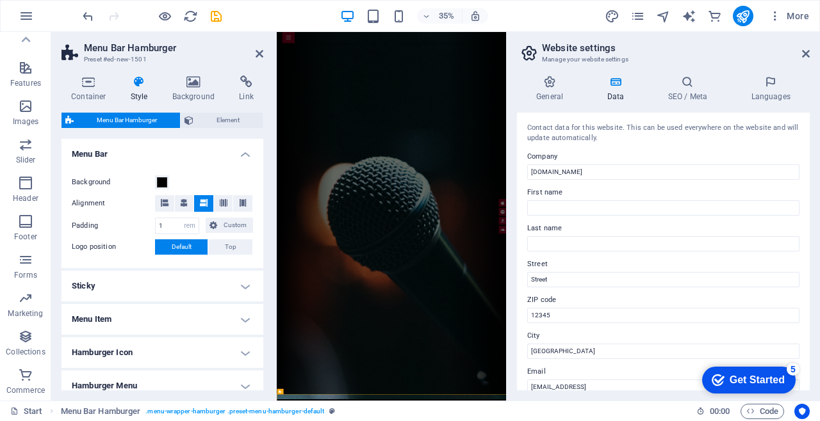
click at [254, 91] on h4 "Link" at bounding box center [246, 89] width 34 height 27
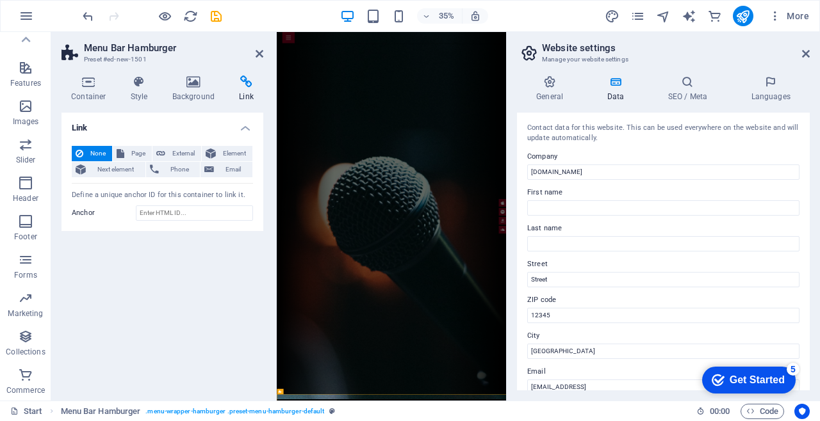
click at [38, 268] on span "Forms" at bounding box center [25, 267] width 51 height 31
click at [20, 268] on span "Forms" at bounding box center [25, 267] width 51 height 31
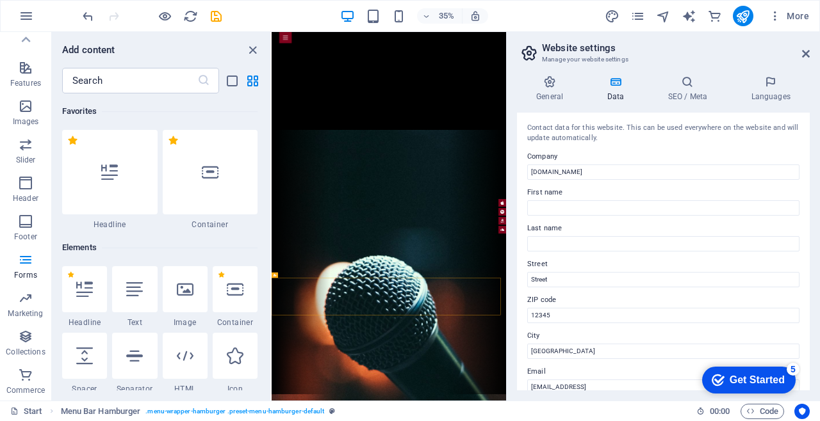
click at [26, 265] on icon "button" at bounding box center [25, 259] width 15 height 15
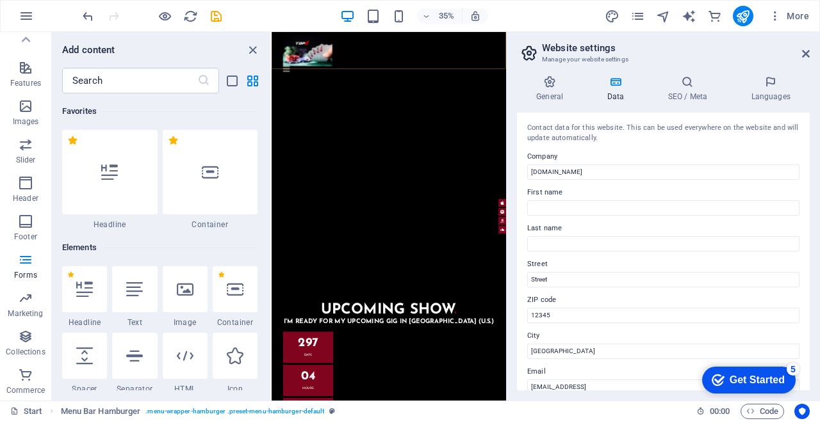
scroll to position [4063, 0]
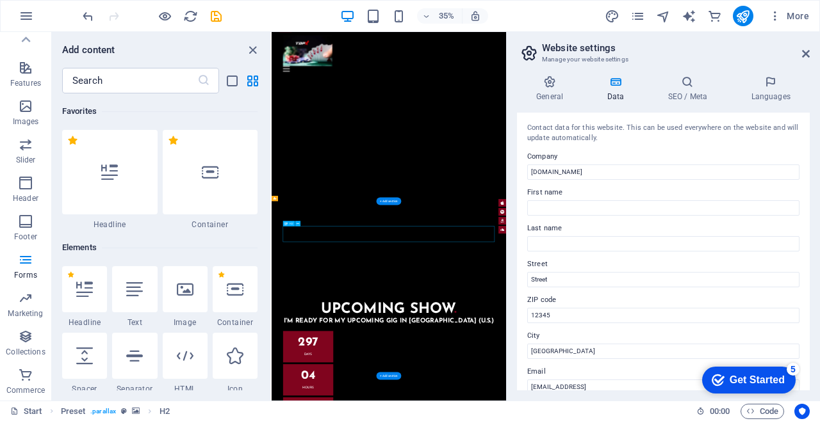
click at [92, 20] on icon "undo" at bounding box center [88, 16] width 15 height 15
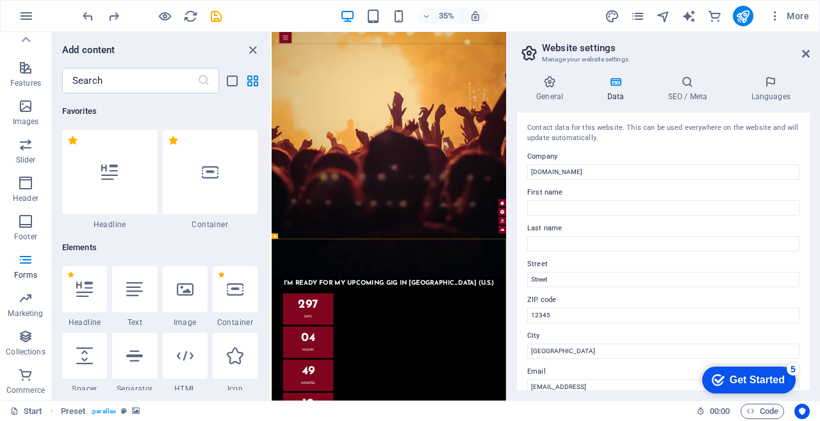
scroll to position [3956, 0]
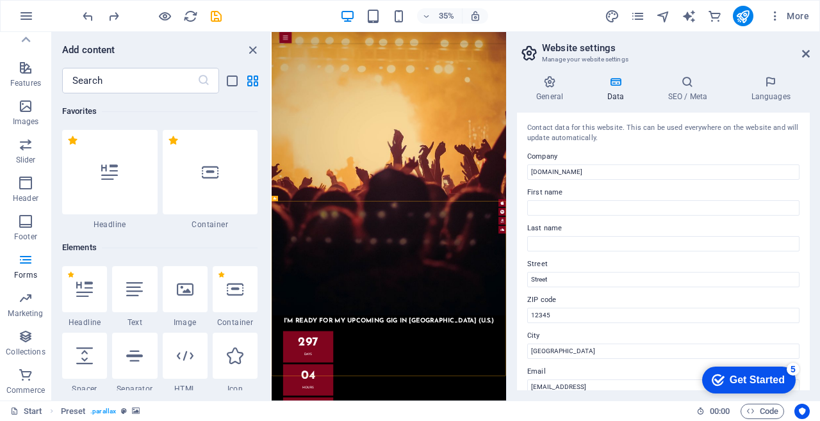
click at [92, 15] on icon "undo" at bounding box center [88, 16] width 15 height 15
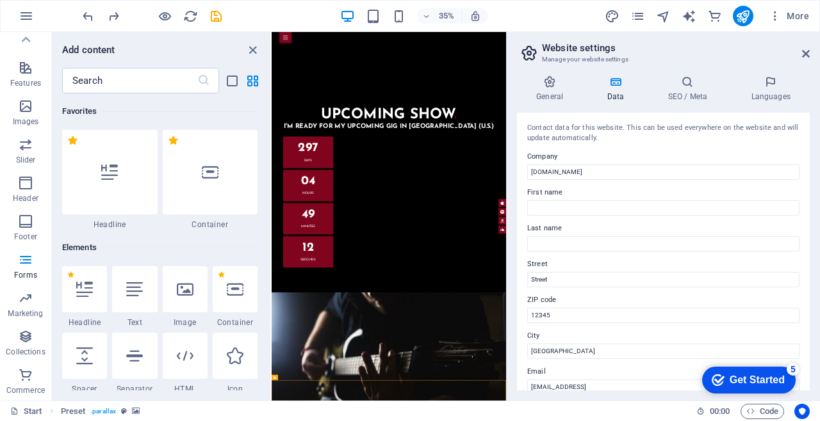
scroll to position [1198, 0]
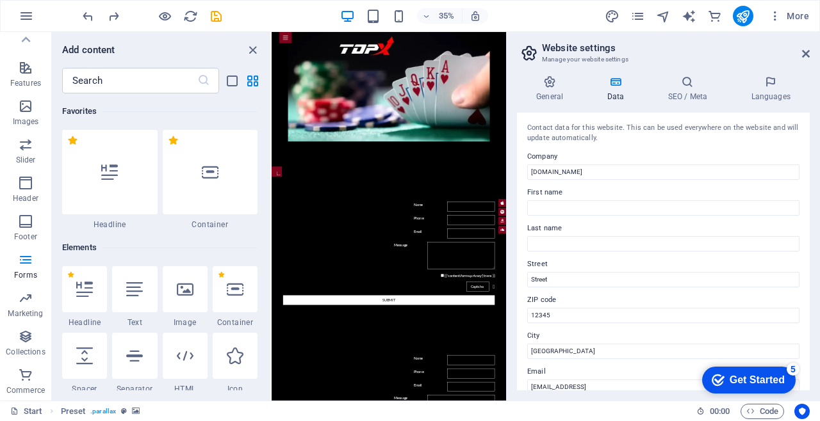
click at [81, 23] on div at bounding box center [151, 16] width 143 height 20
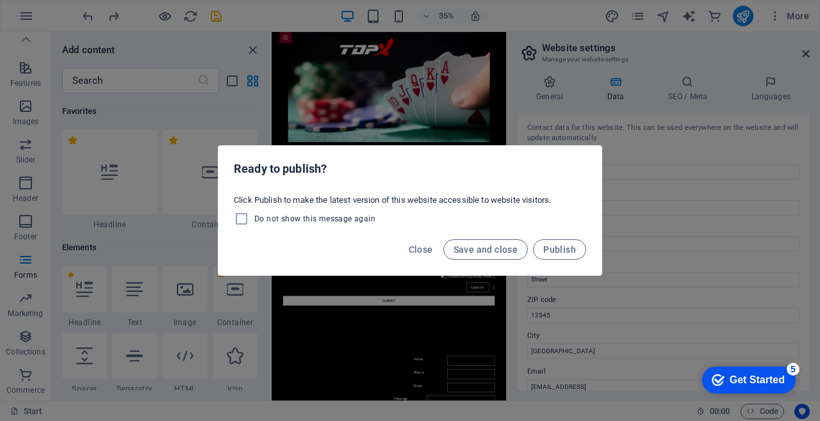
click at [416, 250] on span "Close" at bounding box center [421, 250] width 24 height 10
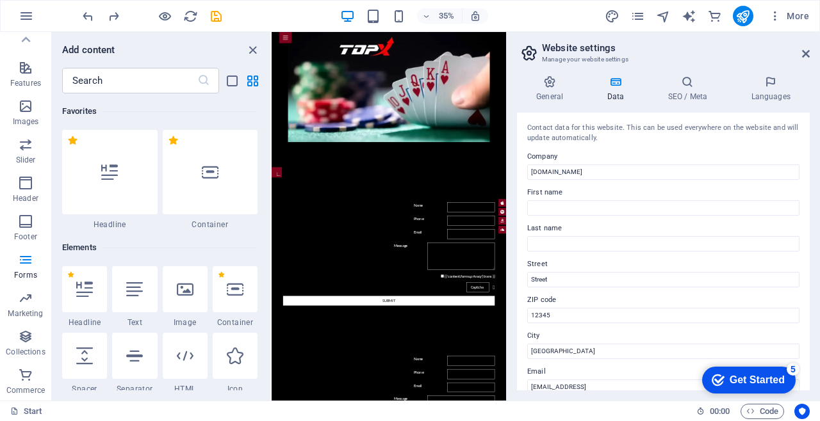
click at [83, 15] on icon "undo" at bounding box center [88, 16] width 15 height 15
click at [85, 22] on icon "undo" at bounding box center [88, 16] width 15 height 15
click at [94, 14] on icon "undo" at bounding box center [88, 16] width 15 height 15
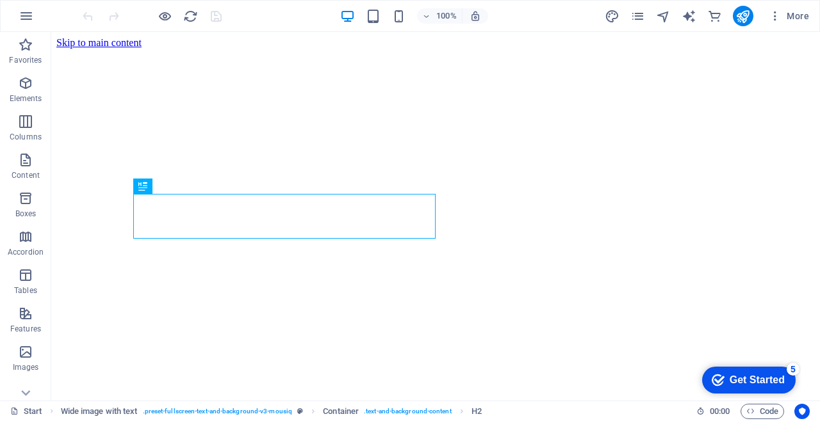
scroll to position [258, 0]
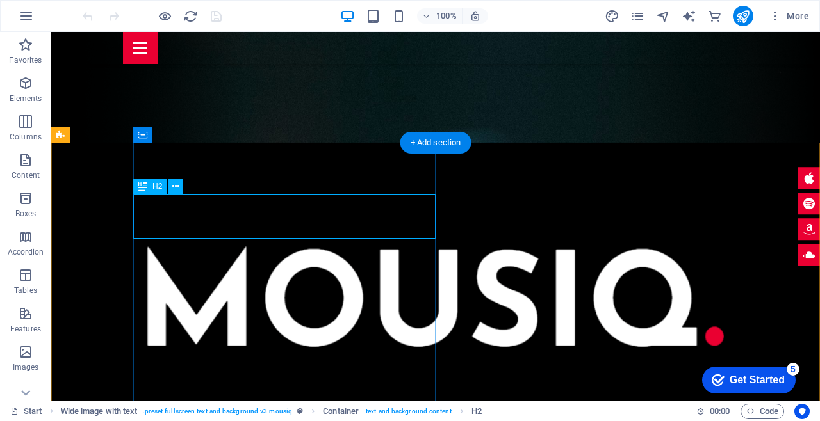
click at [147, 138] on icon at bounding box center [142, 134] width 9 height 15
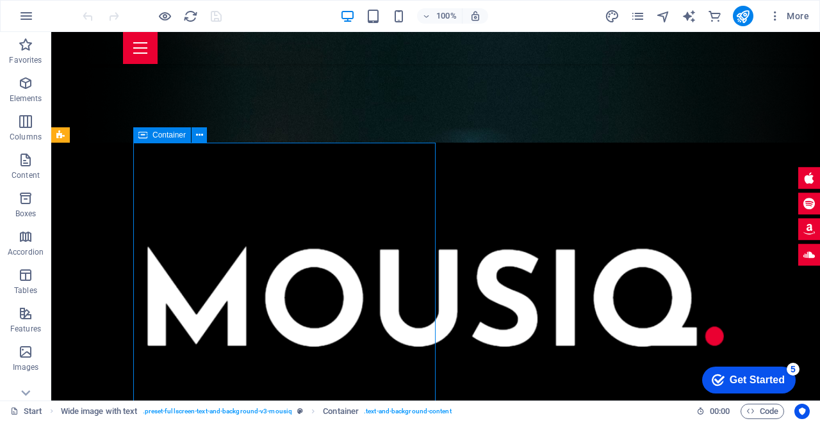
click at [197, 129] on icon at bounding box center [199, 135] width 7 height 13
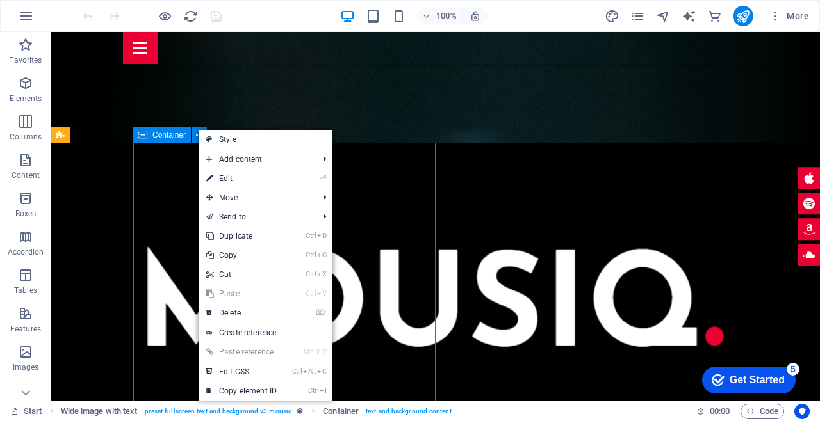
click at [241, 307] on link "⌦ Delete" at bounding box center [242, 313] width 86 height 19
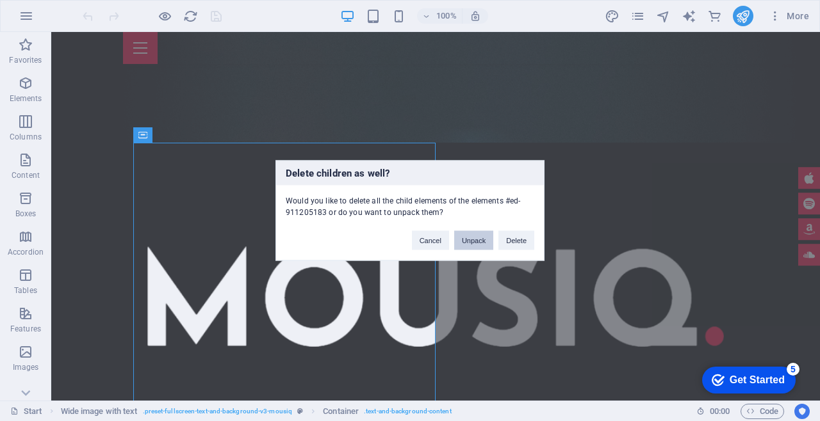
click at [473, 250] on button "Unpack" at bounding box center [473, 240] width 39 height 19
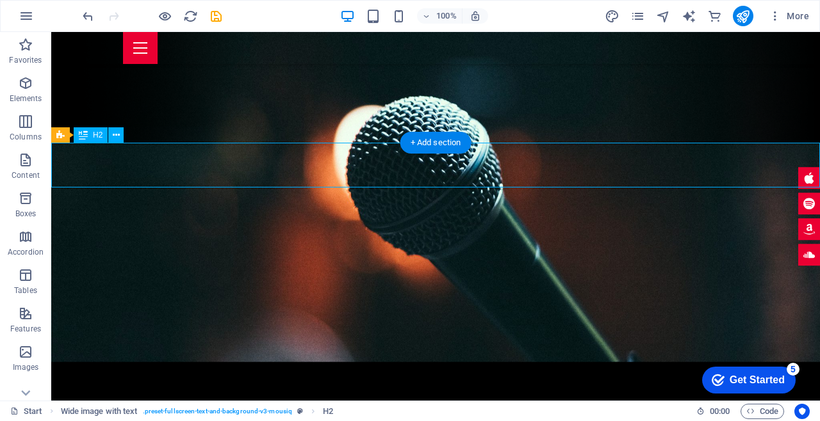
click at [118, 142] on button at bounding box center [115, 134] width 15 height 15
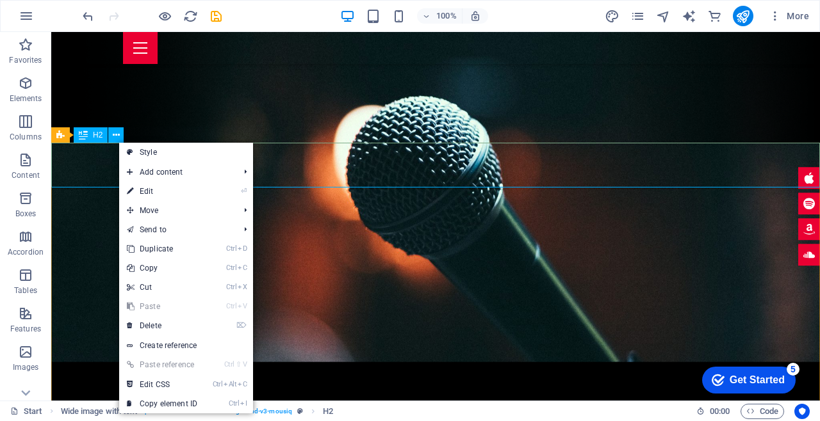
click at [174, 307] on link "Ctrl V Paste" at bounding box center [162, 306] width 86 height 19
click at [177, 322] on link "⌦ Delete" at bounding box center [162, 325] width 86 height 19
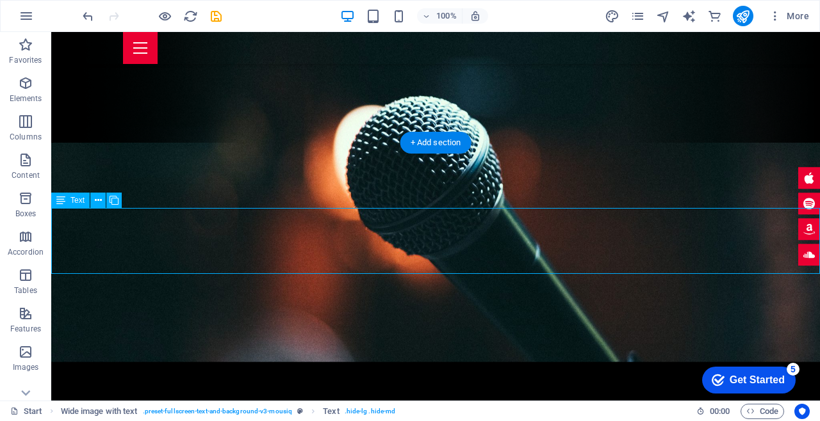
click at [99, 201] on icon at bounding box center [98, 200] width 7 height 13
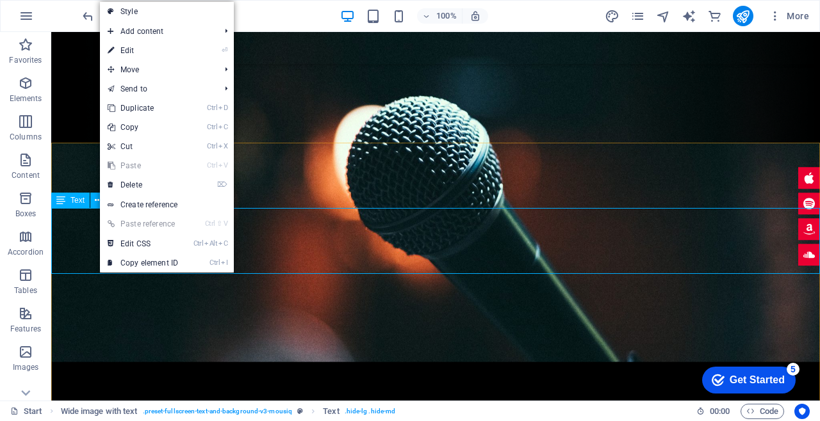
click at [167, 184] on link "⌦ Delete" at bounding box center [143, 184] width 86 height 19
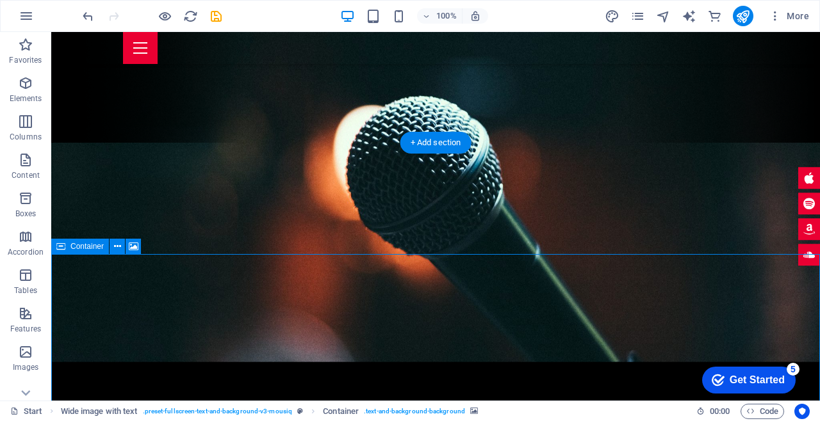
click at [118, 247] on icon at bounding box center [117, 246] width 7 height 13
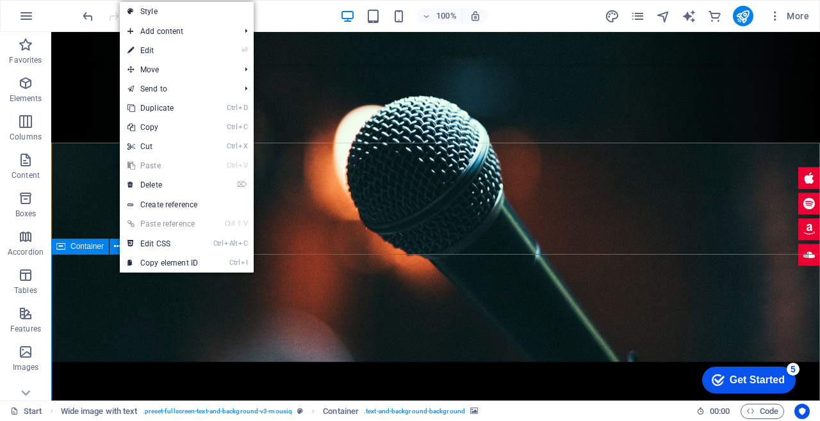
click at [210, 35] on span "Add content" at bounding box center [177, 31] width 115 height 19
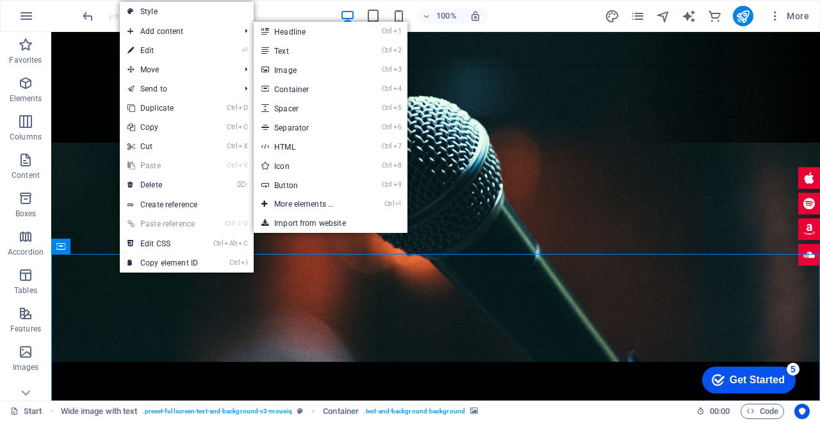
click at [181, 53] on link "⏎ Edit" at bounding box center [163, 50] width 86 height 19
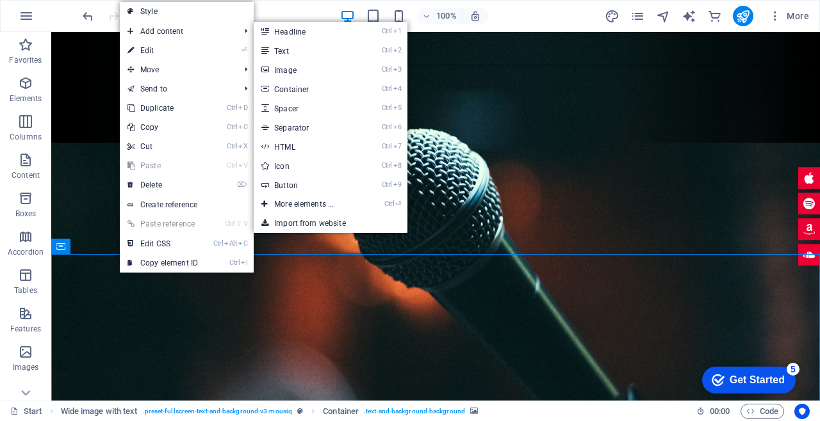
select select "px"
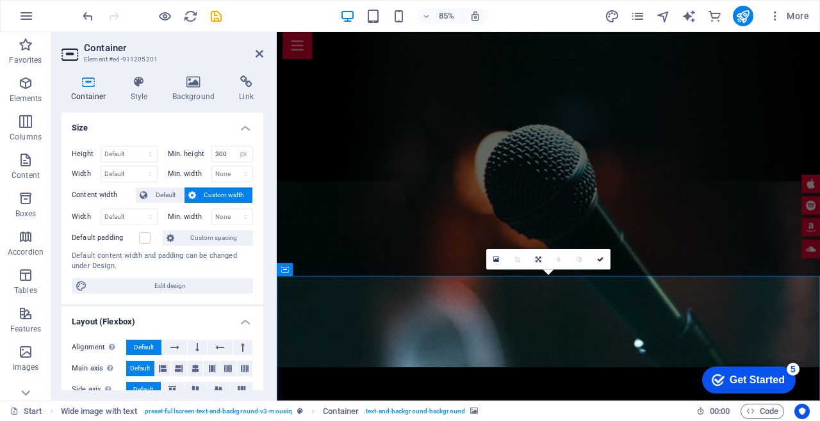
click at [541, 256] on link at bounding box center [538, 259] width 20 height 20
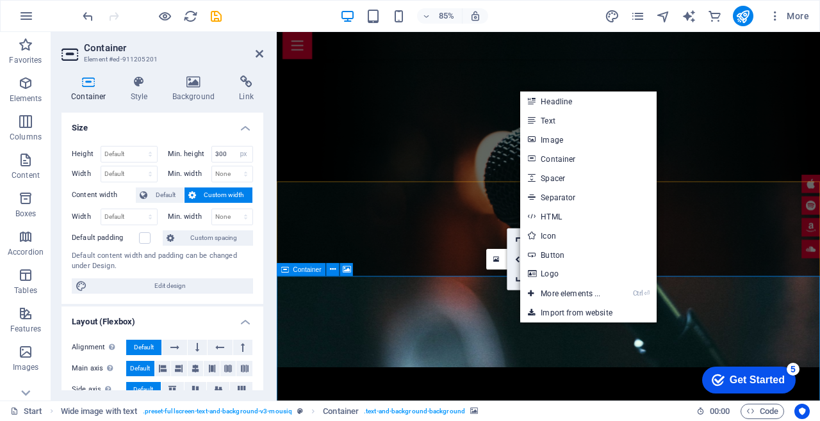
click at [327, 268] on button at bounding box center [332, 269] width 13 height 13
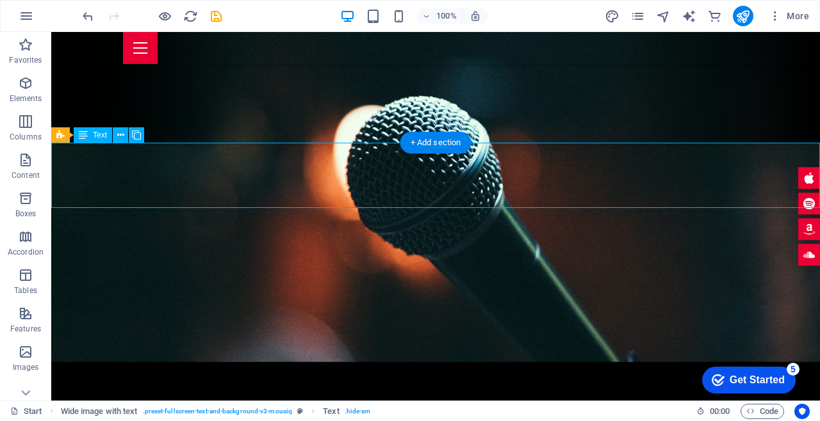
click at [118, 138] on icon at bounding box center [120, 135] width 7 height 13
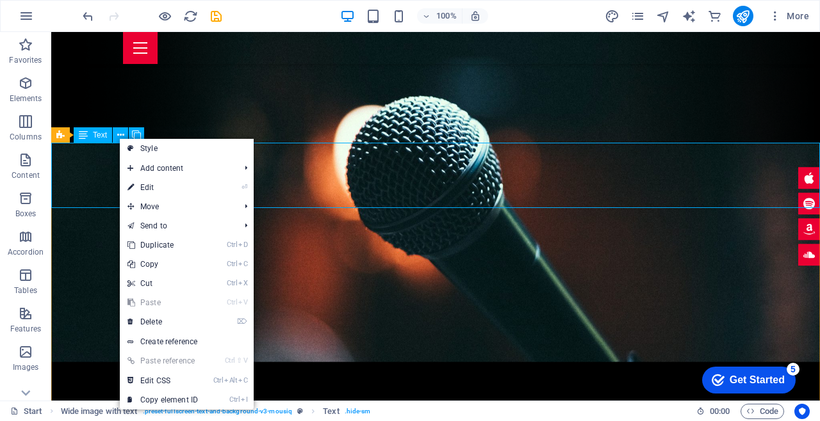
click at [180, 317] on link "⌦ Delete" at bounding box center [163, 322] width 86 height 19
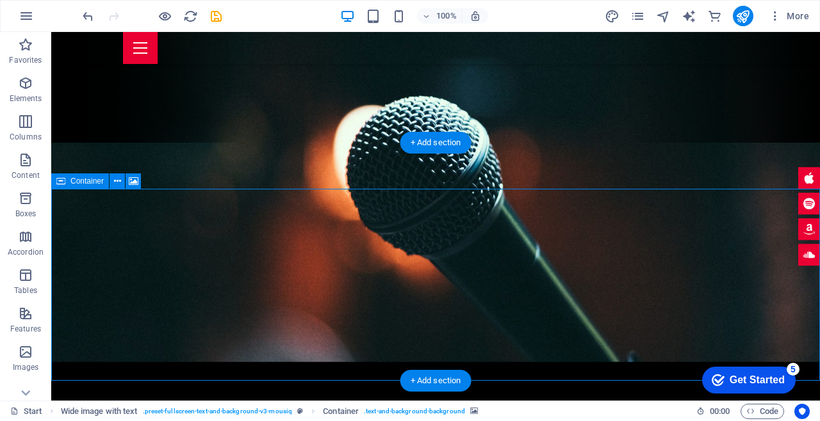
click at [119, 185] on icon at bounding box center [117, 181] width 7 height 13
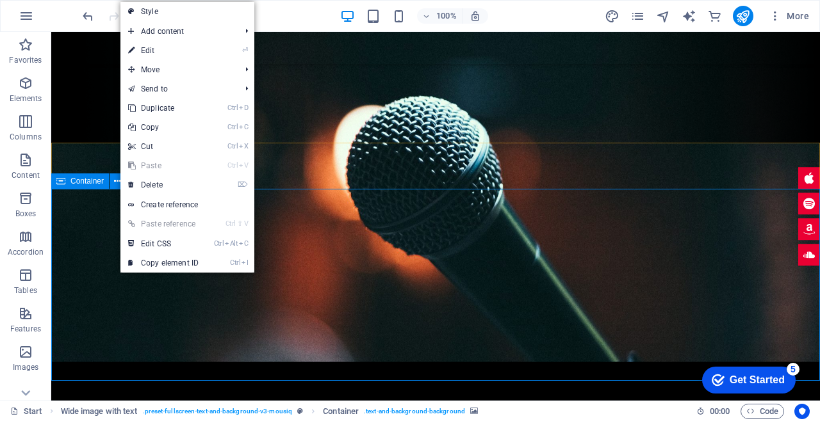
click at [193, 250] on link "Ctrl Alt C Edit CSS" at bounding box center [163, 243] width 86 height 19
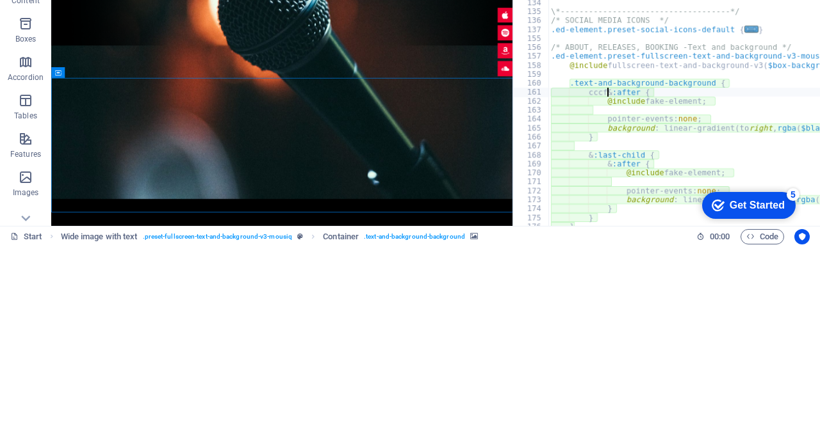
scroll to position [0, 8]
type textarea "&:after {"
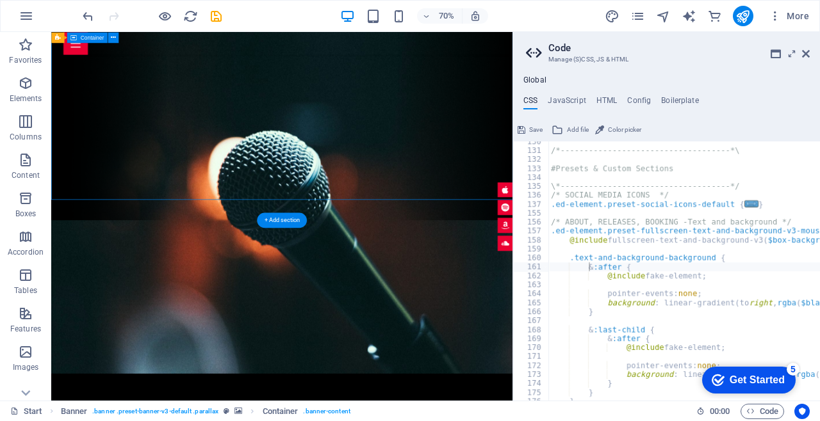
click at [805, 51] on icon at bounding box center [806, 54] width 8 height 10
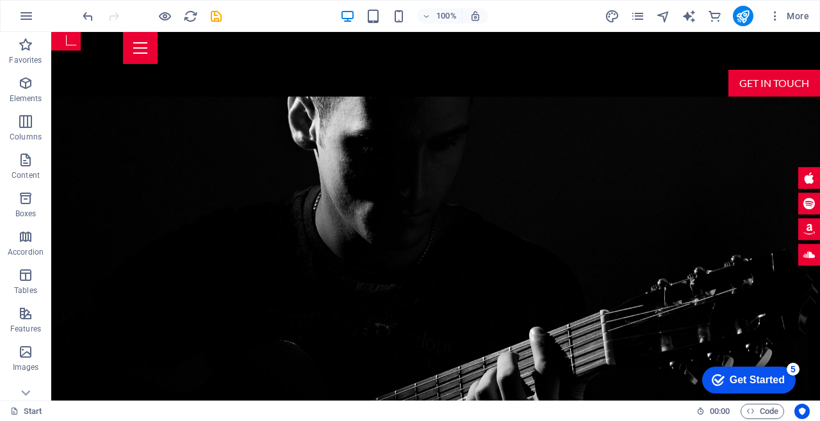
scroll to position [0, 0]
